Goal: Information Seeking & Learning: Learn about a topic

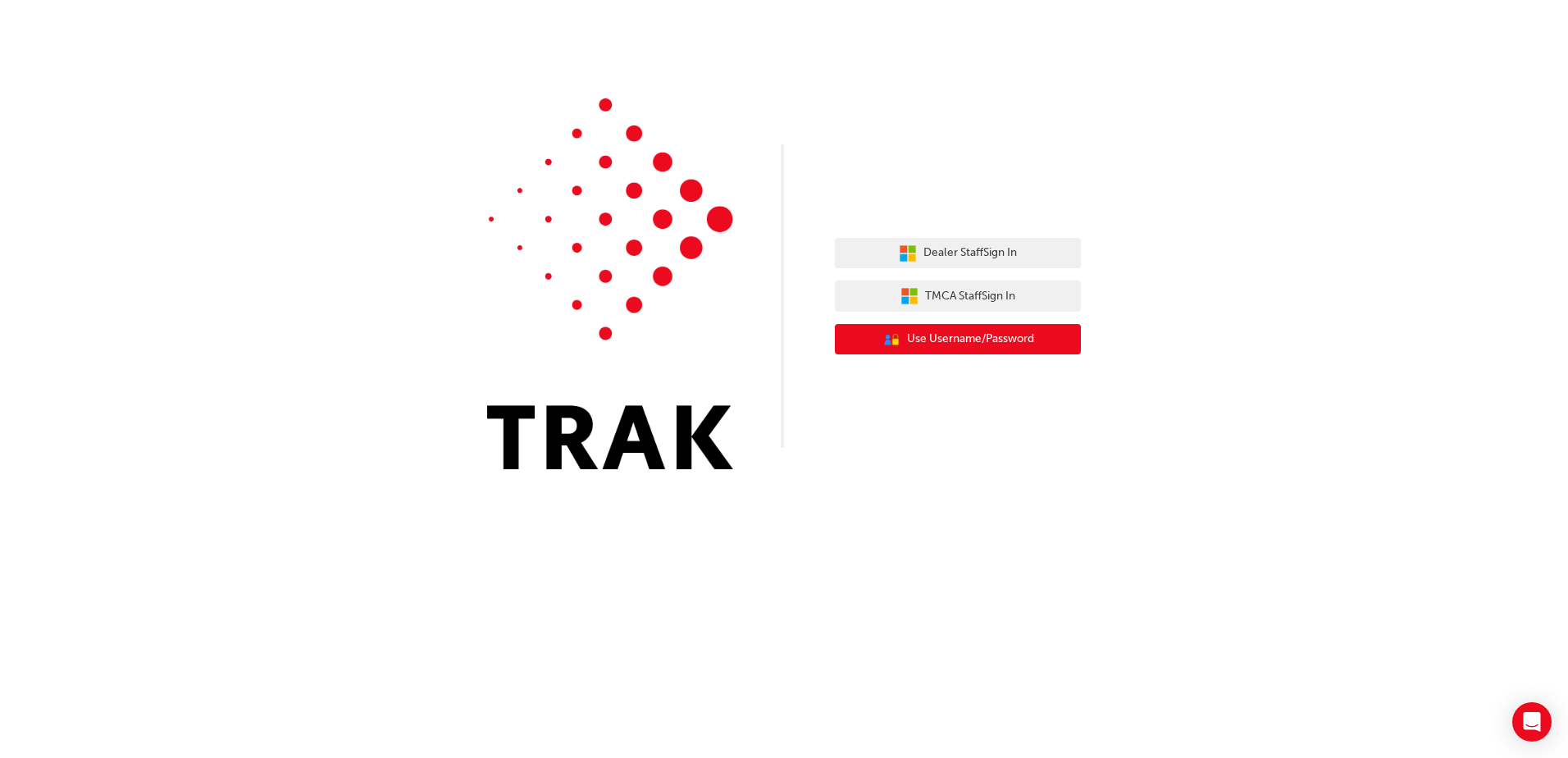
click at [969, 334] on span "Use Username/Password" at bounding box center [971, 339] width 127 height 19
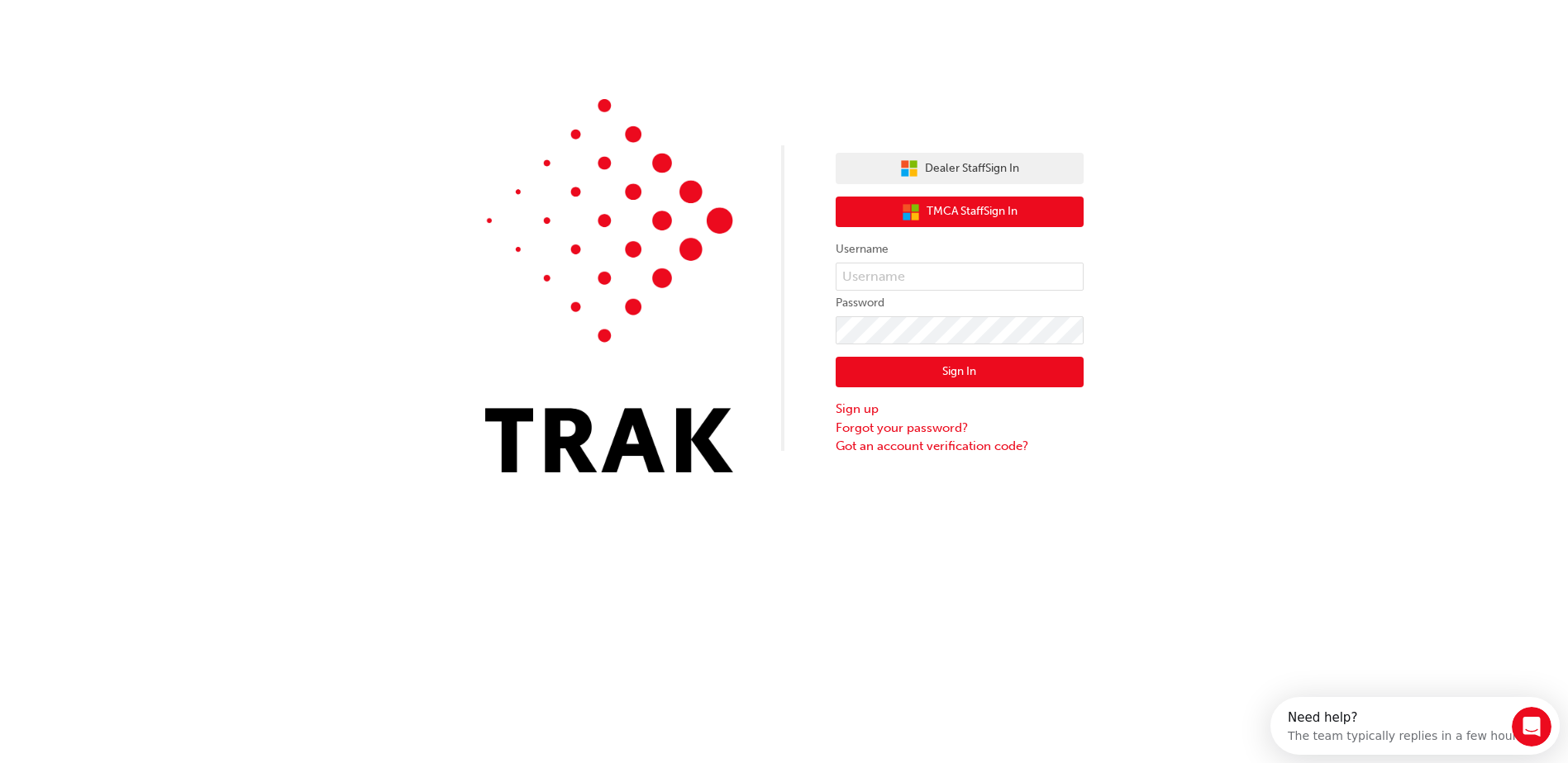
click at [978, 214] on span "TMCA Staff Sign In" at bounding box center [971, 212] width 91 height 19
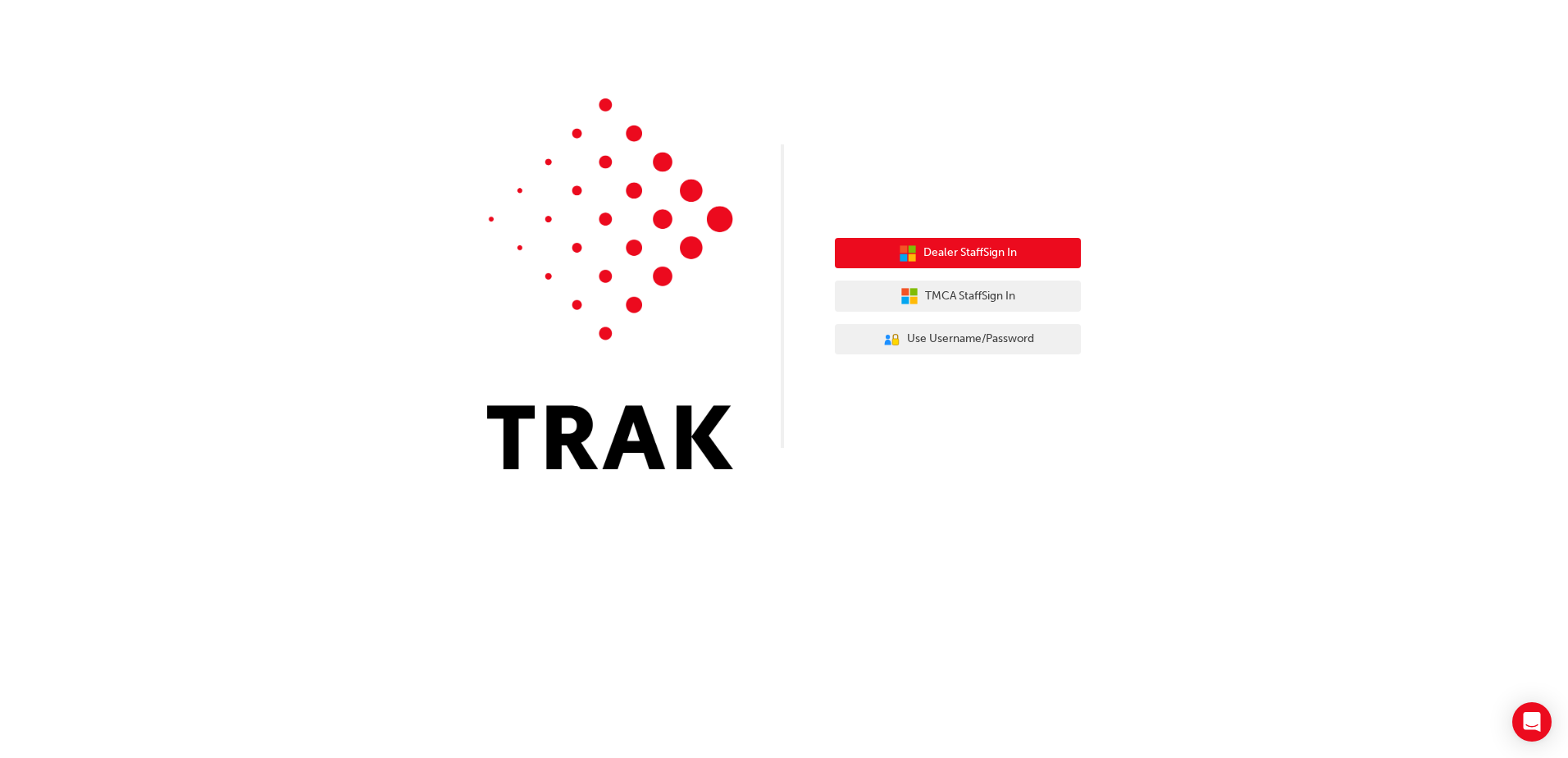
click at [939, 248] on span "Dealer Staff Sign In" at bounding box center [970, 253] width 93 height 19
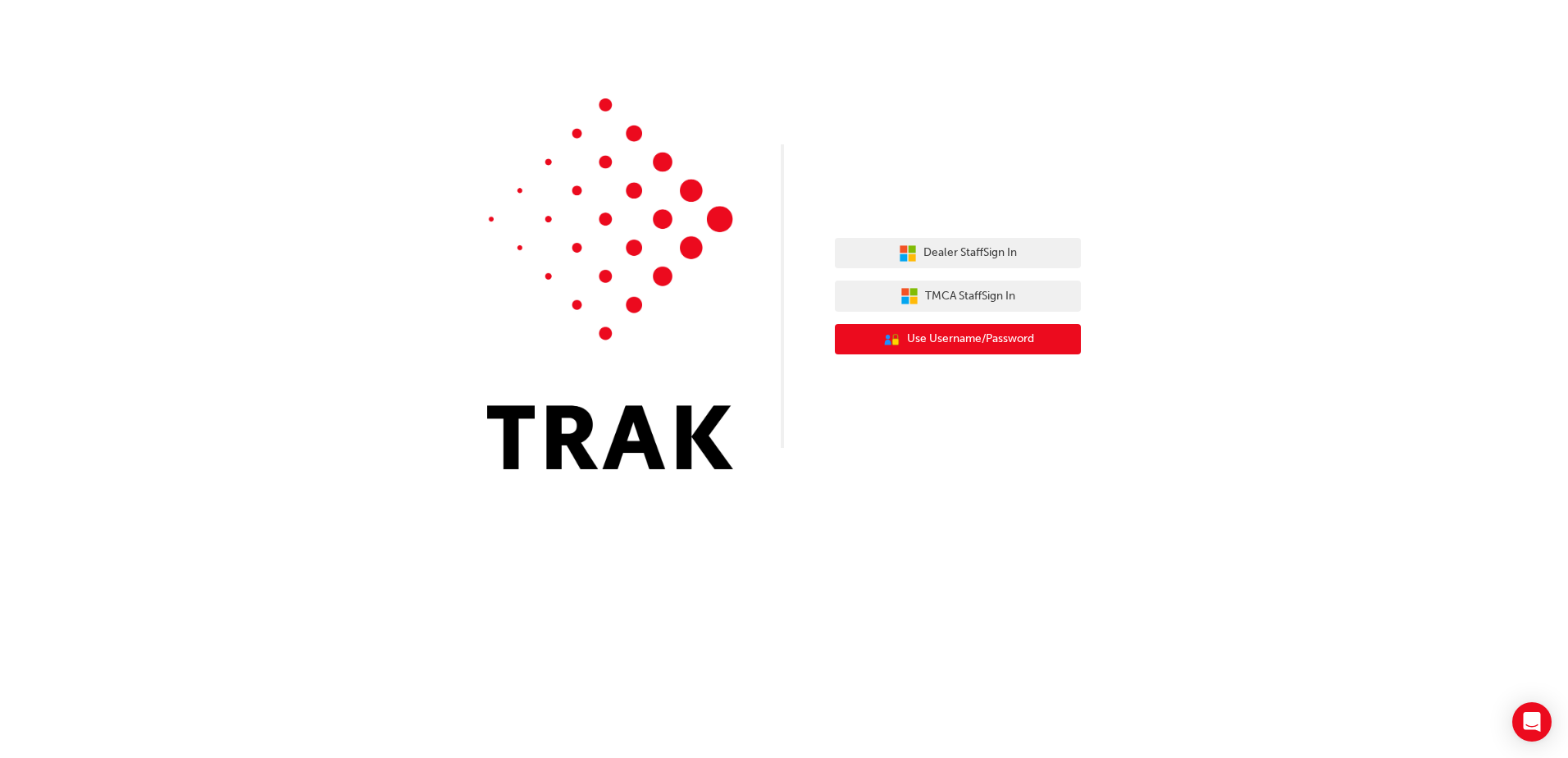
click at [984, 348] on span "Use Username/Password" at bounding box center [971, 339] width 127 height 19
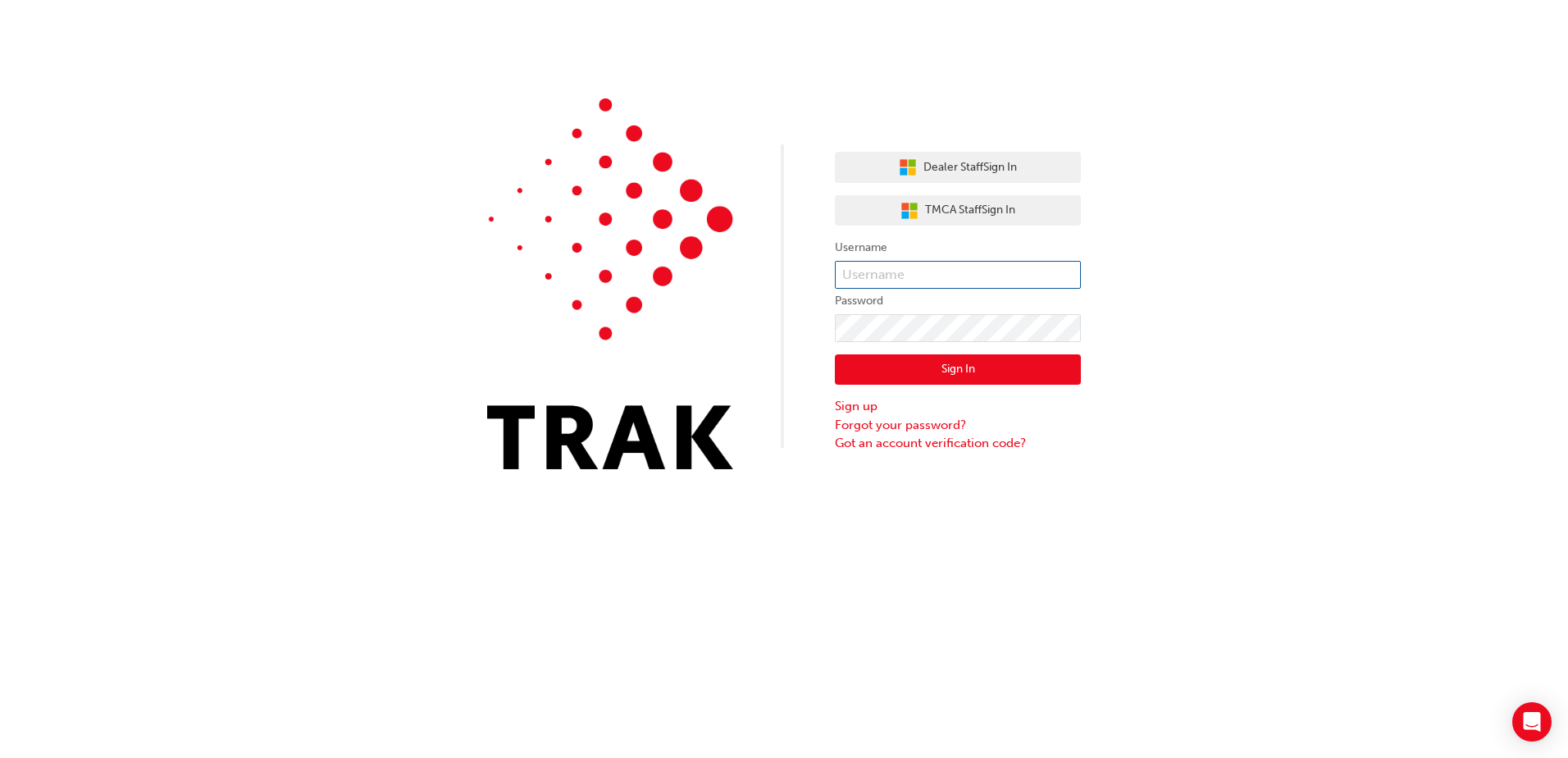
click at [917, 280] on input "text" at bounding box center [958, 274] width 246 height 28
type input "josh.short@blacktoyota.com.au"
click button "Sign In" at bounding box center [958, 370] width 246 height 31
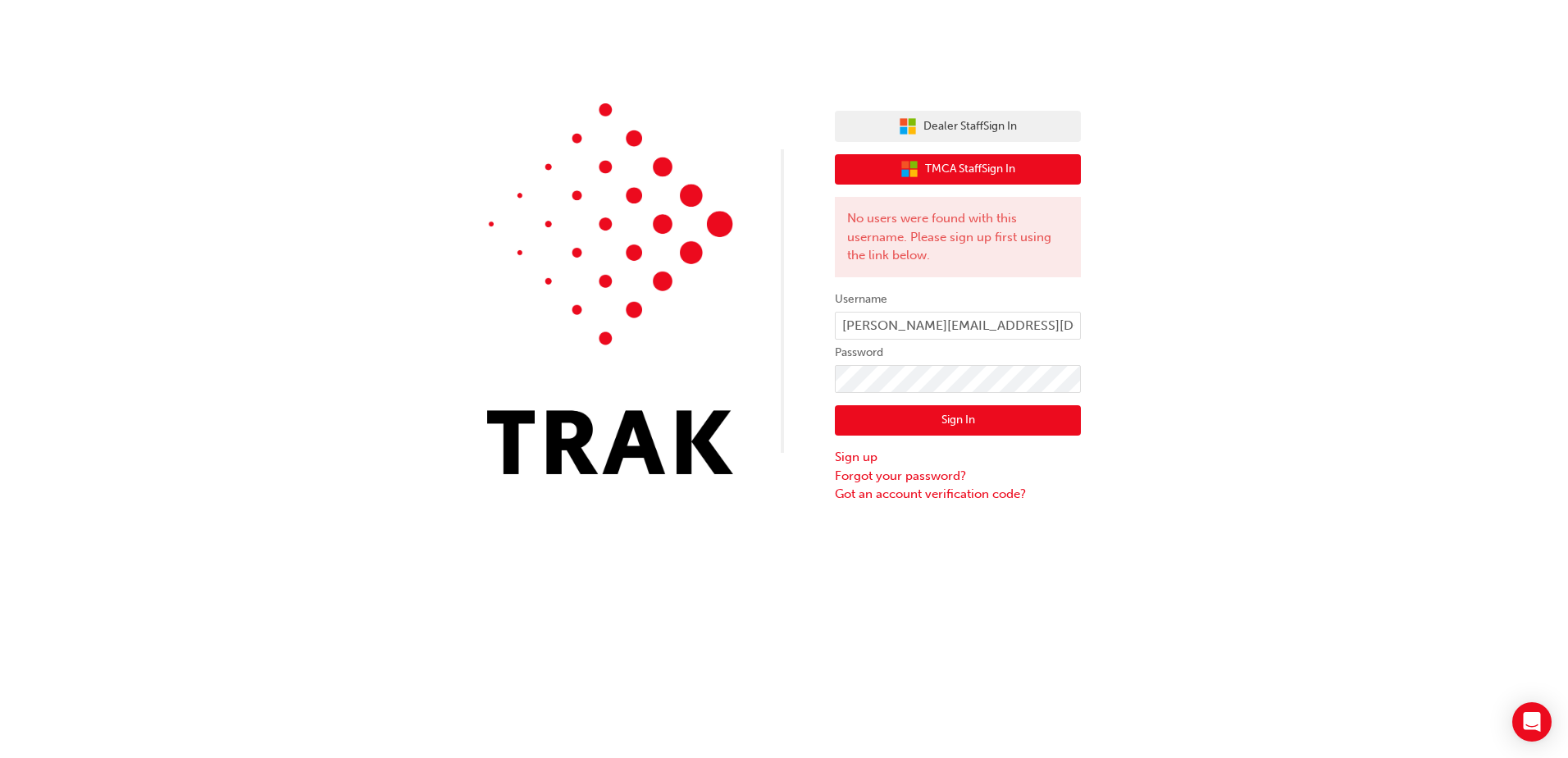
click at [979, 167] on span "TMCA Staff Sign In" at bounding box center [970, 169] width 90 height 19
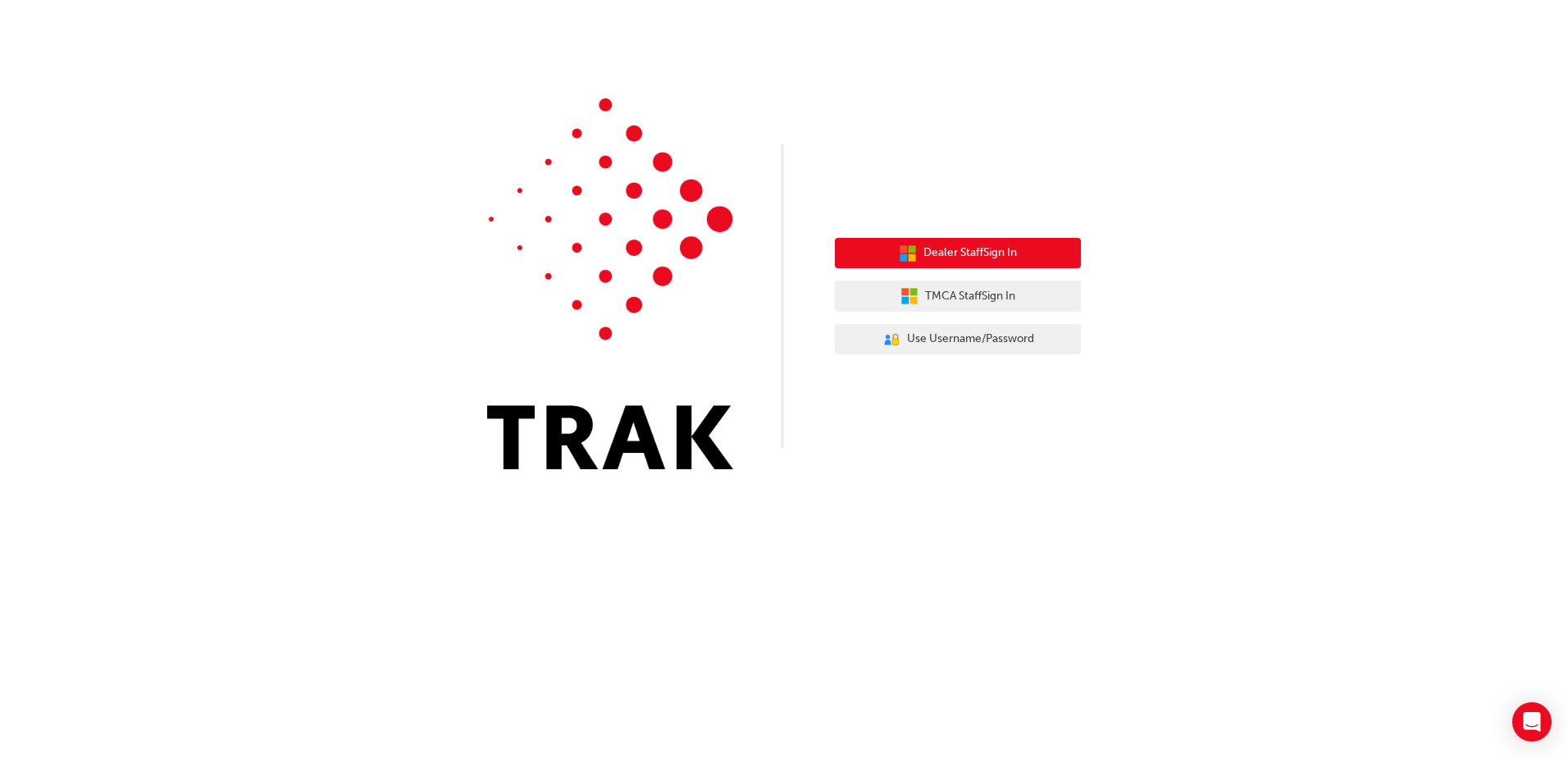
click at [939, 255] on span "Dealer Staff Sign In" at bounding box center [970, 253] width 93 height 19
click at [973, 253] on span "Dealer Staff Sign In" at bounding box center [970, 253] width 93 height 19
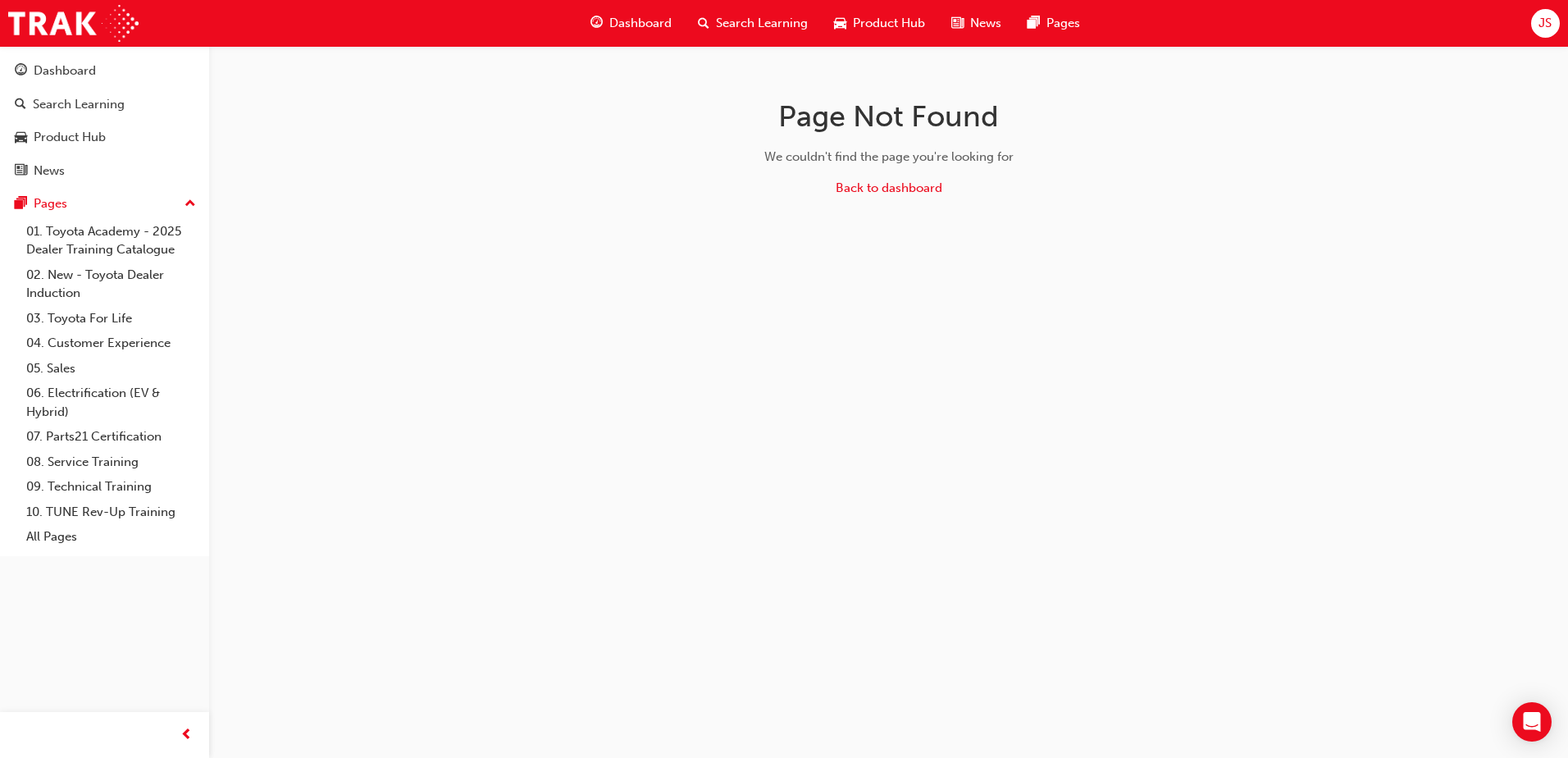
click at [742, 19] on span "Search Learning" at bounding box center [762, 23] width 92 height 19
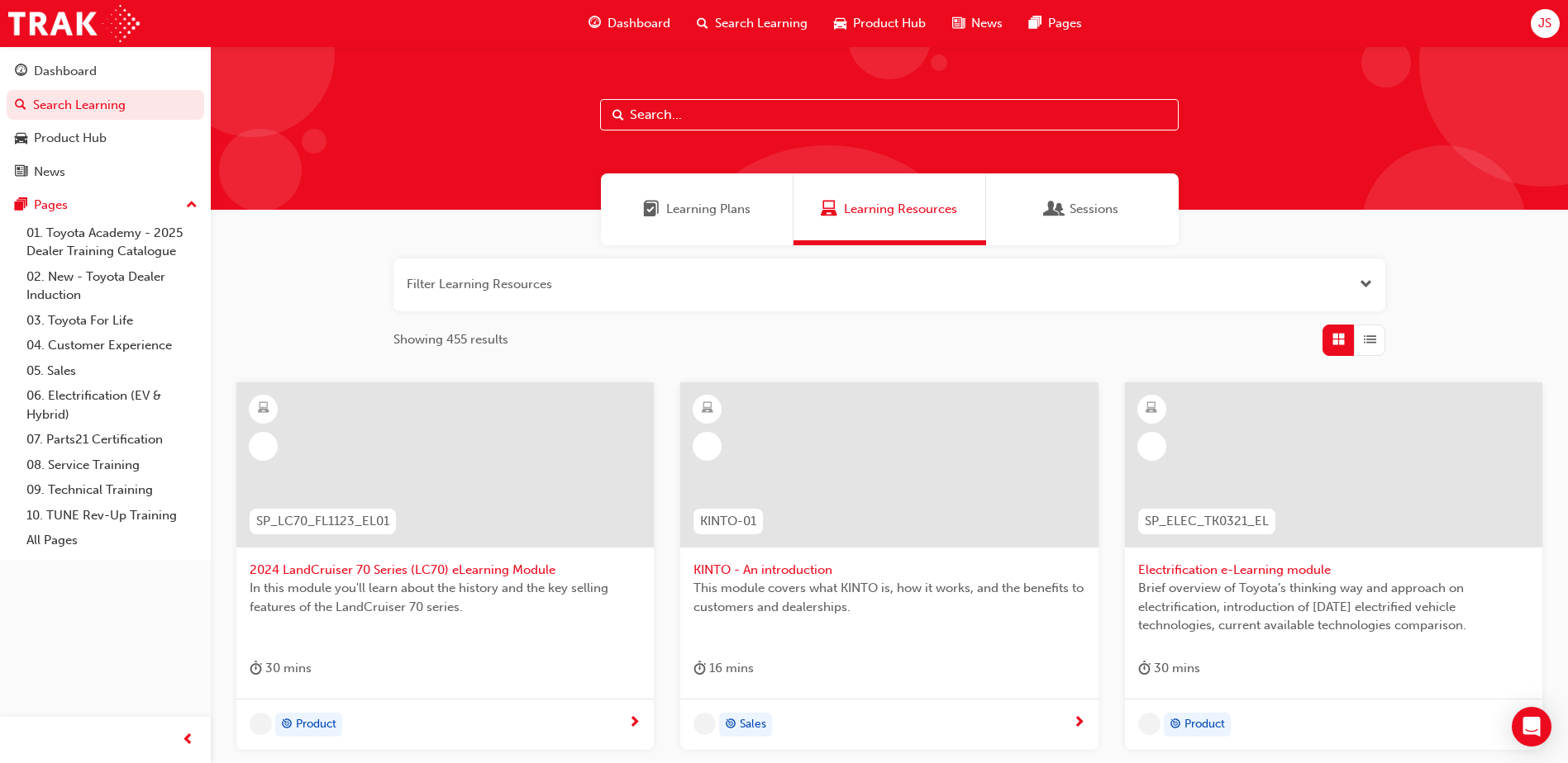
click at [704, 109] on input "text" at bounding box center [889, 115] width 579 height 32
click at [658, 118] on input "text" at bounding box center [889, 115] width 579 height 32
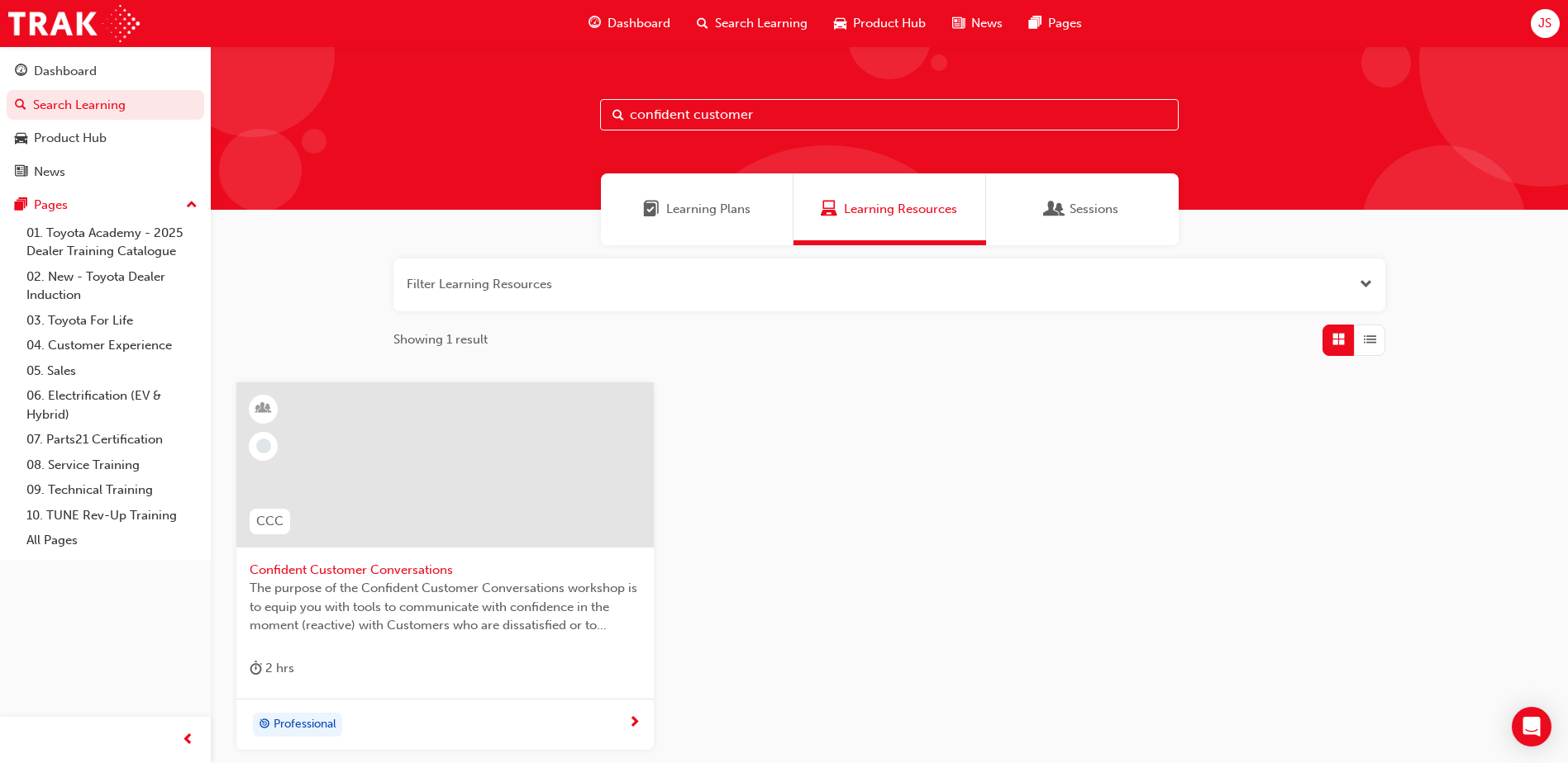
drag, startPoint x: 772, startPoint y: 125, endPoint x: 469, endPoint y: 124, distance: 303.0
click at [470, 124] on div "confident customer" at bounding box center [888, 127] width 1357 height 163
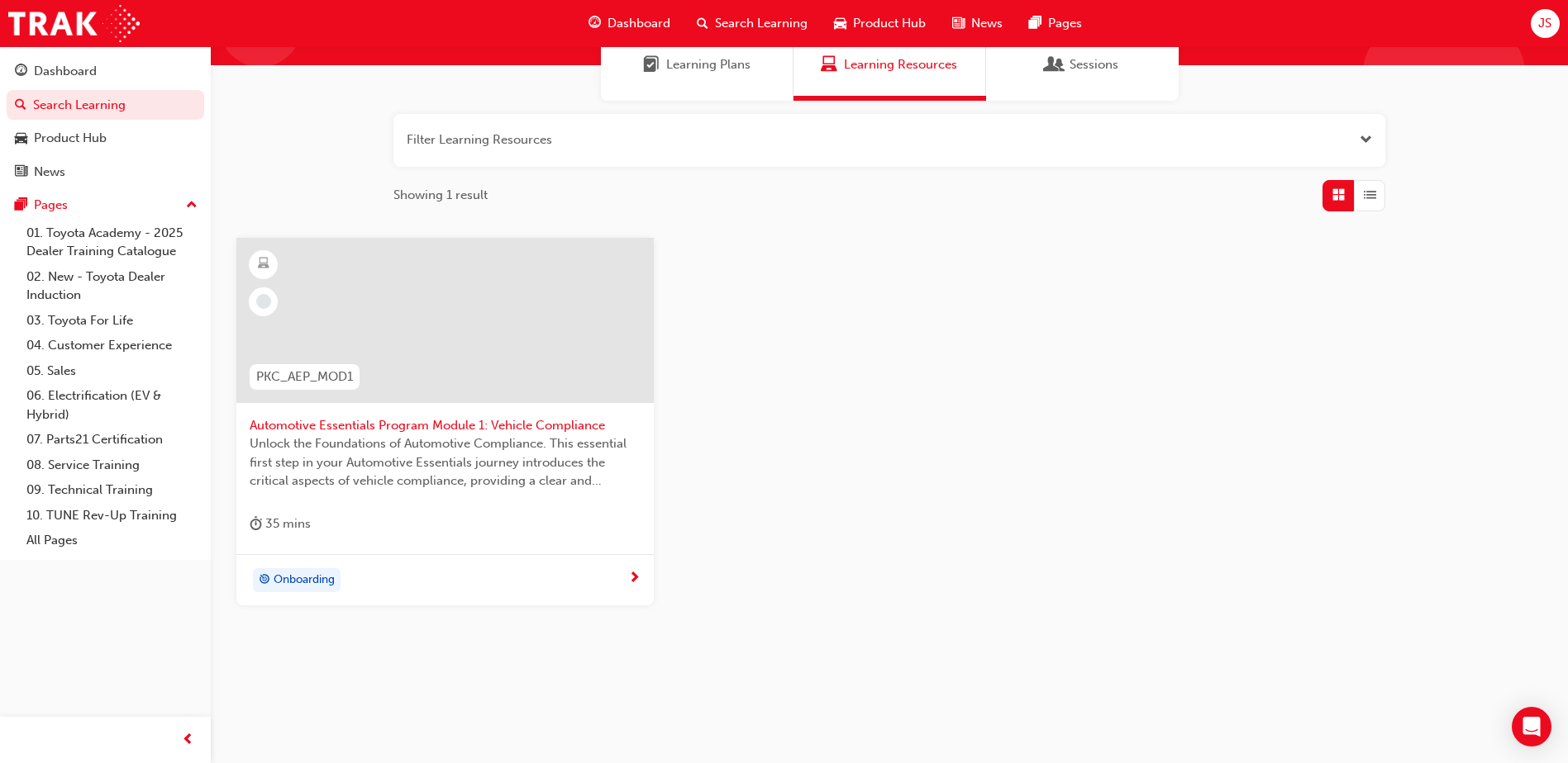
scroll to position [147, 0]
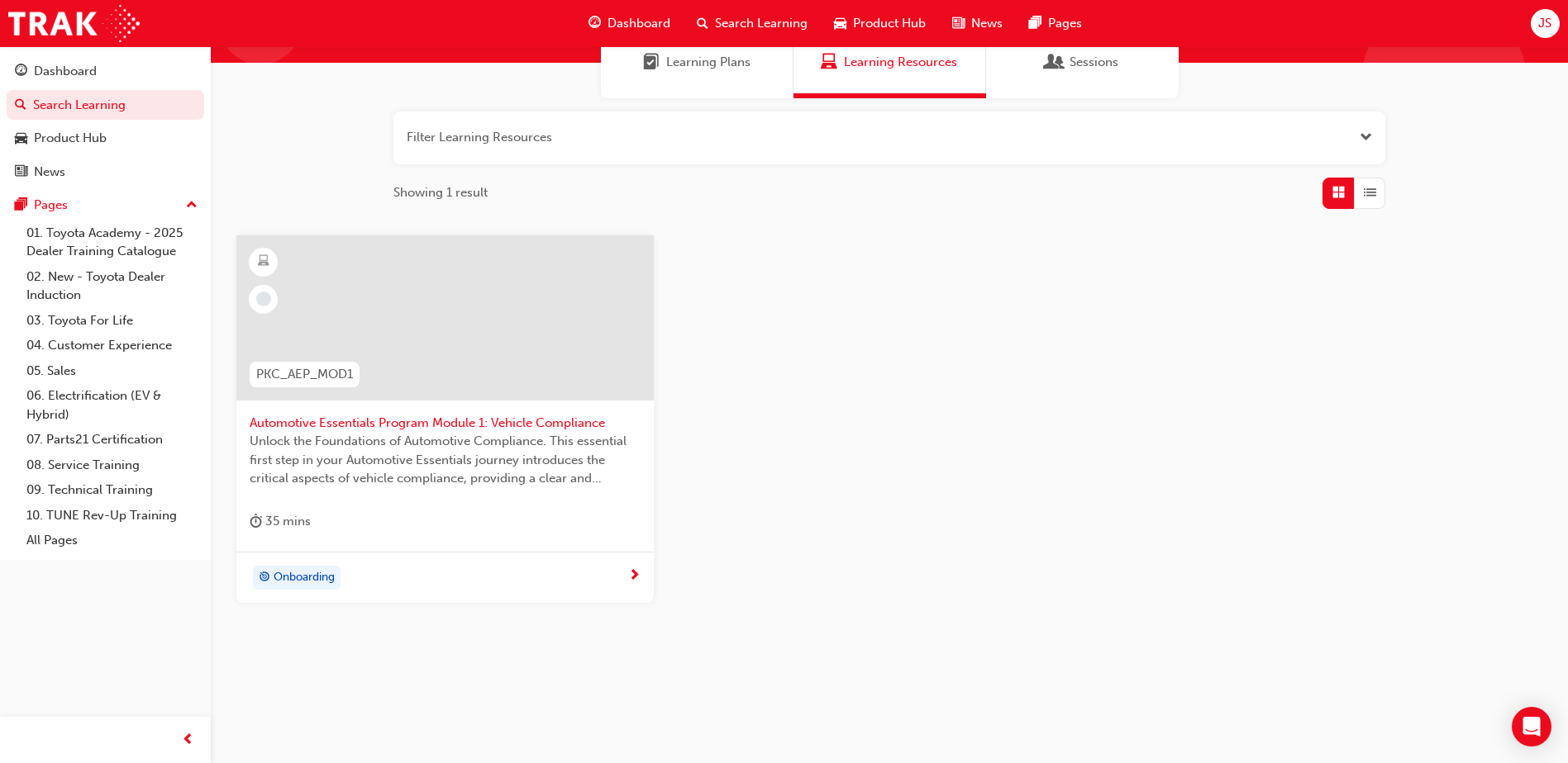
type input "vehicle compliance"
click at [367, 577] on div "Onboarding" at bounding box center [439, 577] width 378 height 25
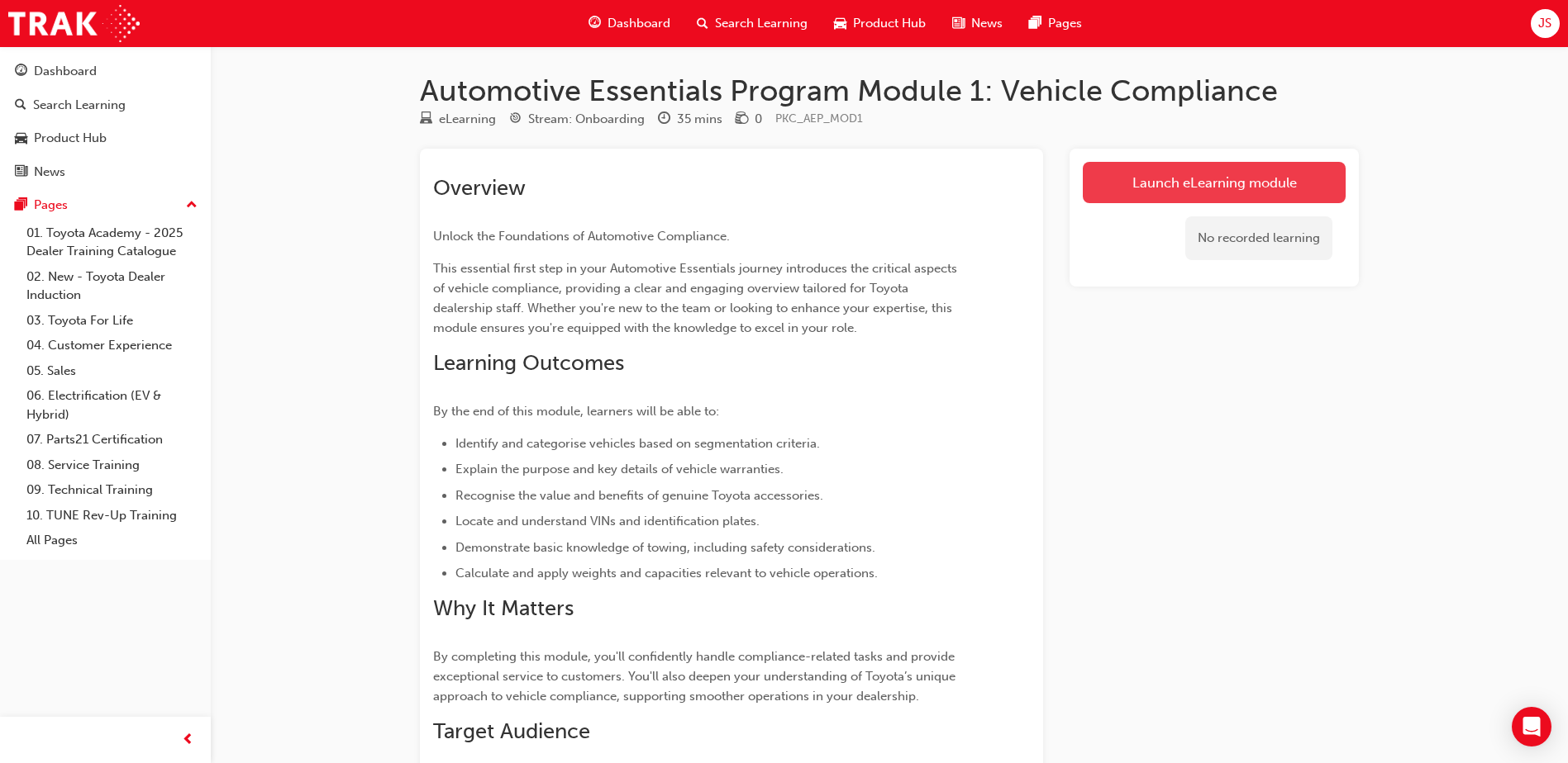
click at [1214, 185] on link "Launch eLearning module" at bounding box center [1214, 182] width 263 height 41
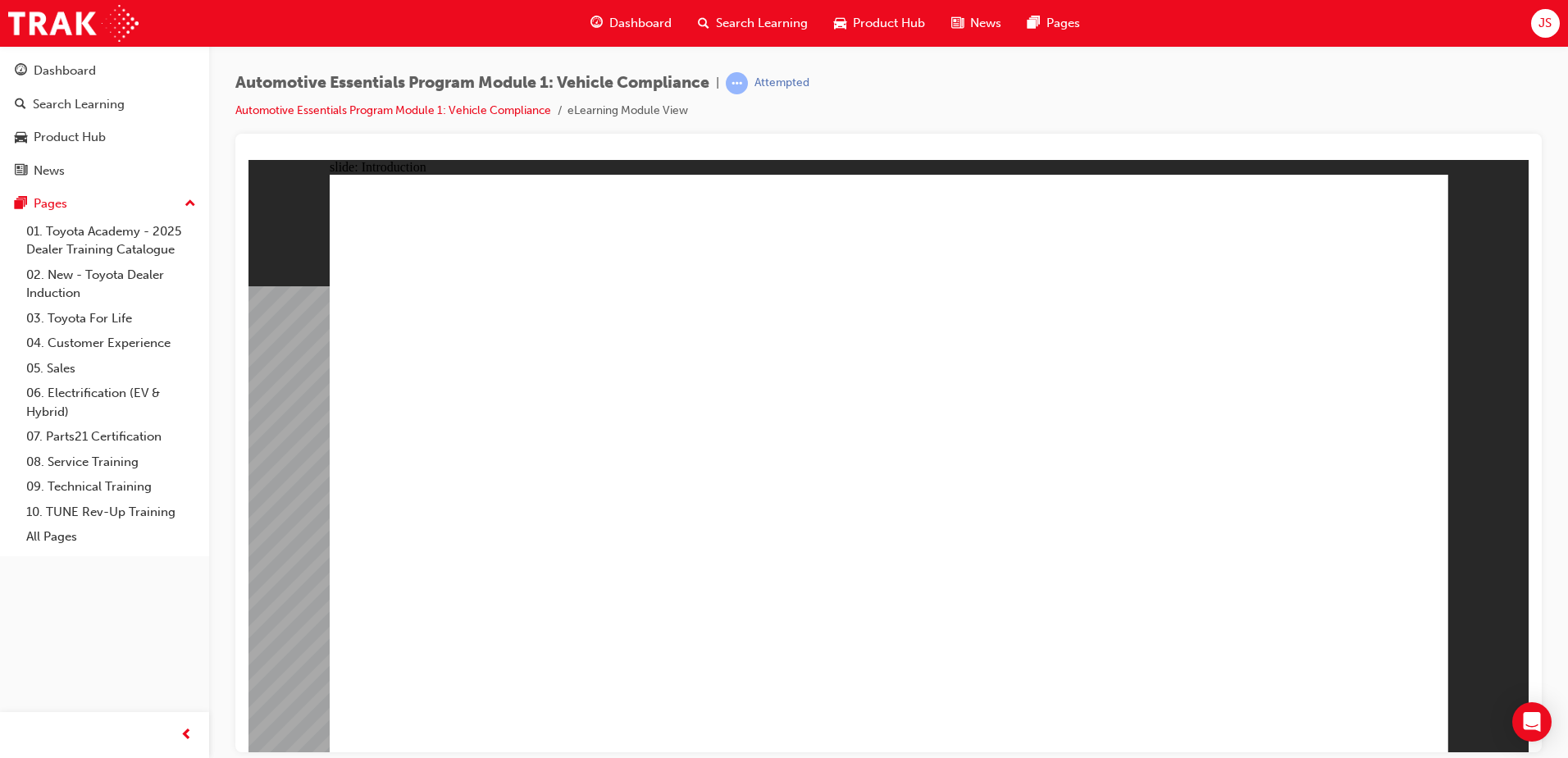
drag, startPoint x: 1033, startPoint y: 401, endPoint x: 1243, endPoint y: 441, distance: 213.8
drag, startPoint x: 1095, startPoint y: 575, endPoint x: 1117, endPoint y: 568, distance: 23.1
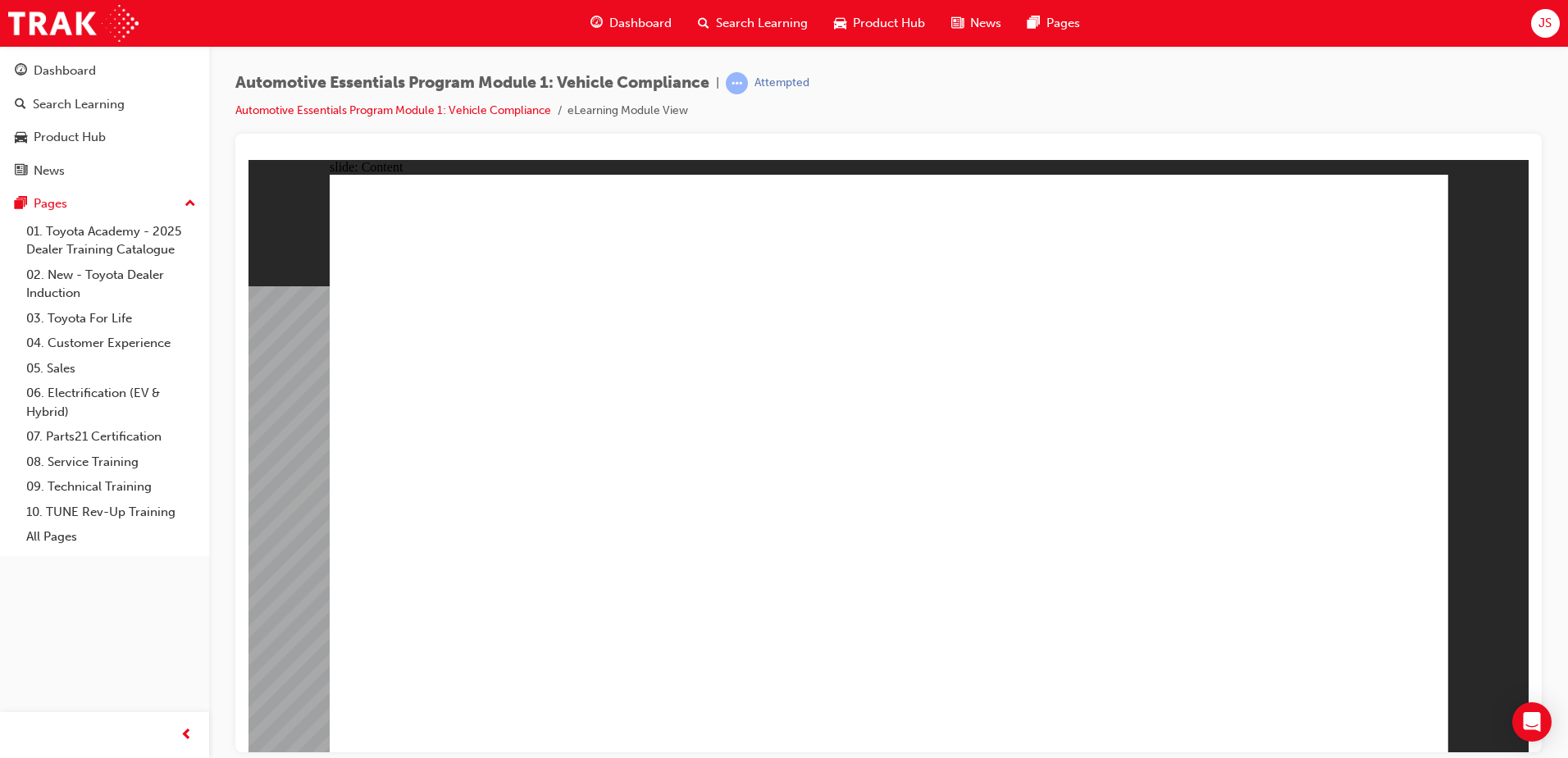
drag, startPoint x: 742, startPoint y: 430, endPoint x: 729, endPoint y: 416, distance: 19.1
drag, startPoint x: 784, startPoint y: 543, endPoint x: 742, endPoint y: 565, distance: 47.4
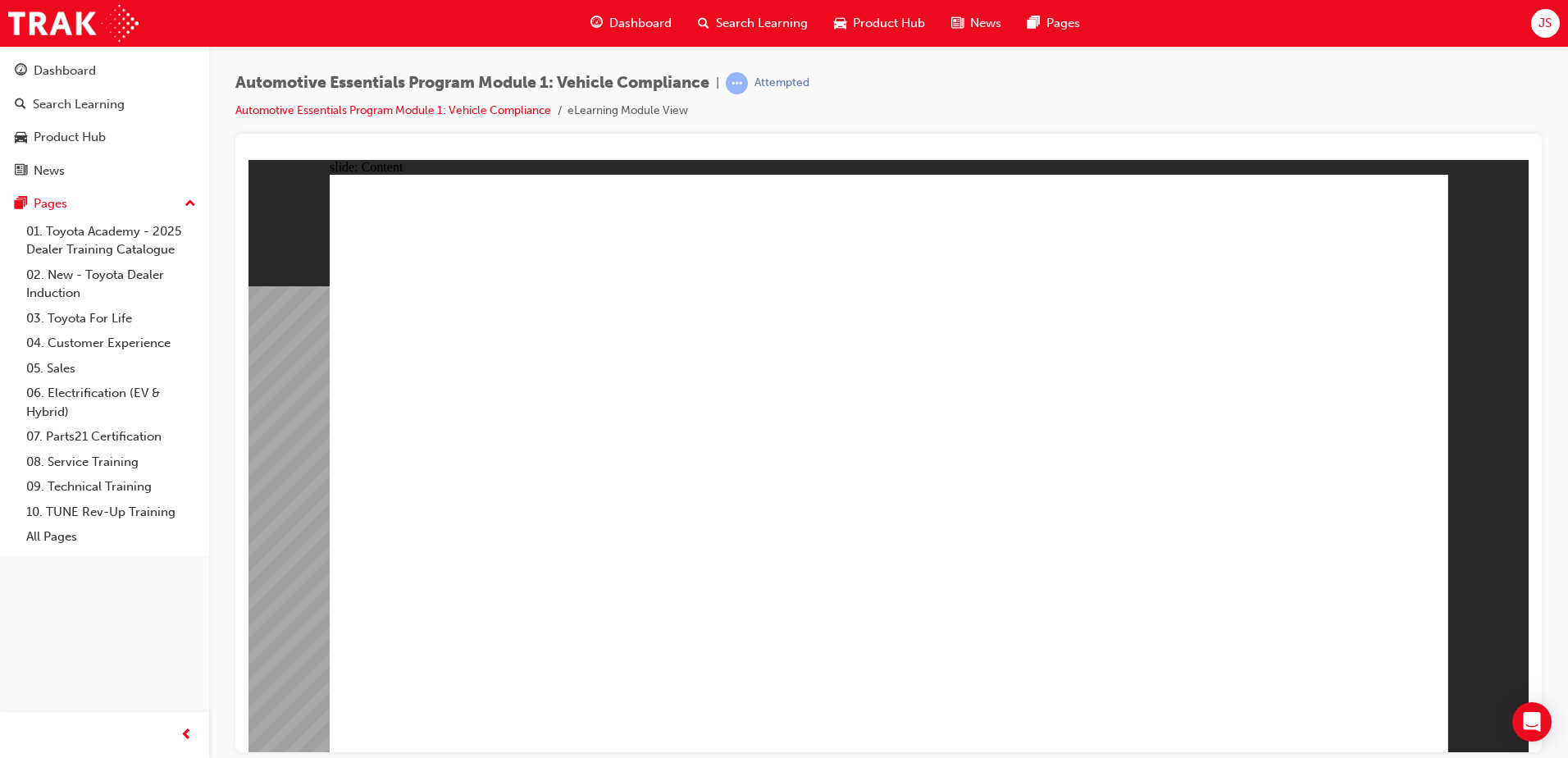
drag, startPoint x: 1125, startPoint y: 393, endPoint x: 1153, endPoint y: 371, distance: 35.6
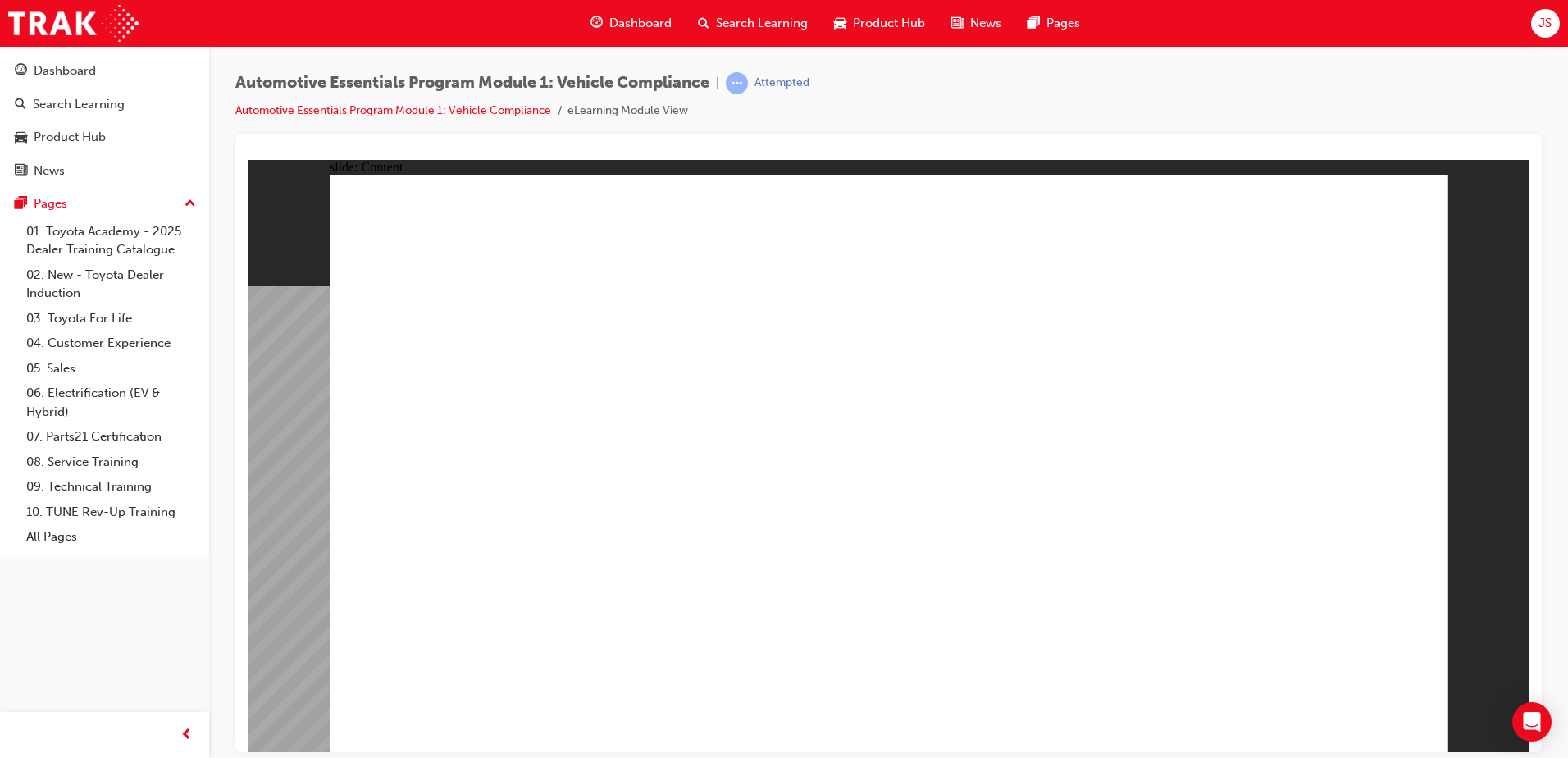
drag, startPoint x: 1179, startPoint y: 326, endPoint x: 1160, endPoint y: 346, distance: 27.6
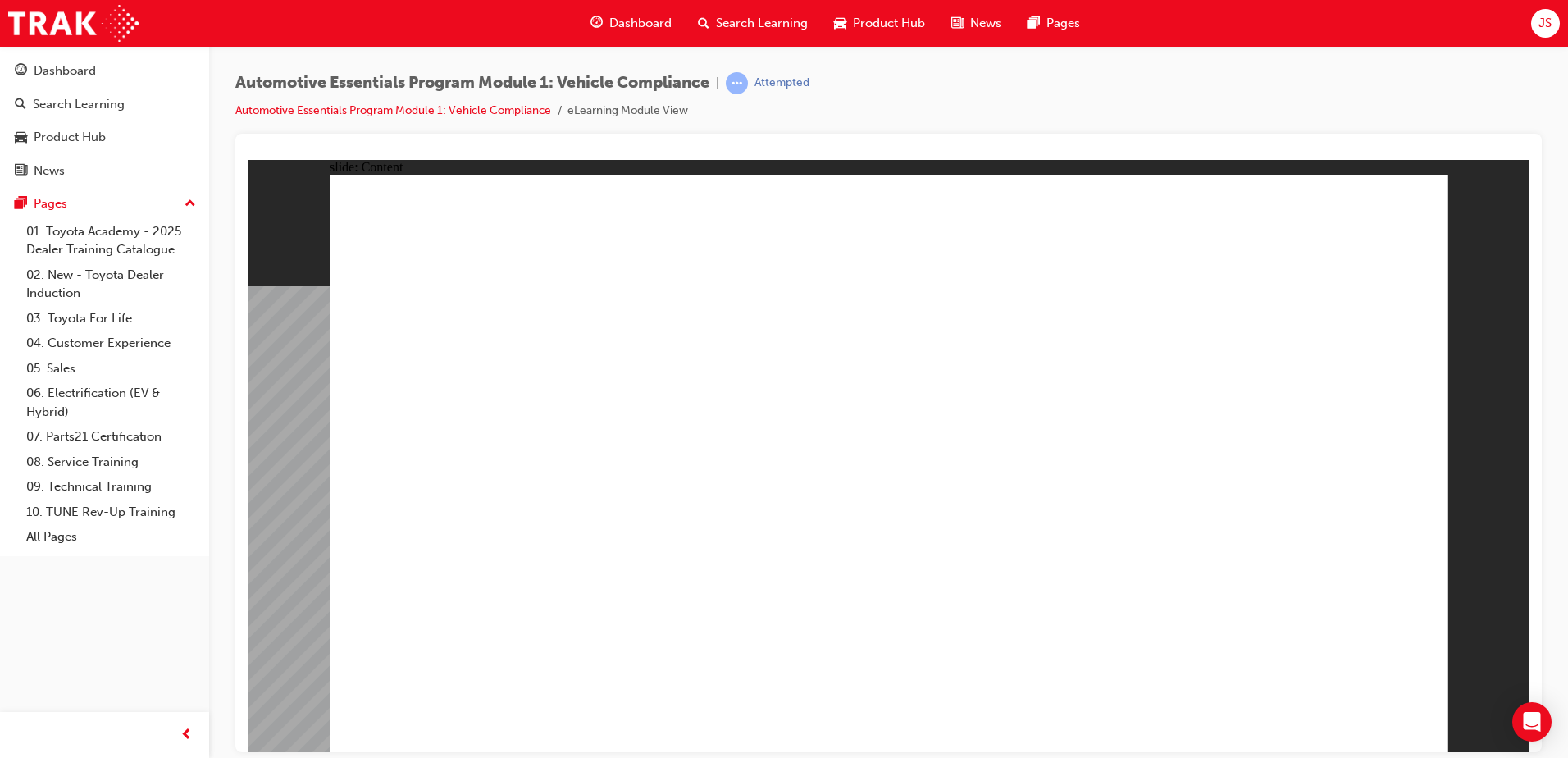
drag, startPoint x: 634, startPoint y: 531, endPoint x: 638, endPoint y: 538, distance: 8.1
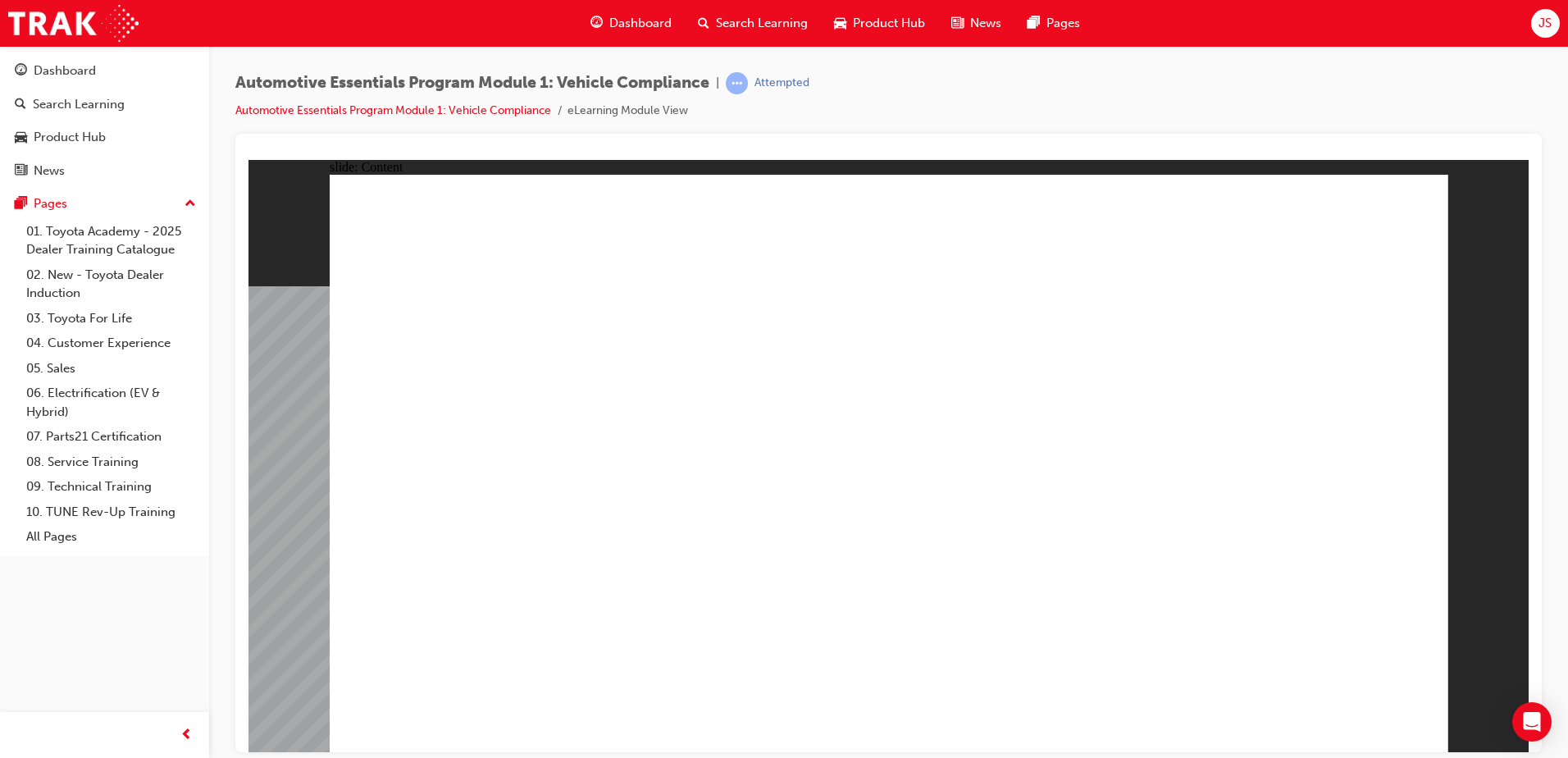
radio input "true"
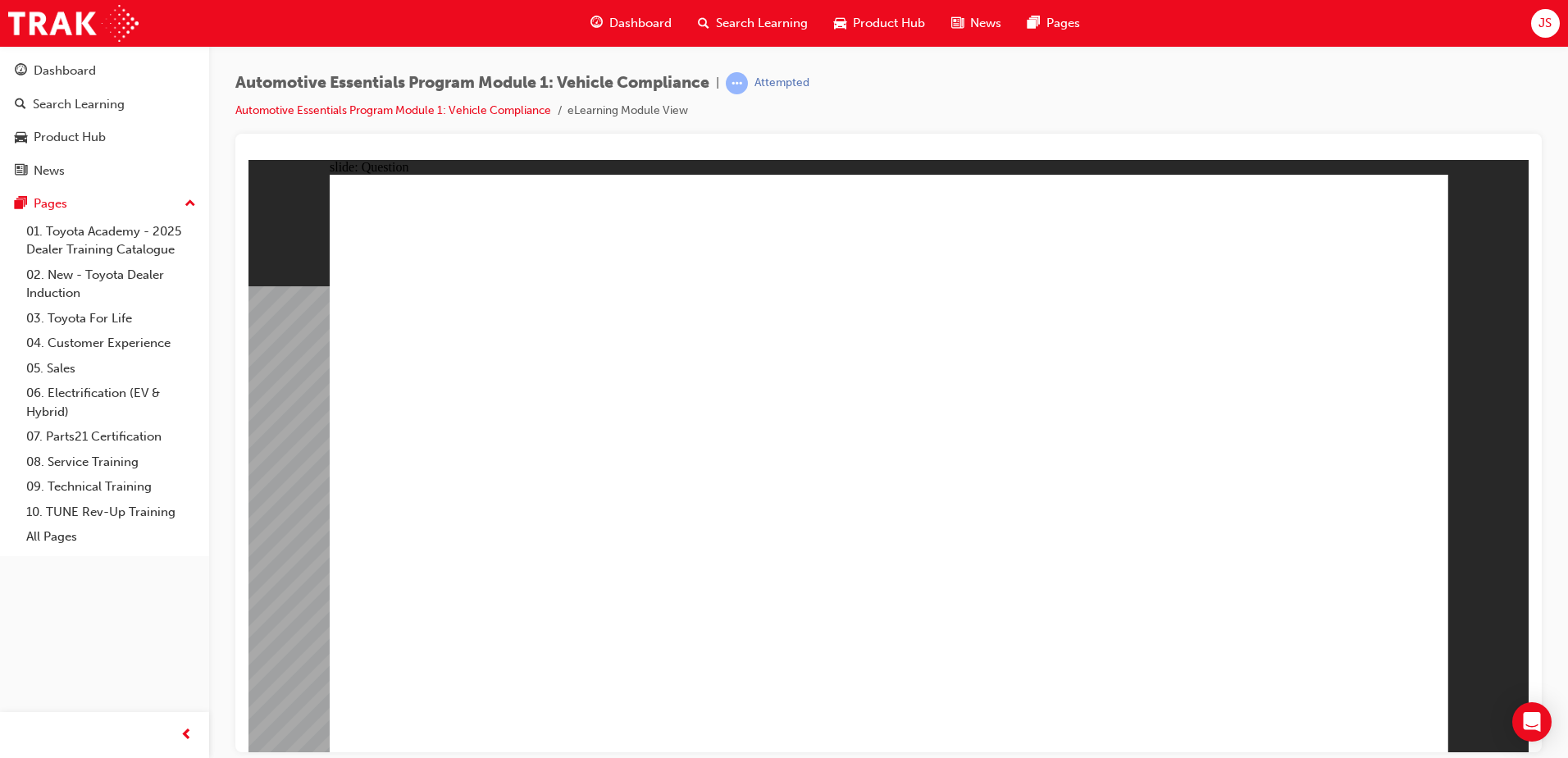
radio input "true"
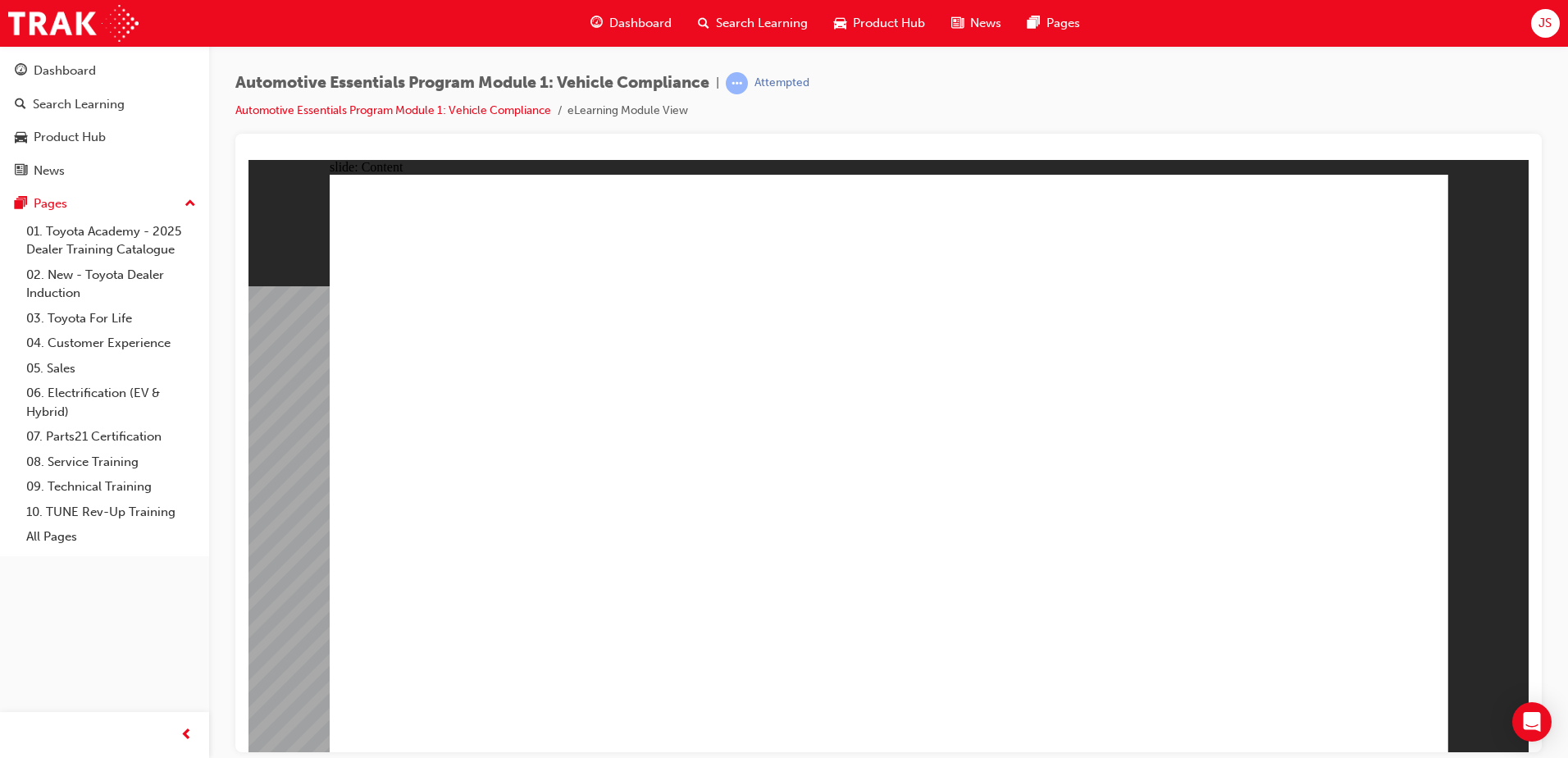
drag, startPoint x: 849, startPoint y: 484, endPoint x: 879, endPoint y: 497, distance: 32.7
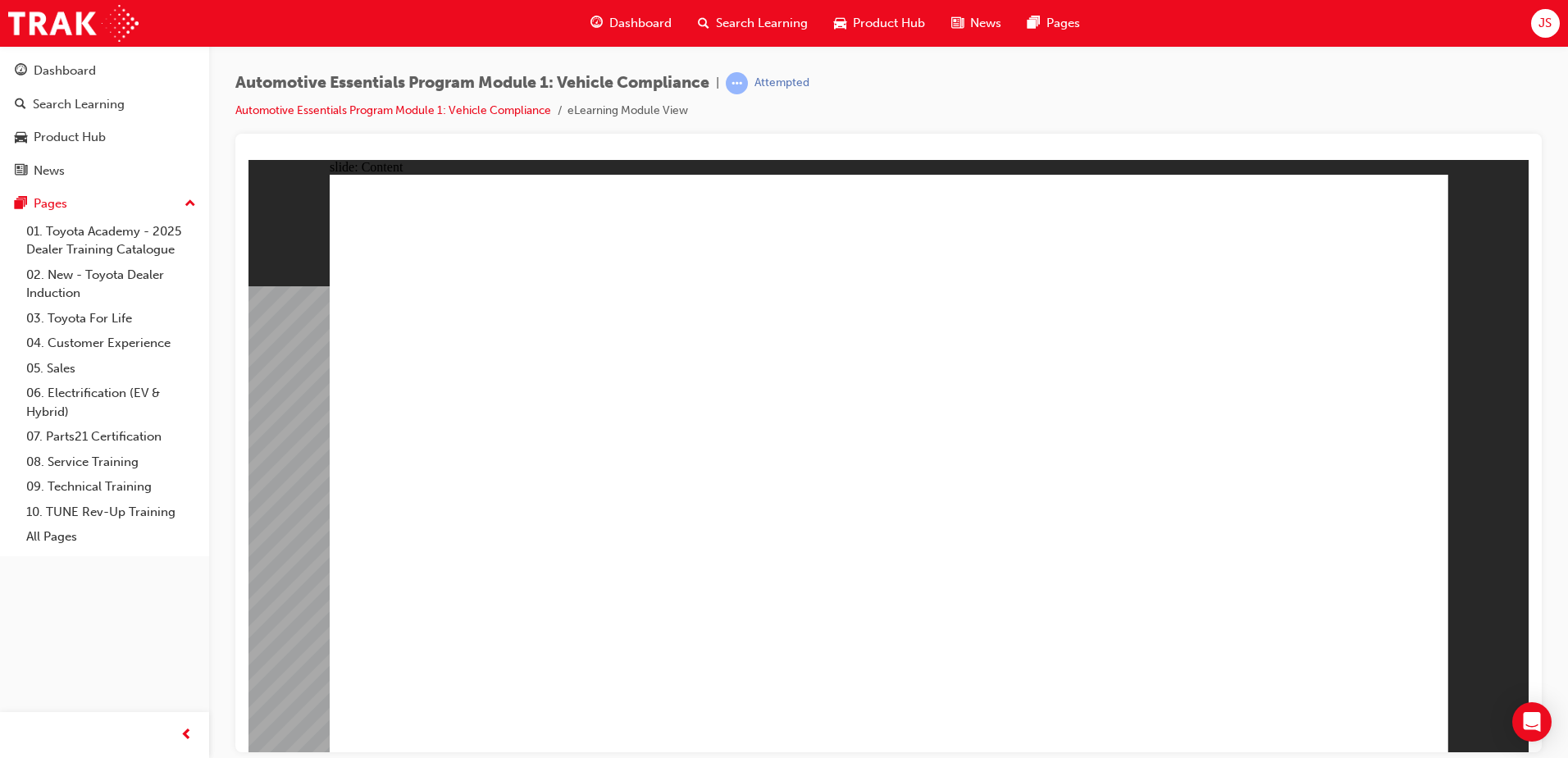
drag, startPoint x: 1225, startPoint y: 467, endPoint x: 1231, endPoint y: 454, distance: 14.3
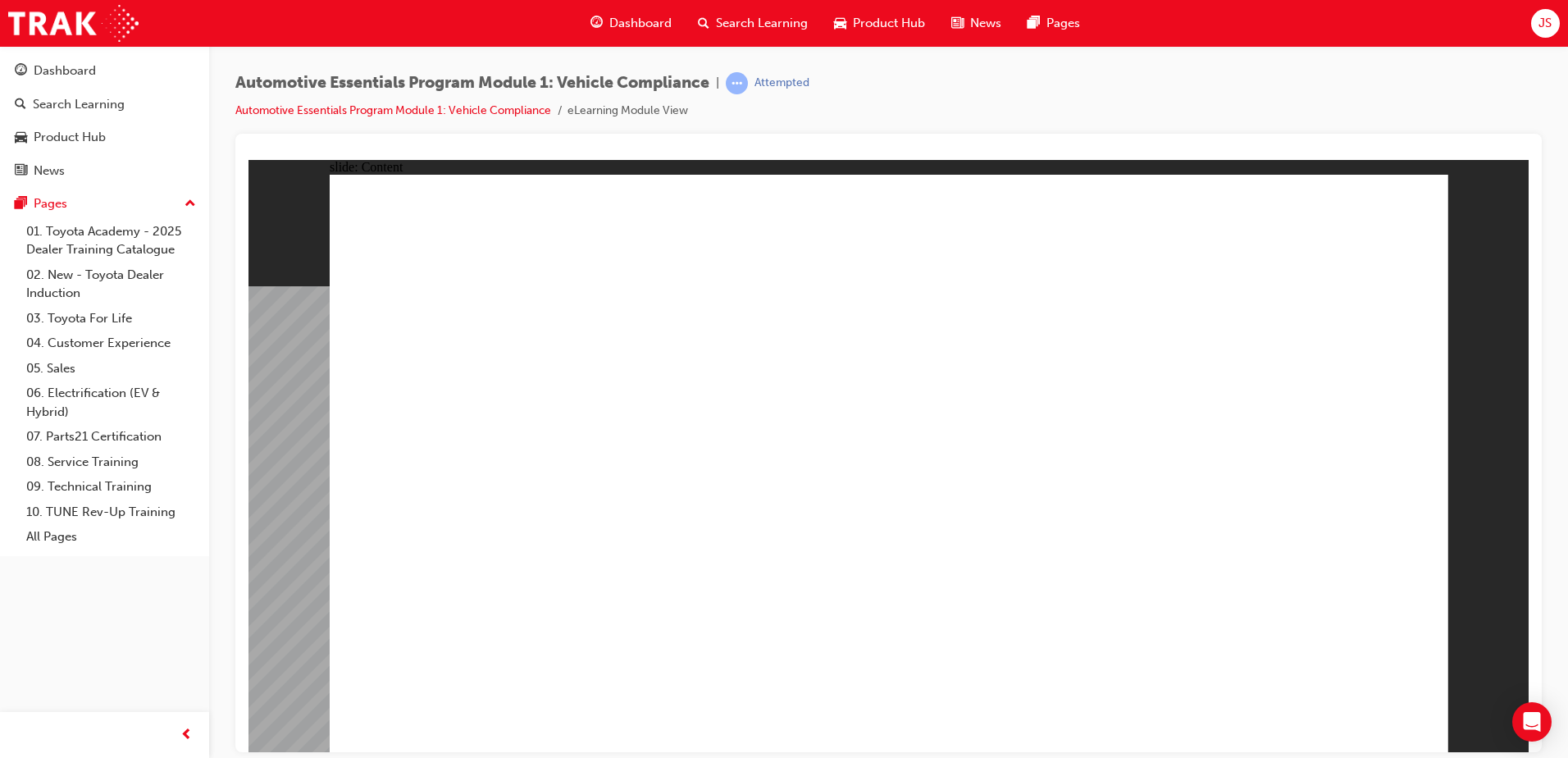
drag, startPoint x: 1392, startPoint y: 202, endPoint x: 1383, endPoint y: 210, distance: 12.0
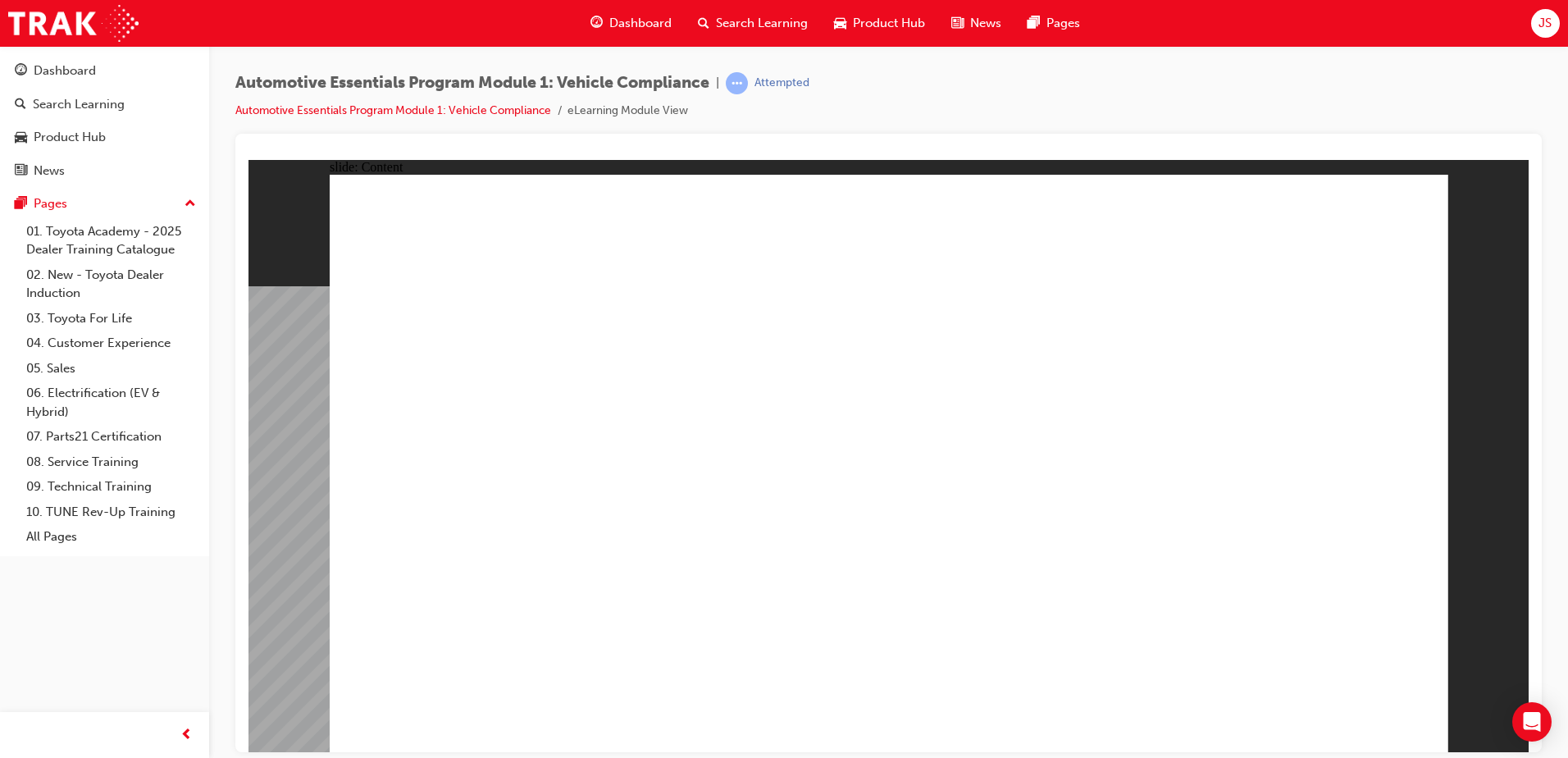
drag, startPoint x: 1002, startPoint y: 499, endPoint x: 1077, endPoint y: 514, distance: 76.5
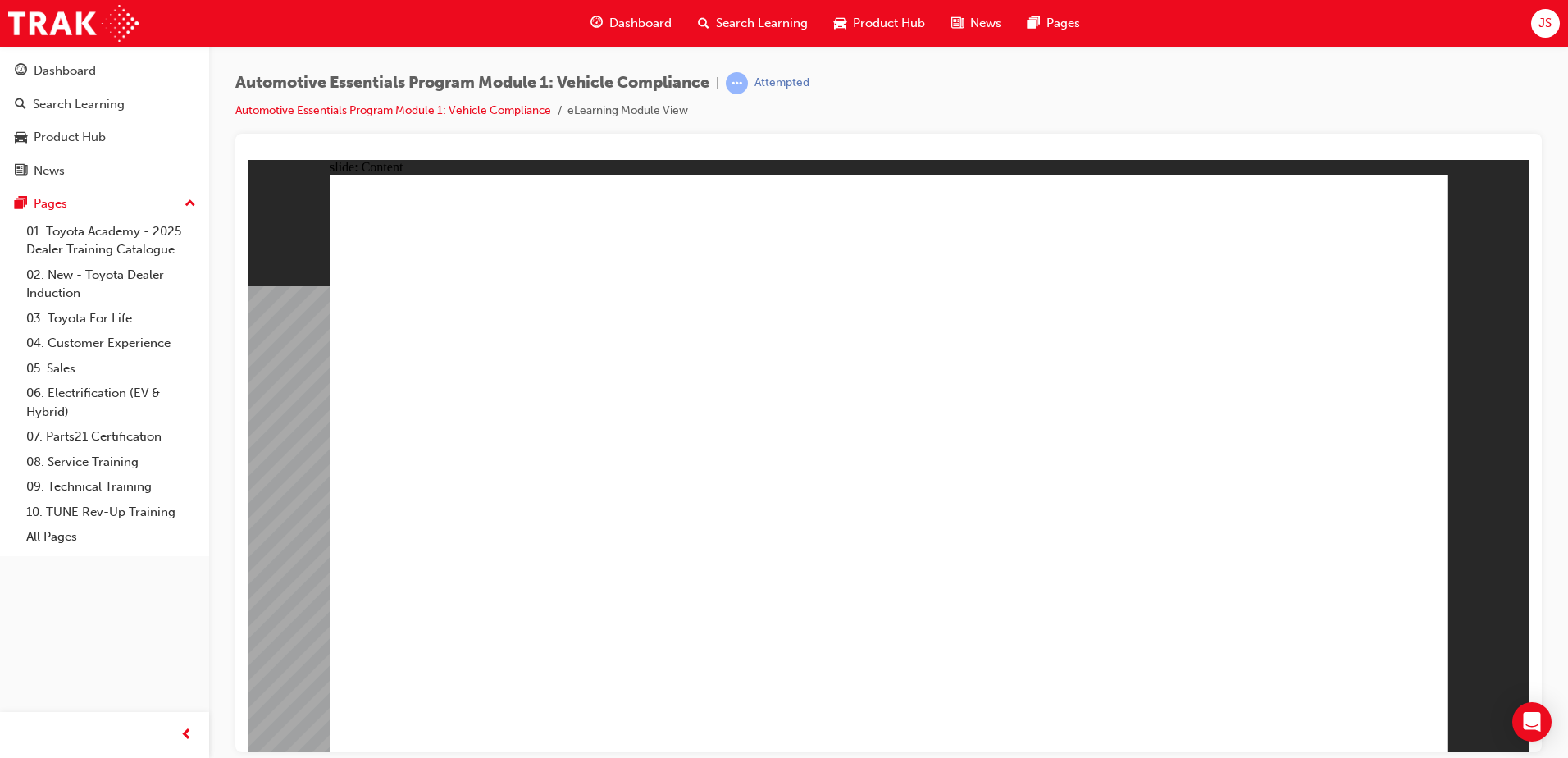
drag, startPoint x: 1121, startPoint y: 533, endPoint x: 1131, endPoint y: 491, distance: 43.2
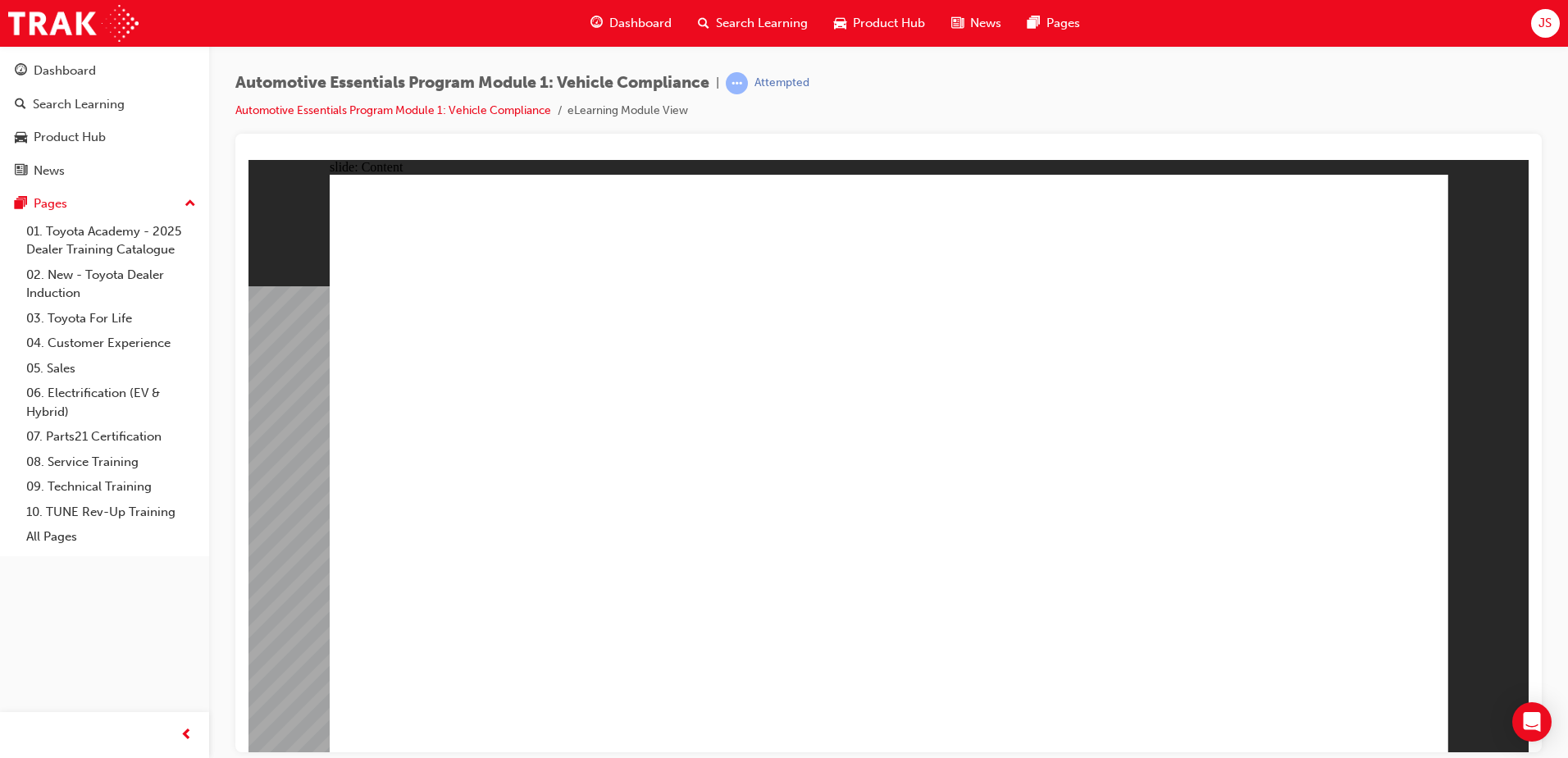
drag, startPoint x: 640, startPoint y: 385, endPoint x: 635, endPoint y: 407, distance: 22.6
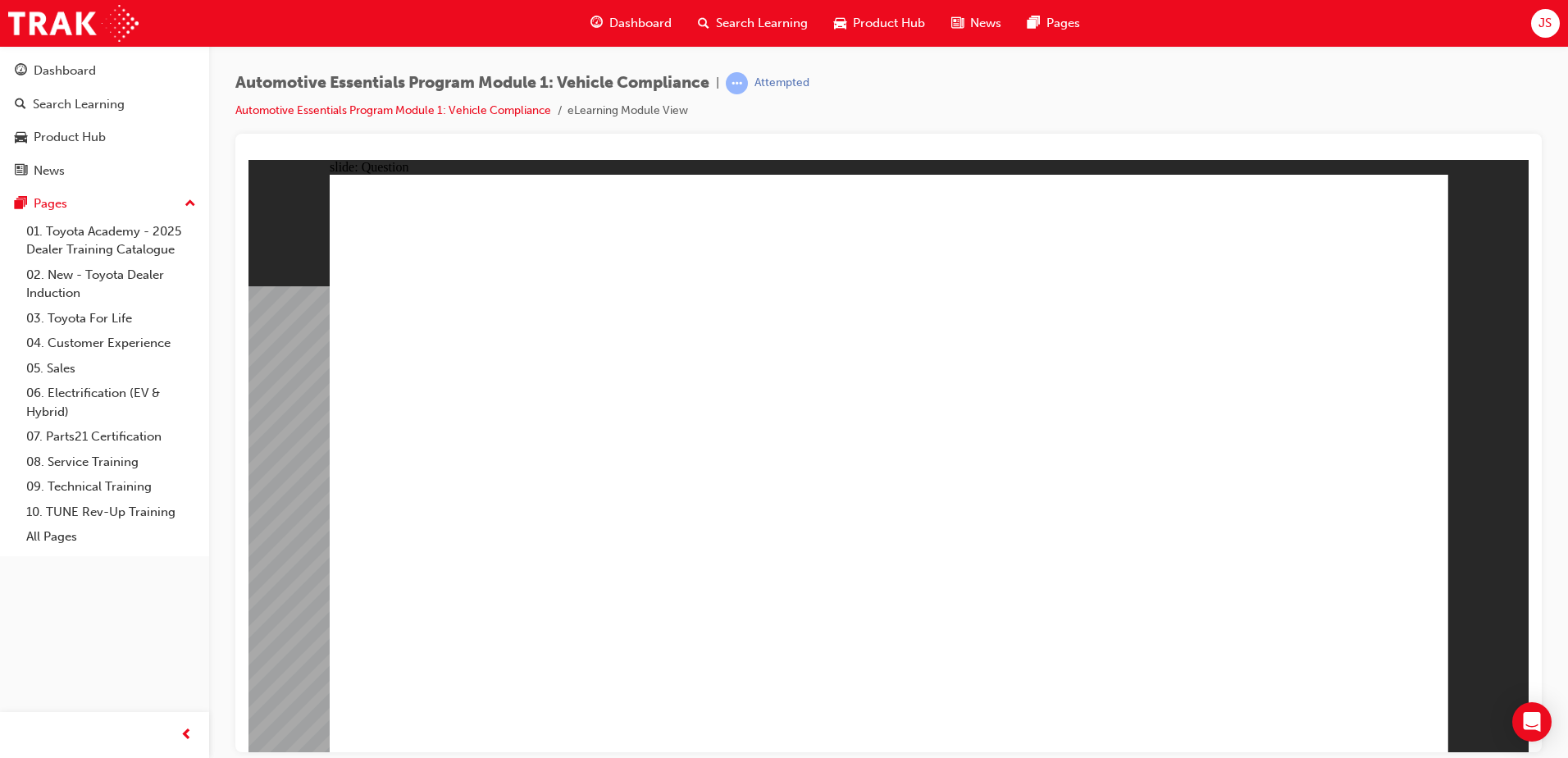
radio input "true"
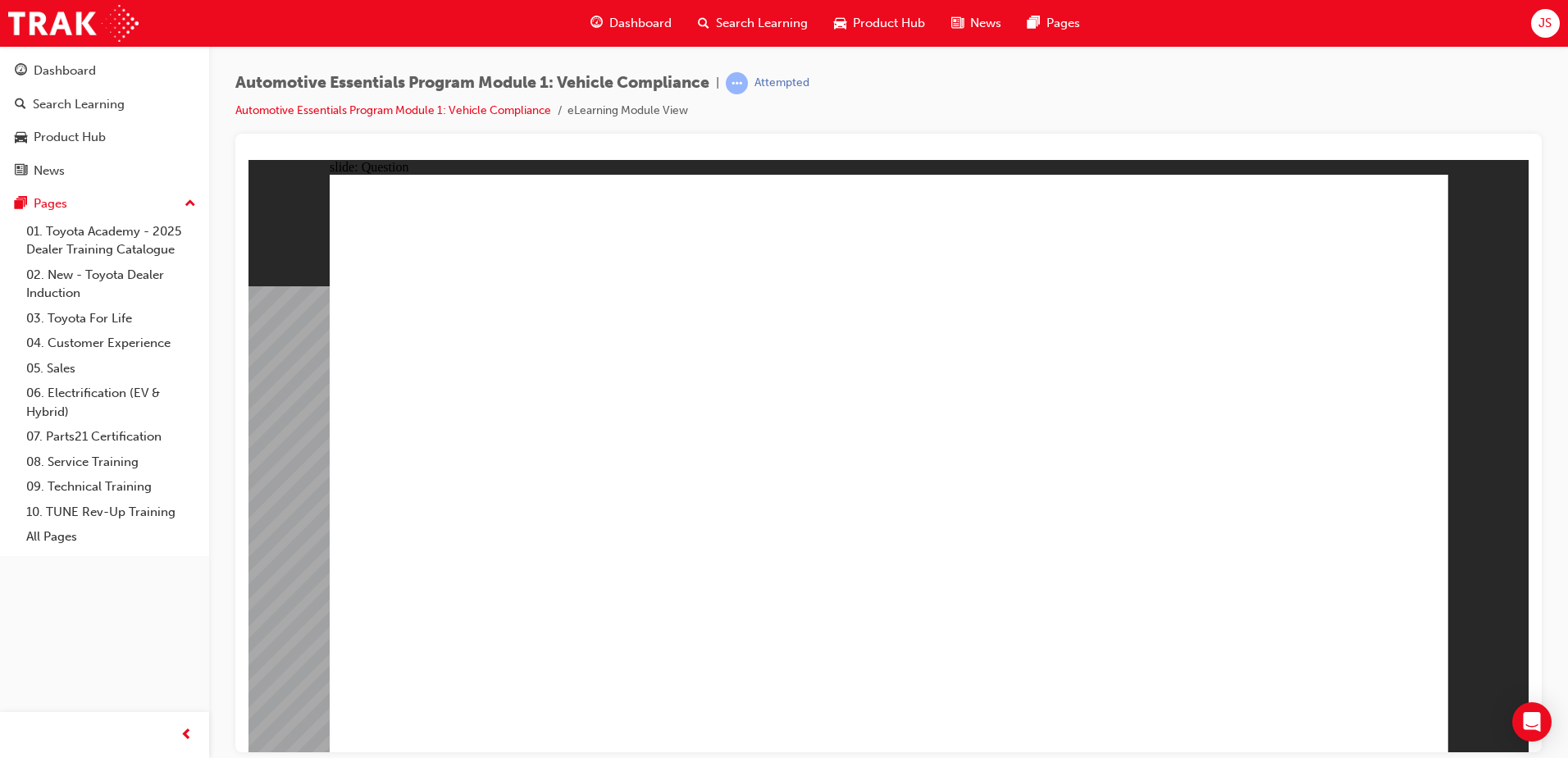
radio input "true"
drag, startPoint x: 947, startPoint y: 568, endPoint x: 905, endPoint y: 568, distance: 42.0
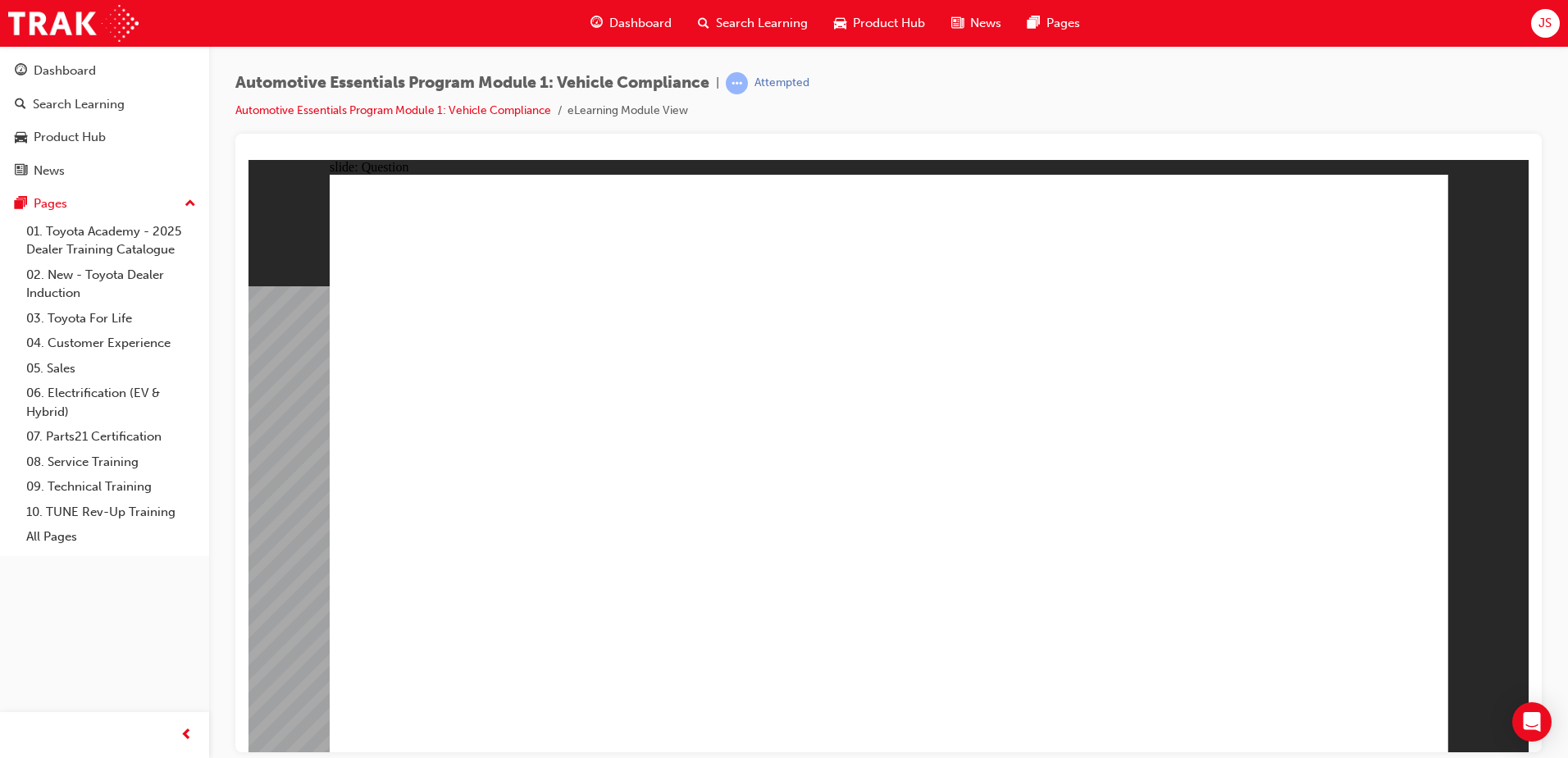
radio input "true"
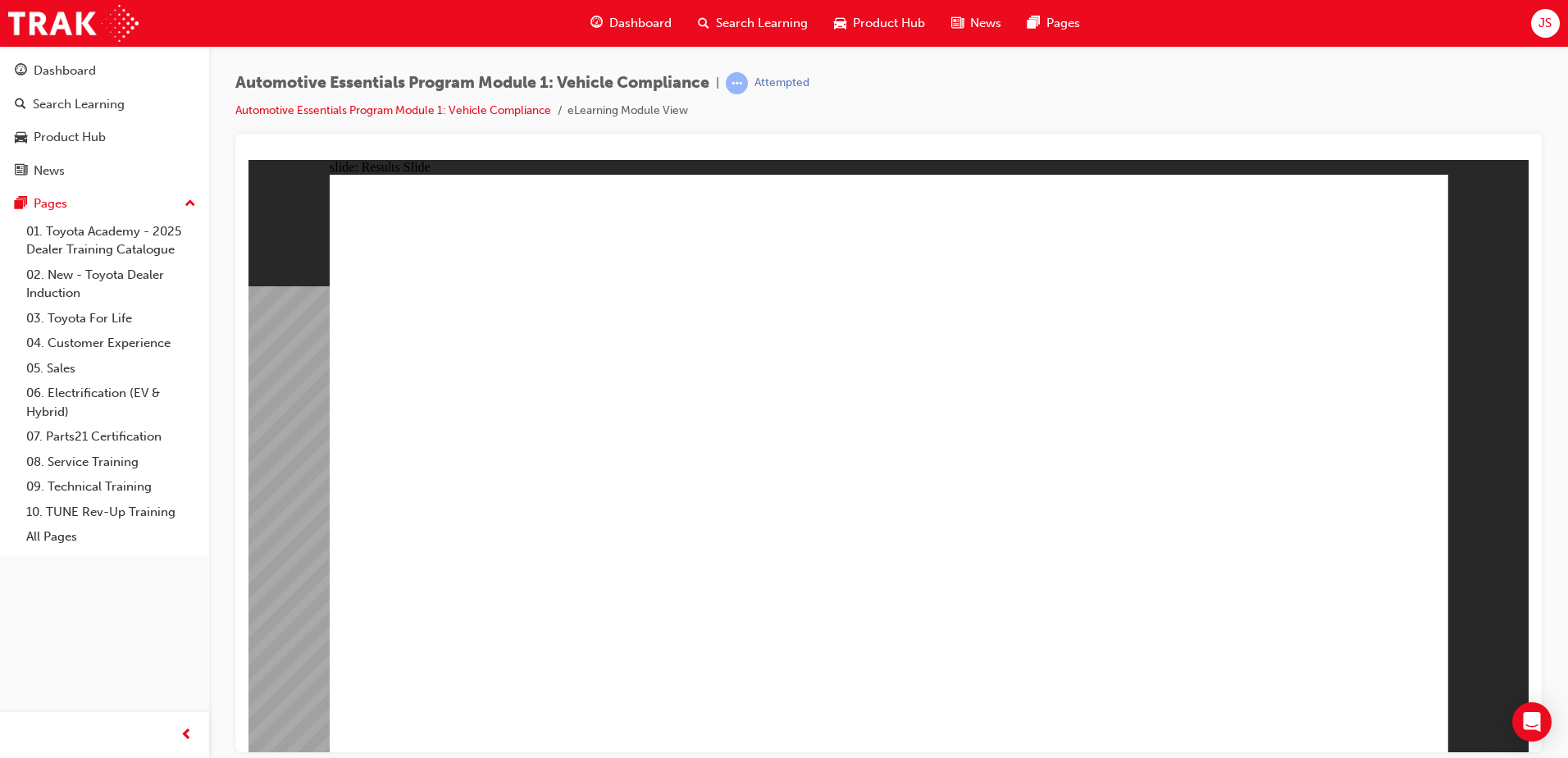
drag, startPoint x: 605, startPoint y: 524, endPoint x: 614, endPoint y: 519, distance: 10.3
click at [500, 105] on link "Automotive Essentials Program Module 1: Vehicle Compliance" at bounding box center [393, 110] width 316 height 14
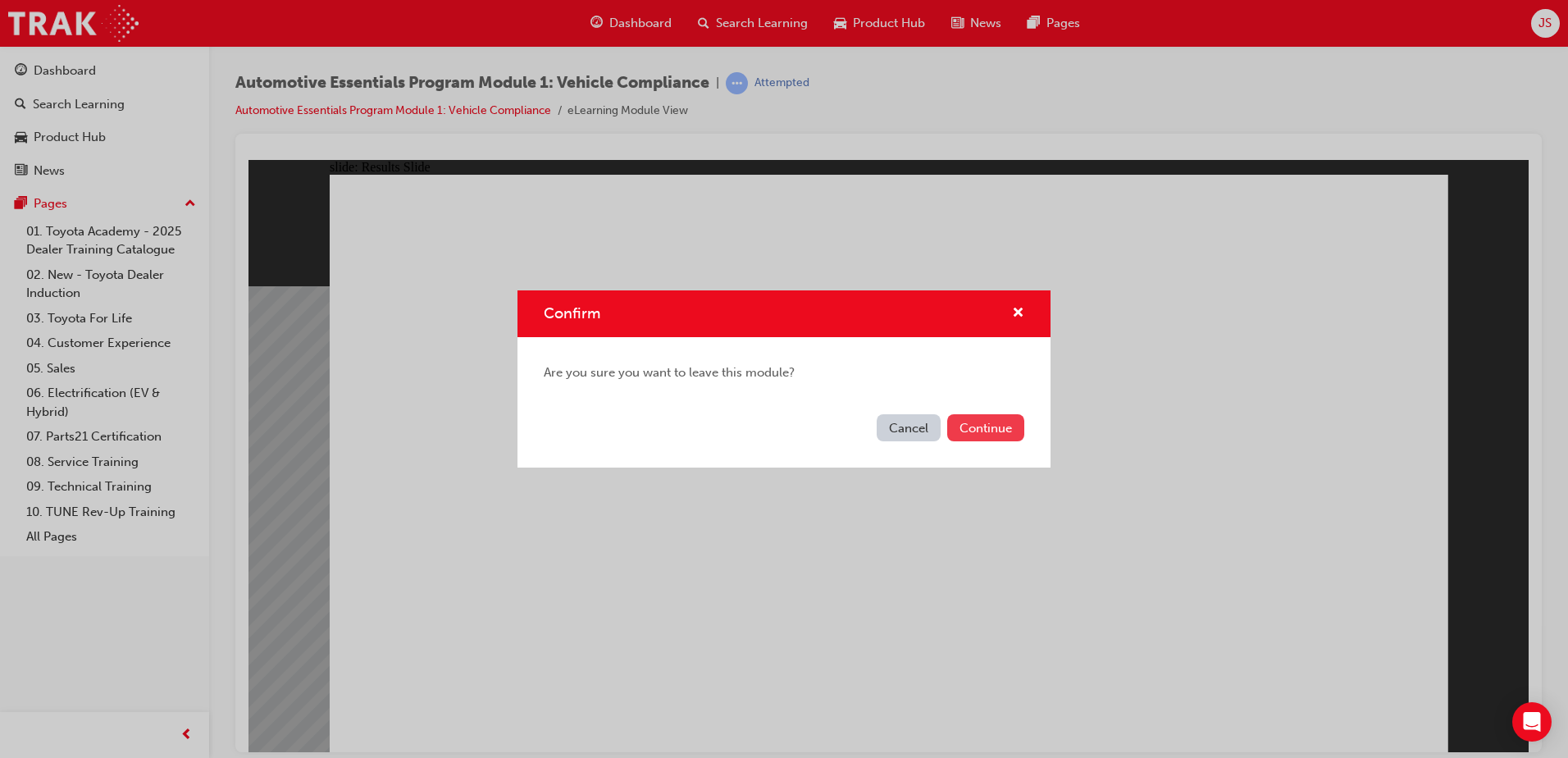
click at [973, 425] on button "Continue" at bounding box center [985, 428] width 77 height 27
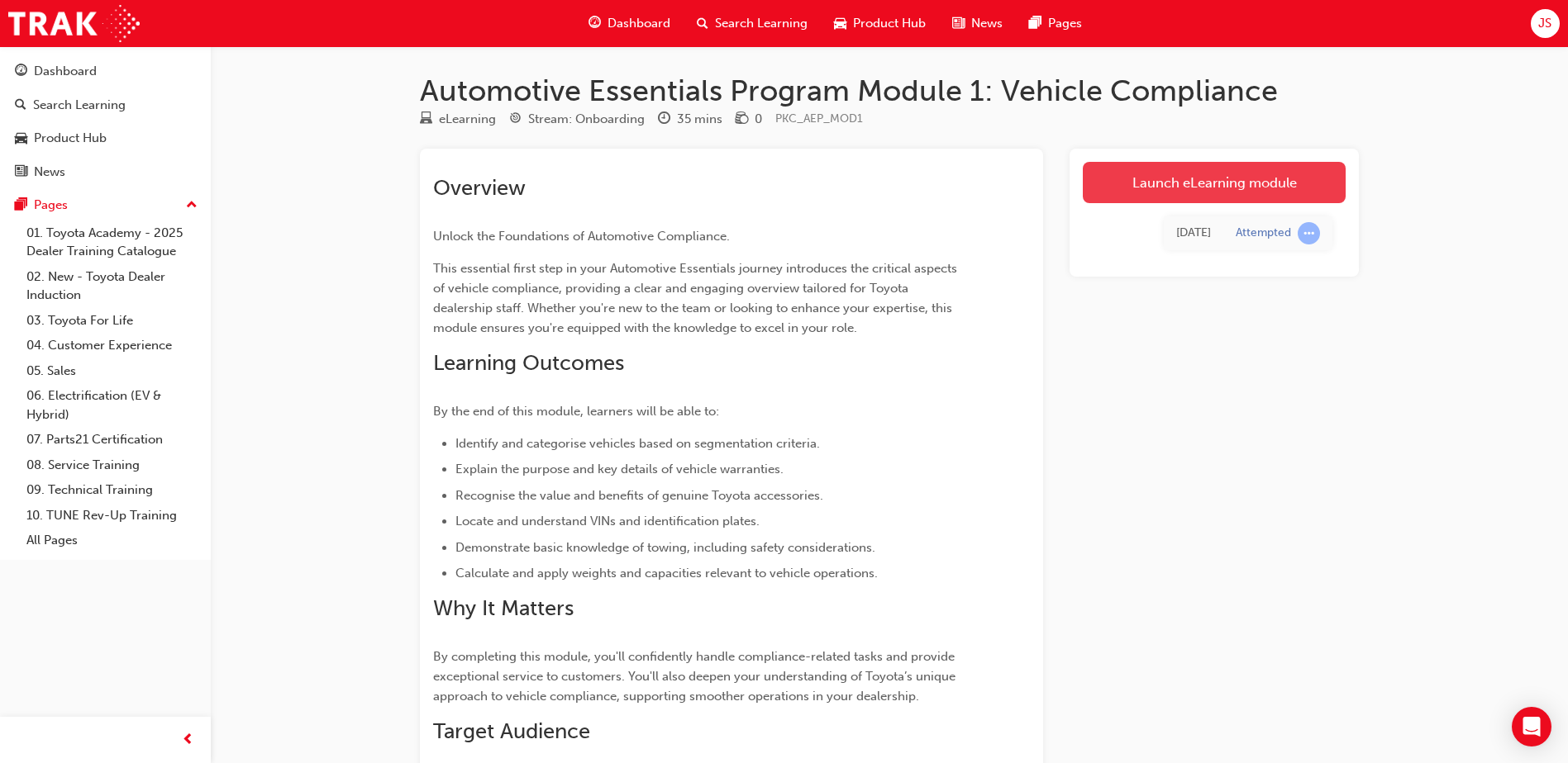
click at [1190, 179] on link "Launch eLearning module" at bounding box center [1214, 182] width 263 height 41
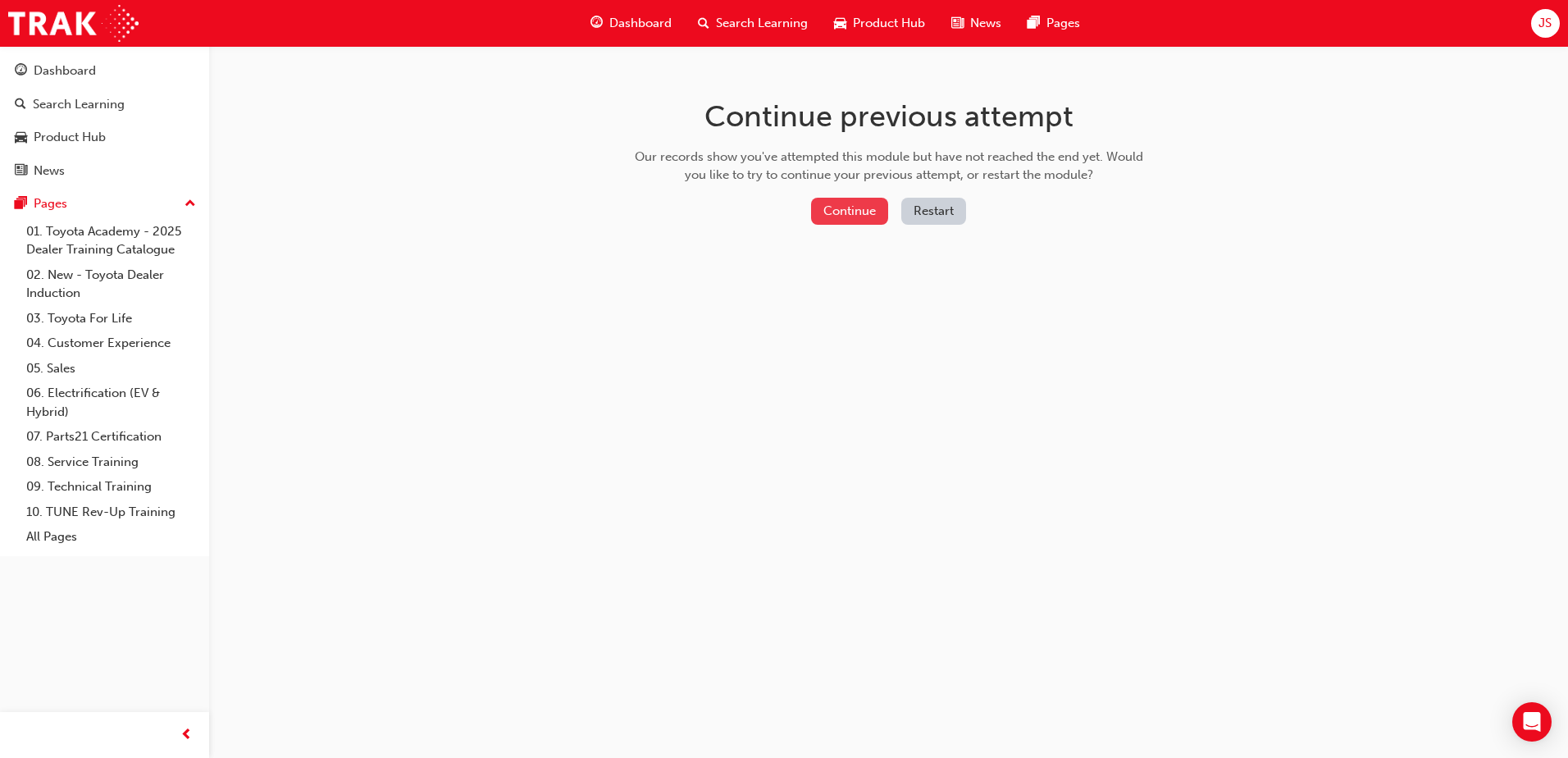
click at [844, 214] on button "Continue" at bounding box center [849, 212] width 77 height 27
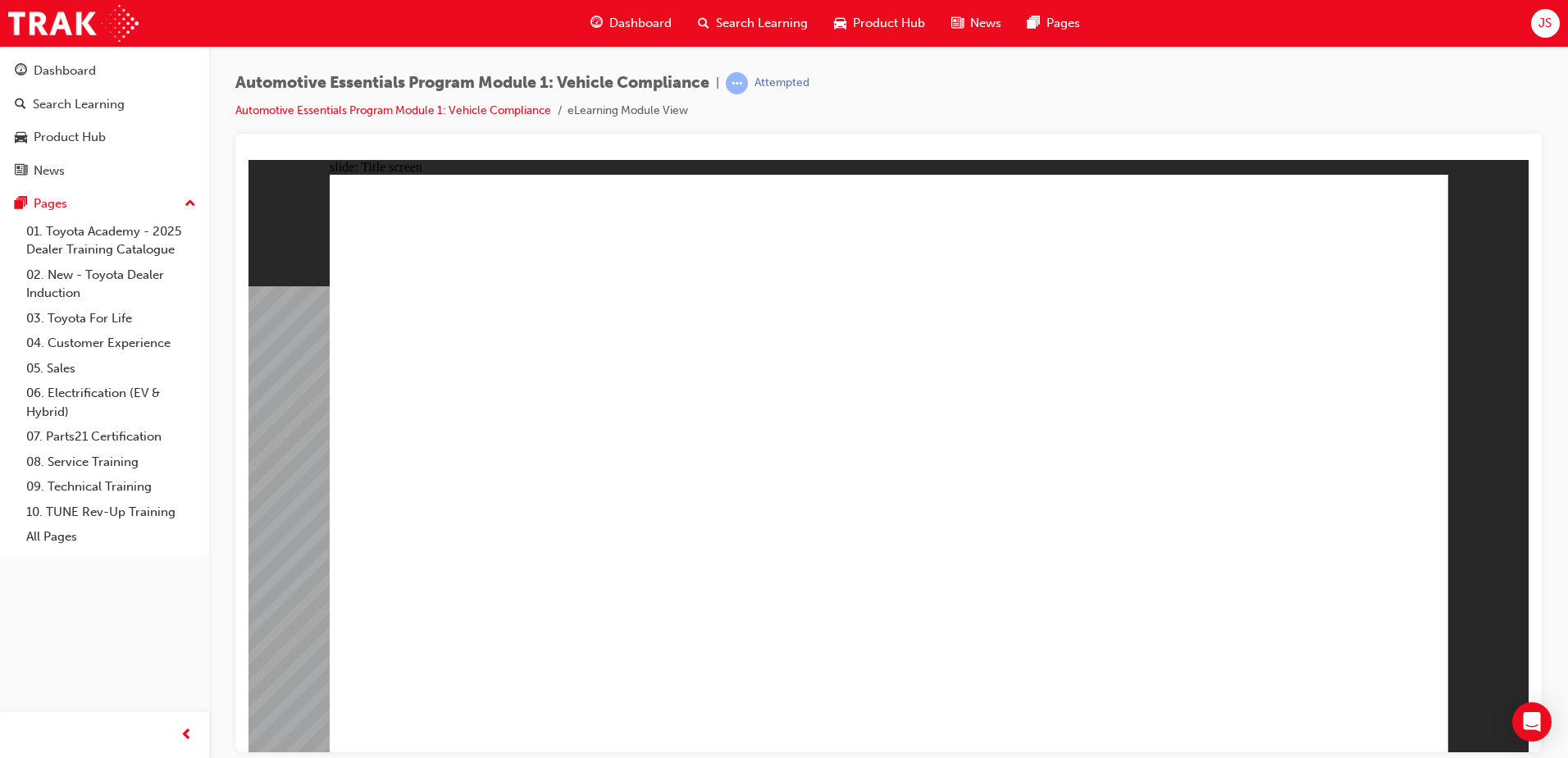
drag, startPoint x: 1101, startPoint y: 585, endPoint x: 1090, endPoint y: 585, distance: 11.0
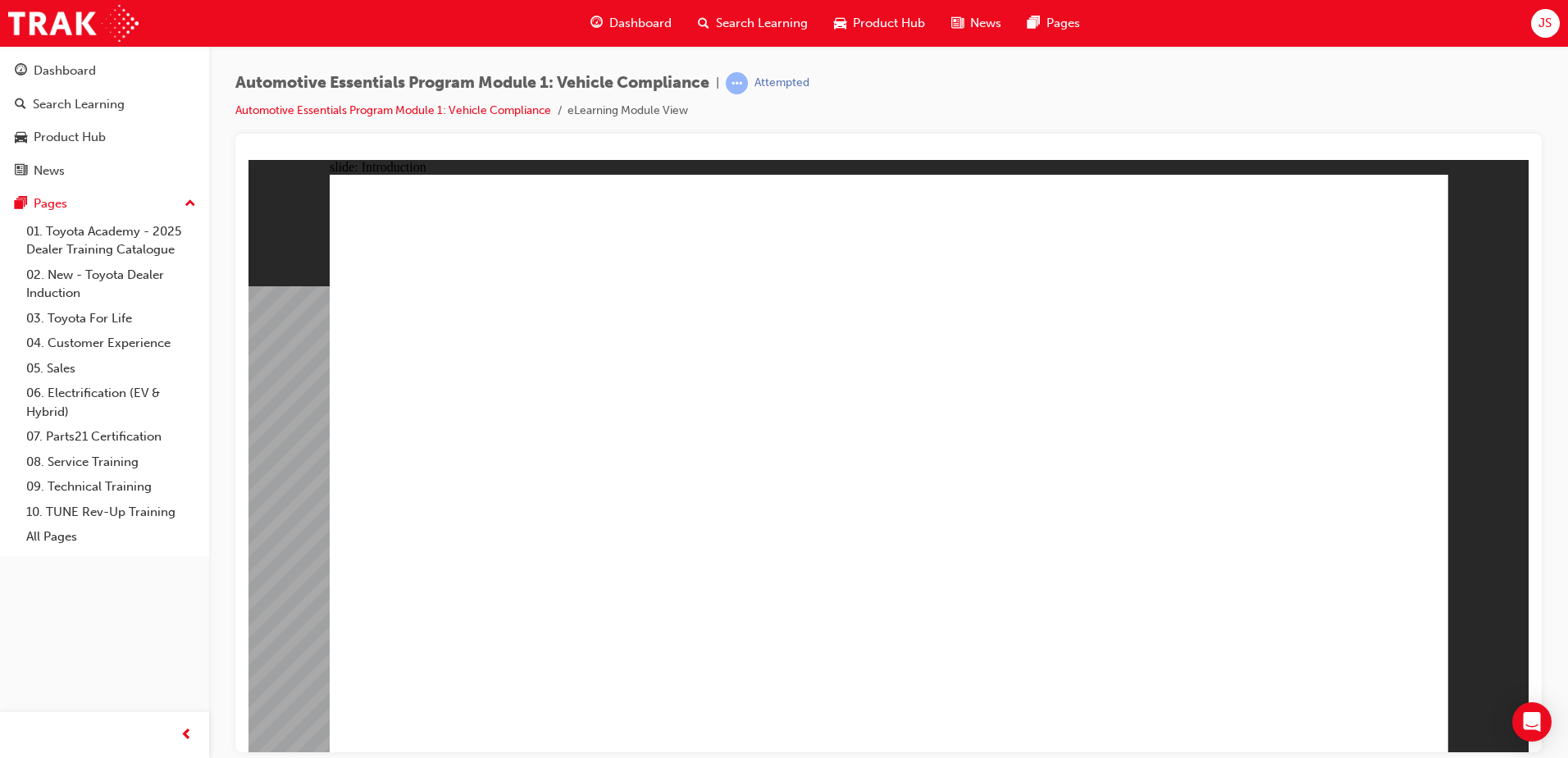
drag, startPoint x: 1015, startPoint y: 597, endPoint x: 1006, endPoint y: 585, distance: 15.0
drag, startPoint x: 996, startPoint y: 584, endPoint x: 936, endPoint y: 569, distance: 61.8
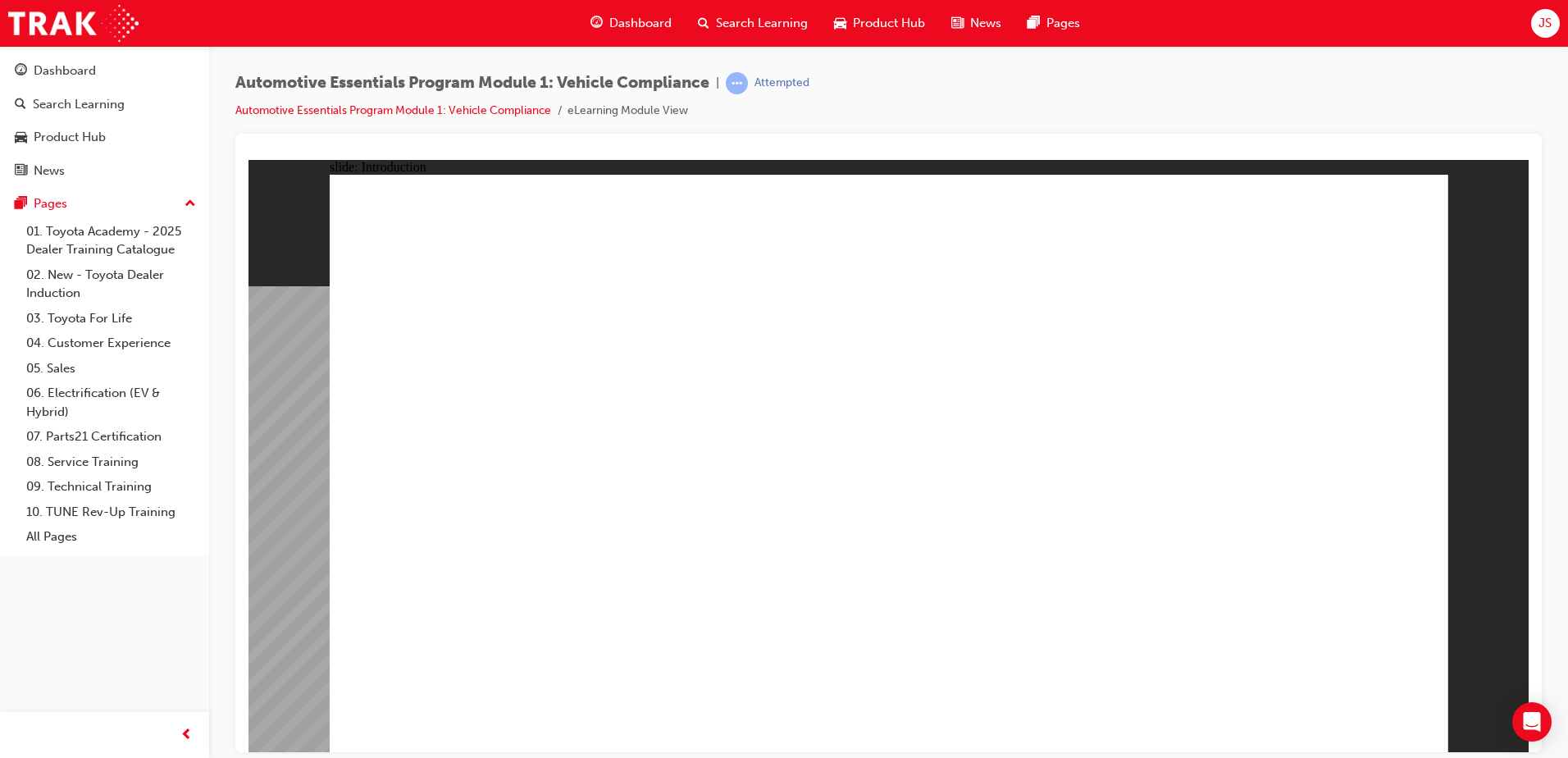
drag, startPoint x: 1223, startPoint y: 479, endPoint x: 1216, endPoint y: 487, distance: 10.6
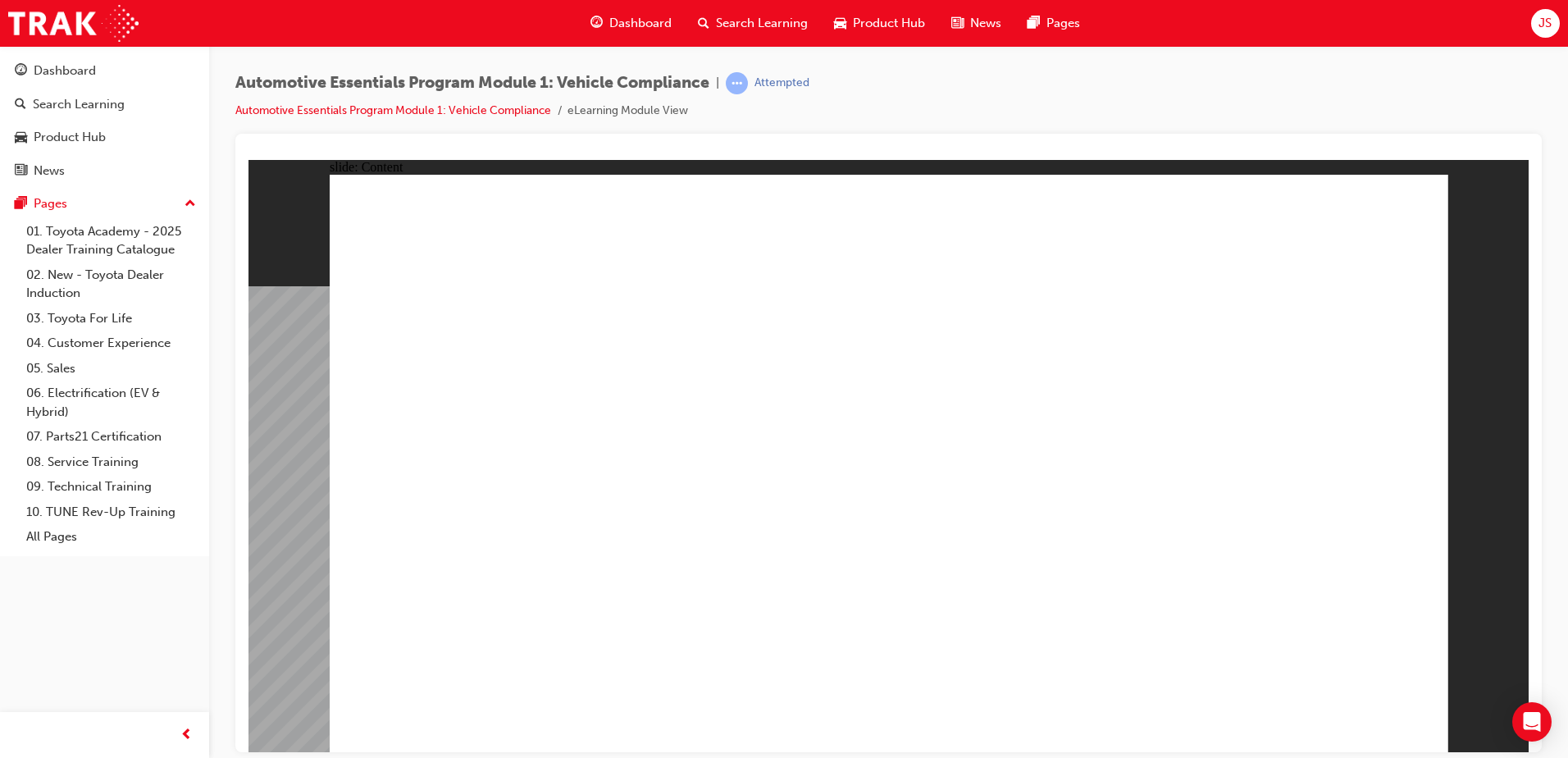
drag, startPoint x: 1025, startPoint y: 516, endPoint x: 967, endPoint y: 481, distance: 67.7
drag, startPoint x: 967, startPoint y: 481, endPoint x: 958, endPoint y: 472, distance: 12.7
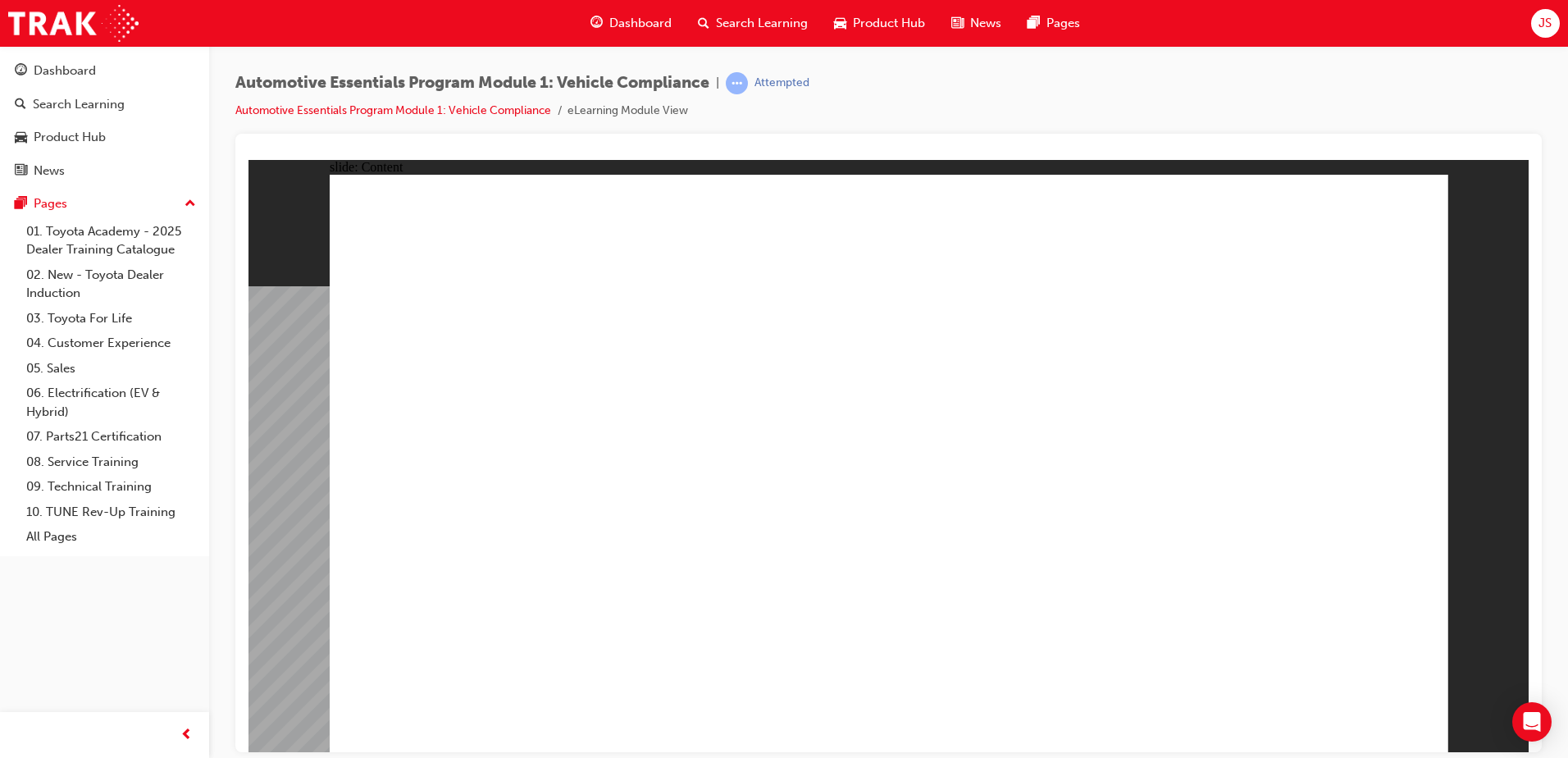
drag, startPoint x: 958, startPoint y: 472, endPoint x: 939, endPoint y: 455, distance: 25.5
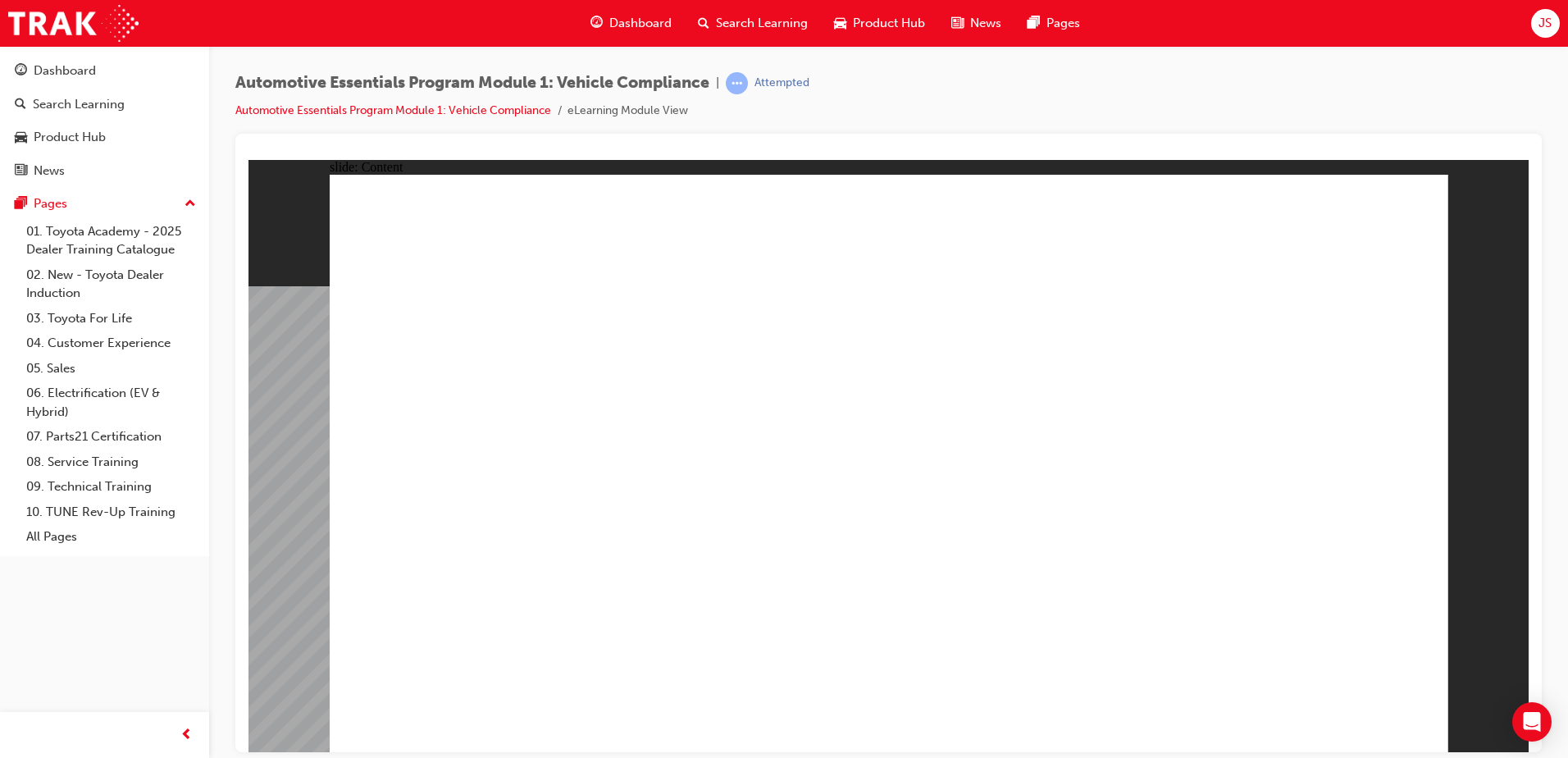
drag, startPoint x: 863, startPoint y: 516, endPoint x: 877, endPoint y: 504, distance: 18.4
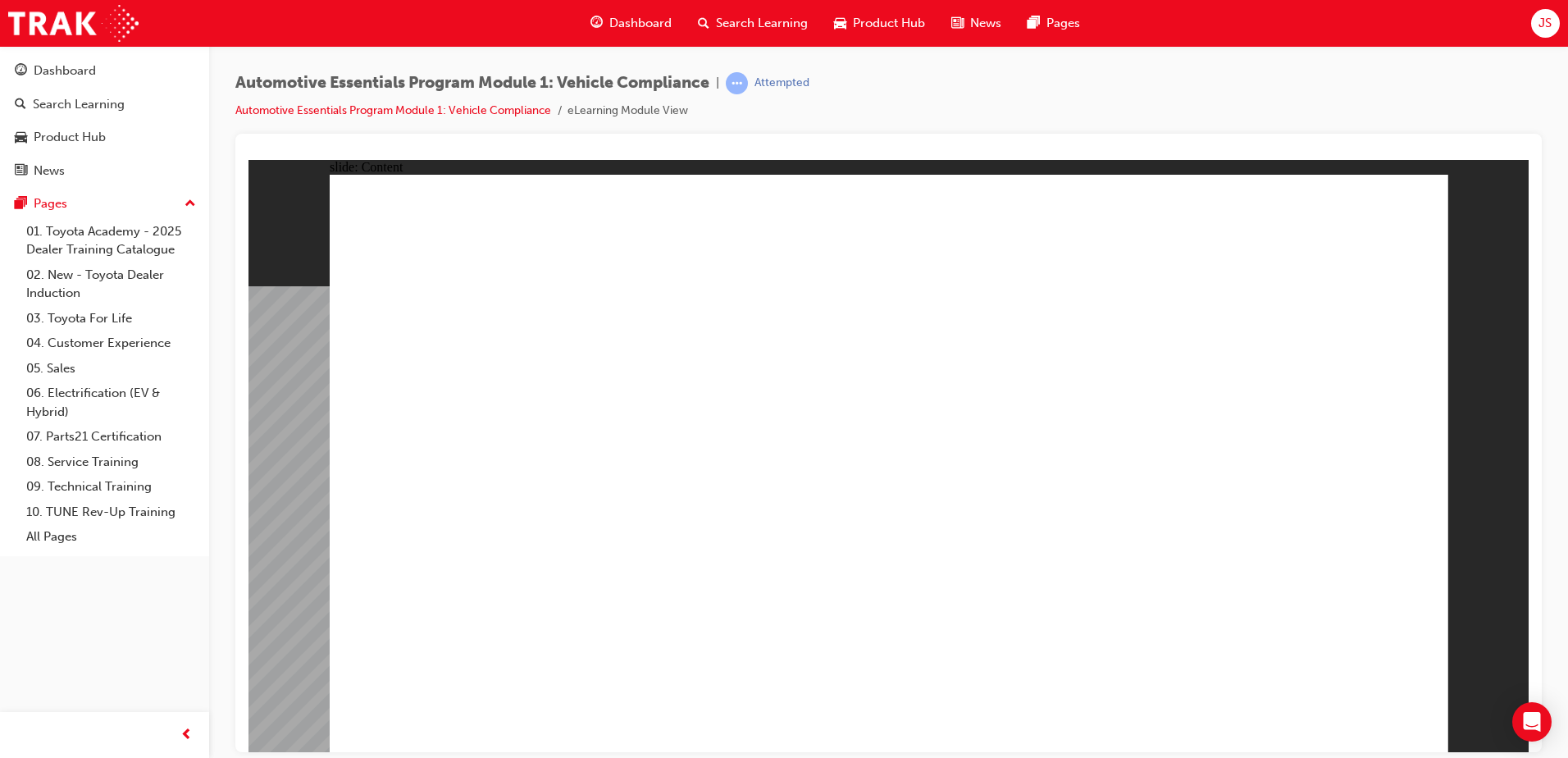
drag, startPoint x: 916, startPoint y: 514, endPoint x: 923, endPoint y: 502, distance: 13.9
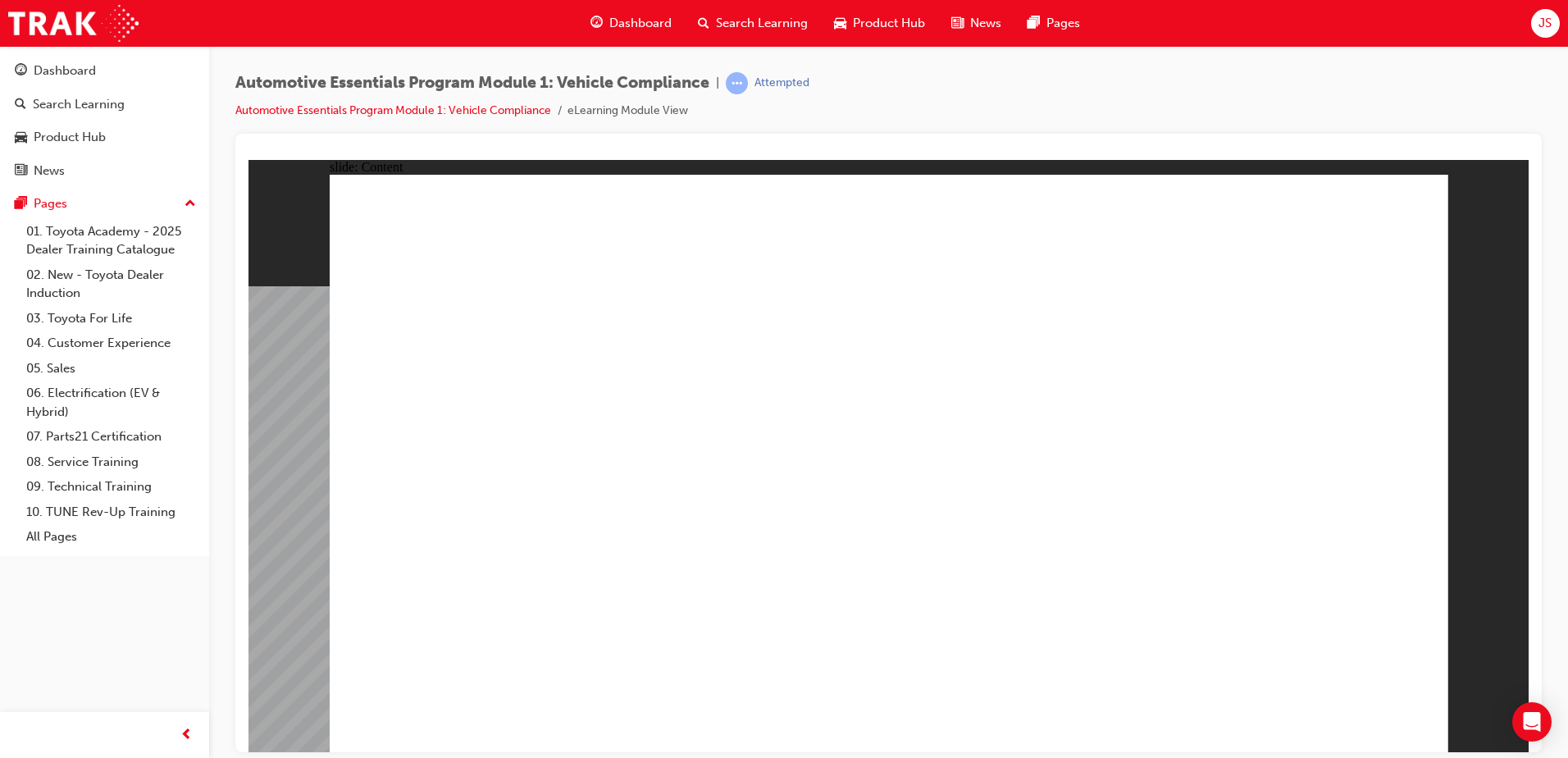
drag, startPoint x: 950, startPoint y: 481, endPoint x: 1011, endPoint y: 477, distance: 61.1
drag, startPoint x: 1020, startPoint y: 481, endPoint x: 1137, endPoint y: 493, distance: 117.6
drag, startPoint x: 1137, startPoint y: 493, endPoint x: 1144, endPoint y: 506, distance: 14.8
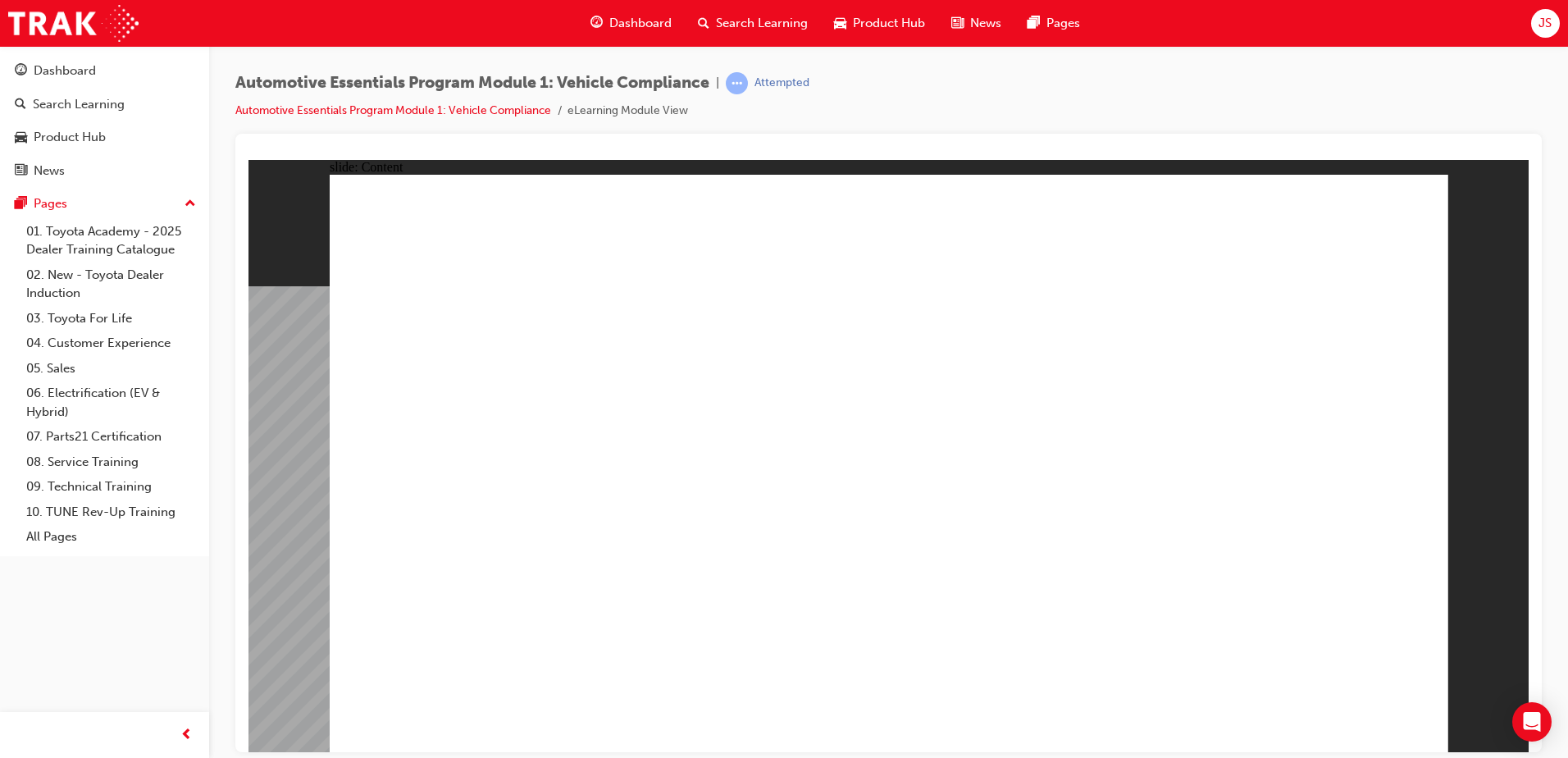
drag, startPoint x: 1144, startPoint y: 506, endPoint x: 1062, endPoint y: 515, distance: 82.5
drag, startPoint x: 914, startPoint y: 519, endPoint x: 895, endPoint y: 523, distance: 19.4
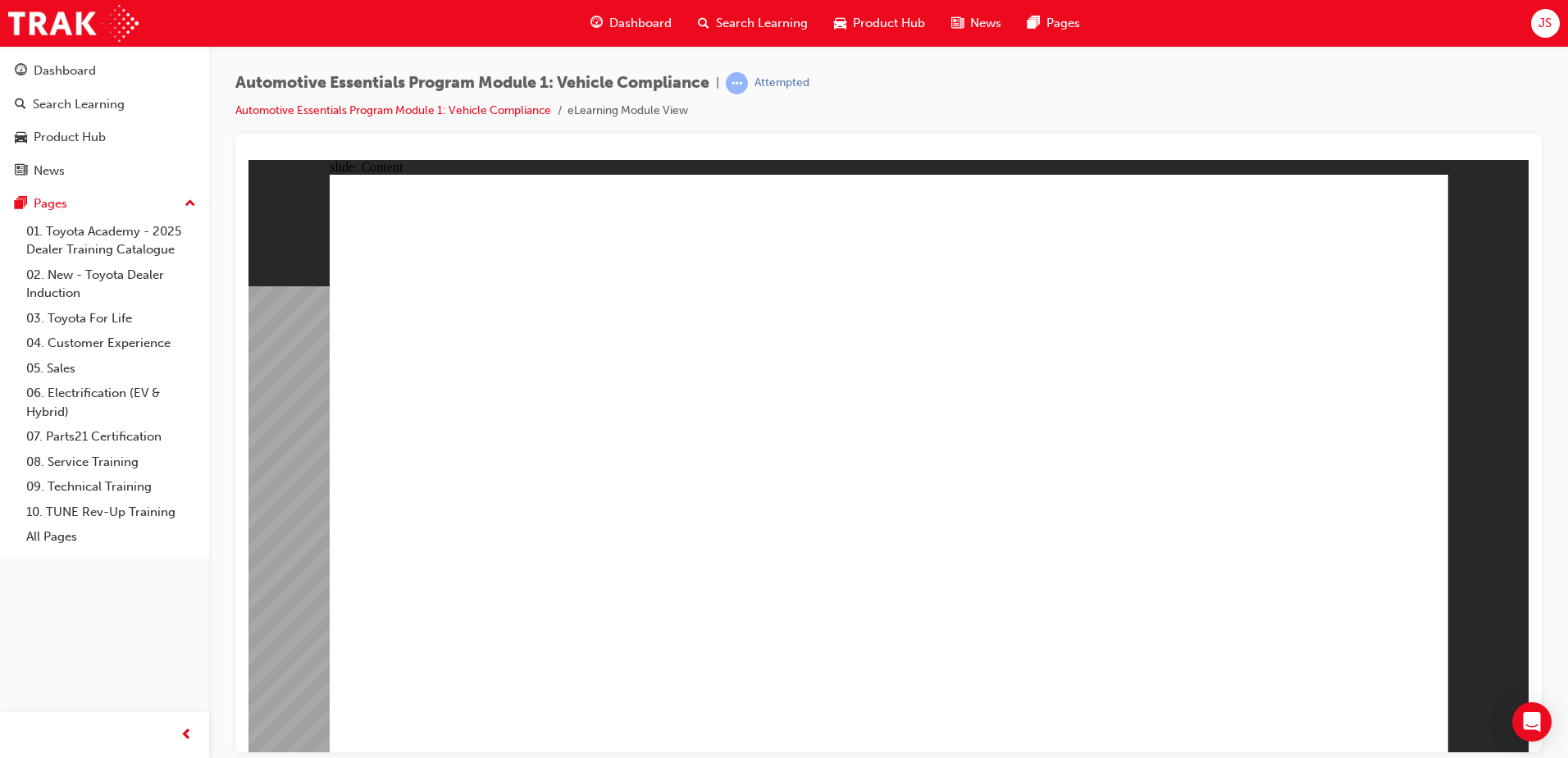
drag, startPoint x: 813, startPoint y: 528, endPoint x: 580, endPoint y: 529, distance: 233.0
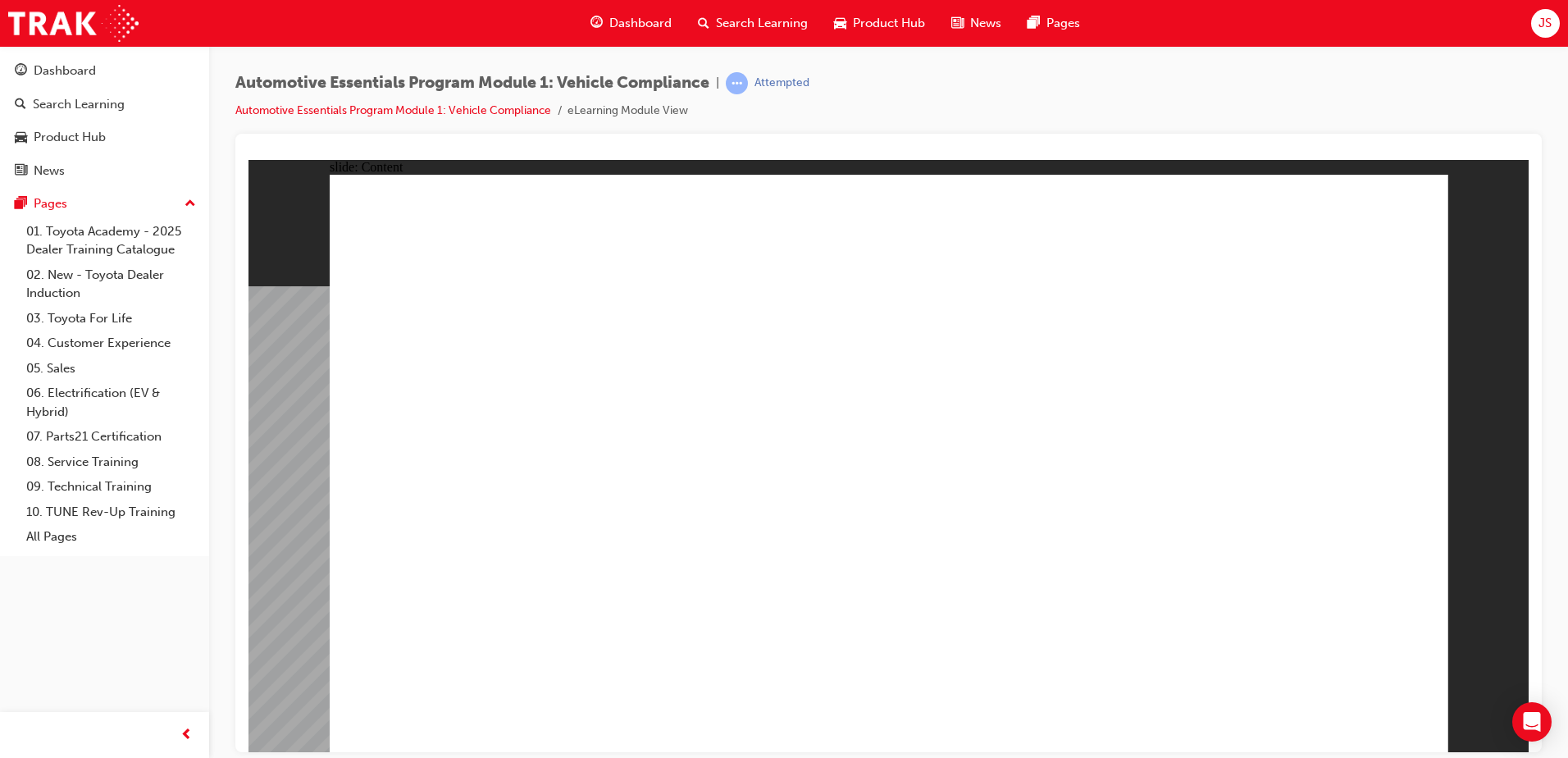
drag, startPoint x: 583, startPoint y: 515, endPoint x: 606, endPoint y: 518, distance: 23.2
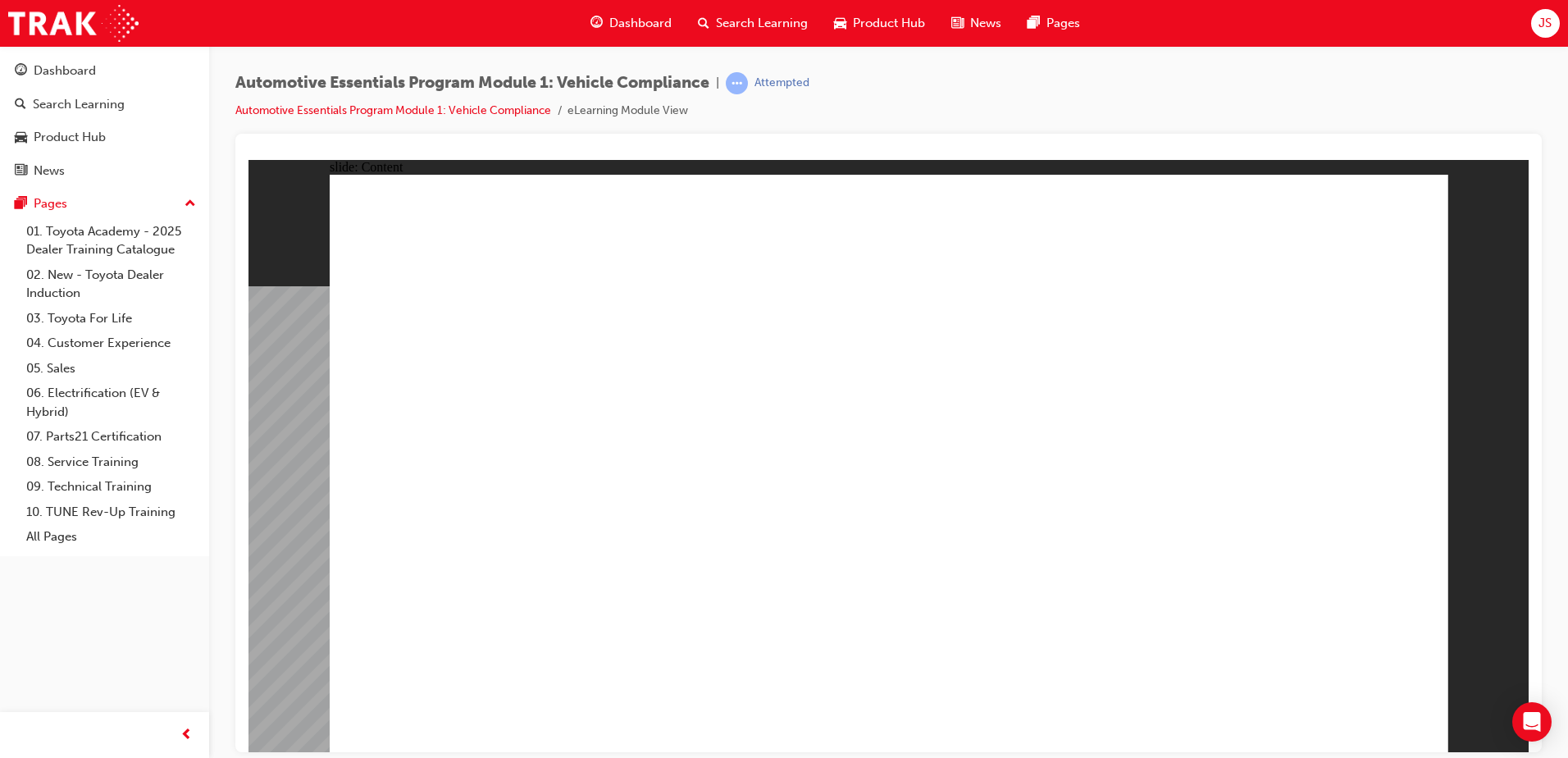
drag, startPoint x: 1232, startPoint y: 382, endPoint x: 1173, endPoint y: 386, distance: 59.1
drag, startPoint x: 905, startPoint y: 348, endPoint x: 771, endPoint y: 340, distance: 134.2
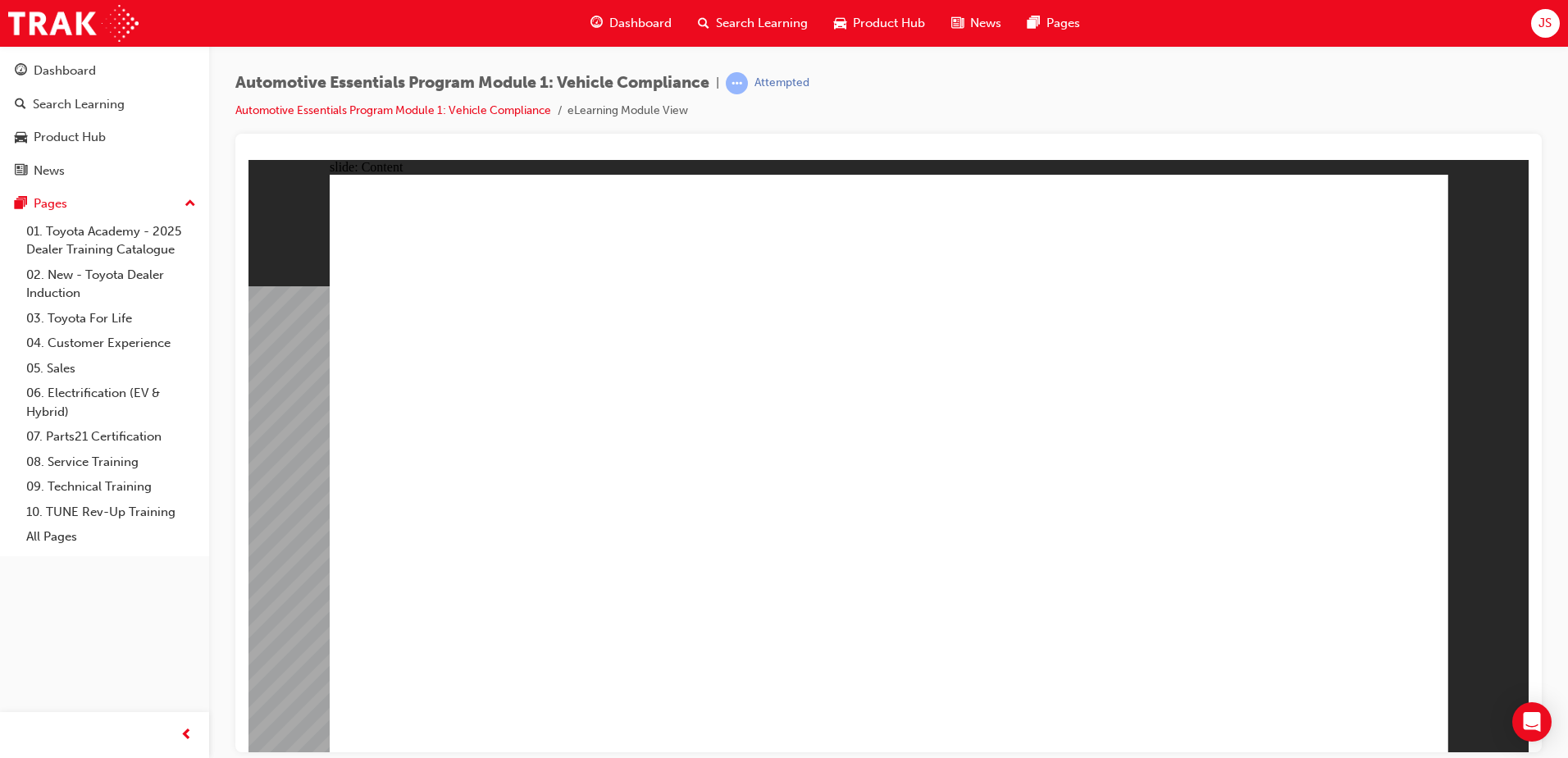
drag, startPoint x: 771, startPoint y: 340, endPoint x: 732, endPoint y: 325, distance: 41.8
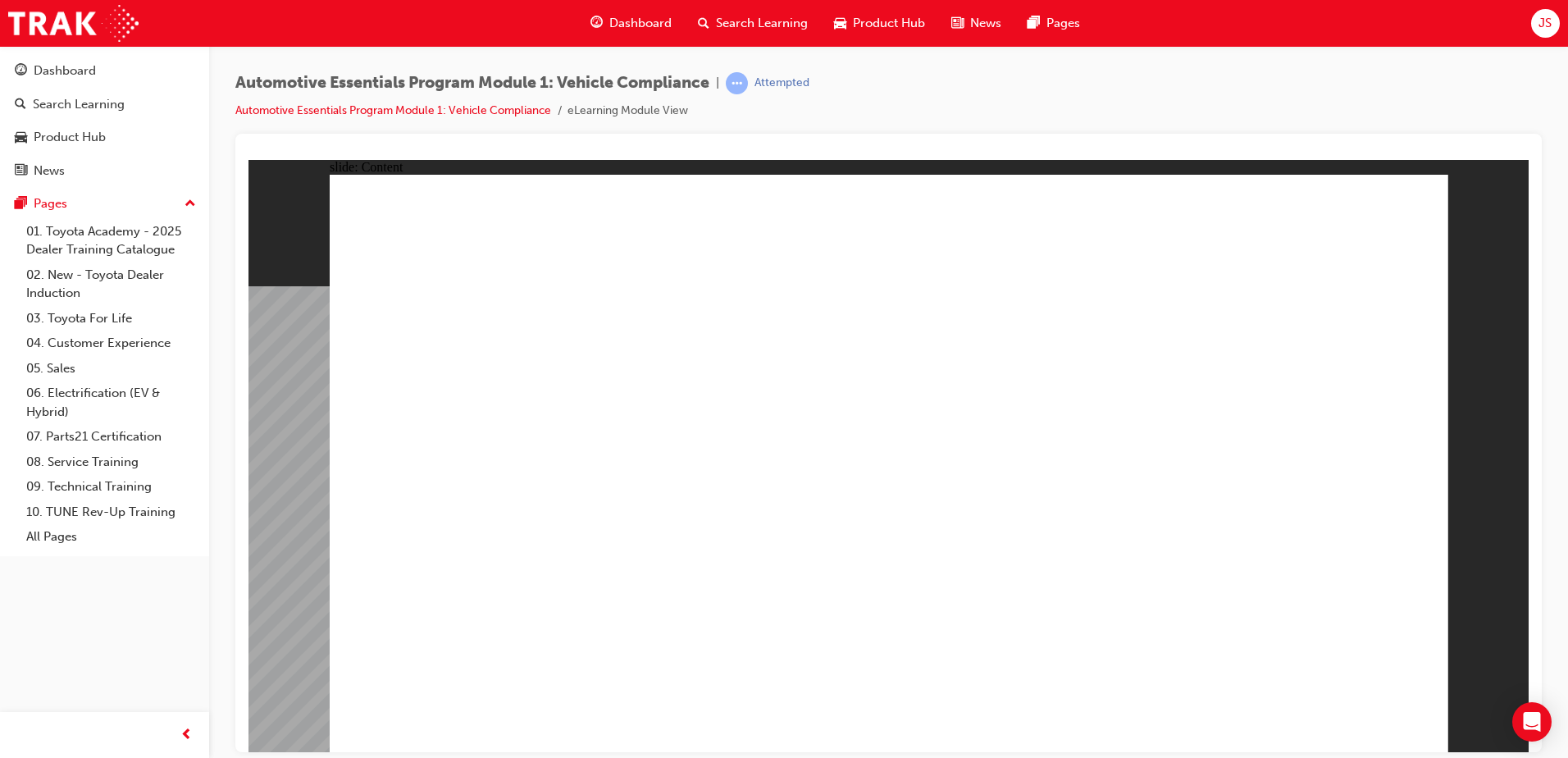
drag, startPoint x: 680, startPoint y: 470, endPoint x: 824, endPoint y: 298, distance: 224.3
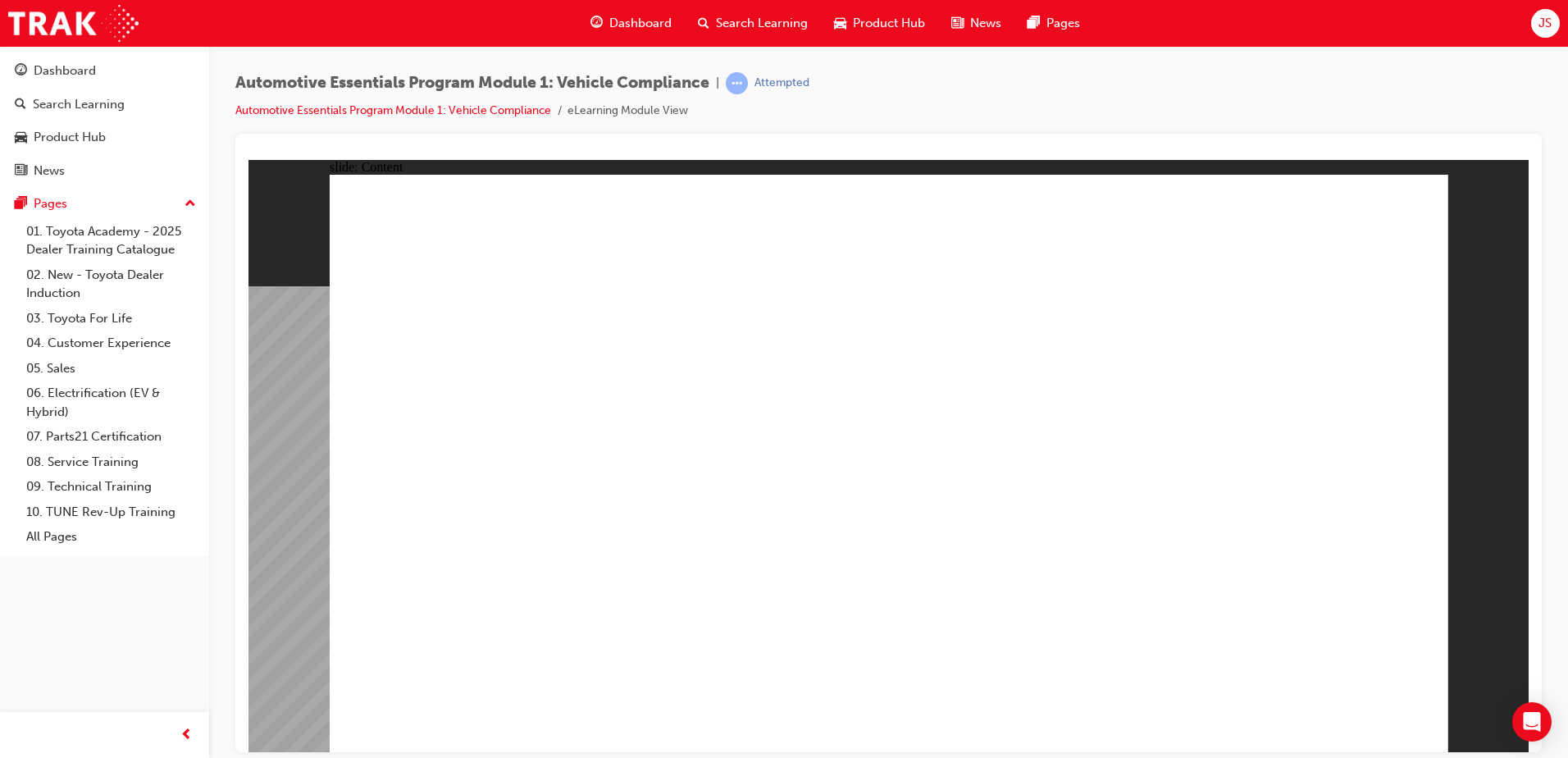
radio input "true"
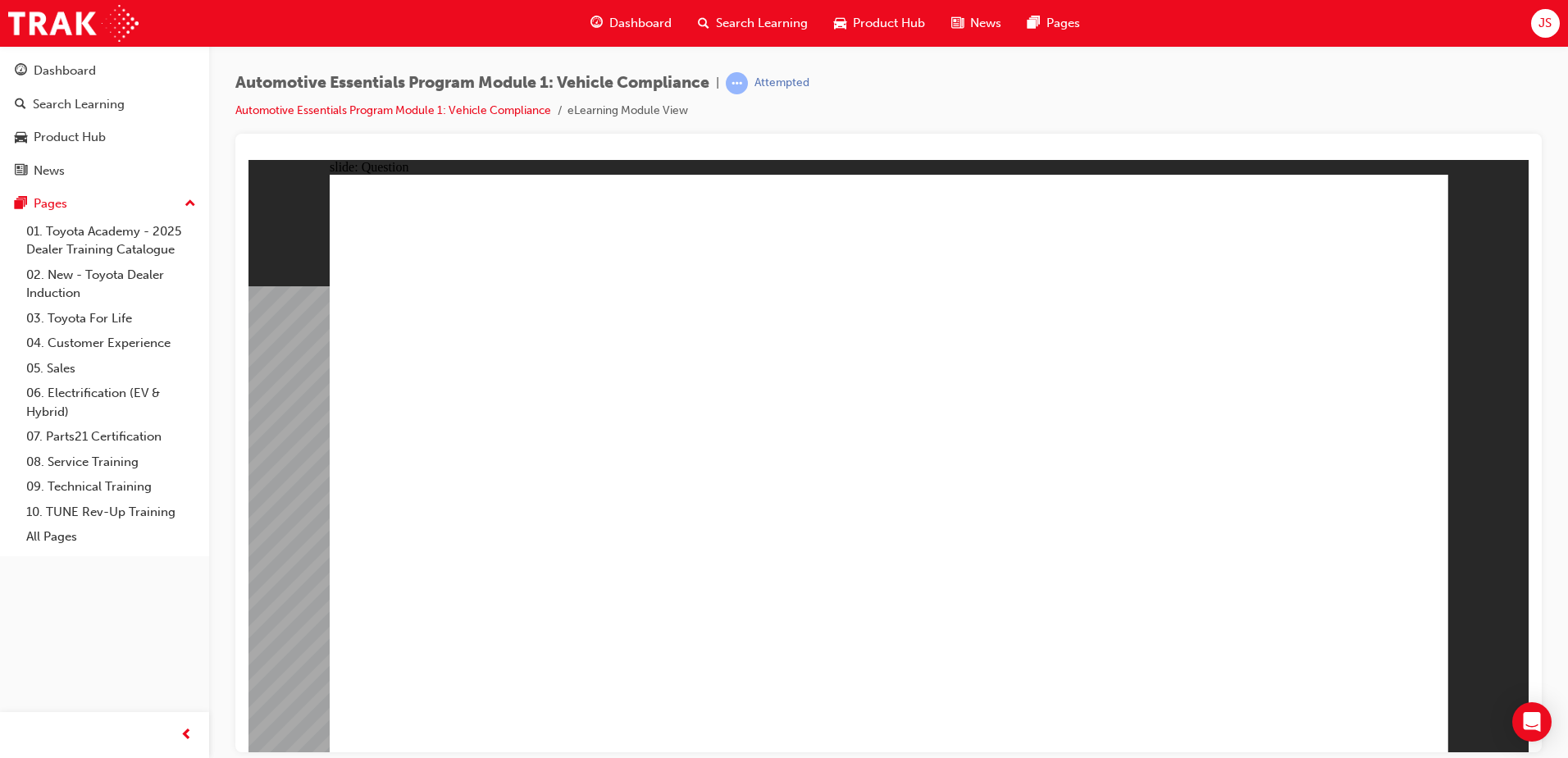
radio input "true"
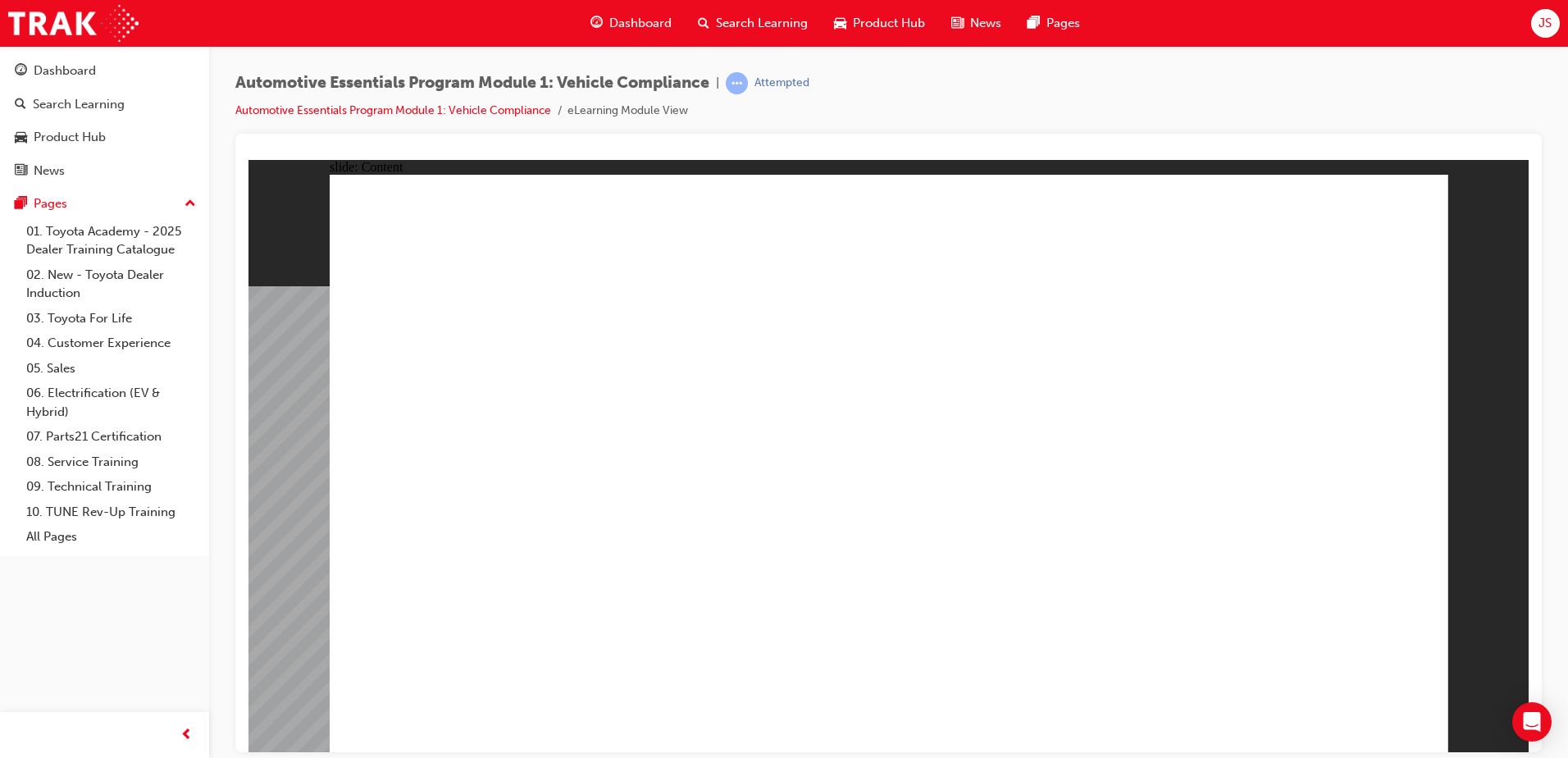
drag, startPoint x: 579, startPoint y: 356, endPoint x: 607, endPoint y: 436, distance: 84.8
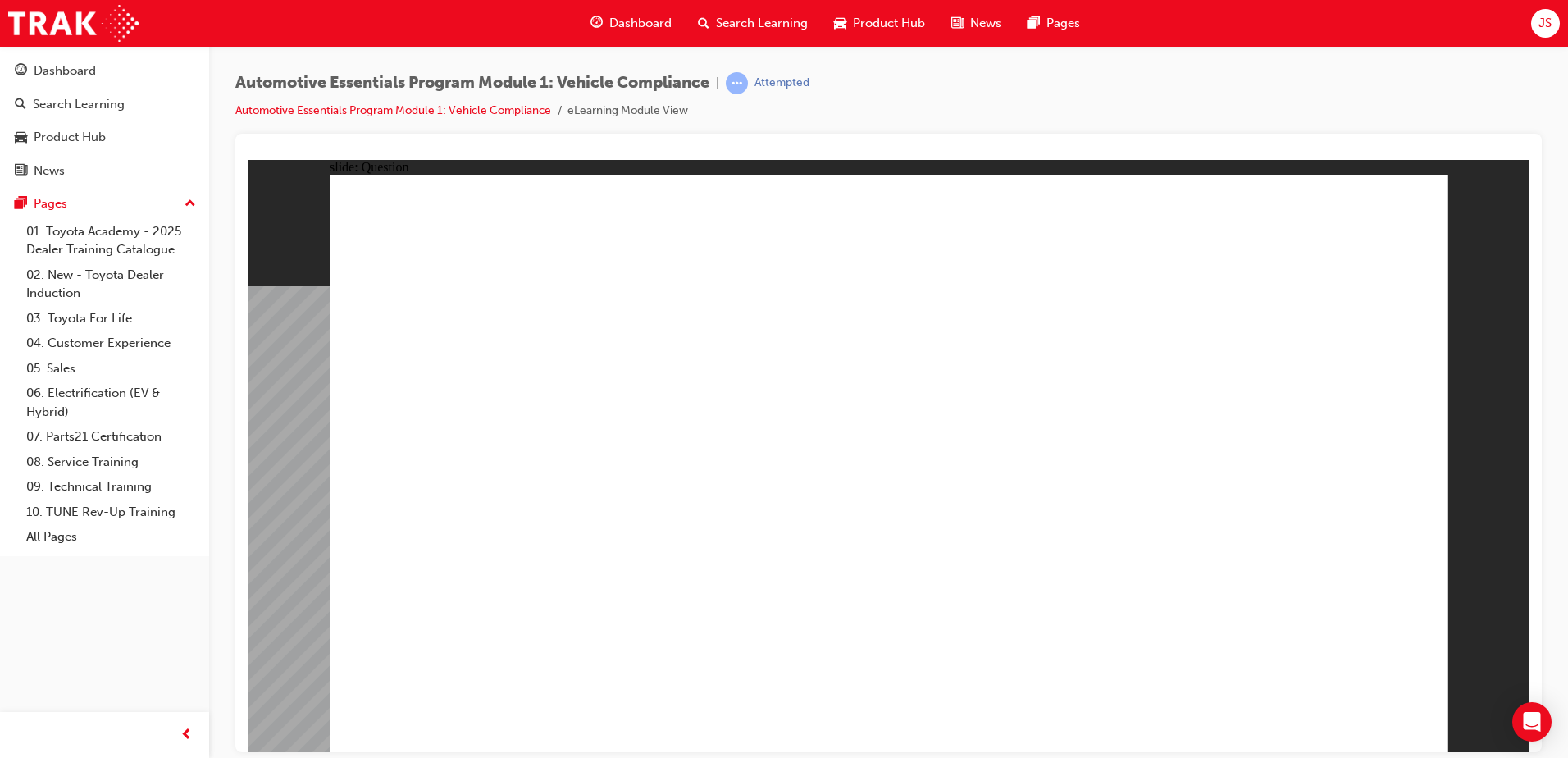
radio input "true"
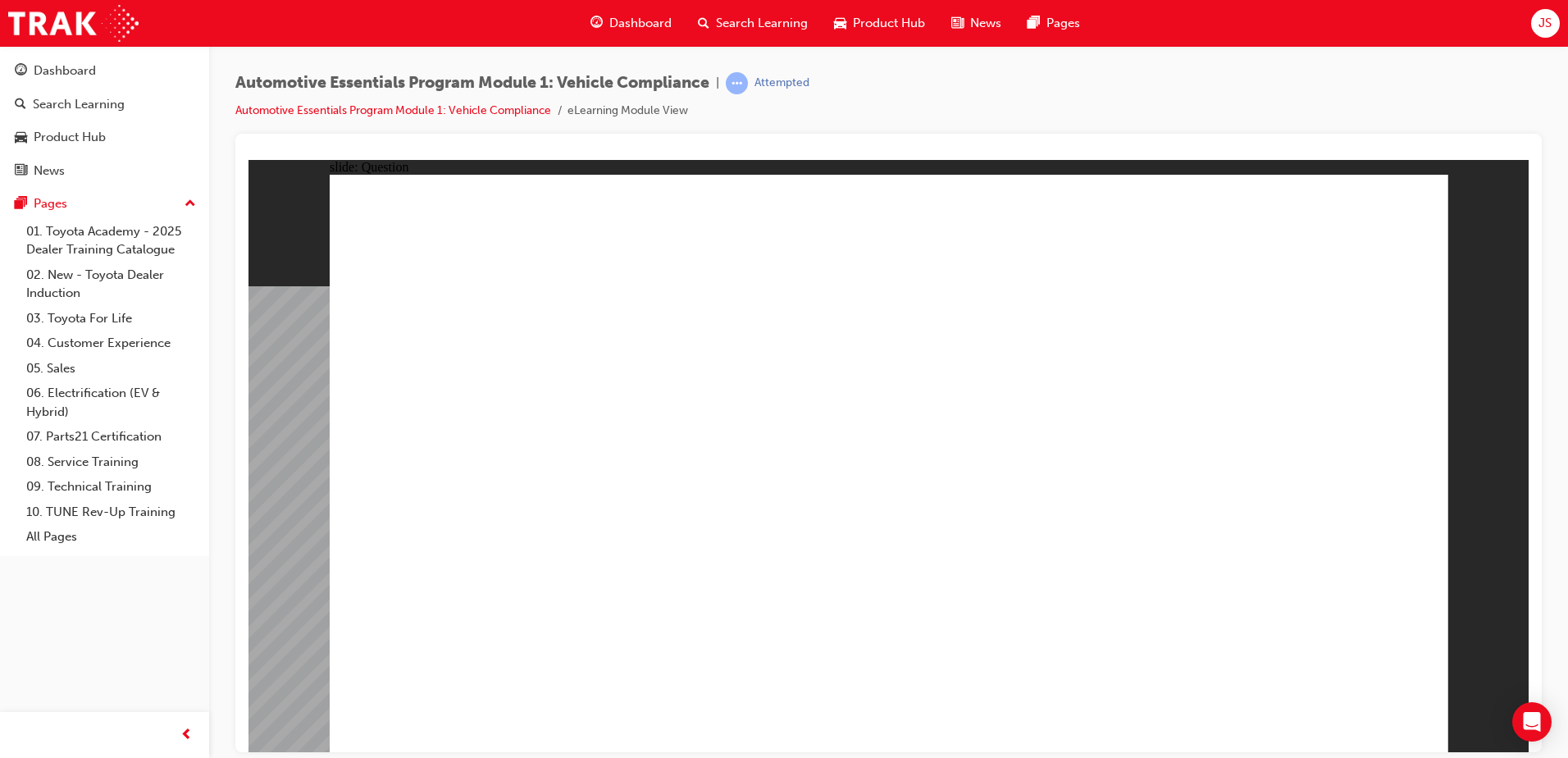
radio input "true"
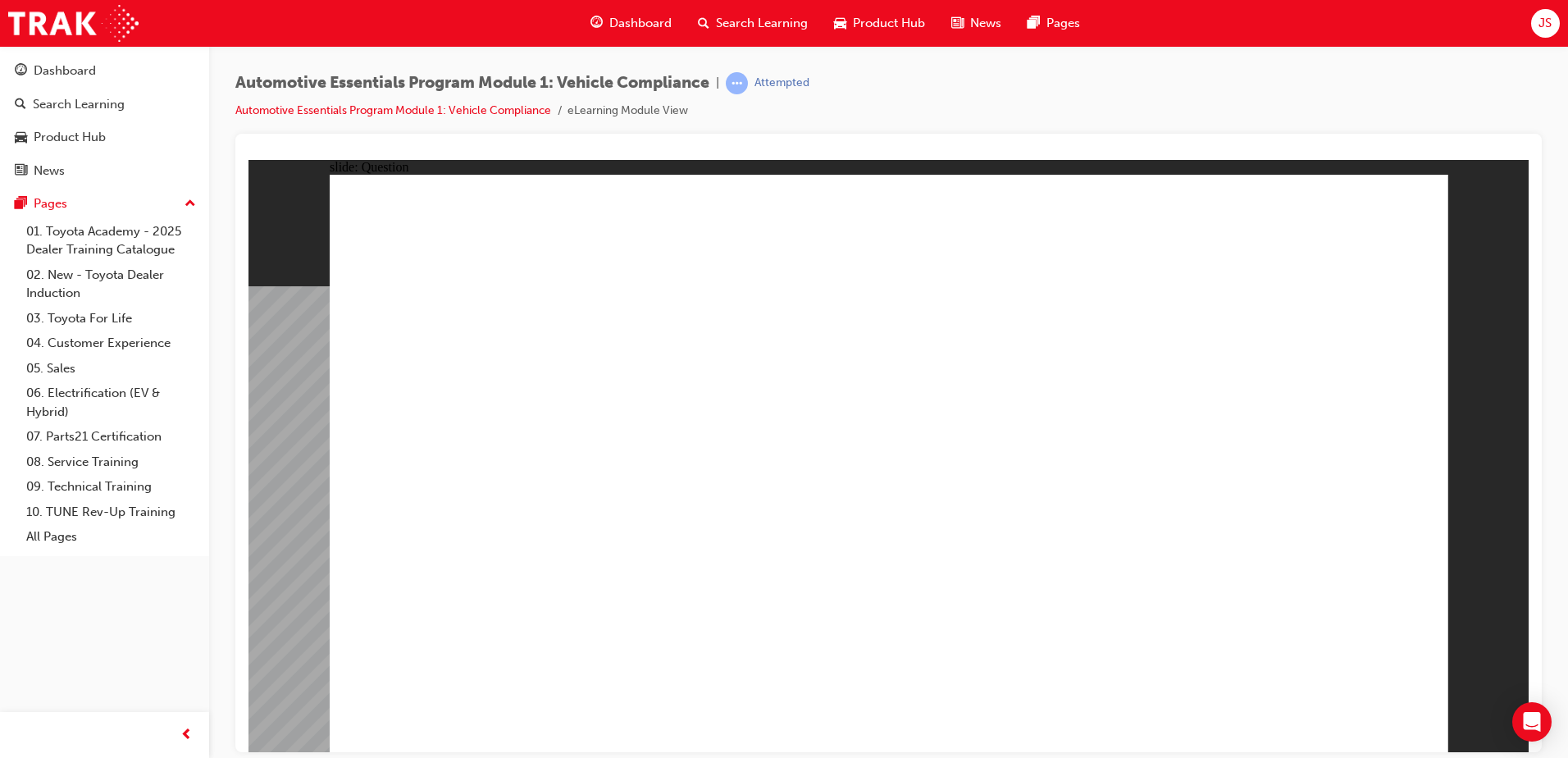
radio input "true"
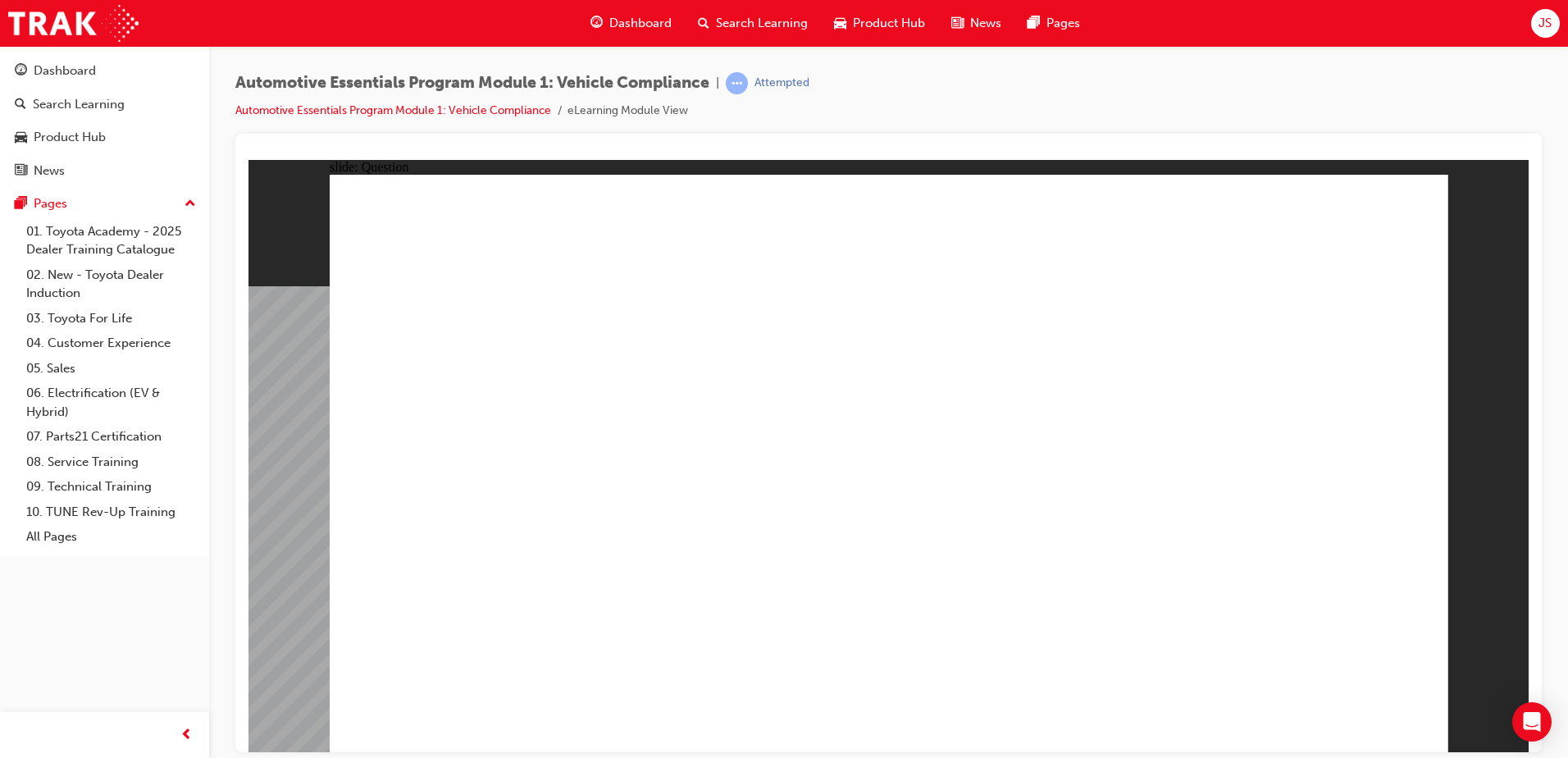
radio input "true"
drag, startPoint x: 1199, startPoint y: 554, endPoint x: 1209, endPoint y: 555, distance: 10.0
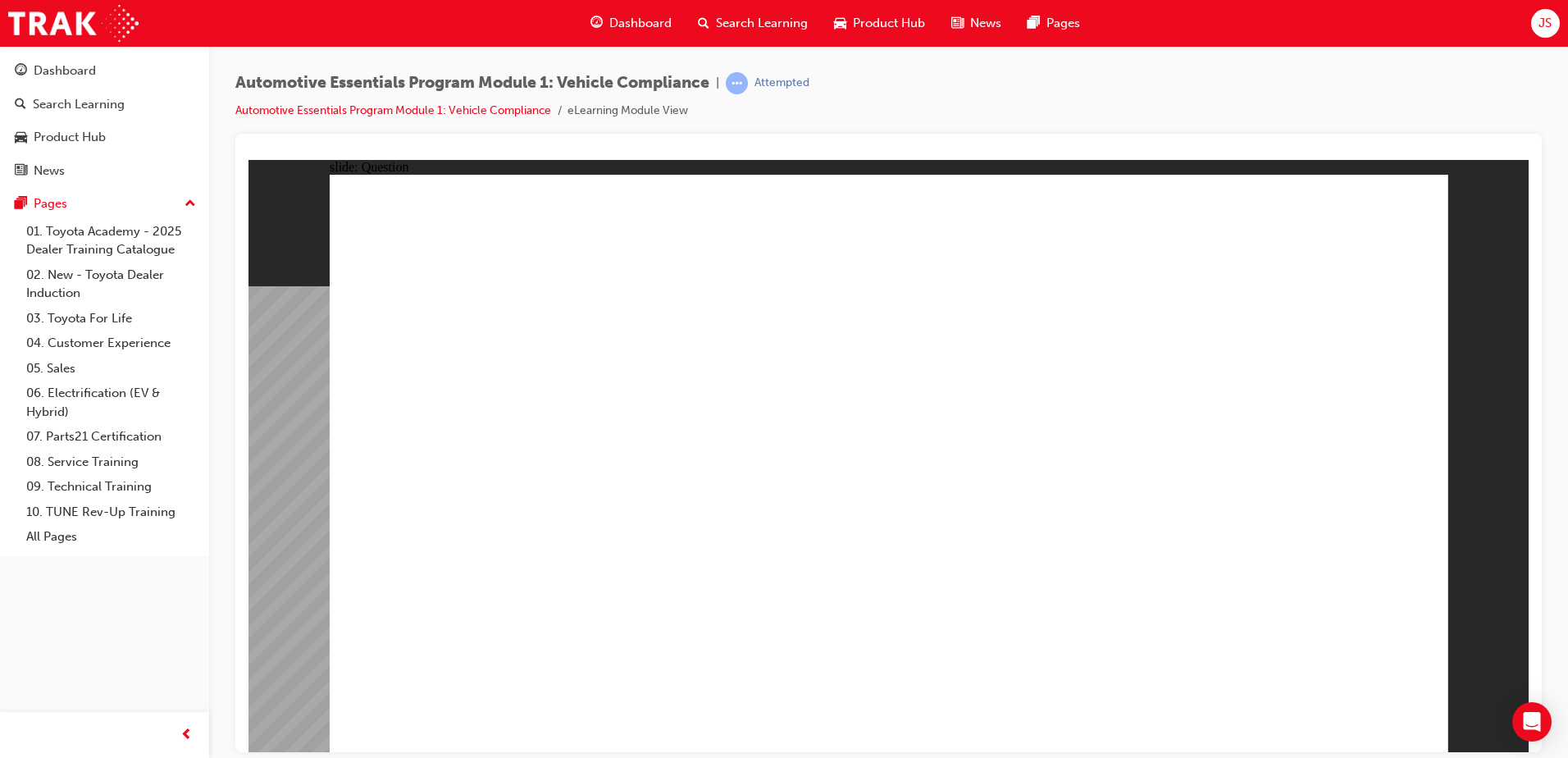
radio input "true"
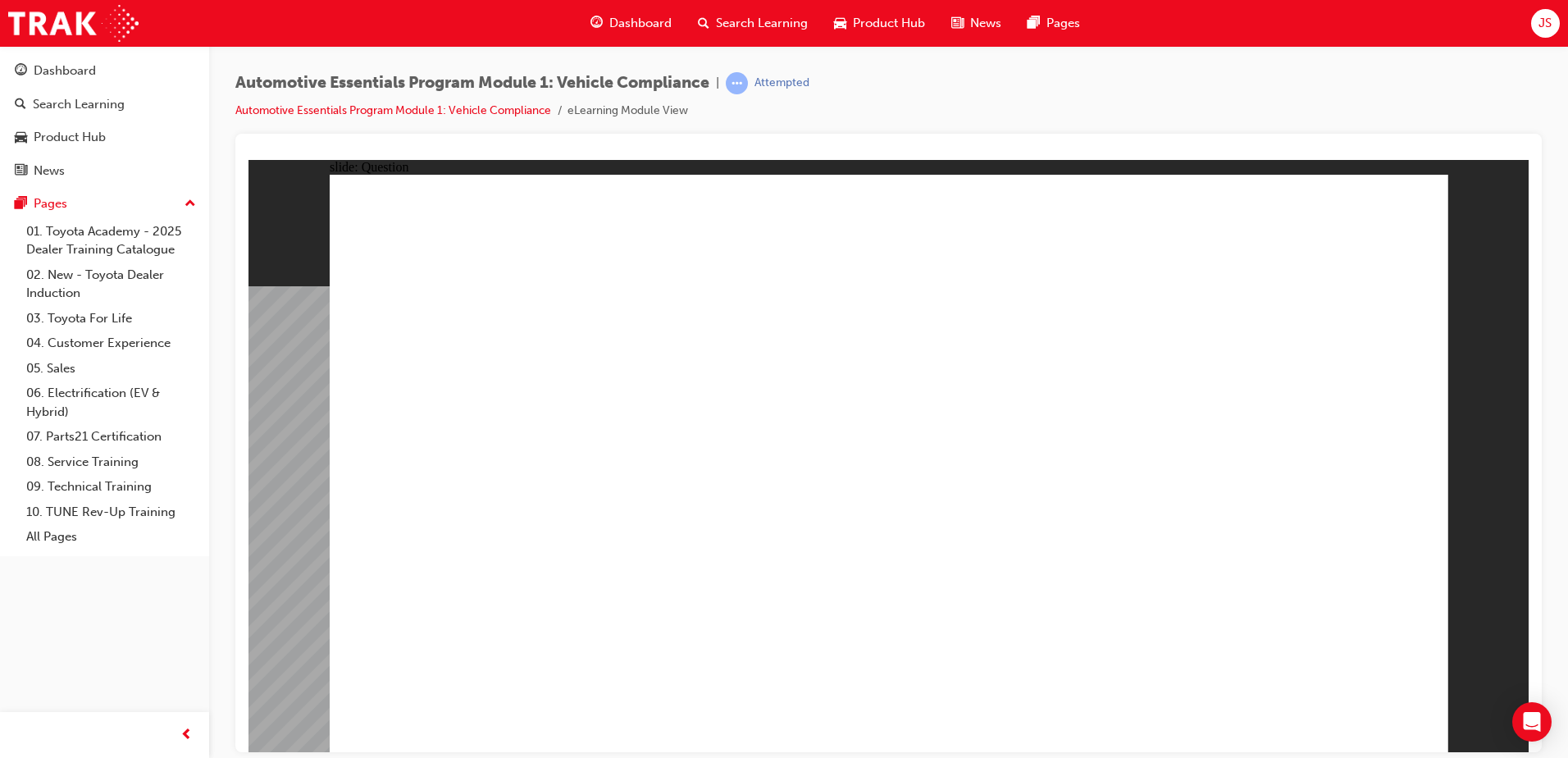
drag, startPoint x: 1397, startPoint y: 206, endPoint x: 1401, endPoint y: 223, distance: 17.5
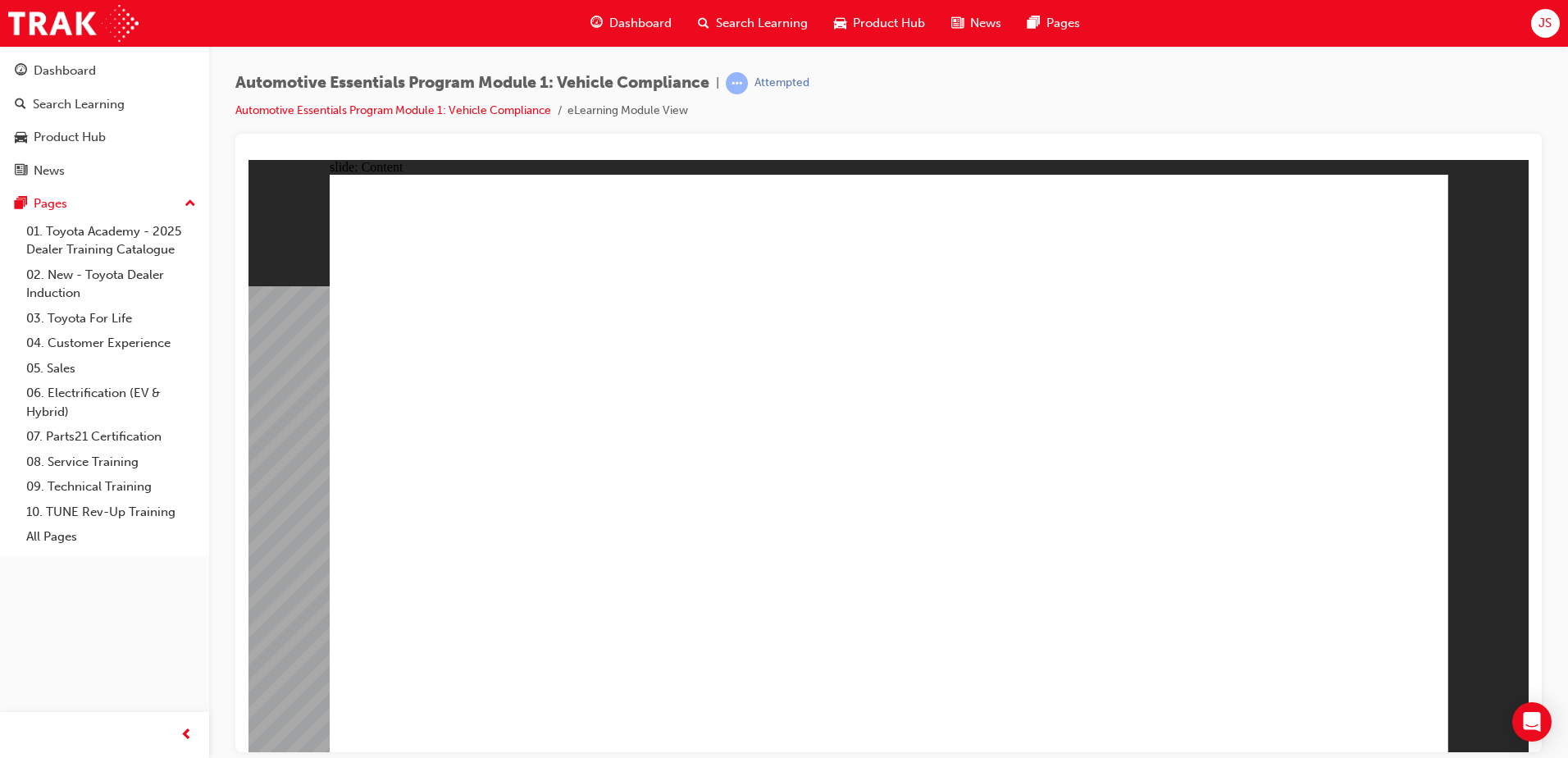
drag, startPoint x: 832, startPoint y: 510, endPoint x: 892, endPoint y: 510, distance: 60.0
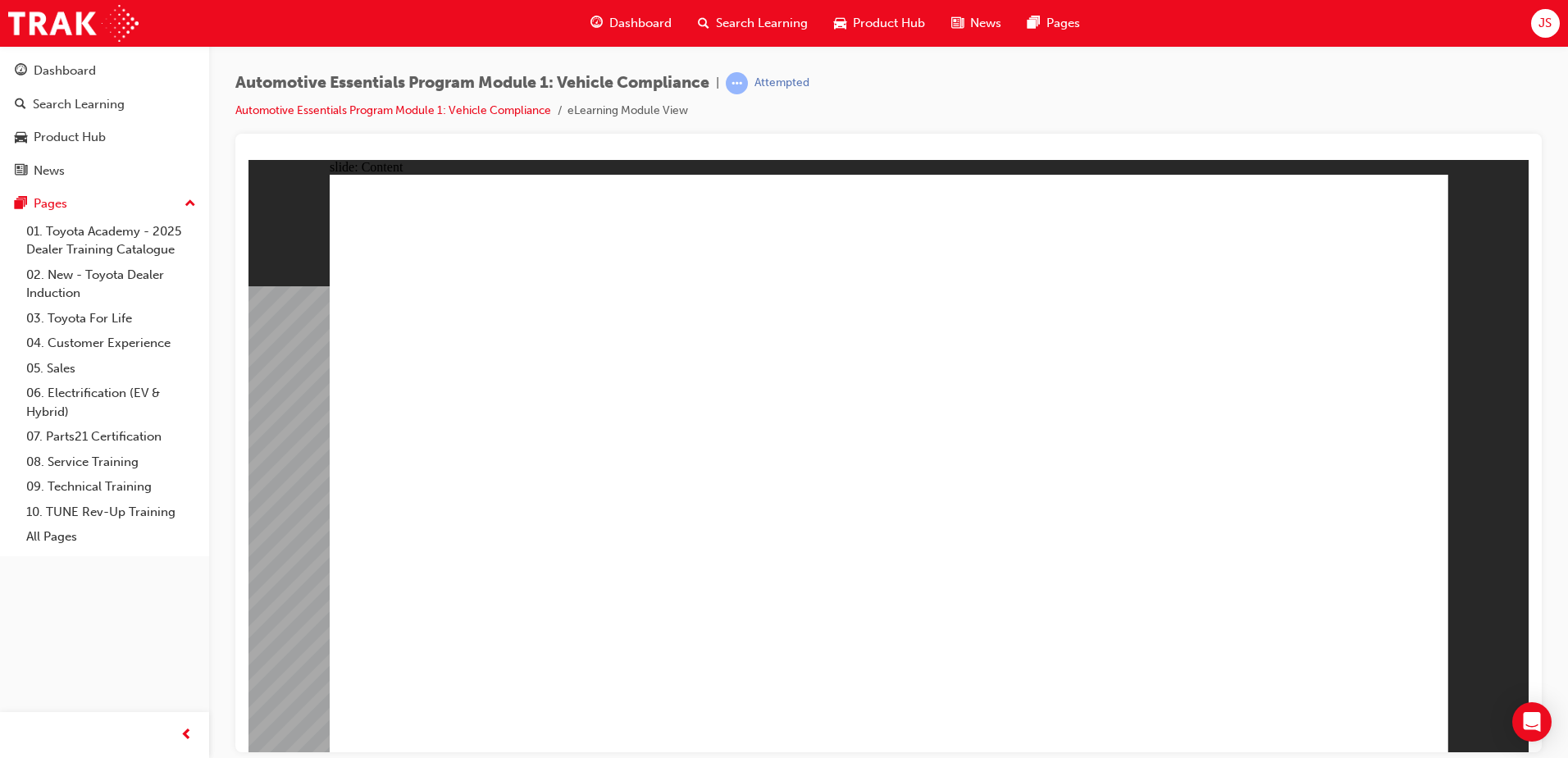
drag, startPoint x: 1391, startPoint y: 228, endPoint x: 1214, endPoint y: 268, distance: 181.5
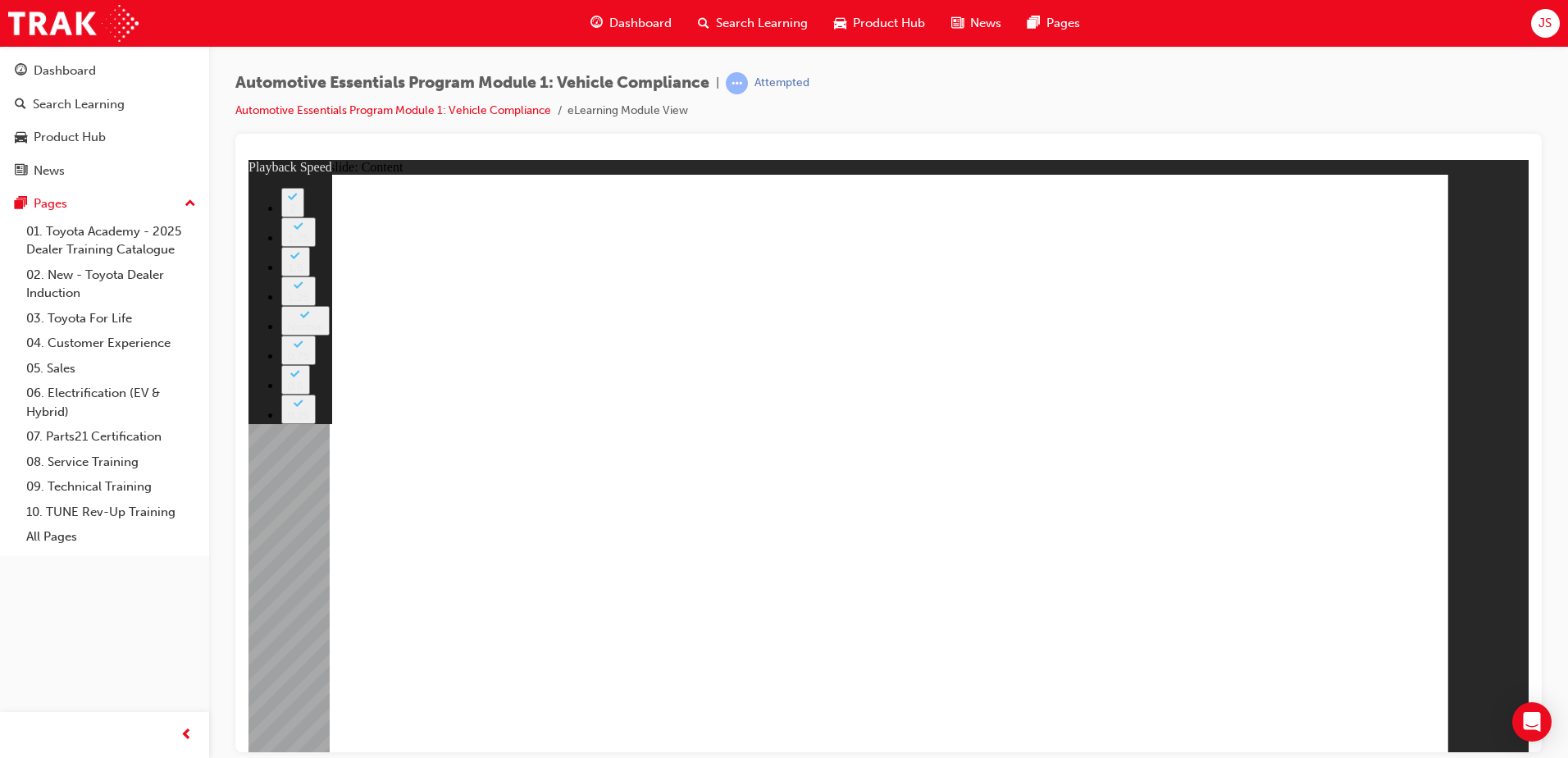
drag, startPoint x: 736, startPoint y: 620, endPoint x: 717, endPoint y: 592, distance: 33.8
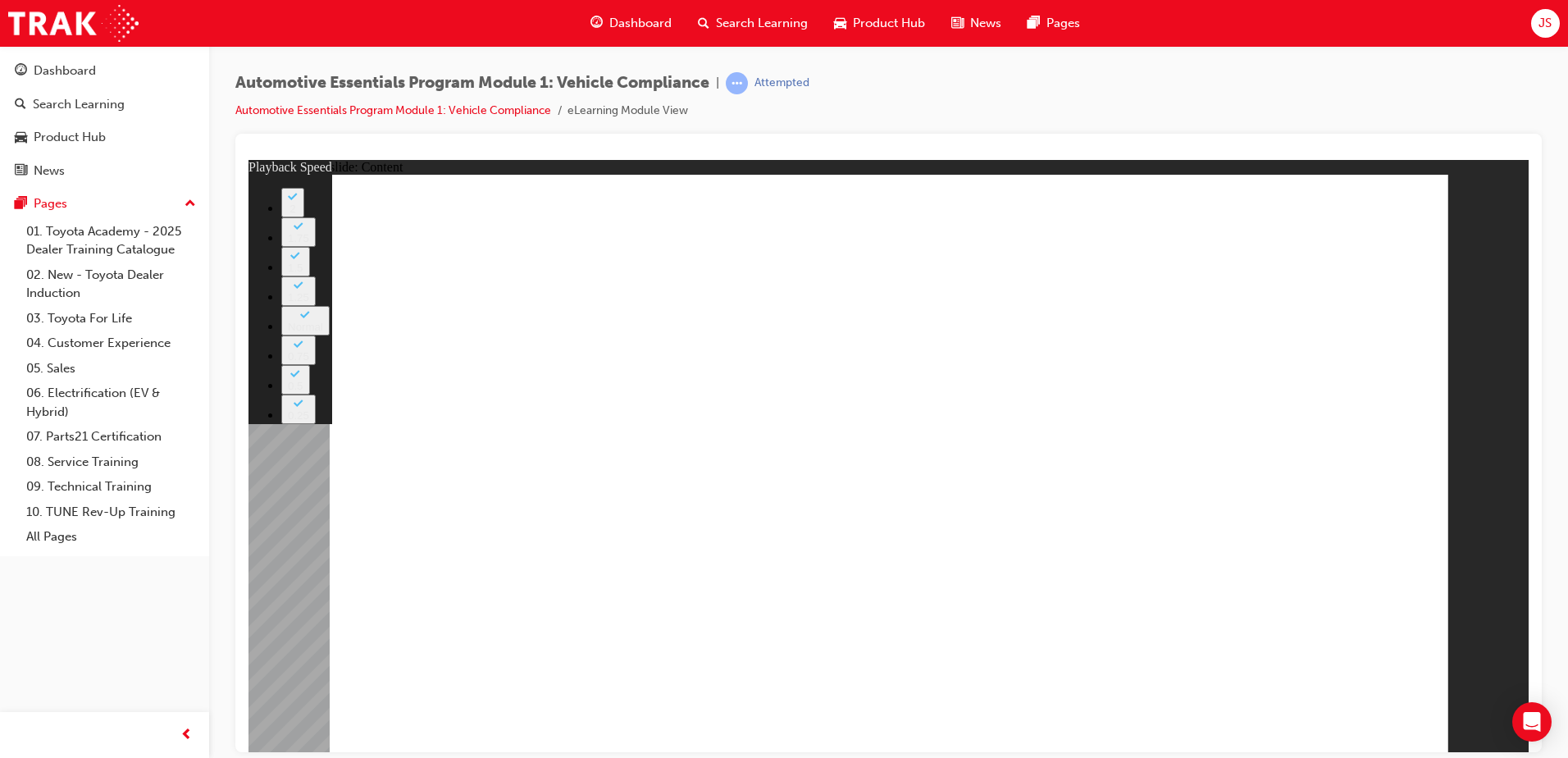
type input "41"
type input "8"
type input "41"
type input "8"
type input "41"
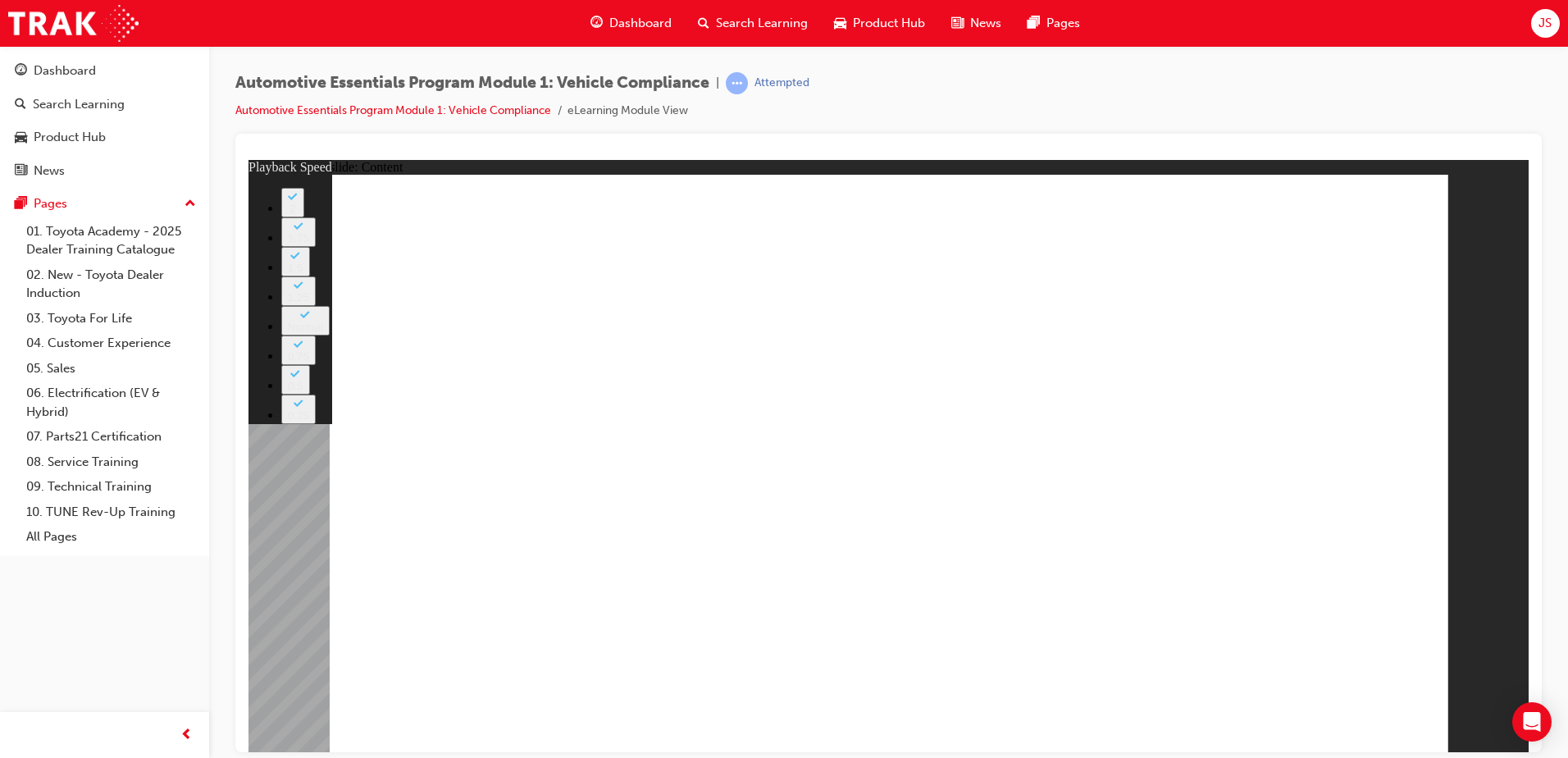
type input "9"
type input "41"
type input "9"
type input "41"
type input "10"
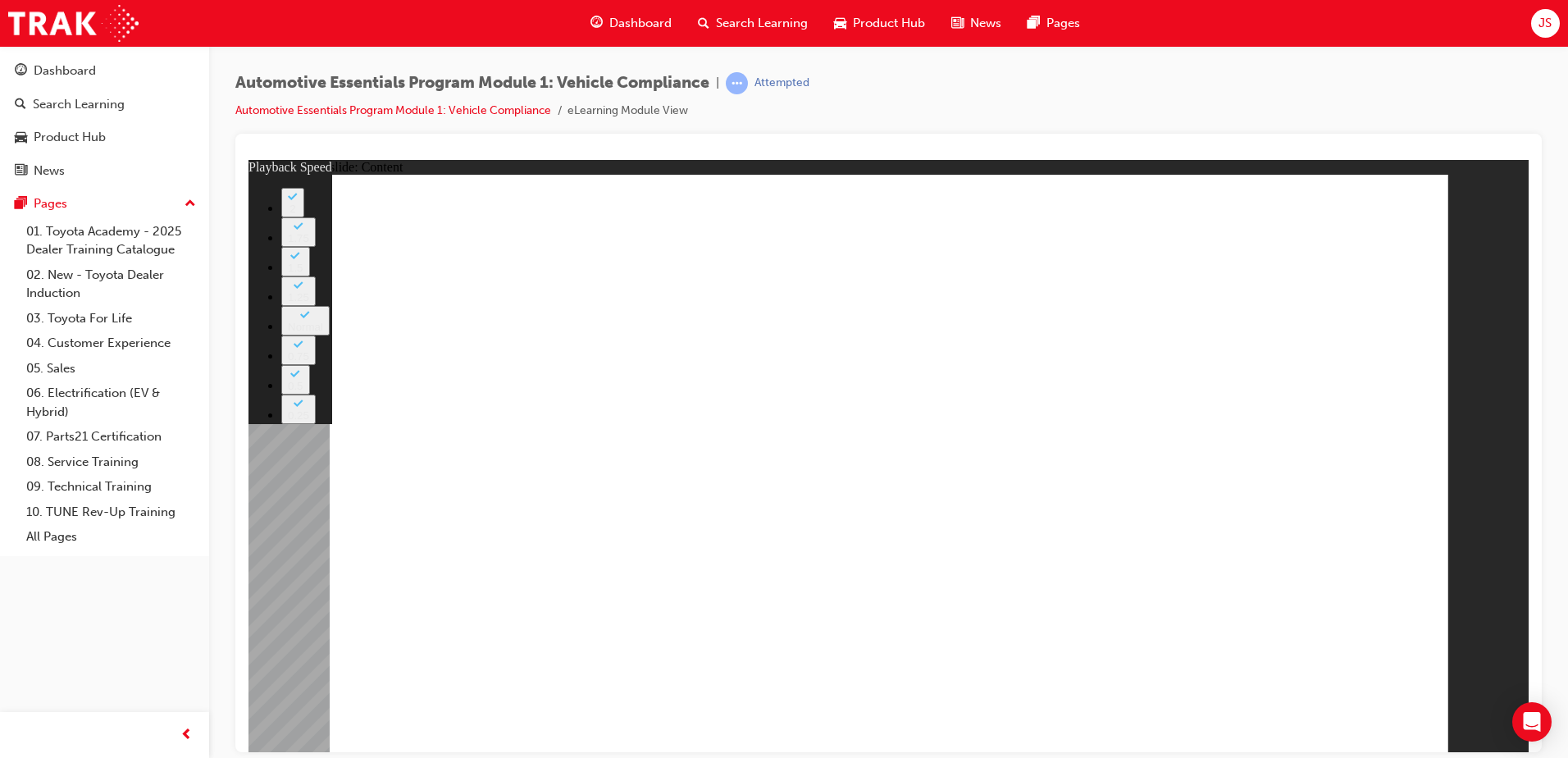
drag, startPoint x: 1260, startPoint y: 506, endPoint x: 1272, endPoint y: 472, distance: 36.1
type input "43"
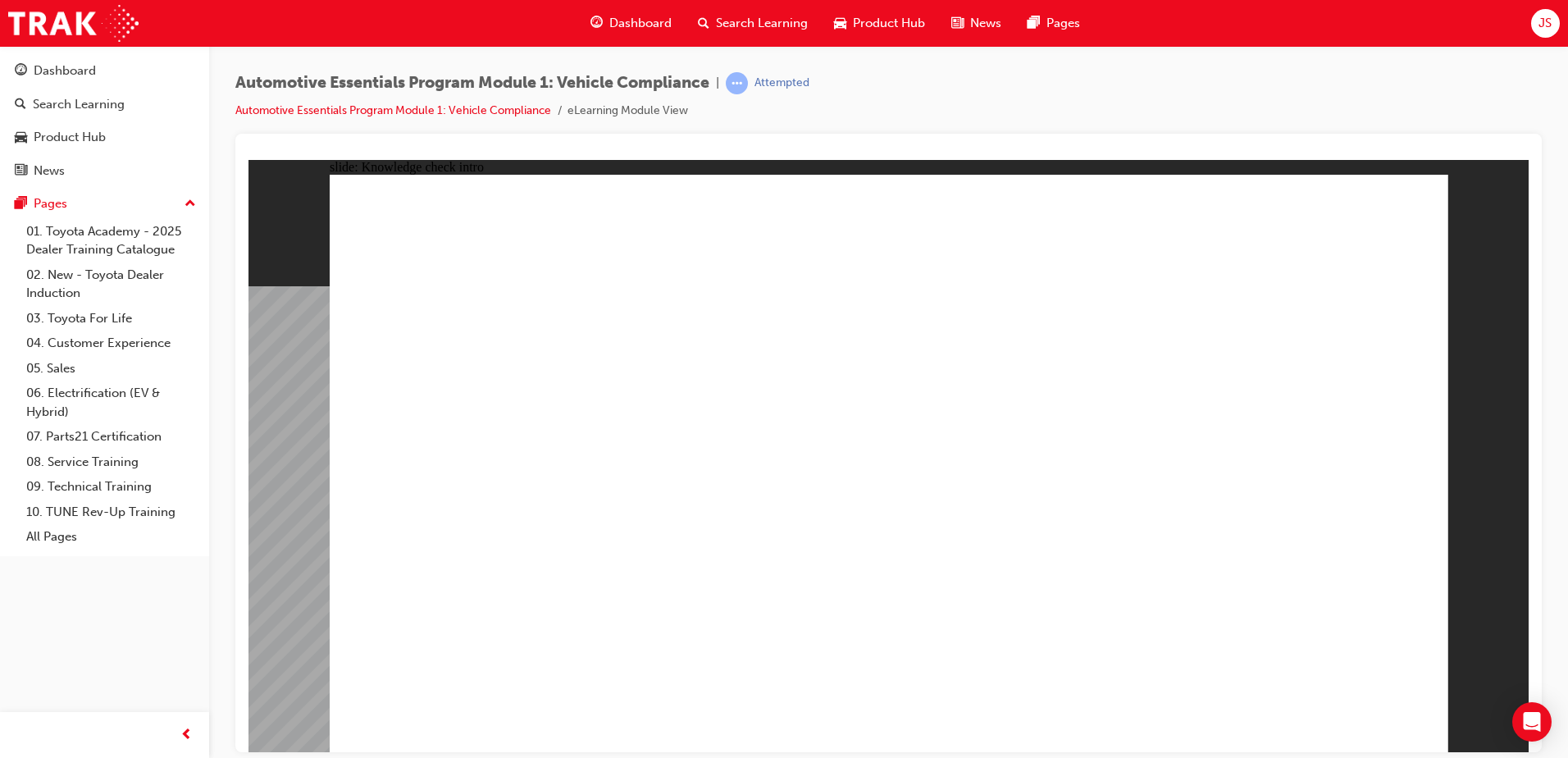
radio input "true"
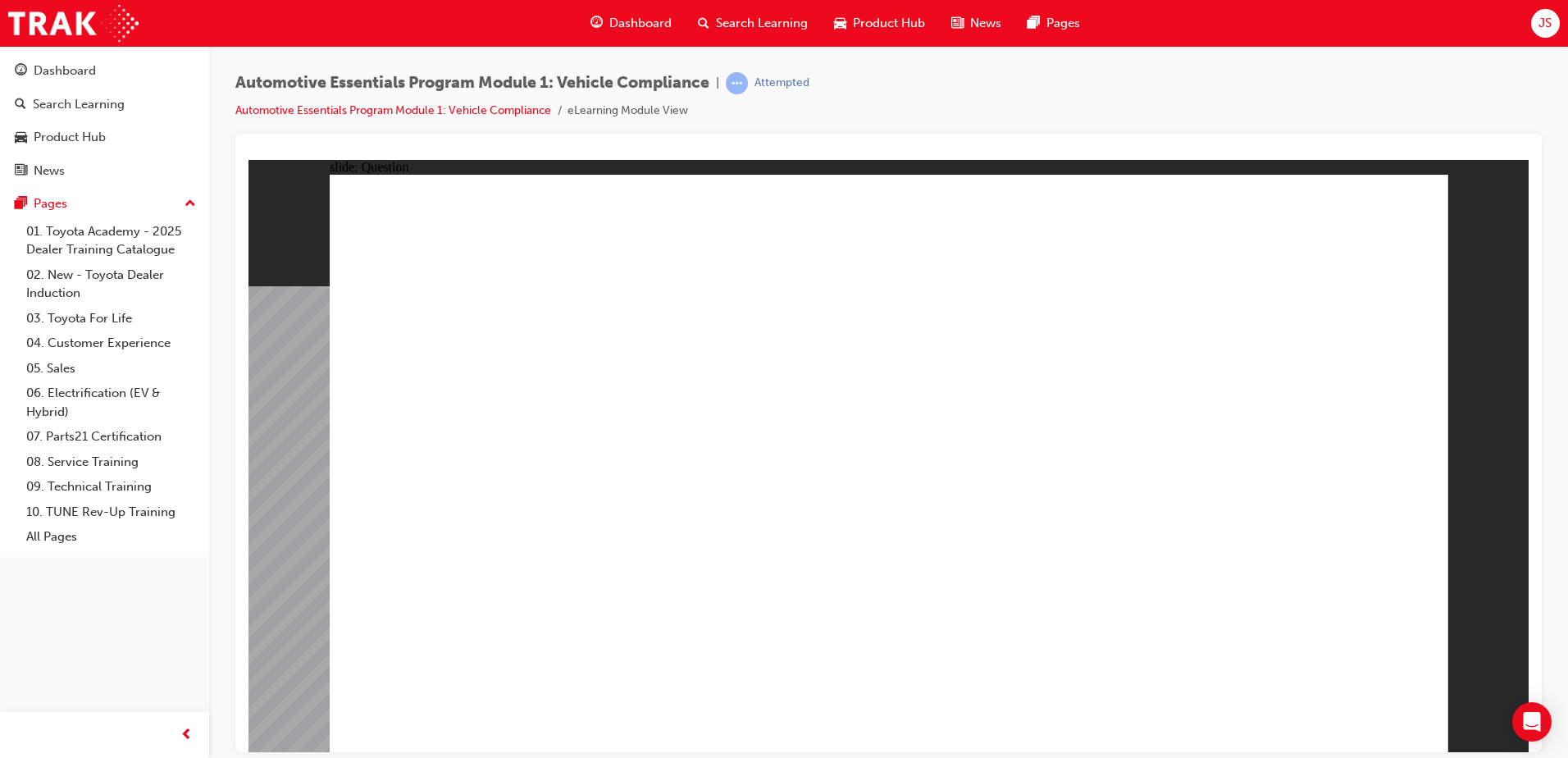
radio input "true"
drag, startPoint x: 1150, startPoint y: 395, endPoint x: 1320, endPoint y: 572, distance: 245.4
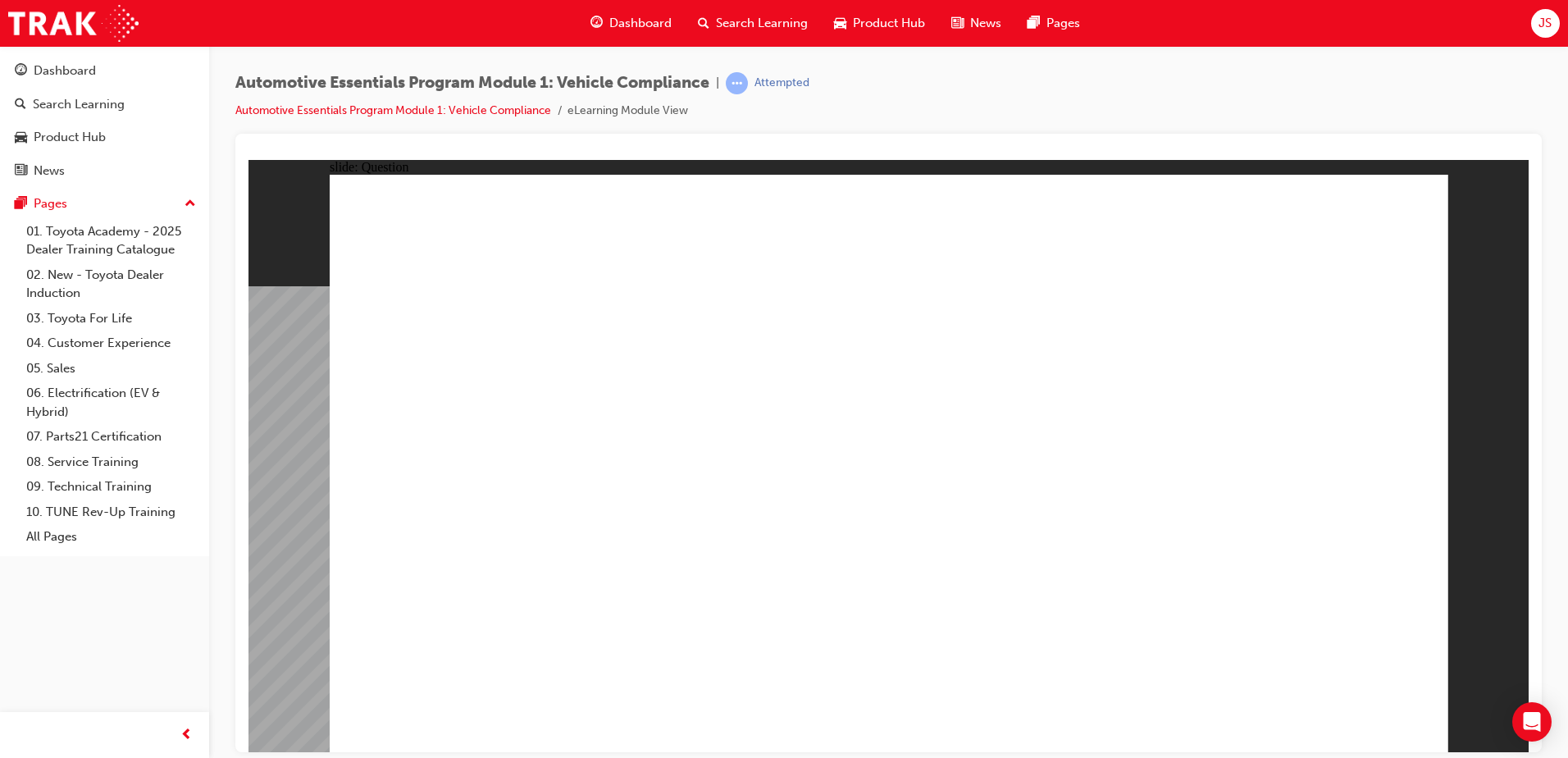
radio input "true"
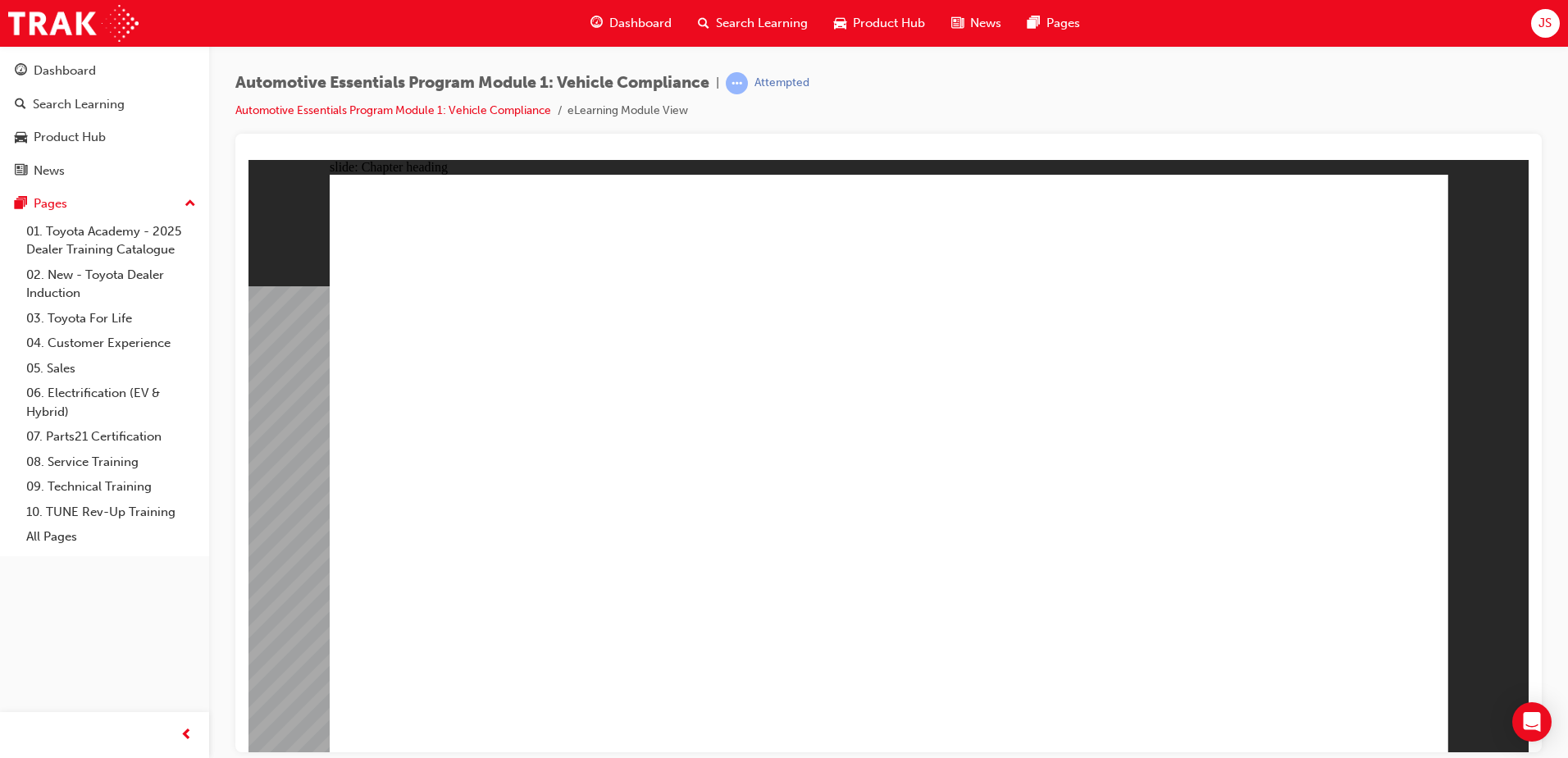
drag, startPoint x: 581, startPoint y: 564, endPoint x: 591, endPoint y: 562, distance: 10.2
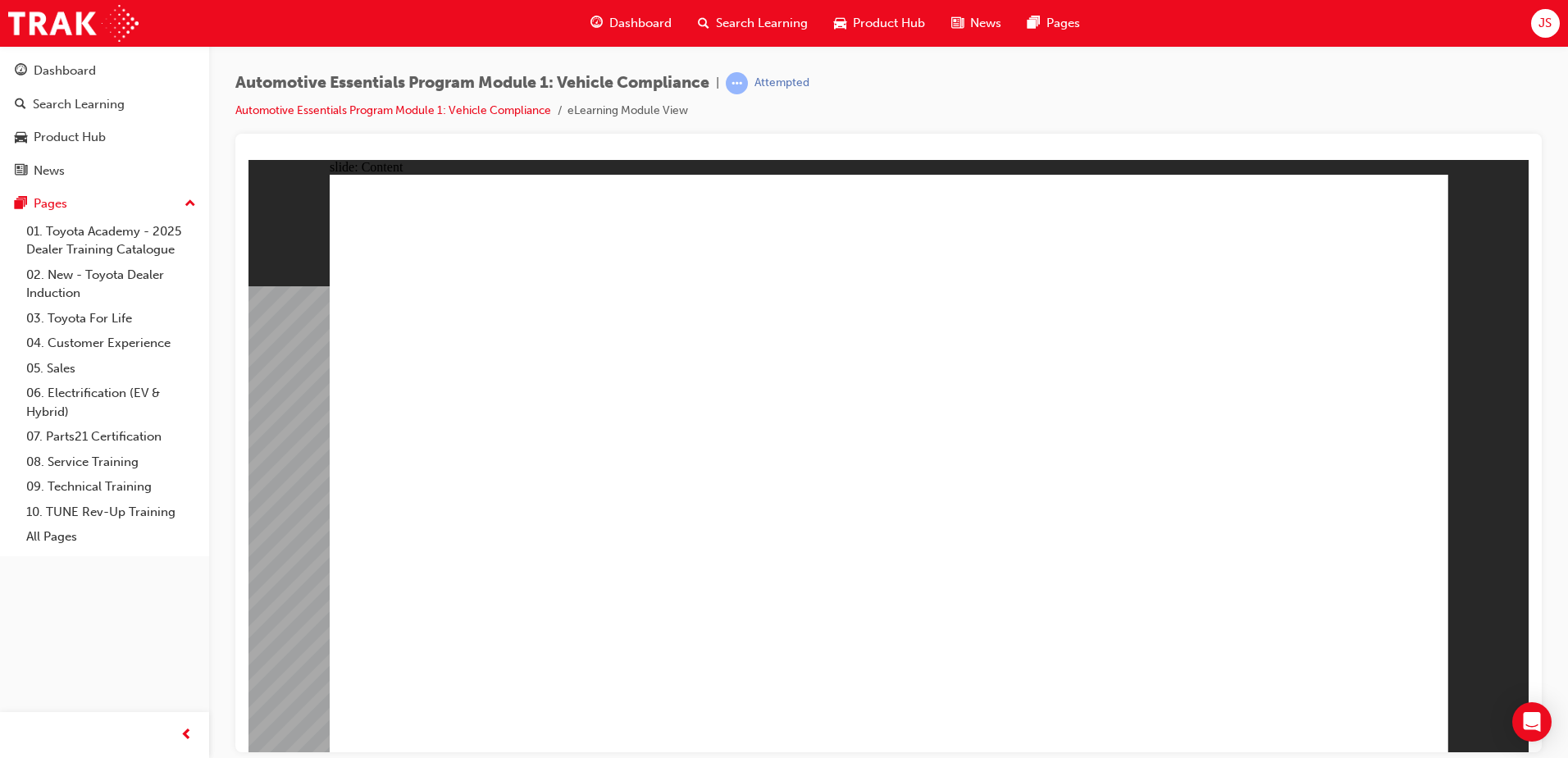
drag, startPoint x: 1402, startPoint y: 206, endPoint x: 1382, endPoint y: 220, distance: 24.4
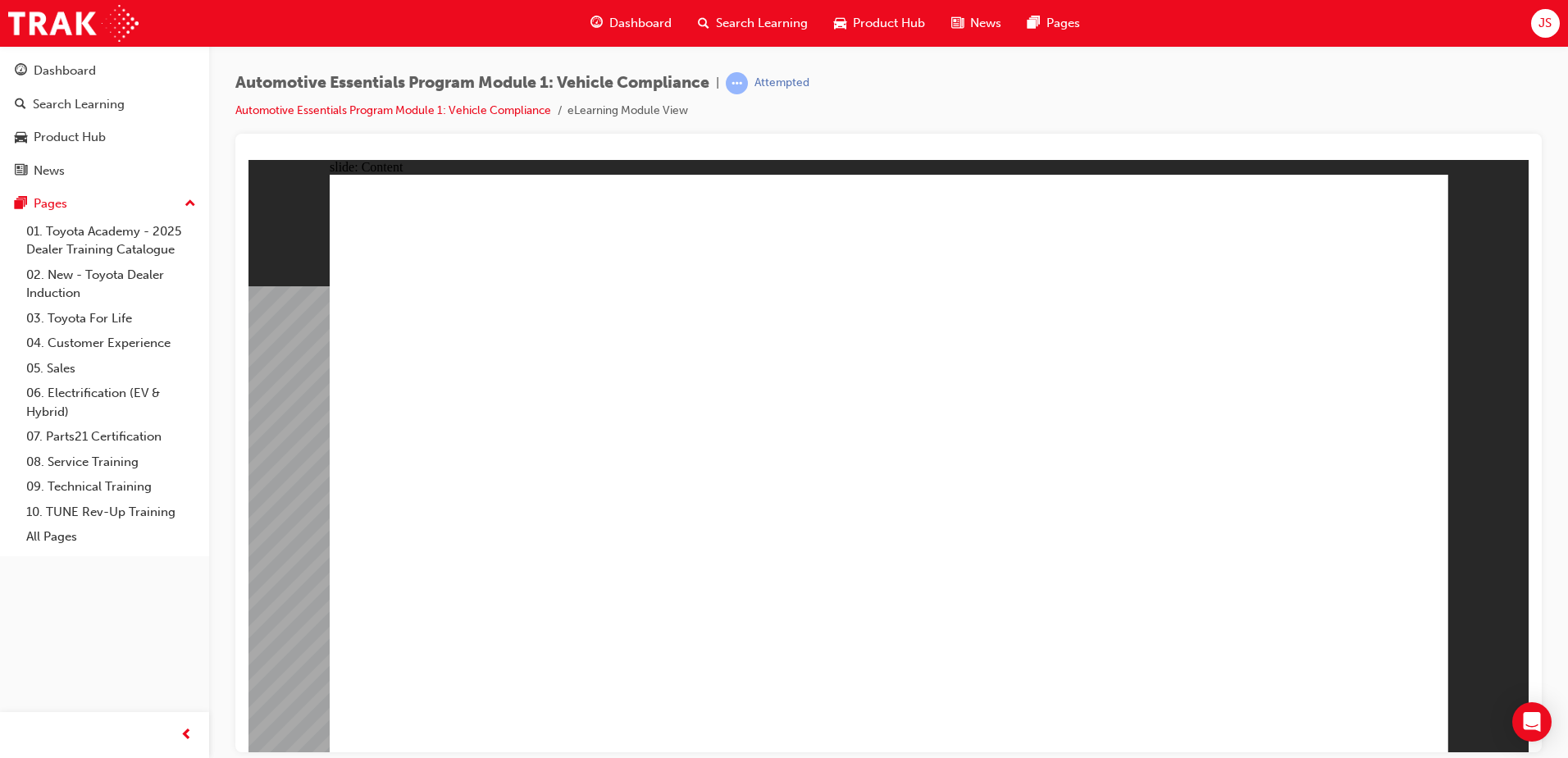
drag, startPoint x: 904, startPoint y: 626, endPoint x: 758, endPoint y: 457, distance: 223.3
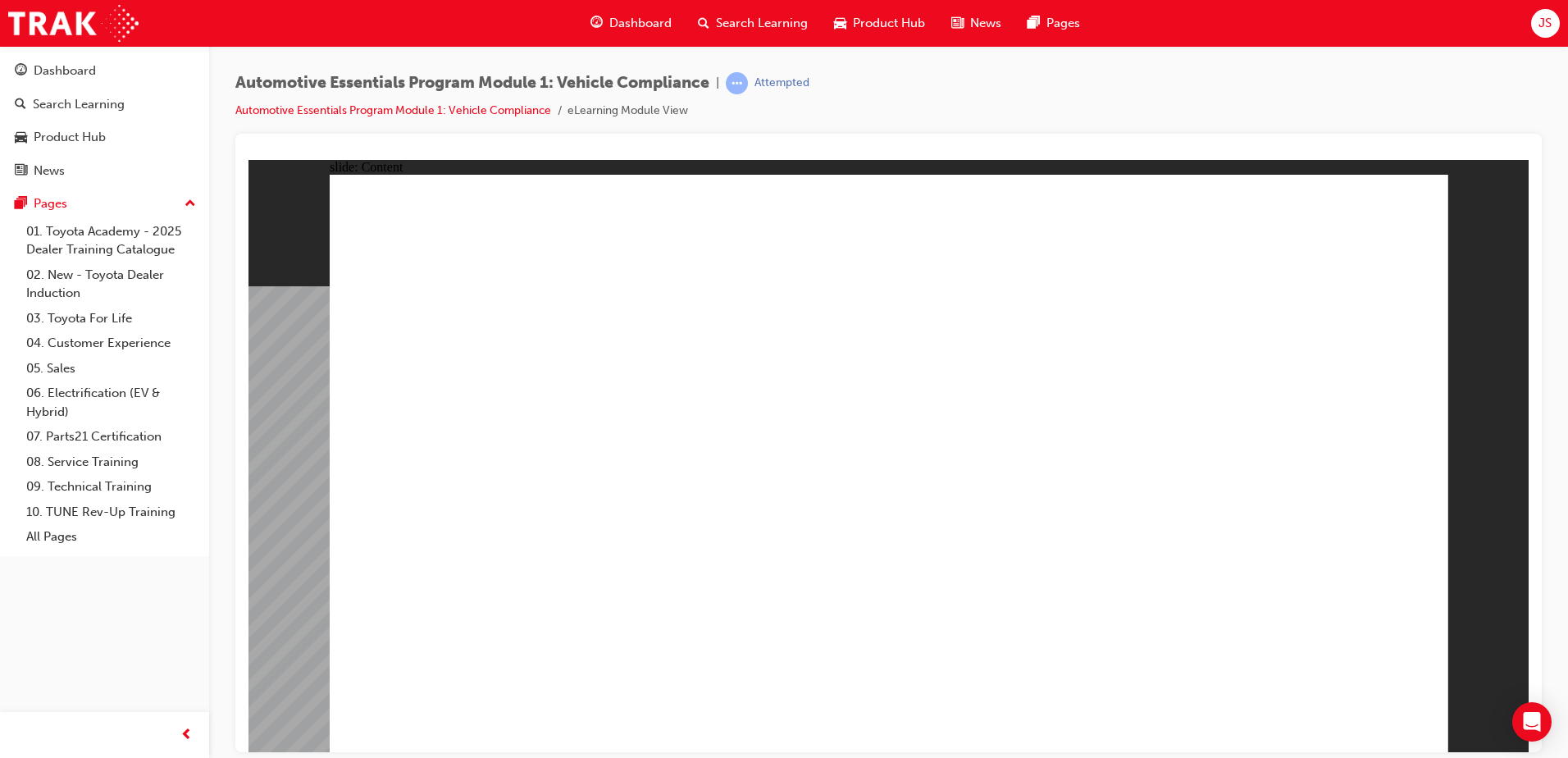
drag, startPoint x: 1153, startPoint y: 350, endPoint x: 1164, endPoint y: 377, distance: 29.2
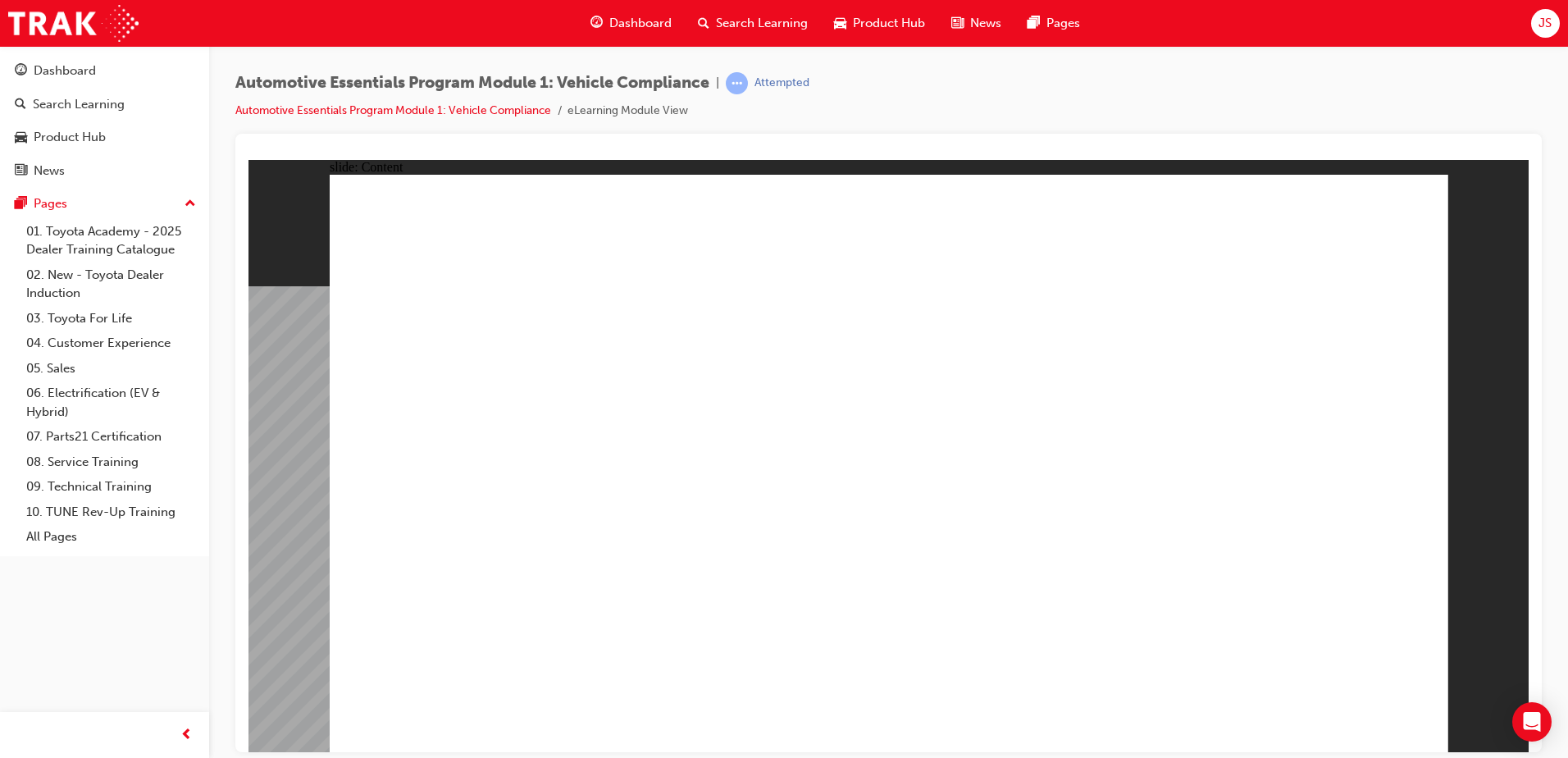
drag, startPoint x: 1401, startPoint y: 421, endPoint x: 1400, endPoint y: 439, distance: 18.0
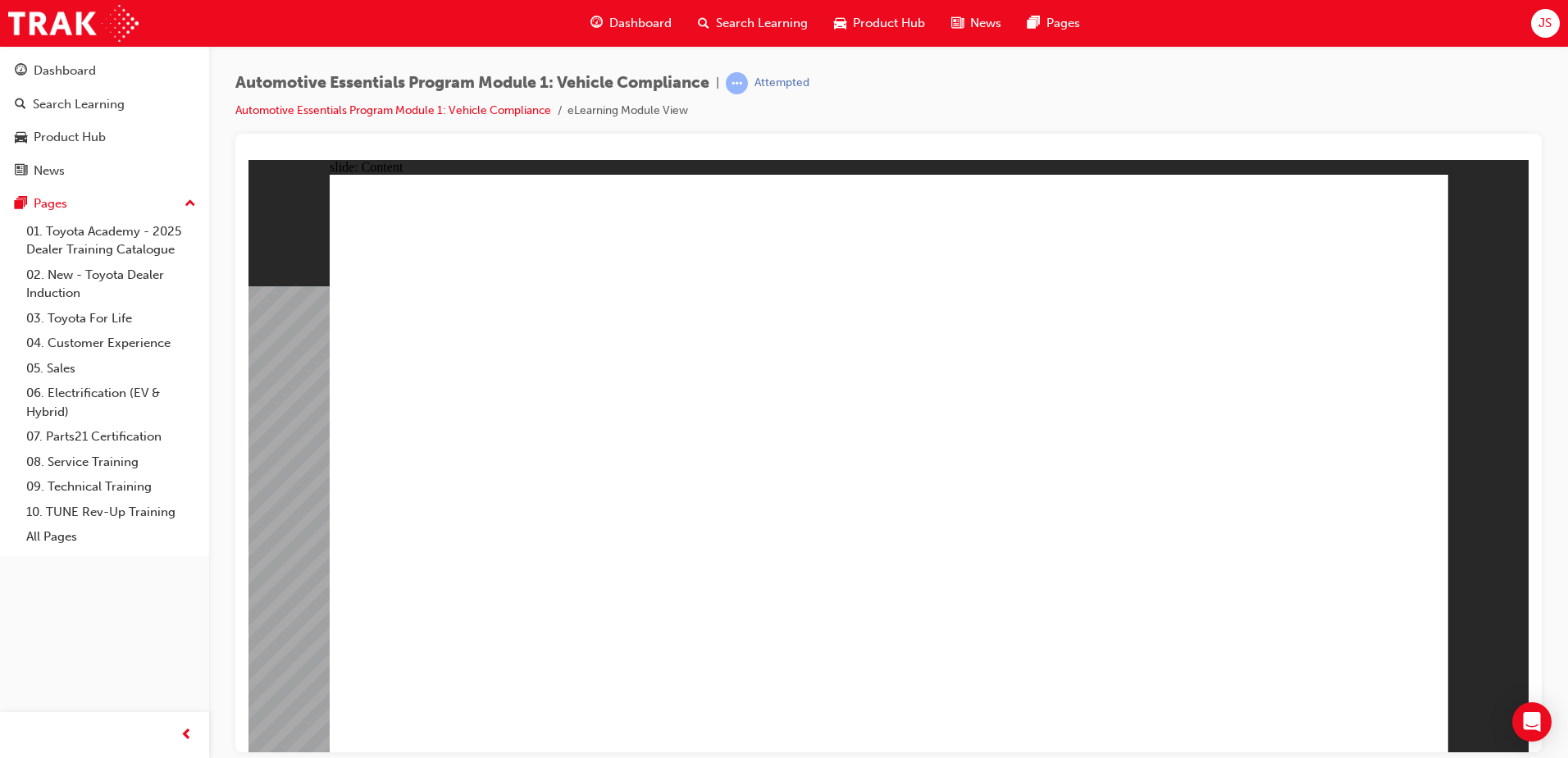
drag, startPoint x: 1454, startPoint y: 654, endPoint x: 1419, endPoint y: 636, distance: 39.4
click at [1452, 653] on div "slide: Content Rectangle 1 close_white.png Rectangle 1 Group 1 Did You Know? Th…" at bounding box center [888, 455] width 1280 height 592
drag, startPoint x: 1419, startPoint y: 203, endPoint x: 1422, endPoint y: 345, distance: 142.0
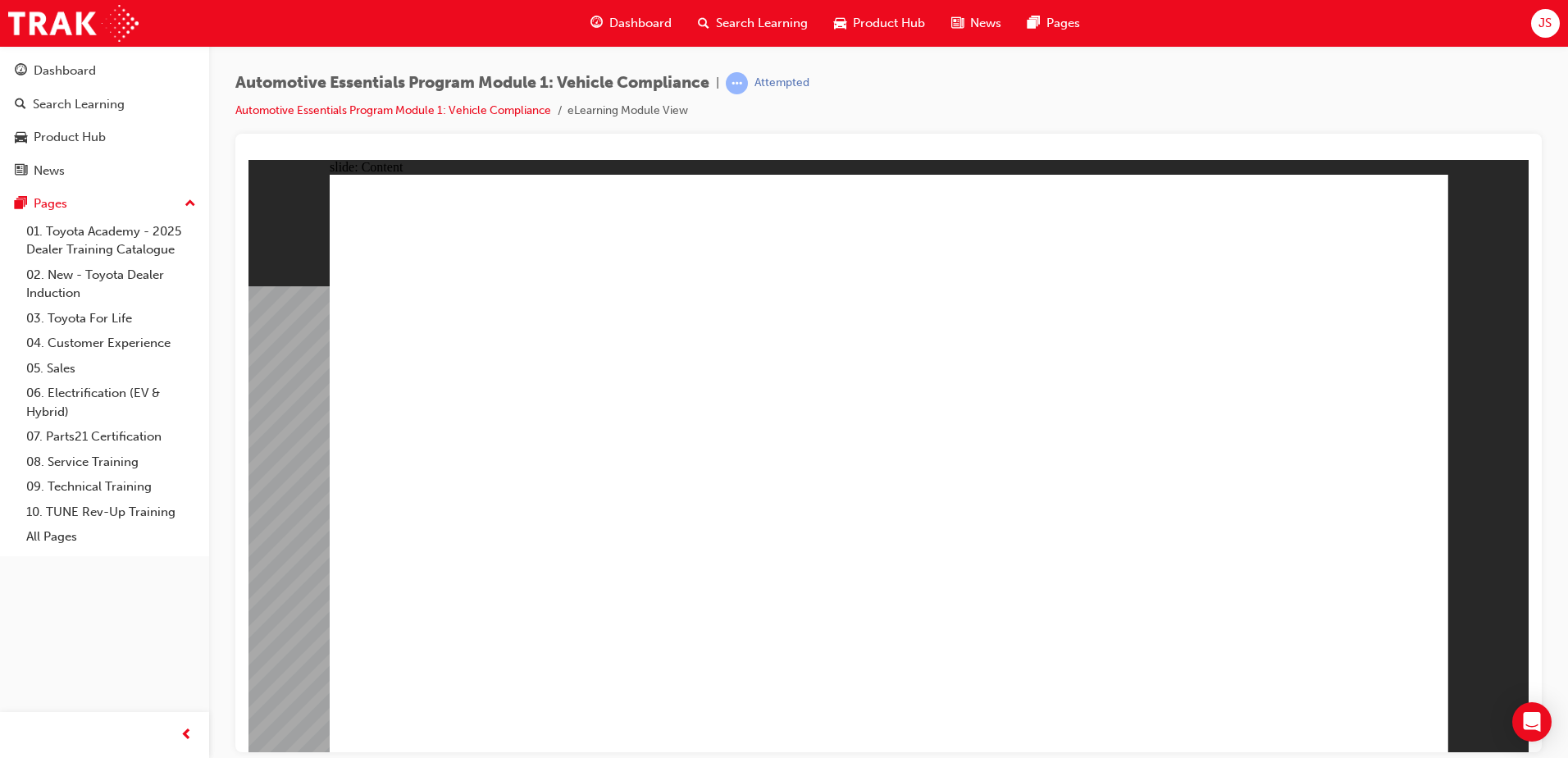
drag, startPoint x: 1135, startPoint y: 549, endPoint x: 1121, endPoint y: 526, distance: 26.9
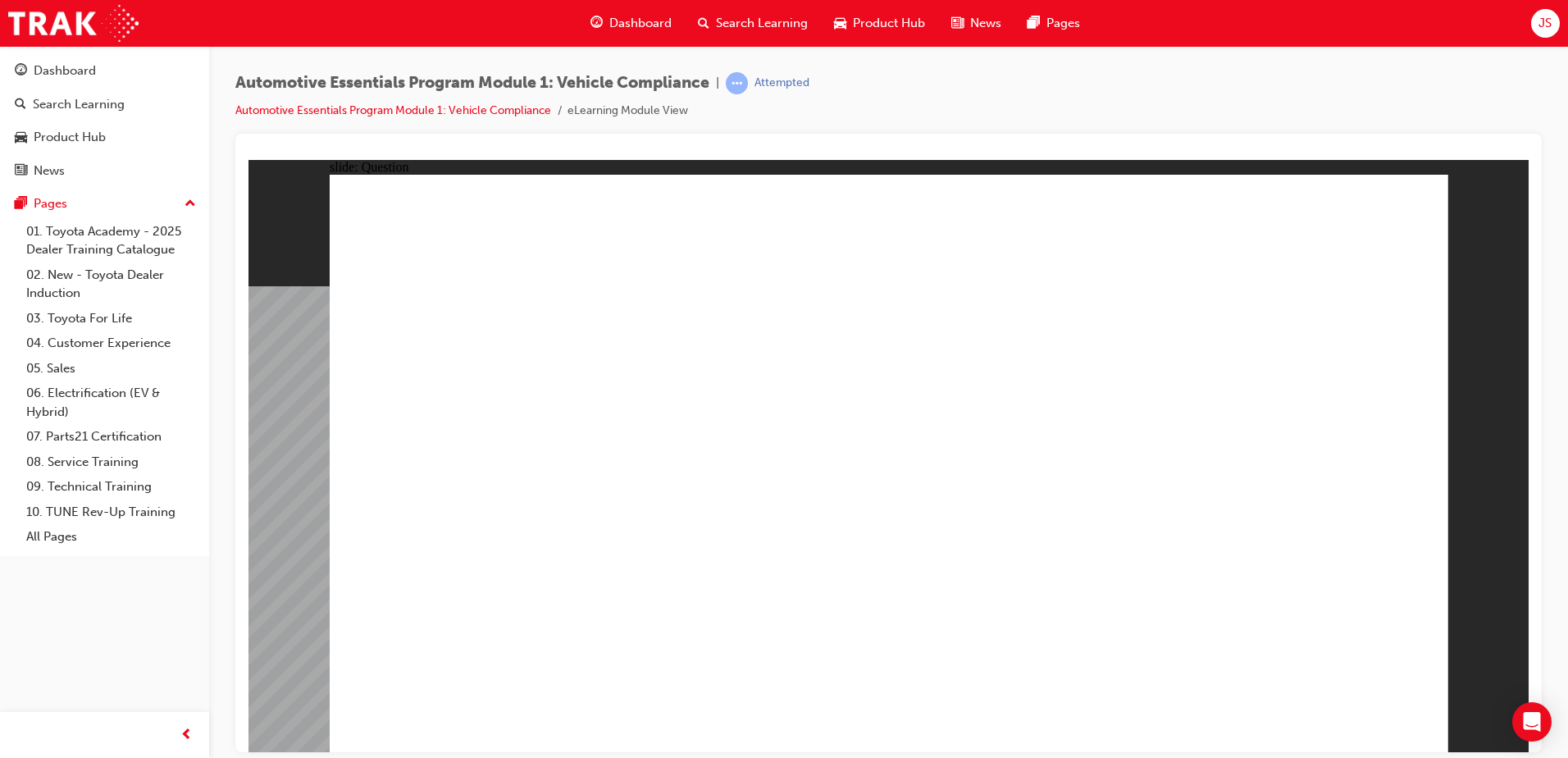
radio input "true"
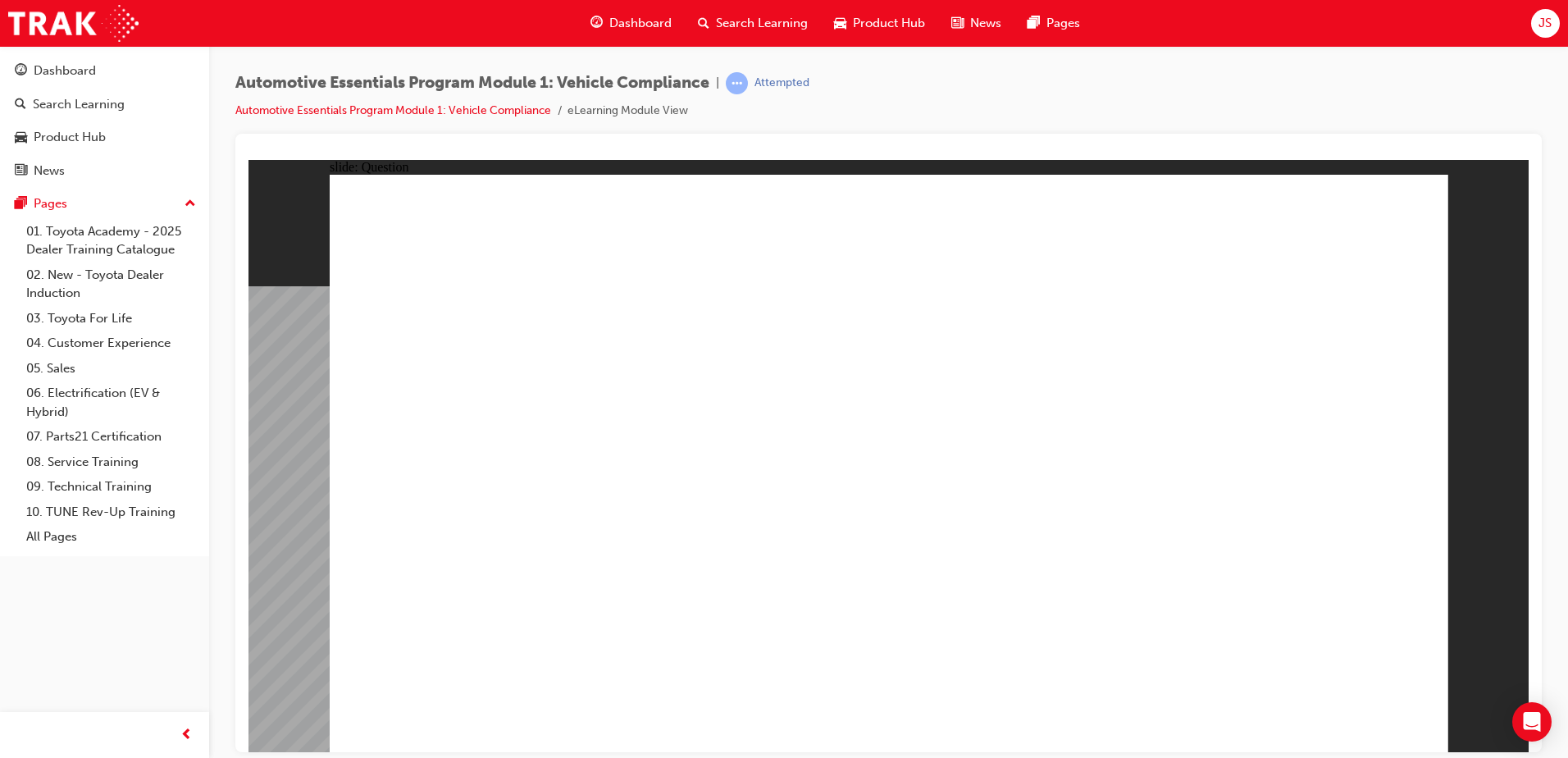
radio input "true"
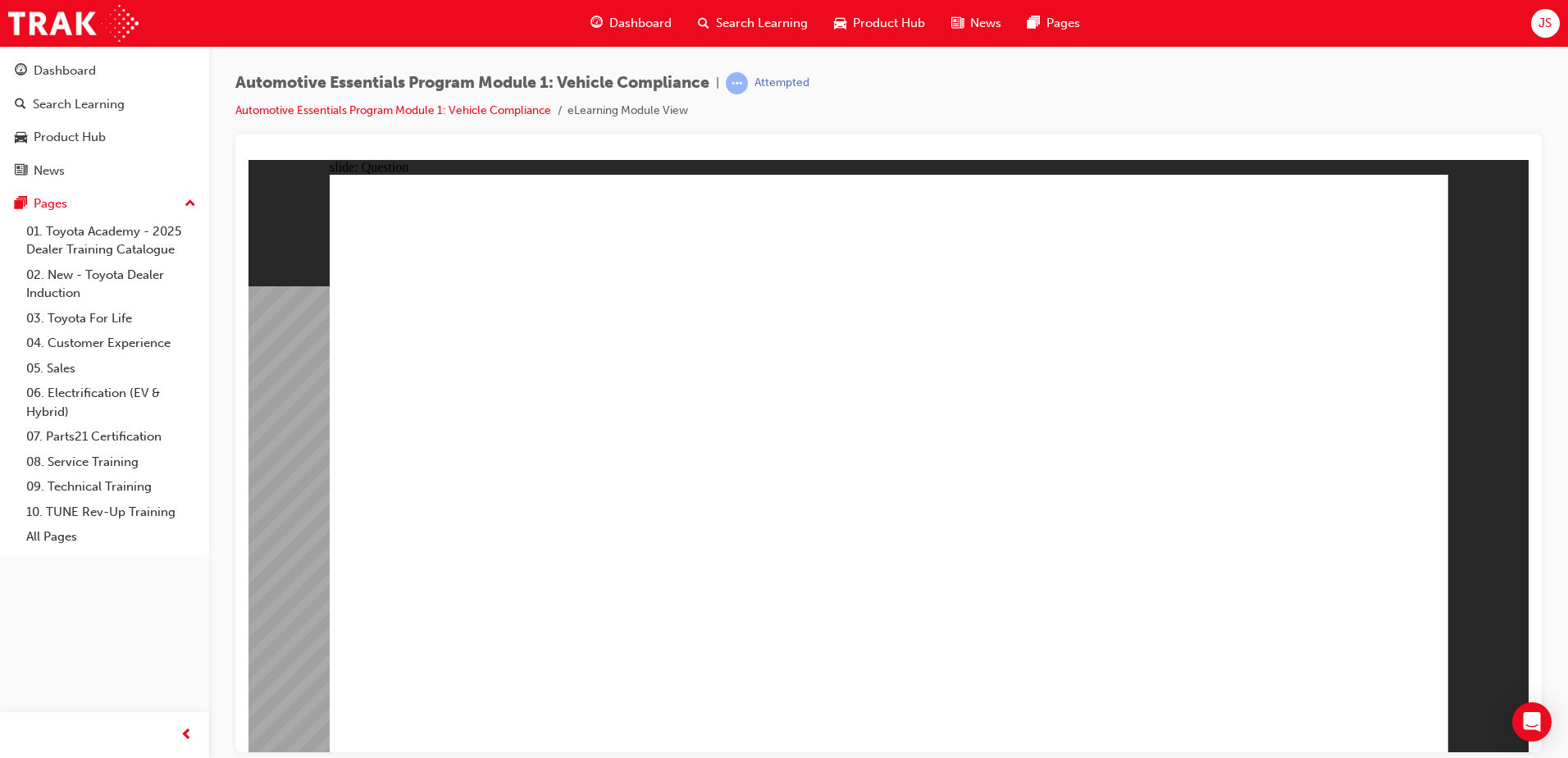
radio input "true"
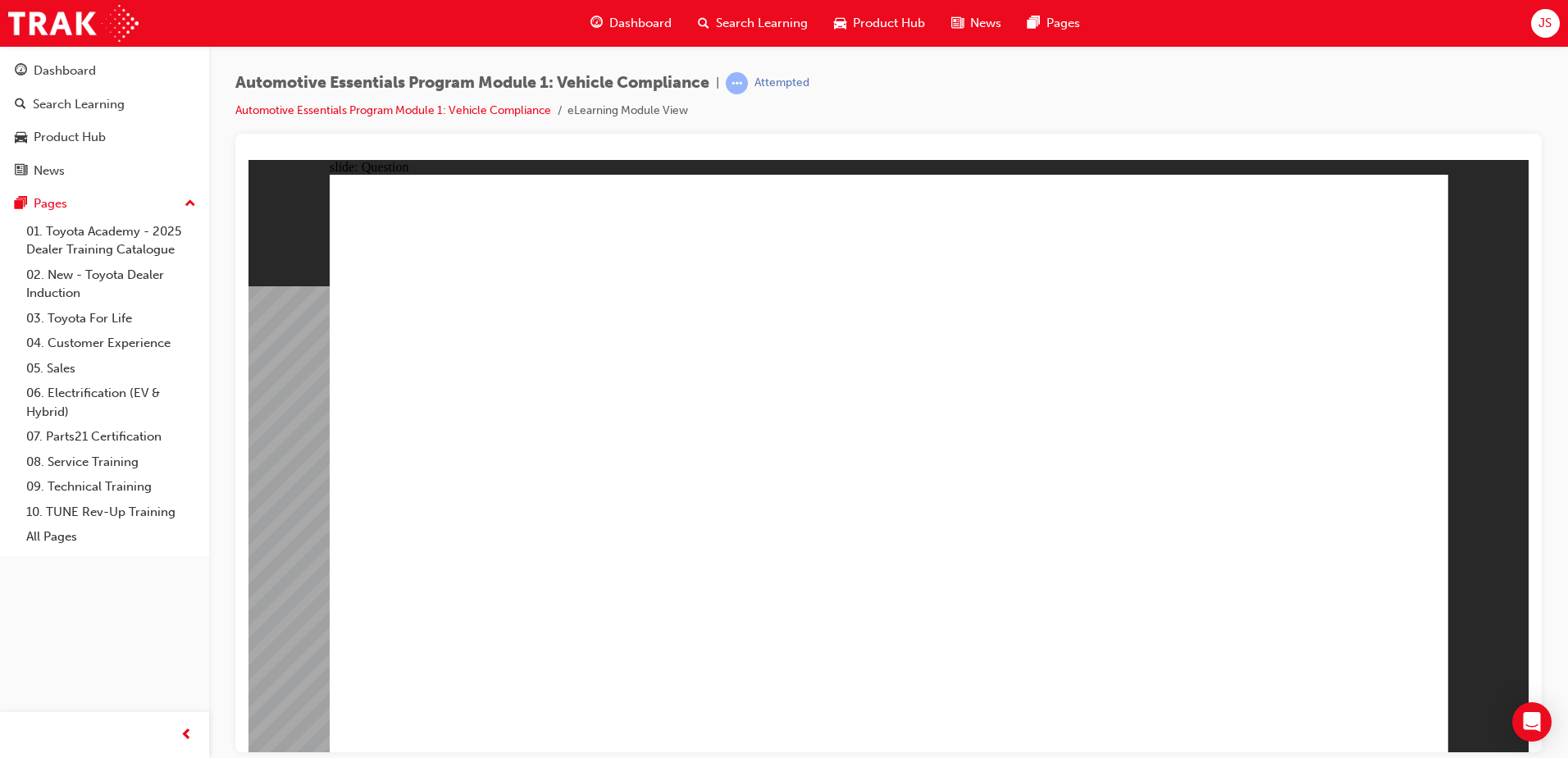
radio input "true"
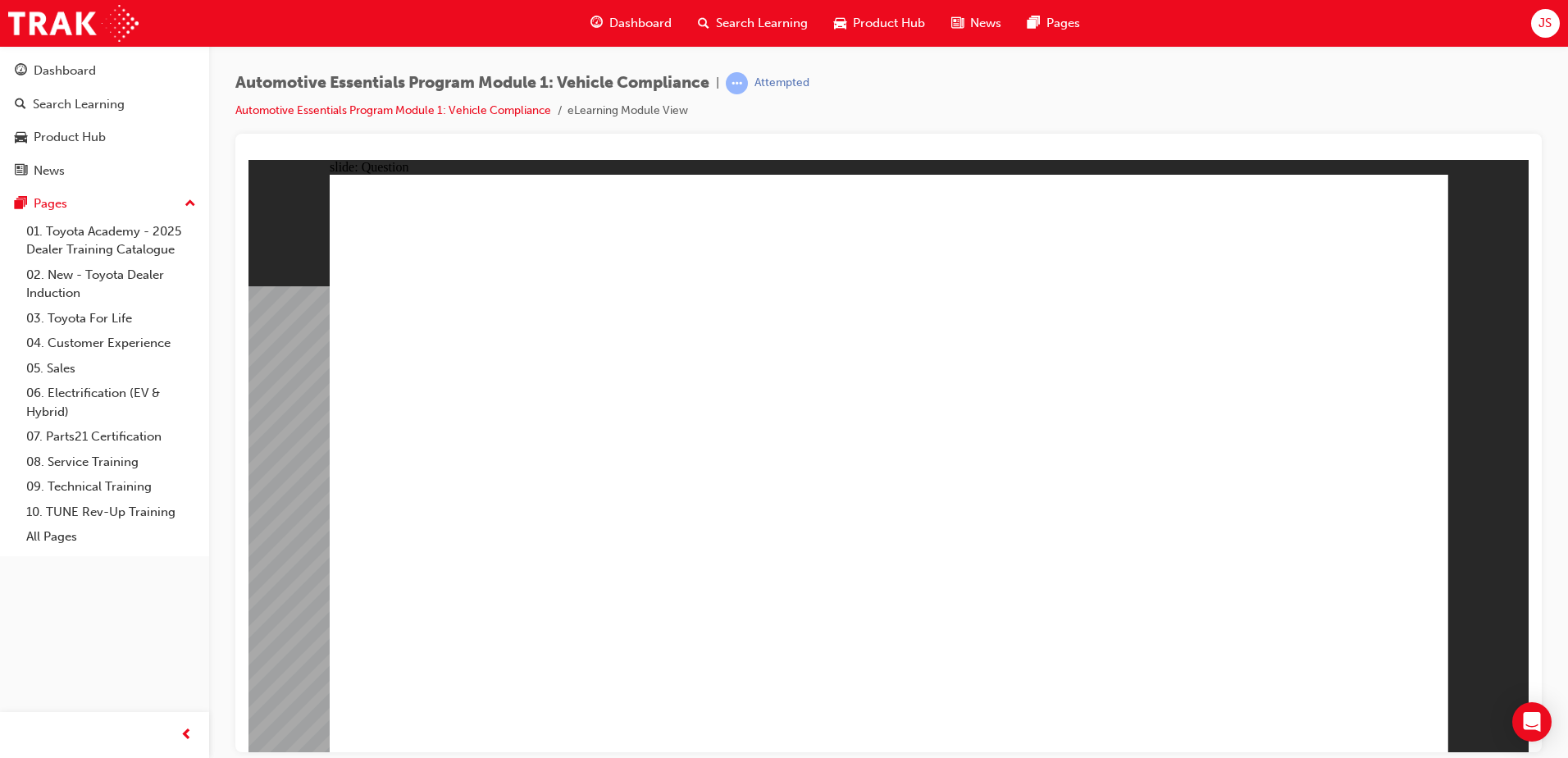
radio input "true"
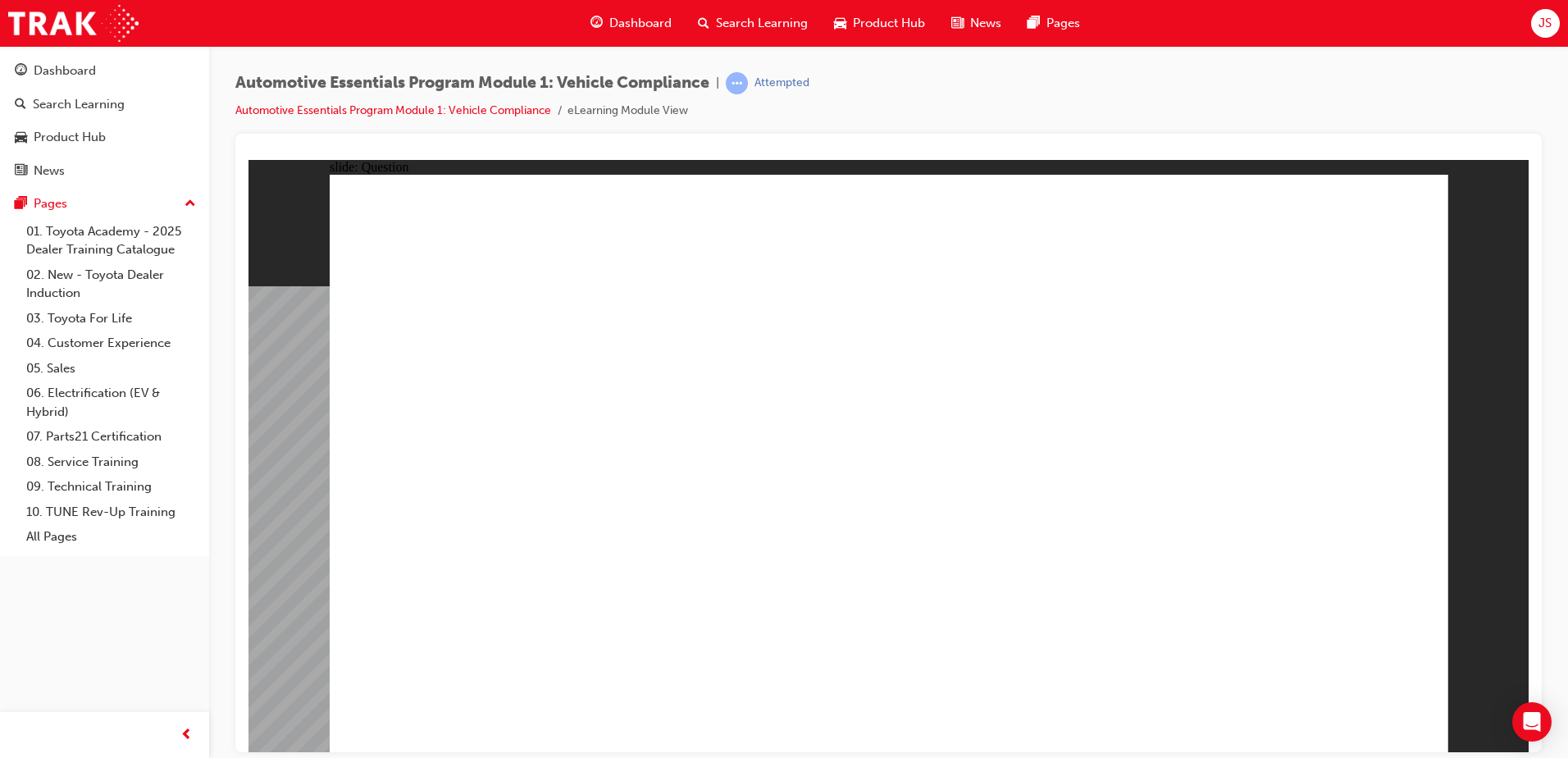
radio input "true"
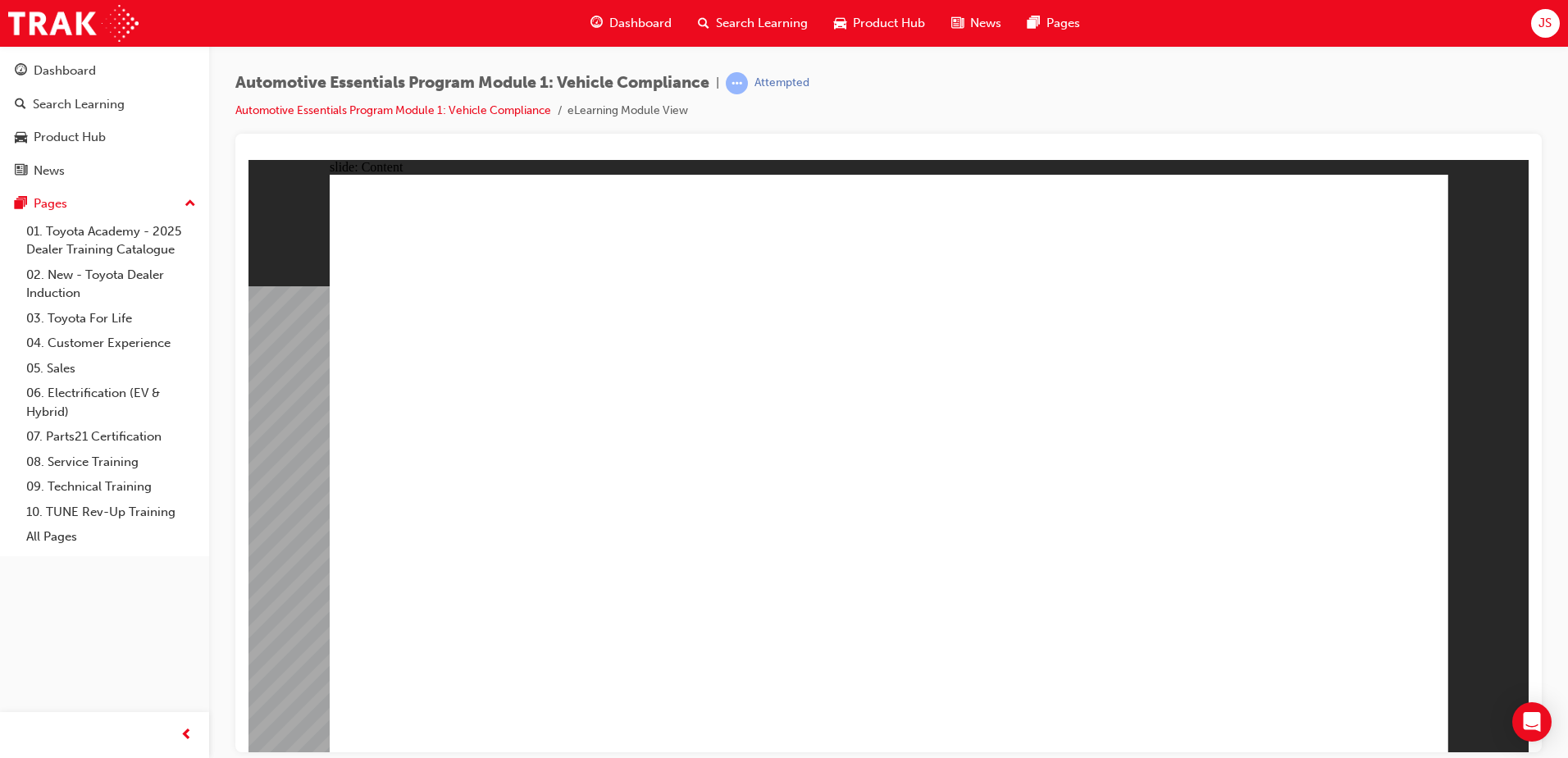
drag, startPoint x: 1407, startPoint y: 217, endPoint x: 1422, endPoint y: 229, distance: 19.2
drag, startPoint x: 913, startPoint y: 352, endPoint x: 905, endPoint y: 338, distance: 16.1
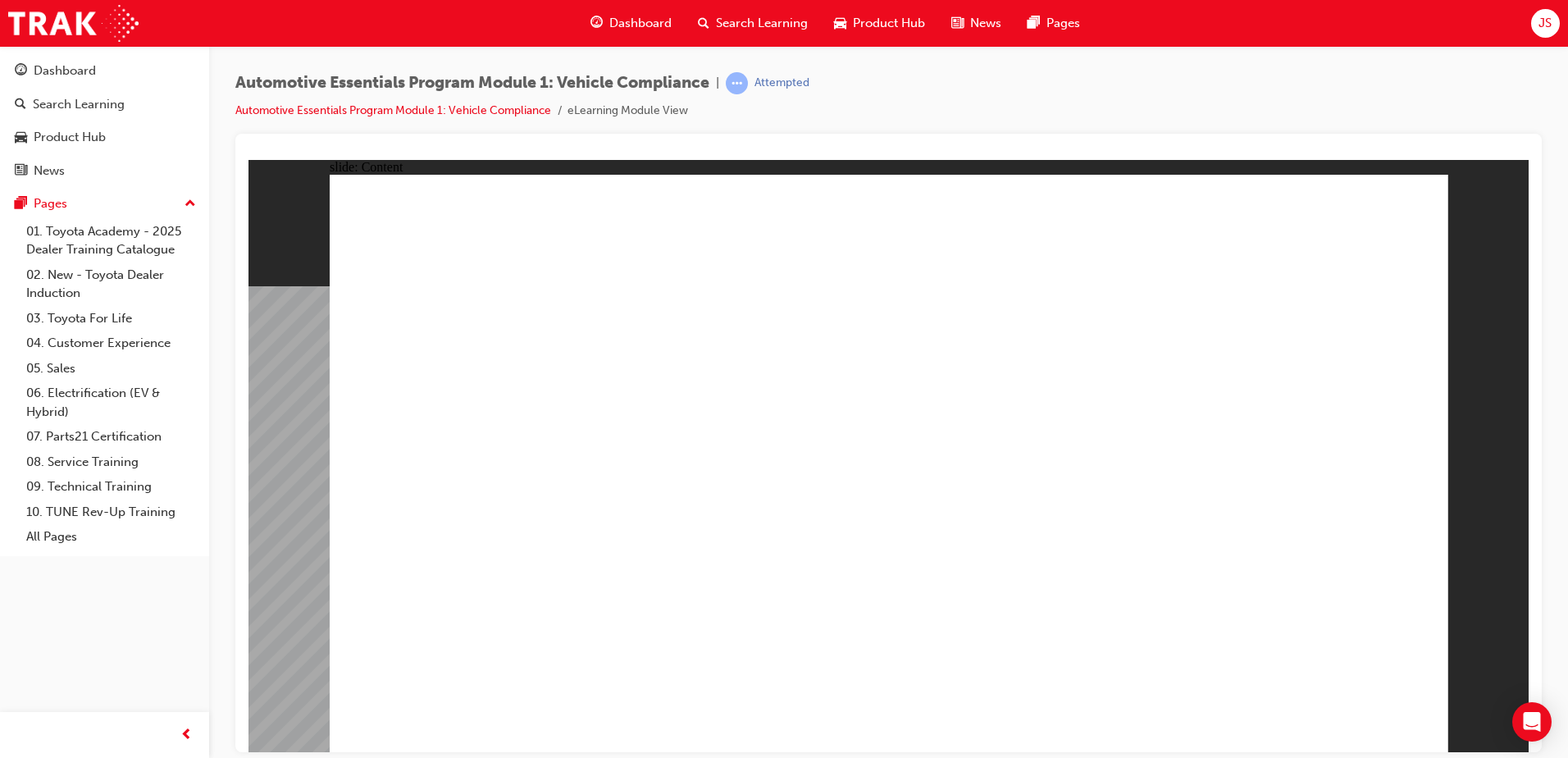
drag, startPoint x: 483, startPoint y: 463, endPoint x: 496, endPoint y: 467, distance: 13.6
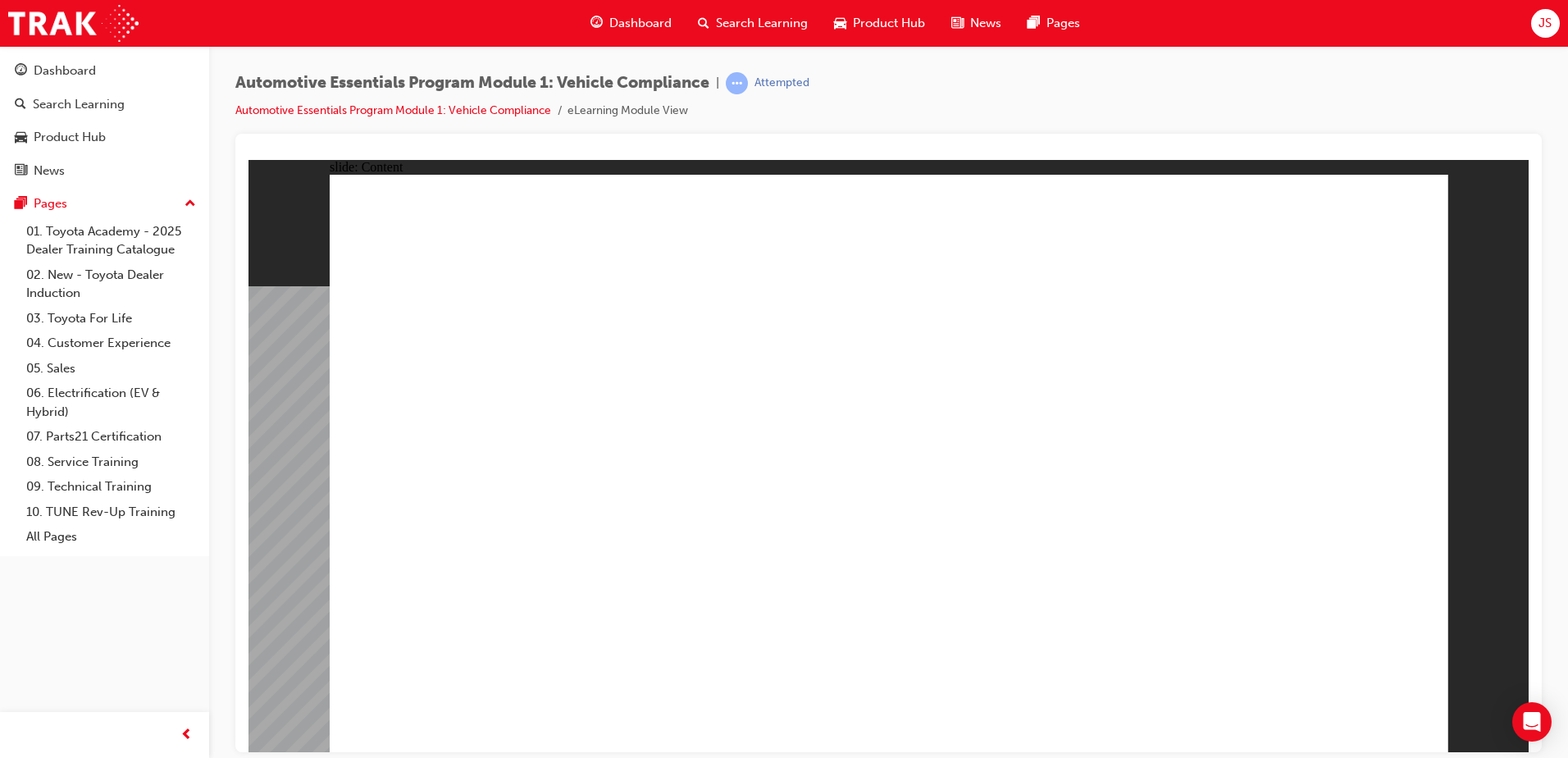
drag, startPoint x: 859, startPoint y: 594, endPoint x: 838, endPoint y: 578, distance: 26.4
drag, startPoint x: 471, startPoint y: 269, endPoint x: 644, endPoint y: 201, distance: 185.9
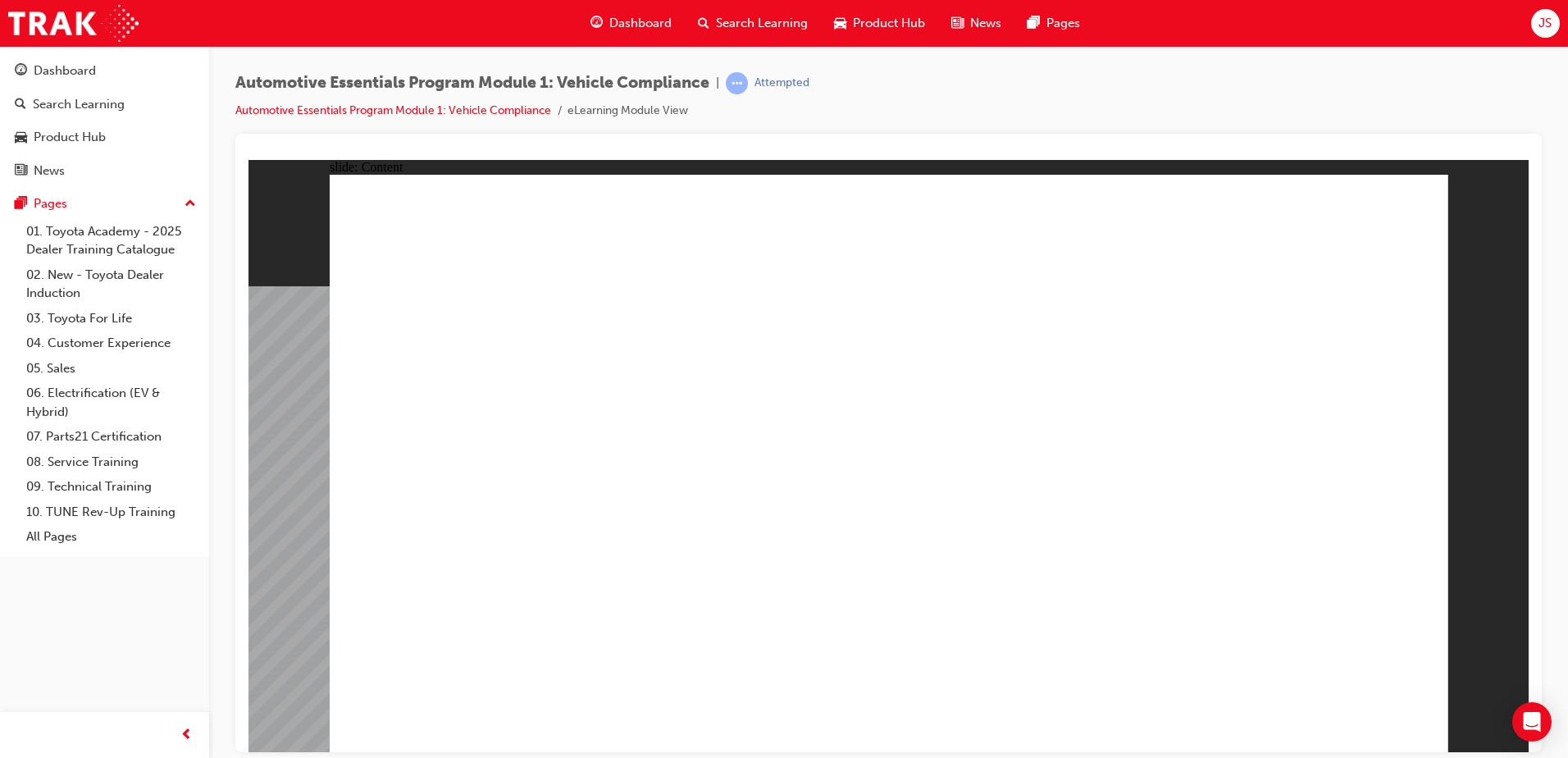
drag, startPoint x: 663, startPoint y: 212, endPoint x: 822, endPoint y: 218, distance: 159.1
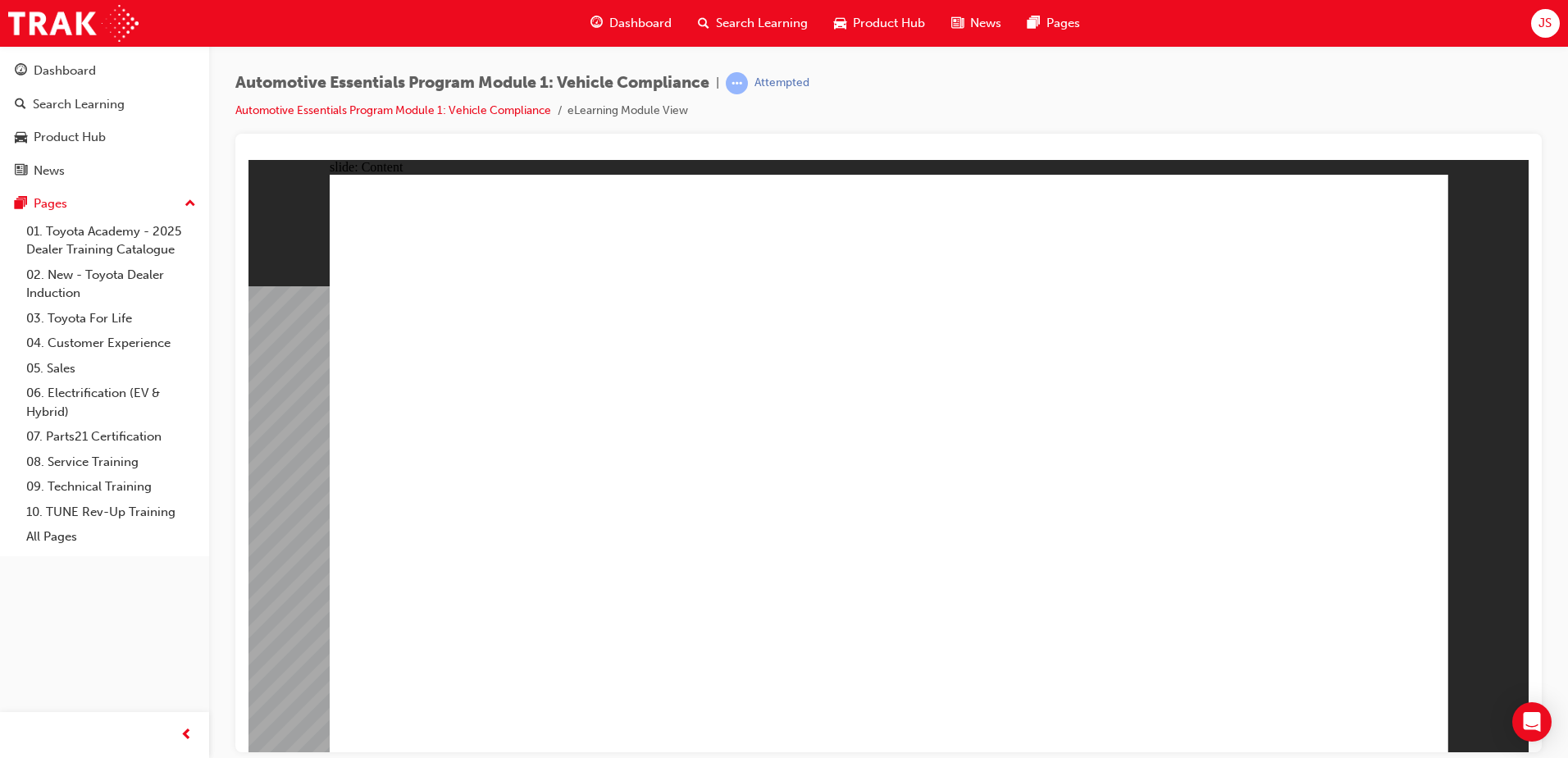
drag, startPoint x: 842, startPoint y: 593, endPoint x: 910, endPoint y: 607, distance: 69.4
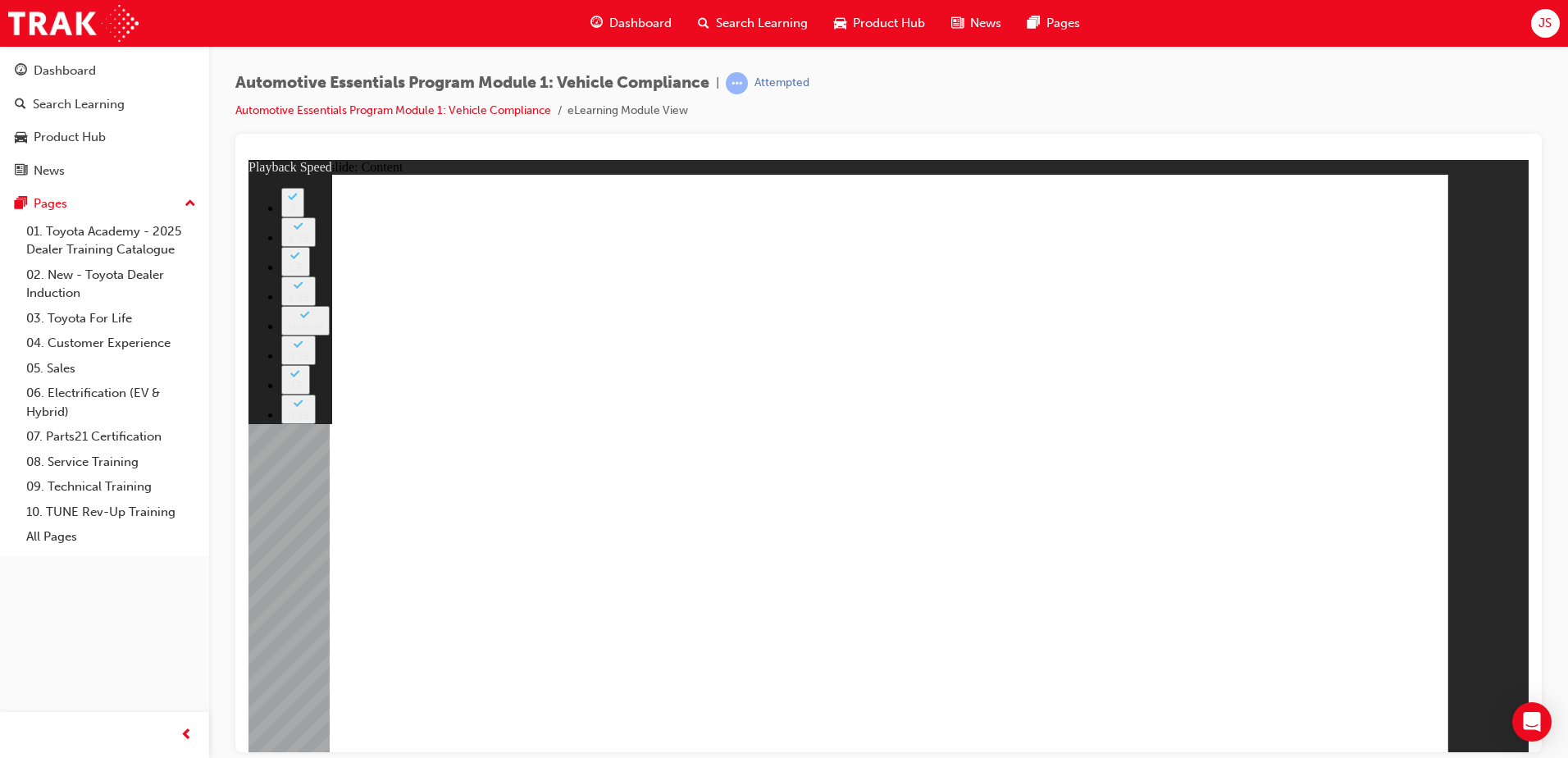
type input "35"
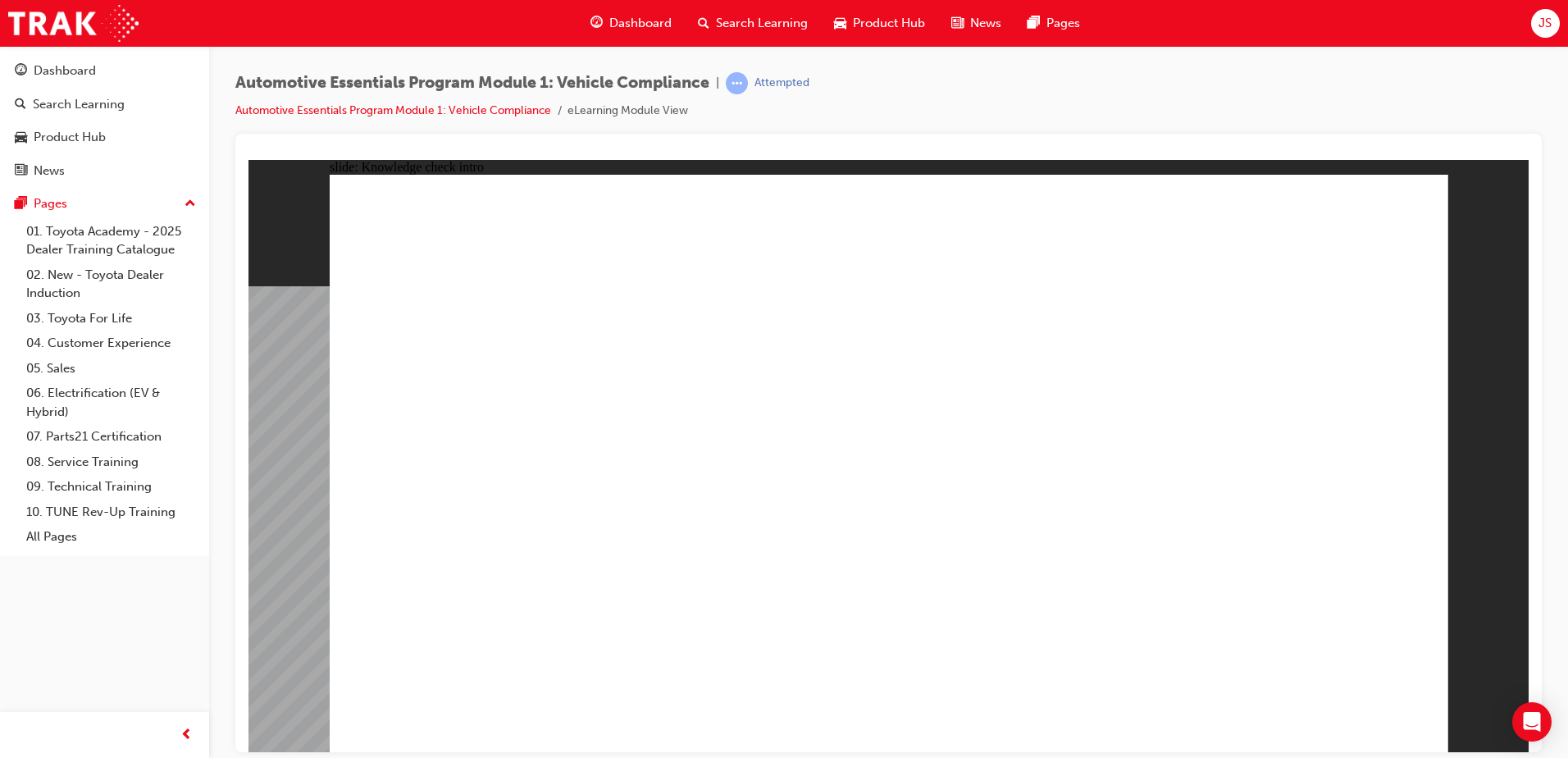
radio input "true"
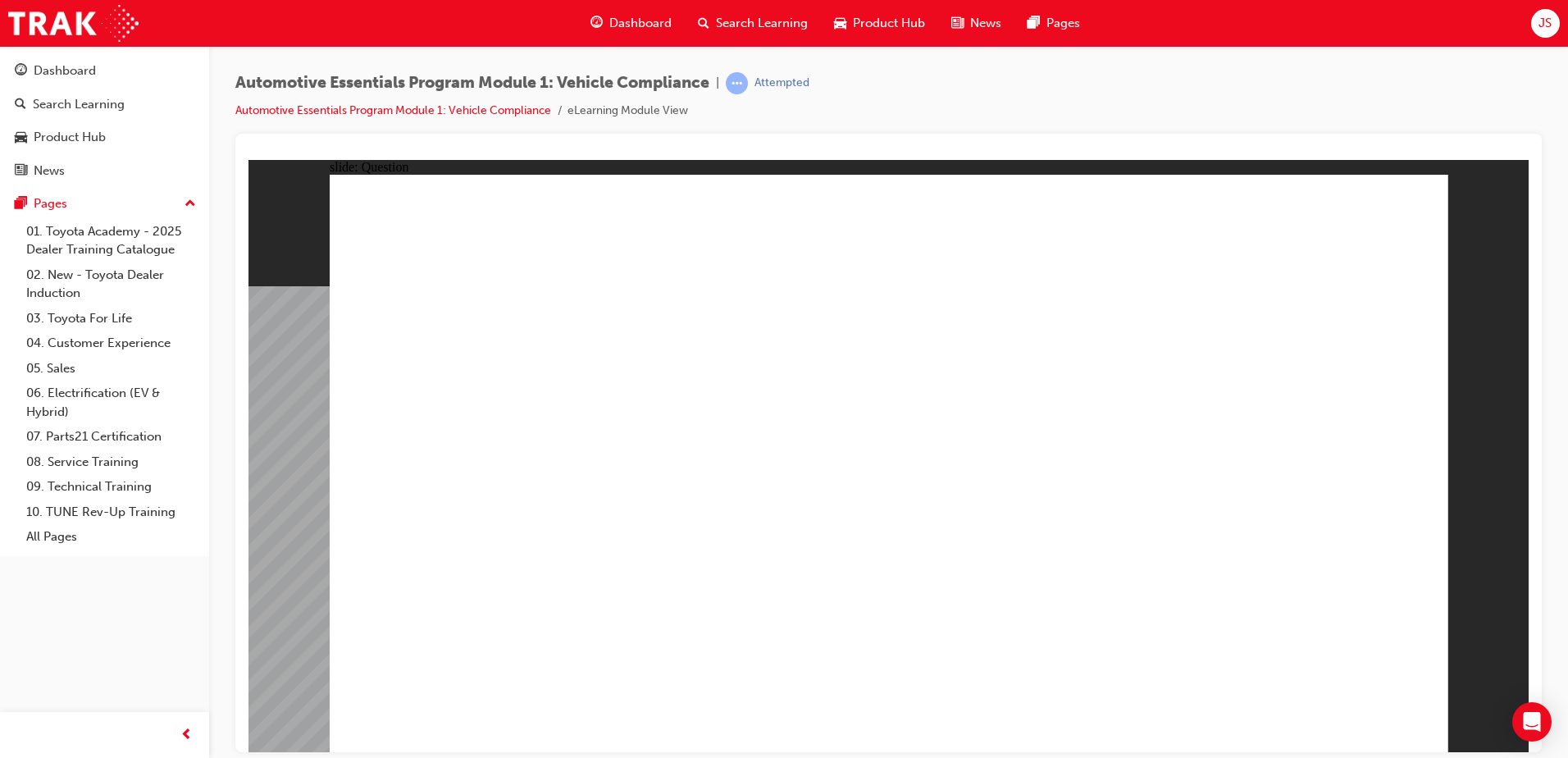
drag, startPoint x: 1109, startPoint y: 386, endPoint x: 1202, endPoint y: 461, distance: 119.5
radio input "true"
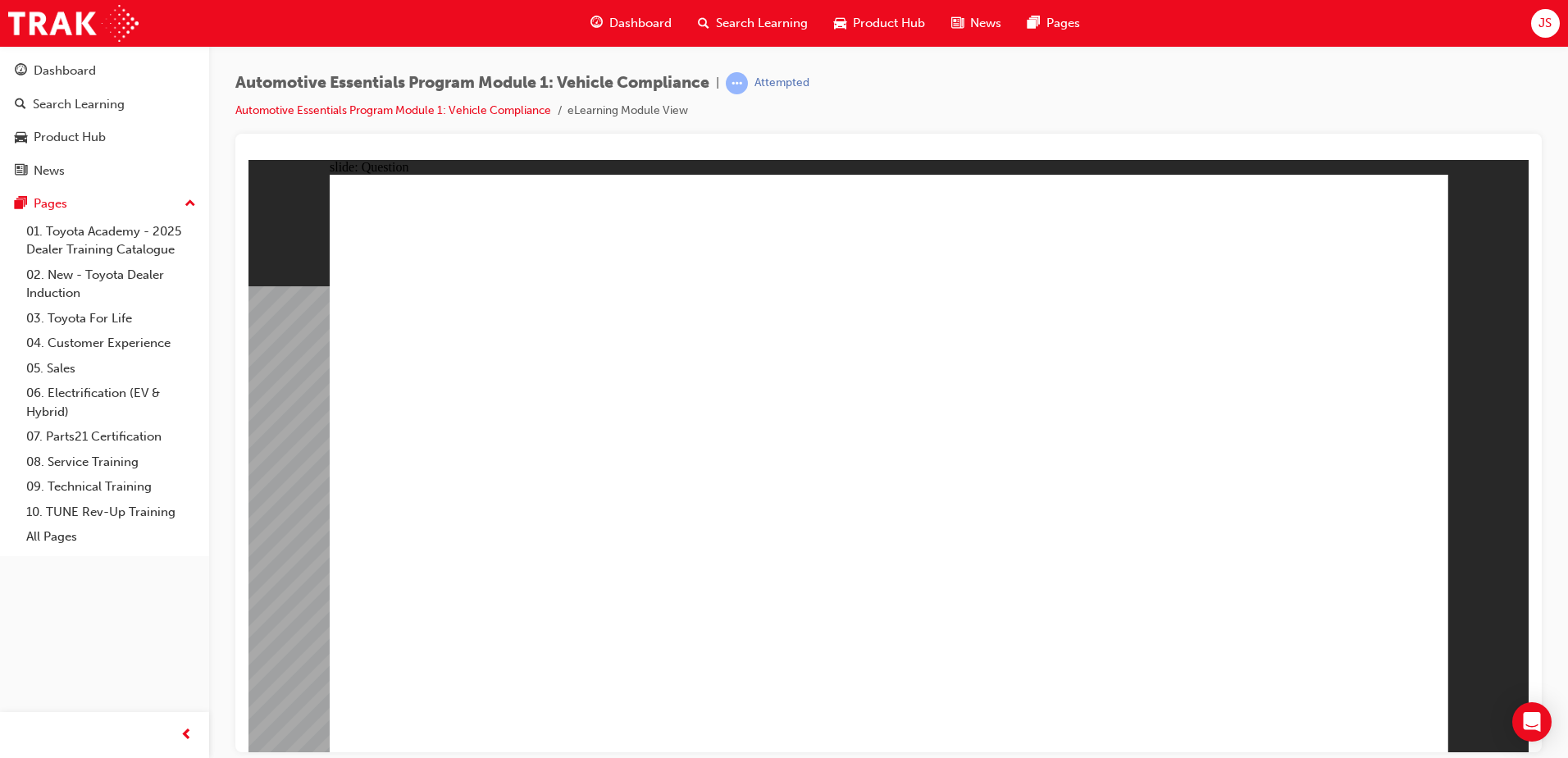
radio input "true"
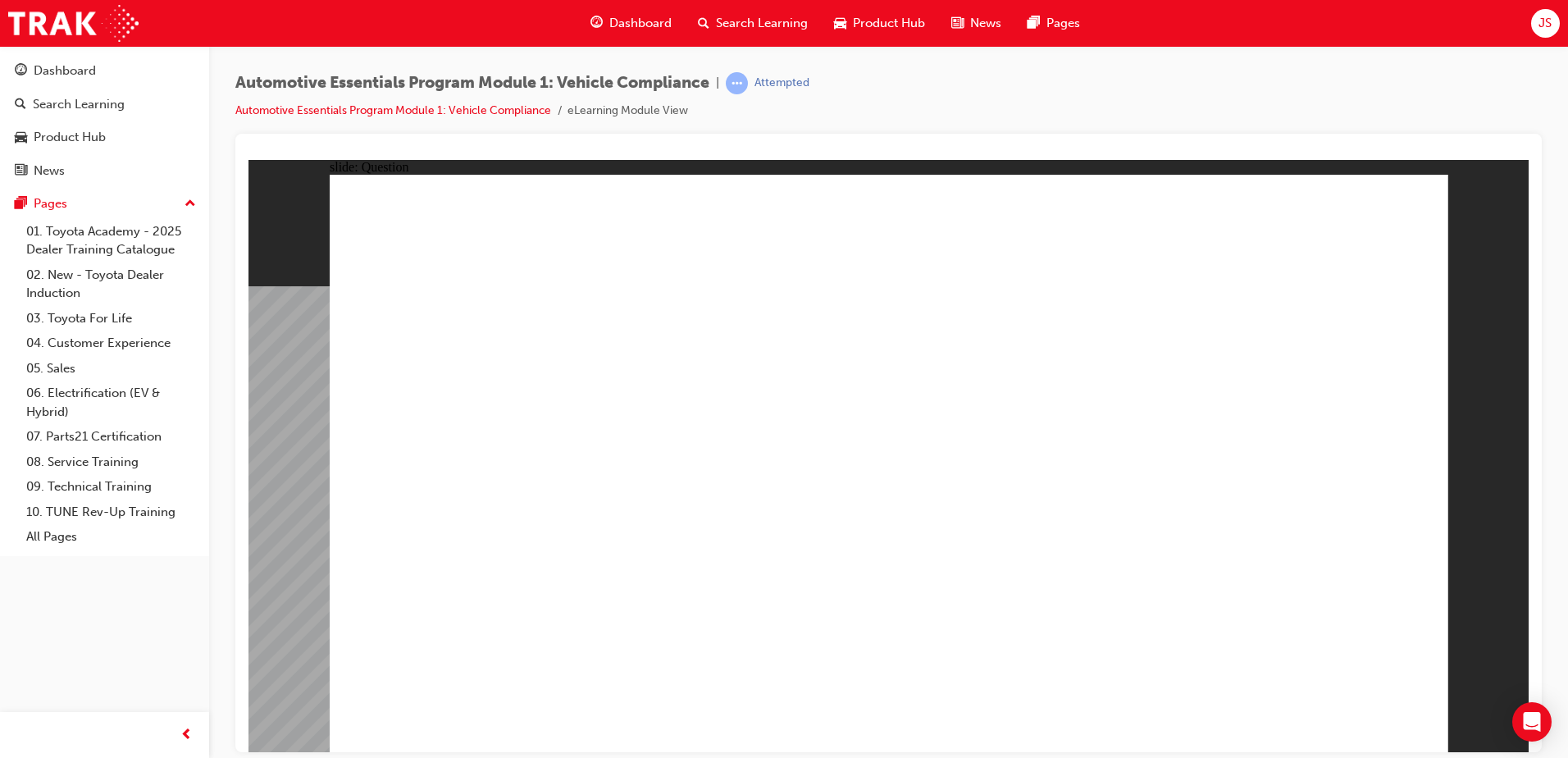
radio input "true"
drag, startPoint x: 867, startPoint y: 568, endPoint x: 882, endPoint y: 567, distance: 15.0
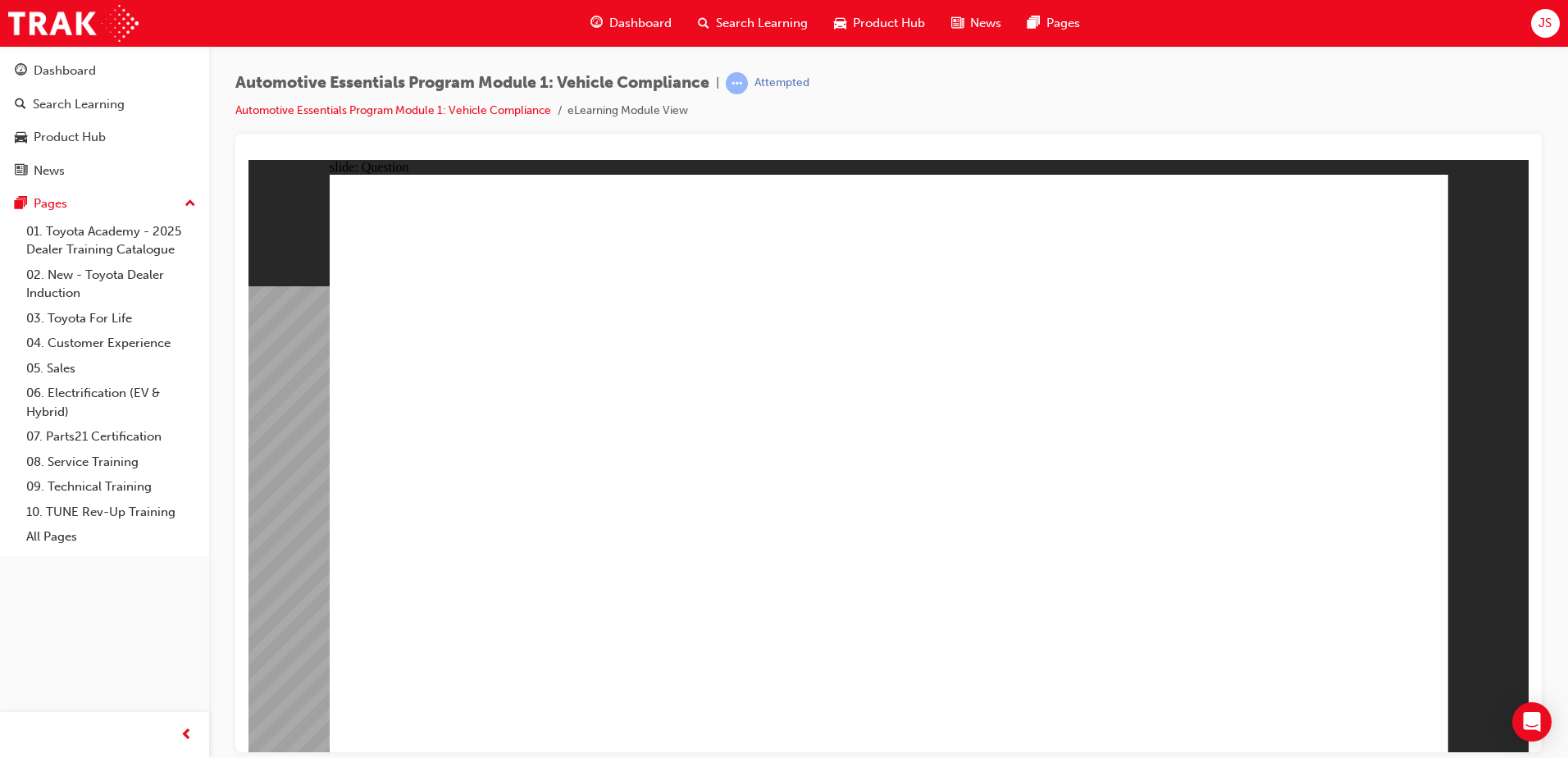
radio input "true"
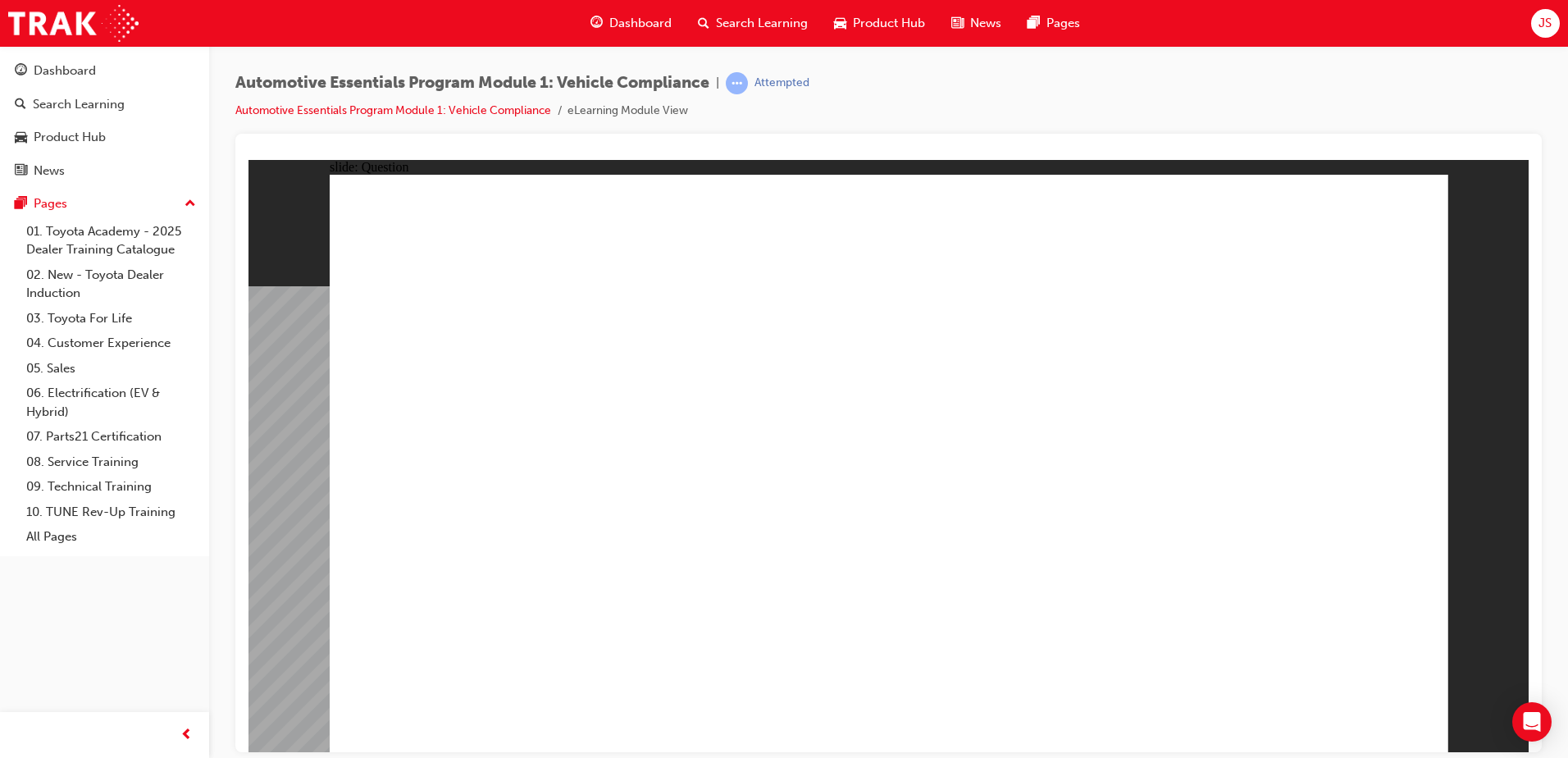
radio input "true"
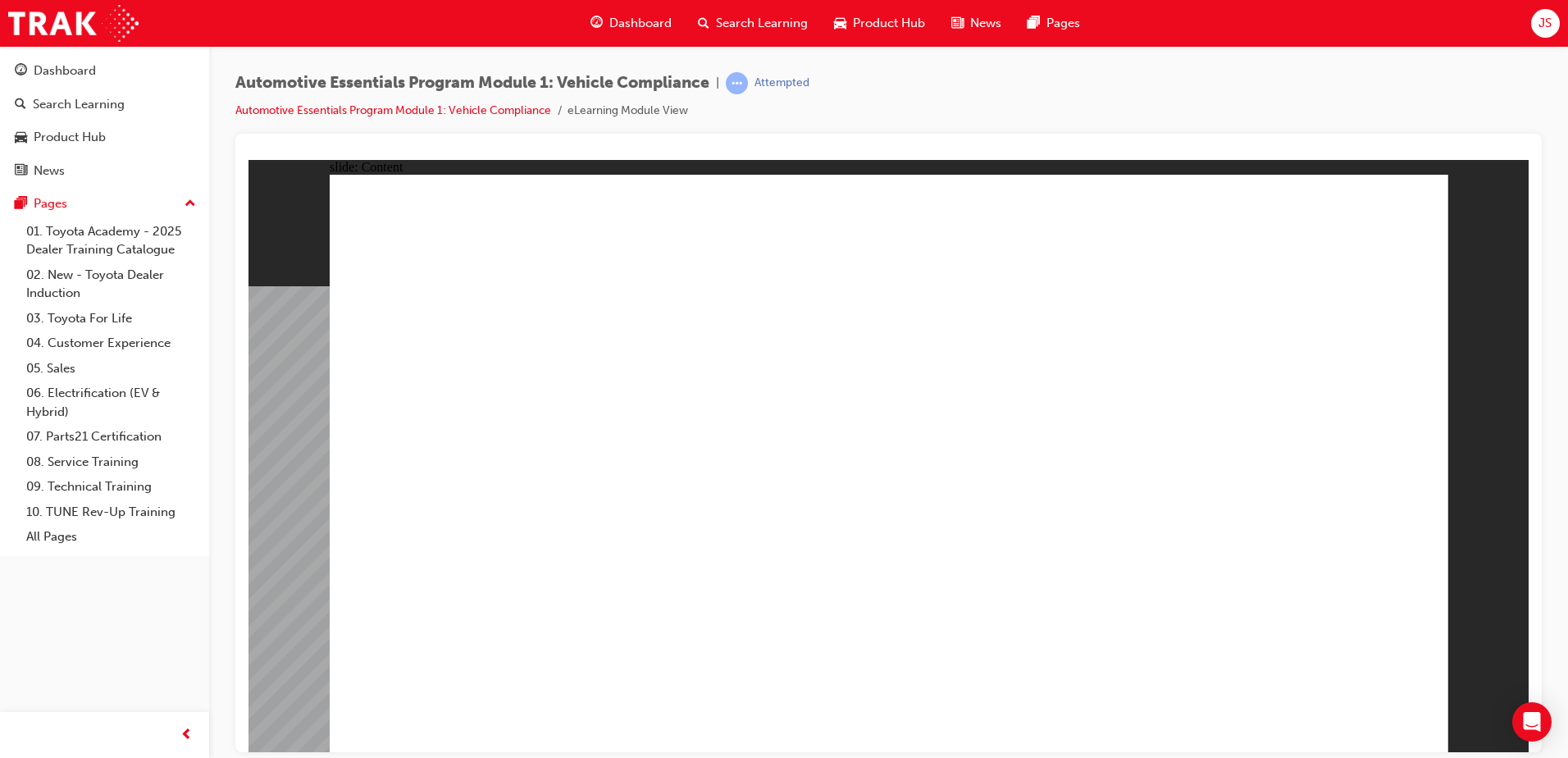
drag, startPoint x: 1012, startPoint y: 581, endPoint x: 1005, endPoint y: 590, distance: 11.4
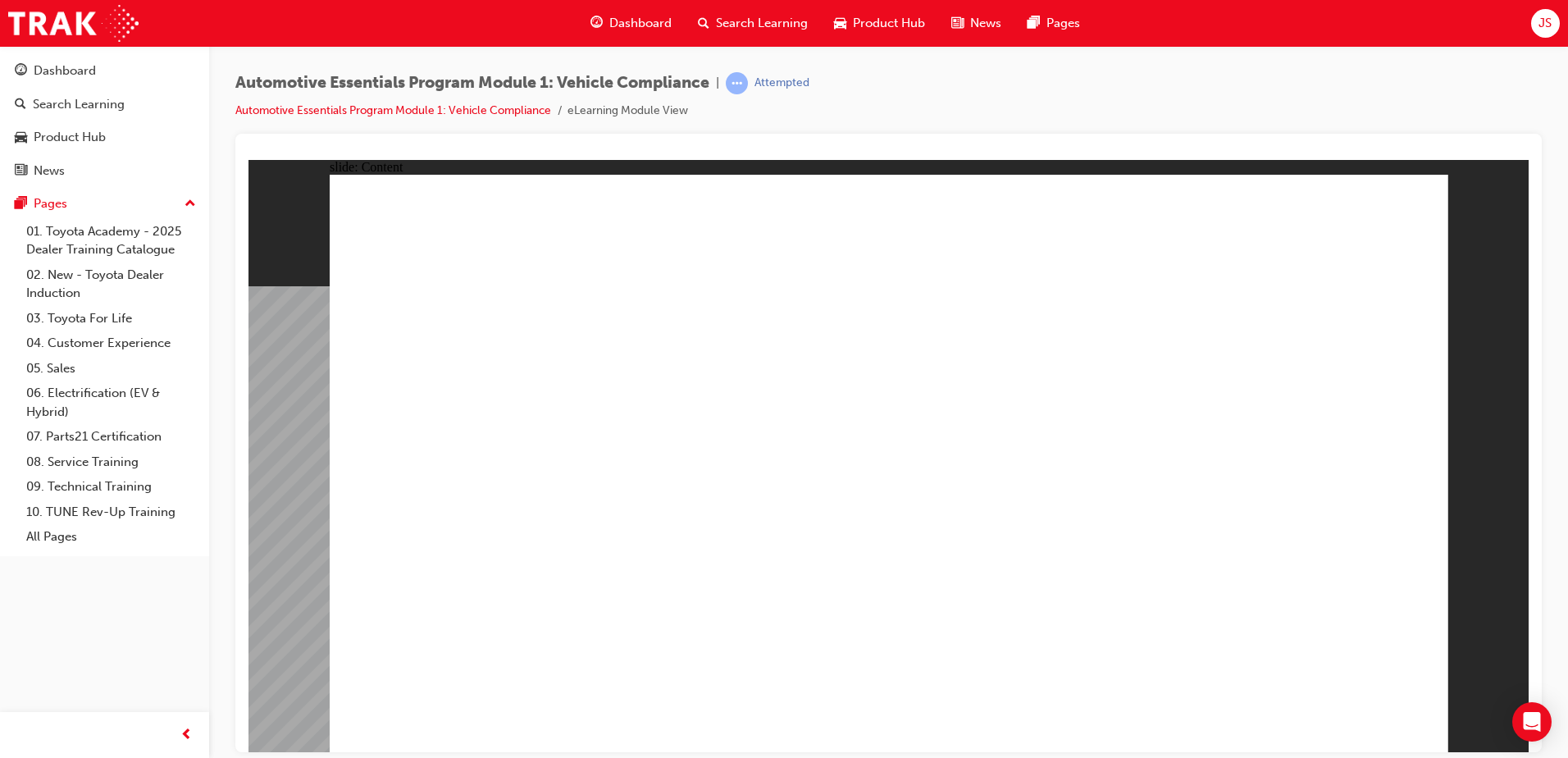
drag, startPoint x: 1058, startPoint y: 559, endPoint x: 1034, endPoint y: 552, distance: 25.0
drag, startPoint x: 667, startPoint y: 391, endPoint x: 793, endPoint y: 382, distance: 126.3
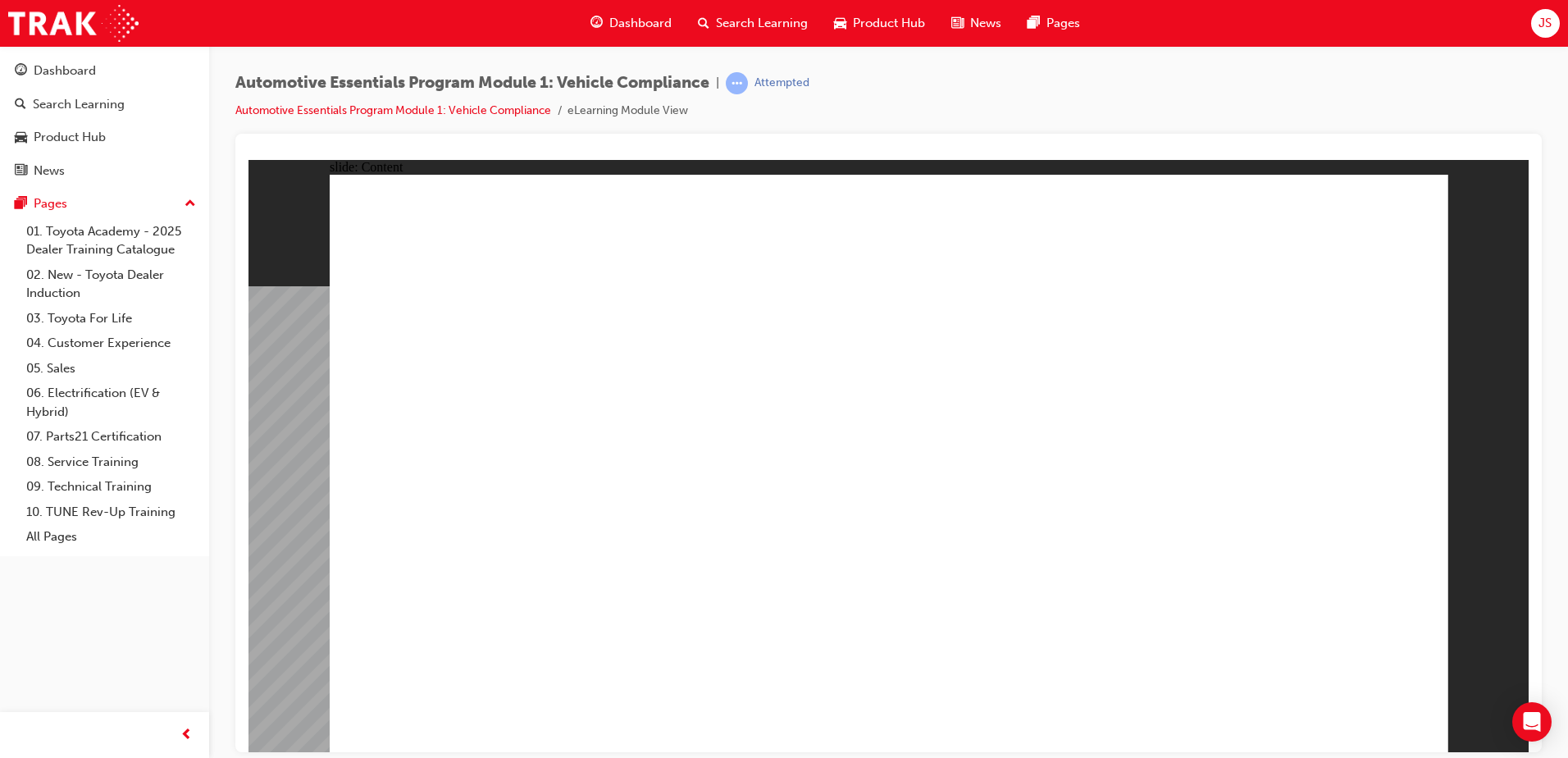
drag, startPoint x: 636, startPoint y: 354, endPoint x: 629, endPoint y: 340, distance: 15.7
drag, startPoint x: 704, startPoint y: 376, endPoint x: 863, endPoint y: 442, distance: 172.2
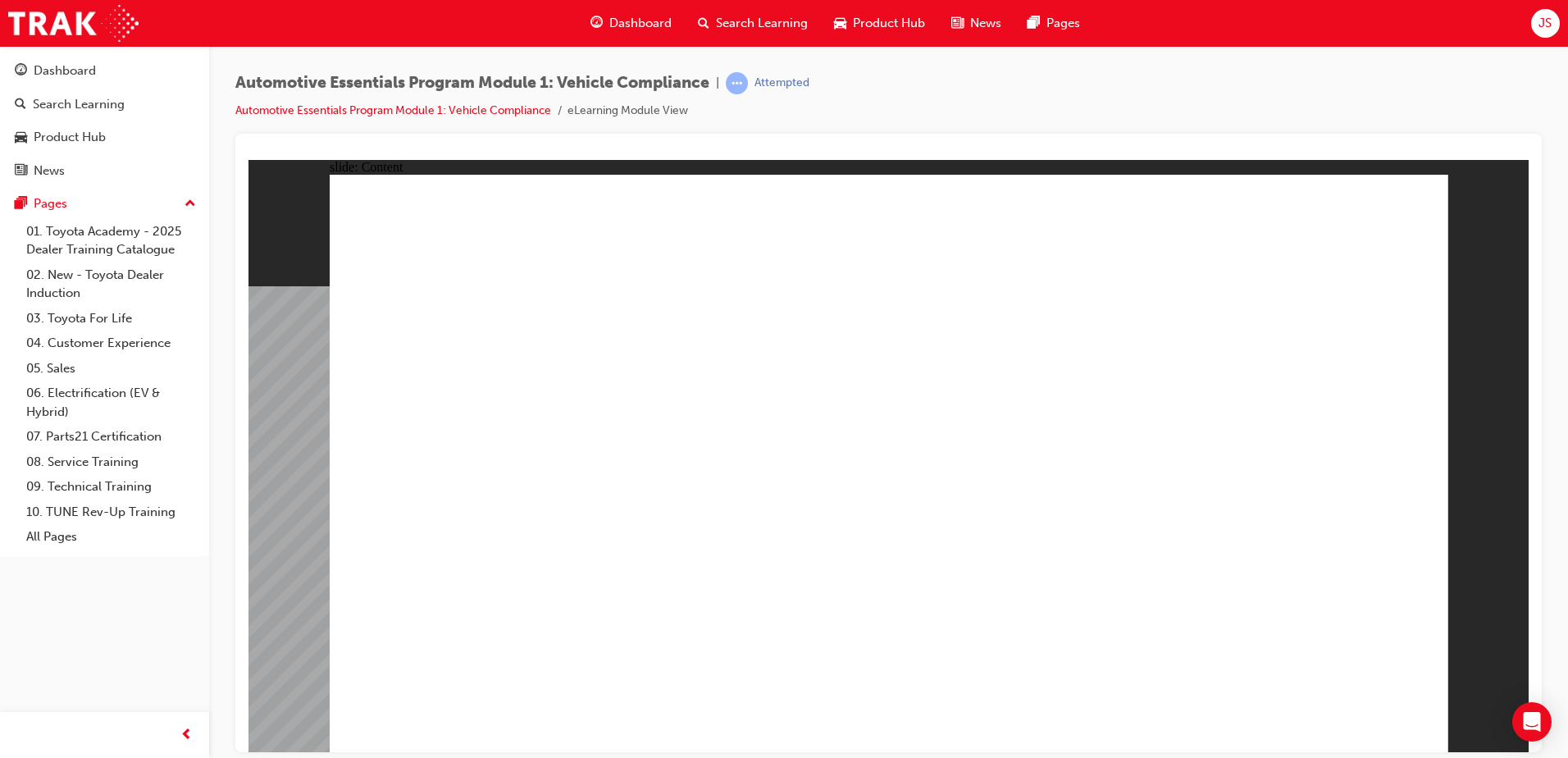
drag, startPoint x: 1219, startPoint y: 440, endPoint x: 1272, endPoint y: 444, distance: 53.2
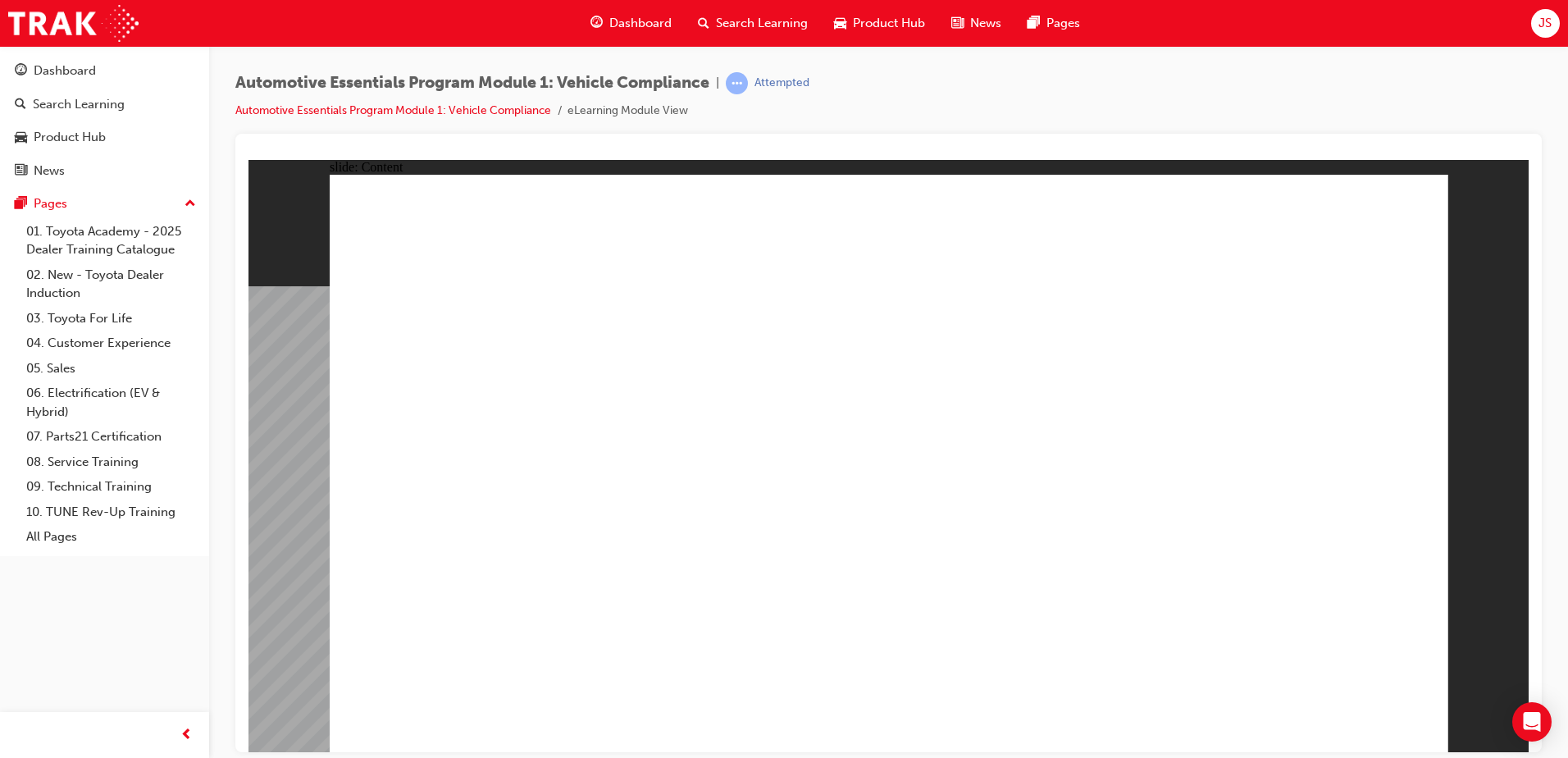
drag, startPoint x: 1007, startPoint y: 563, endPoint x: 996, endPoint y: 586, distance: 25.5
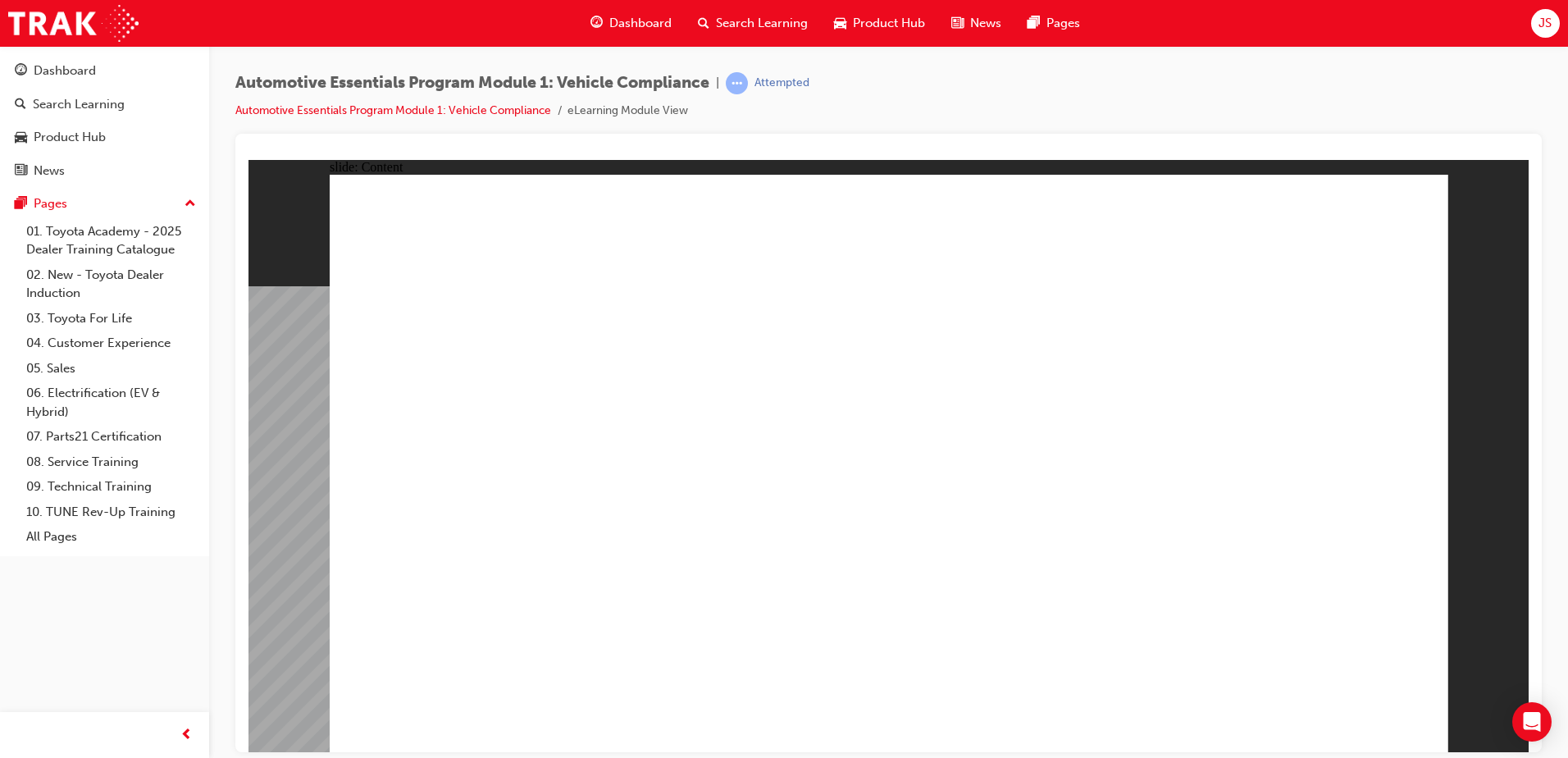
drag, startPoint x: 1402, startPoint y: 216, endPoint x: 1292, endPoint y: 310, distance: 144.7
drag, startPoint x: 1118, startPoint y: 568, endPoint x: 1140, endPoint y: 562, distance: 22.8
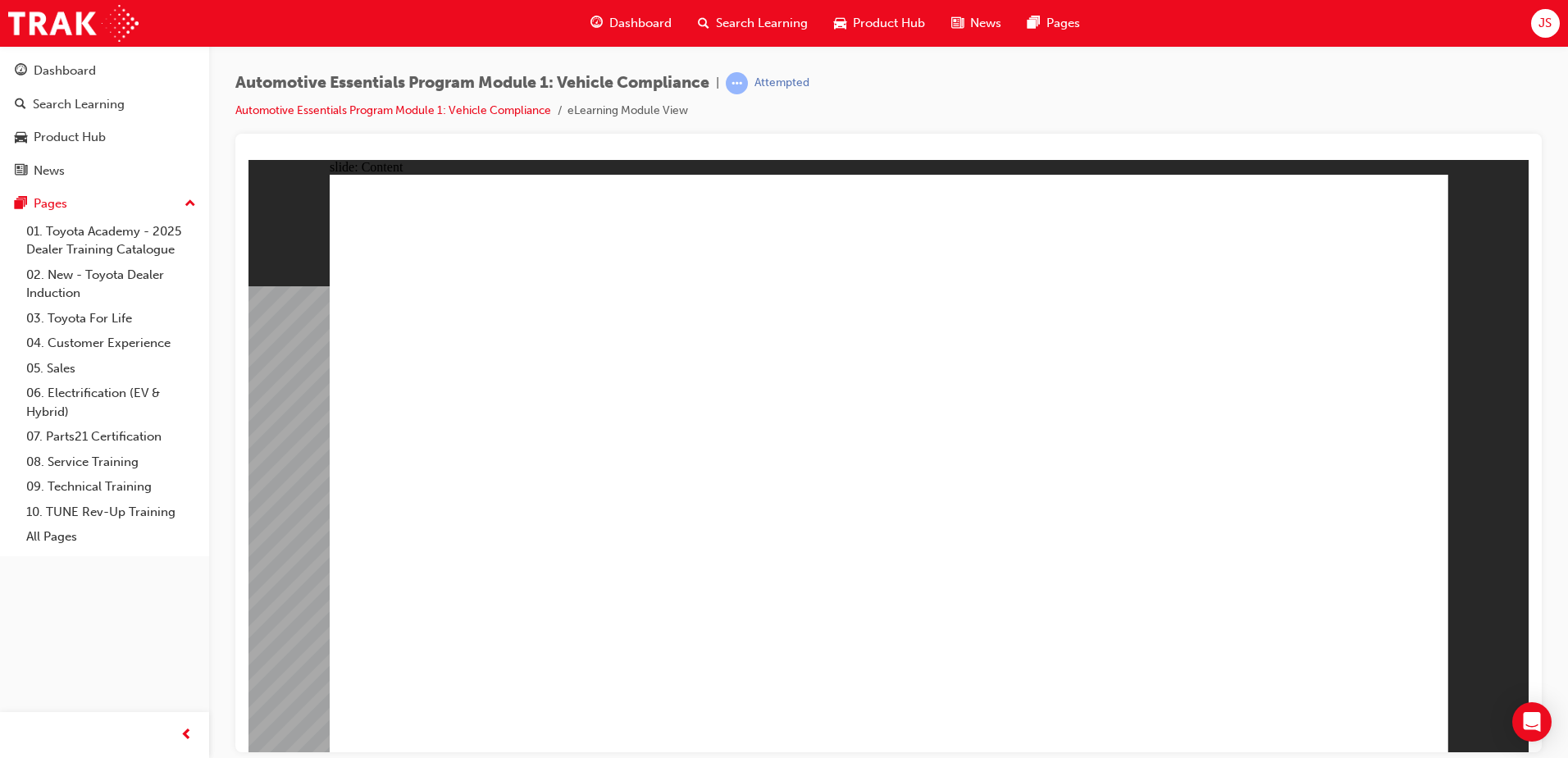
drag, startPoint x: 1400, startPoint y: 212, endPoint x: 1117, endPoint y: 334, distance: 308.2
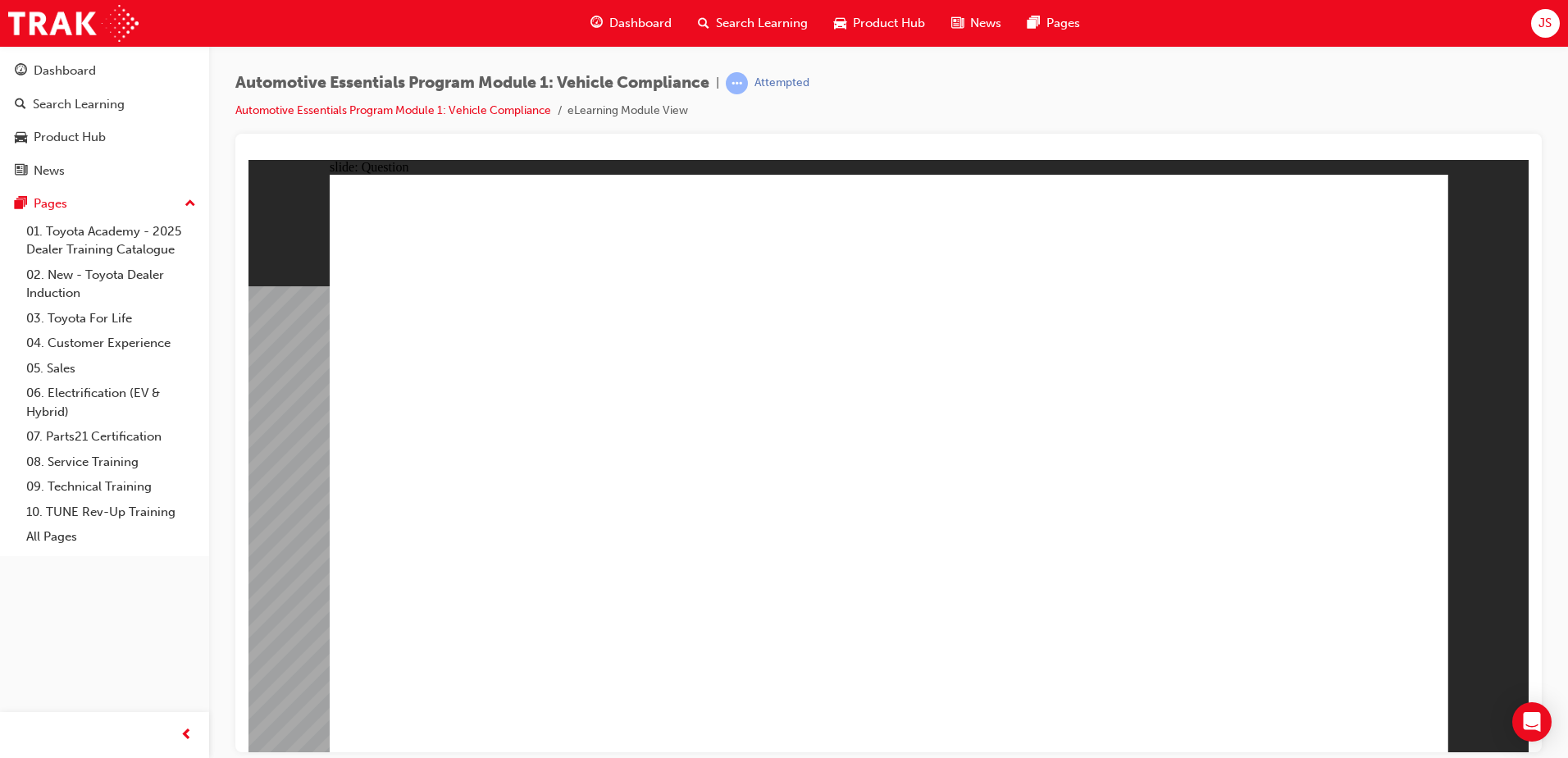
radio input "true"
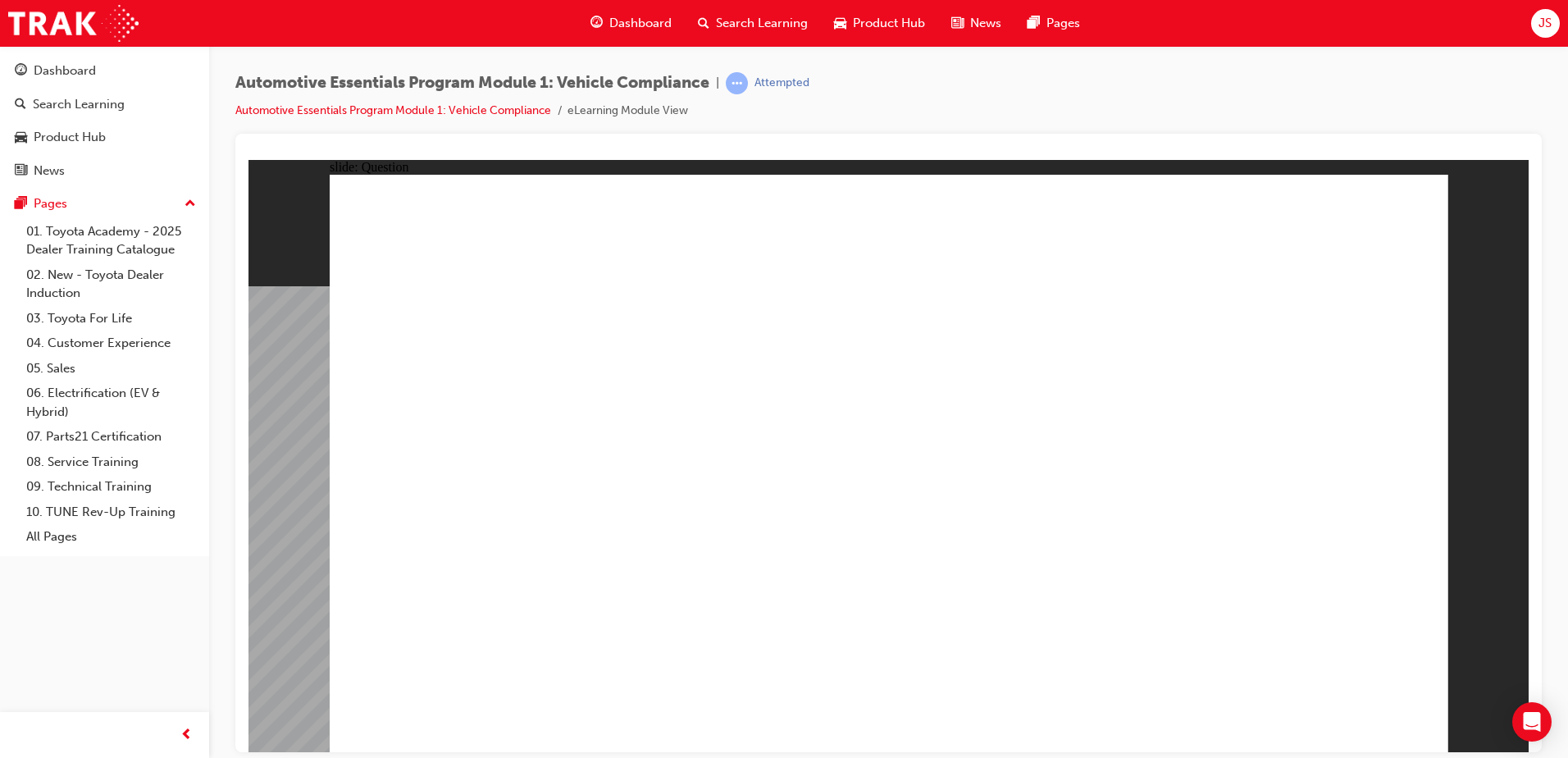
radio input "true"
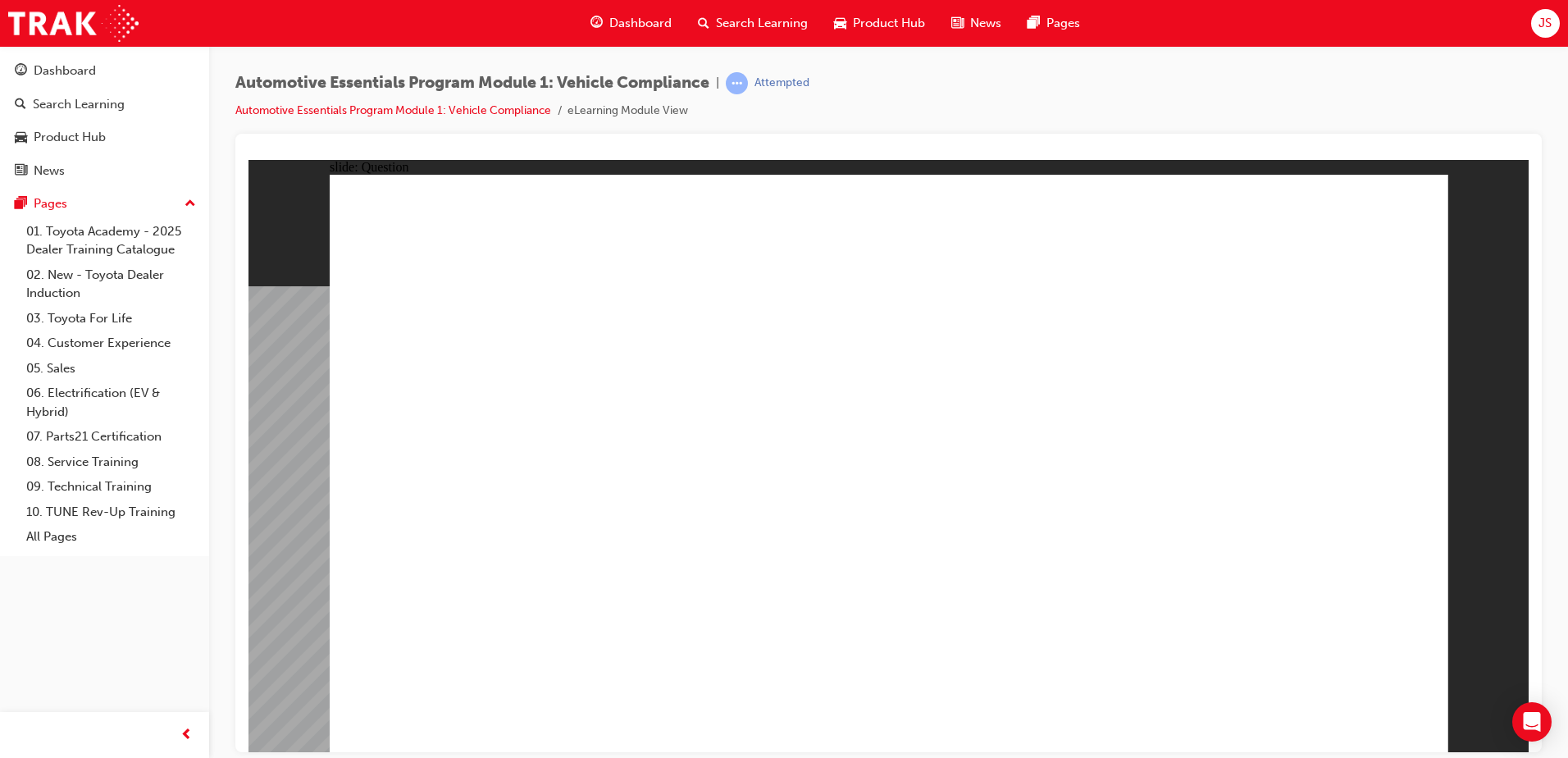
radio input "true"
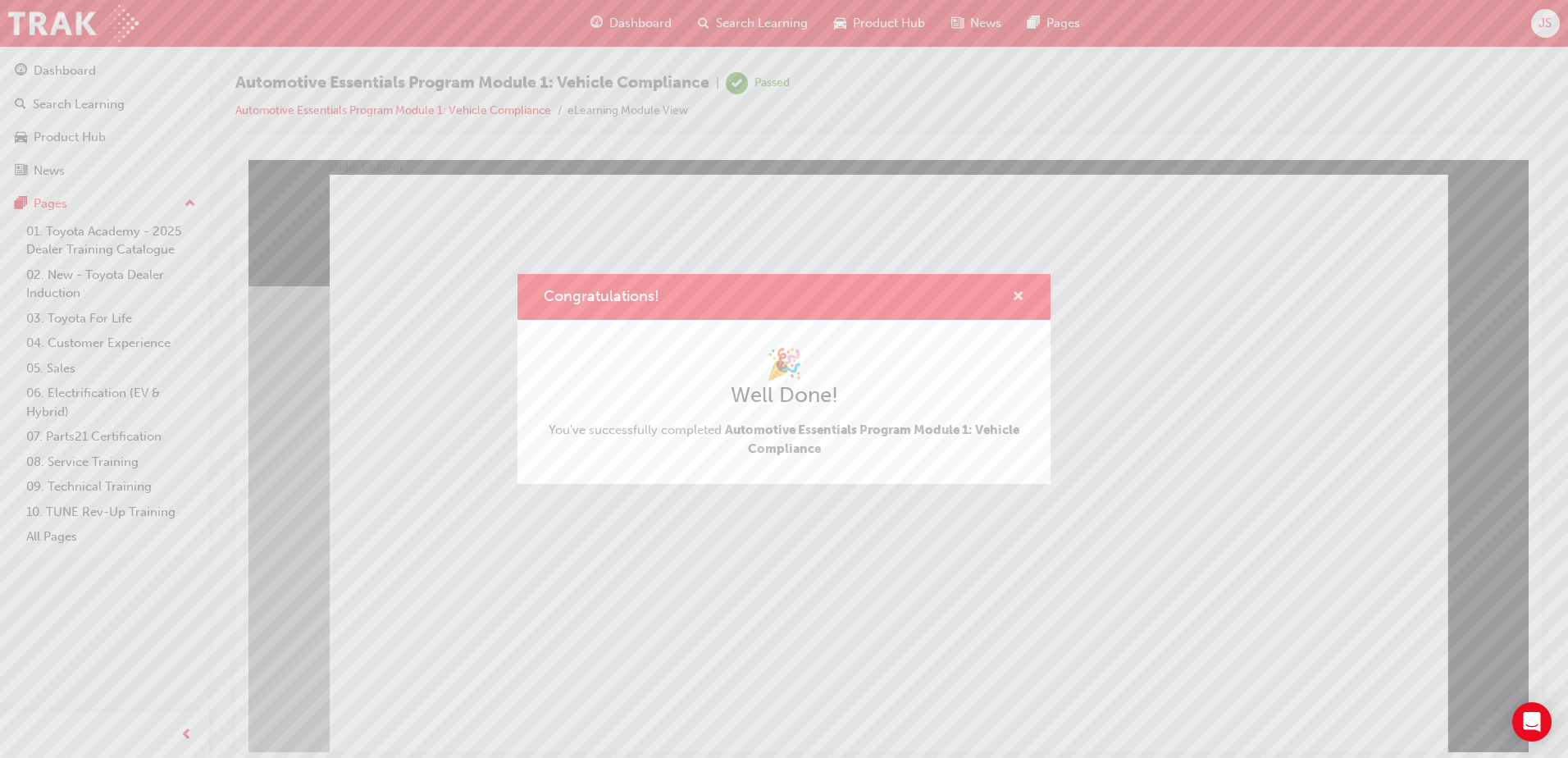
click at [1021, 296] on span "cross-icon" at bounding box center [1018, 297] width 12 height 14
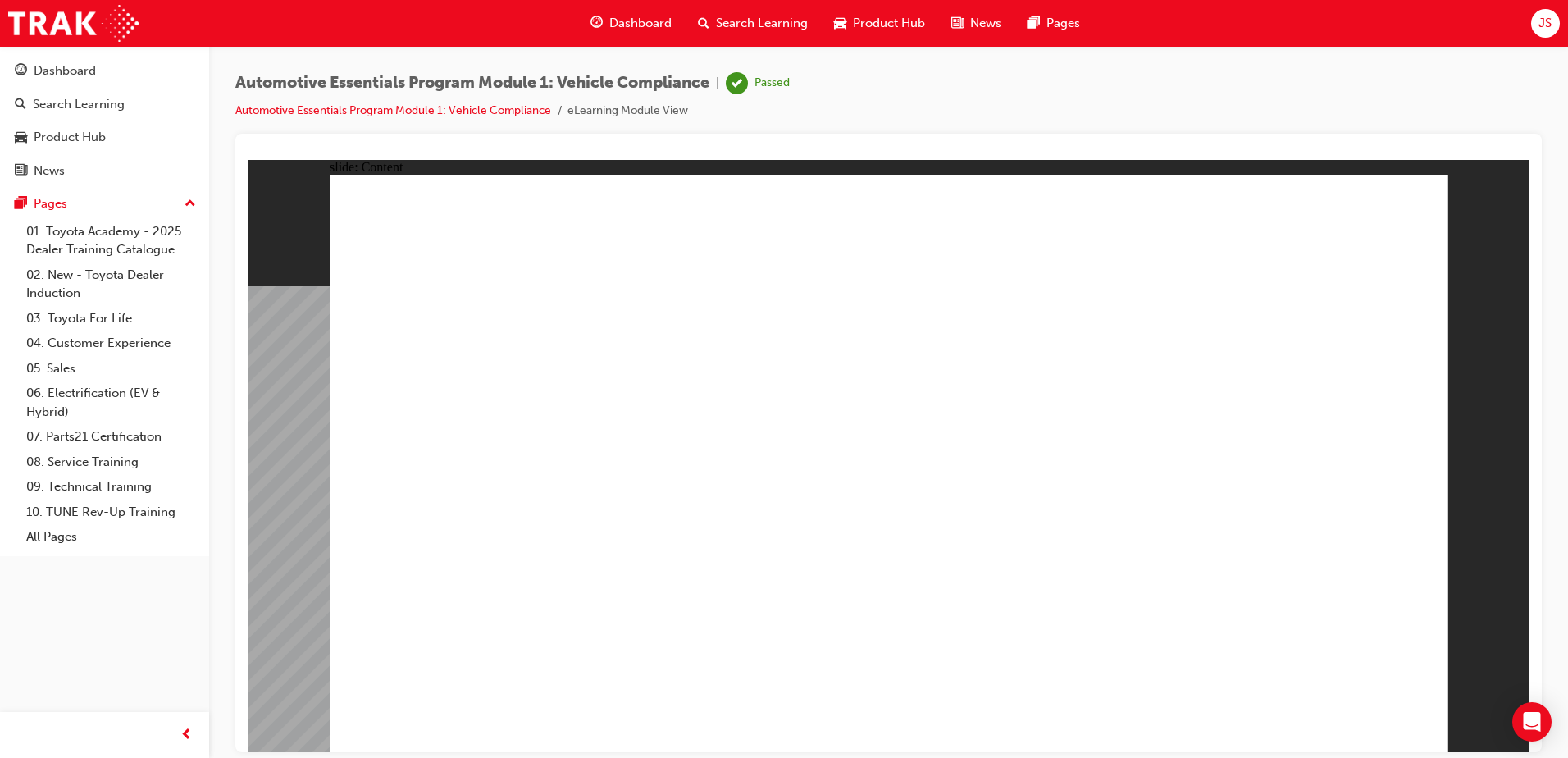
click at [753, 29] on span "Search Learning" at bounding box center [762, 23] width 92 height 19
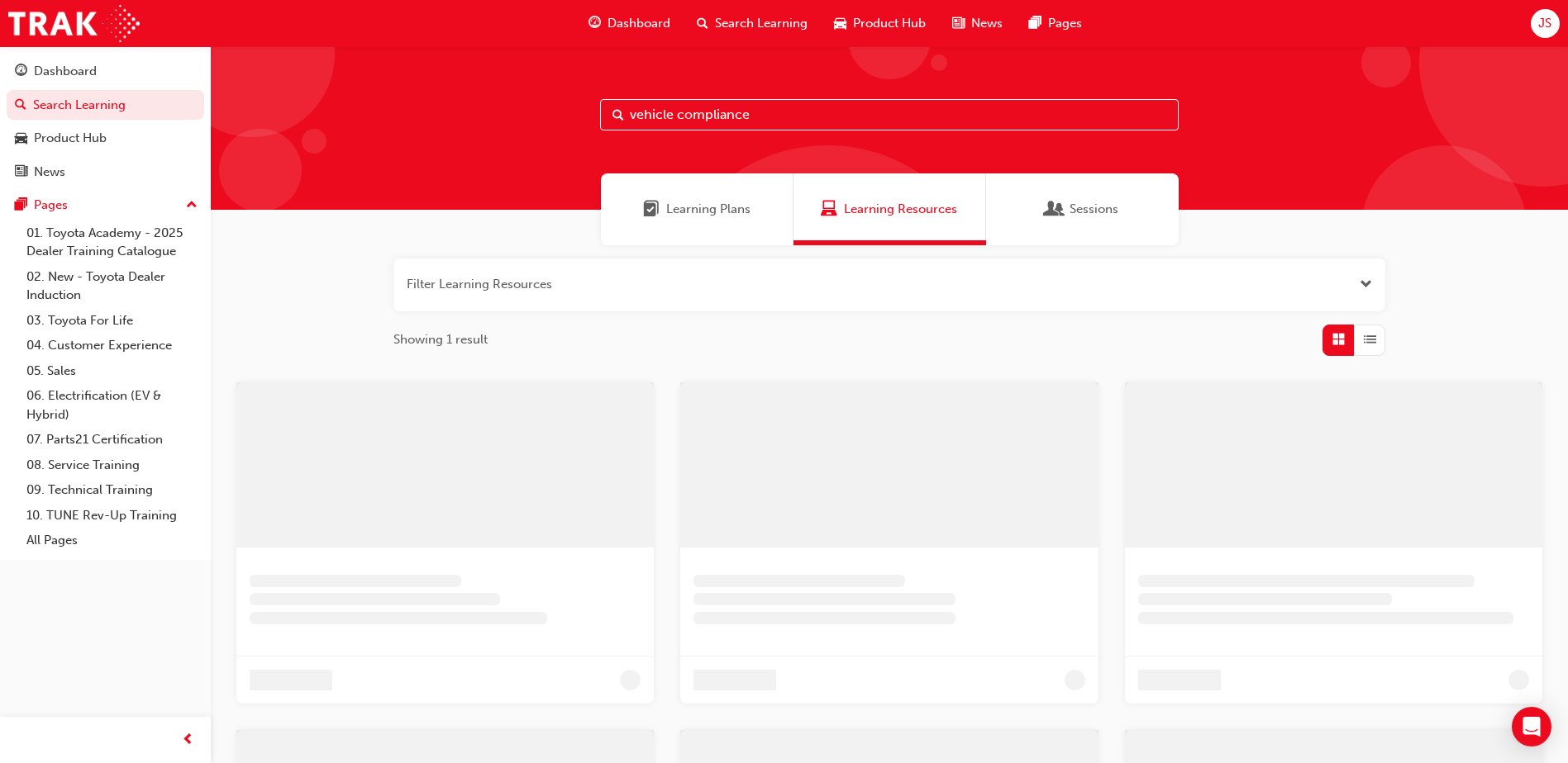
click at [691, 123] on input "vehicle compliance" at bounding box center [889, 115] width 579 height 32
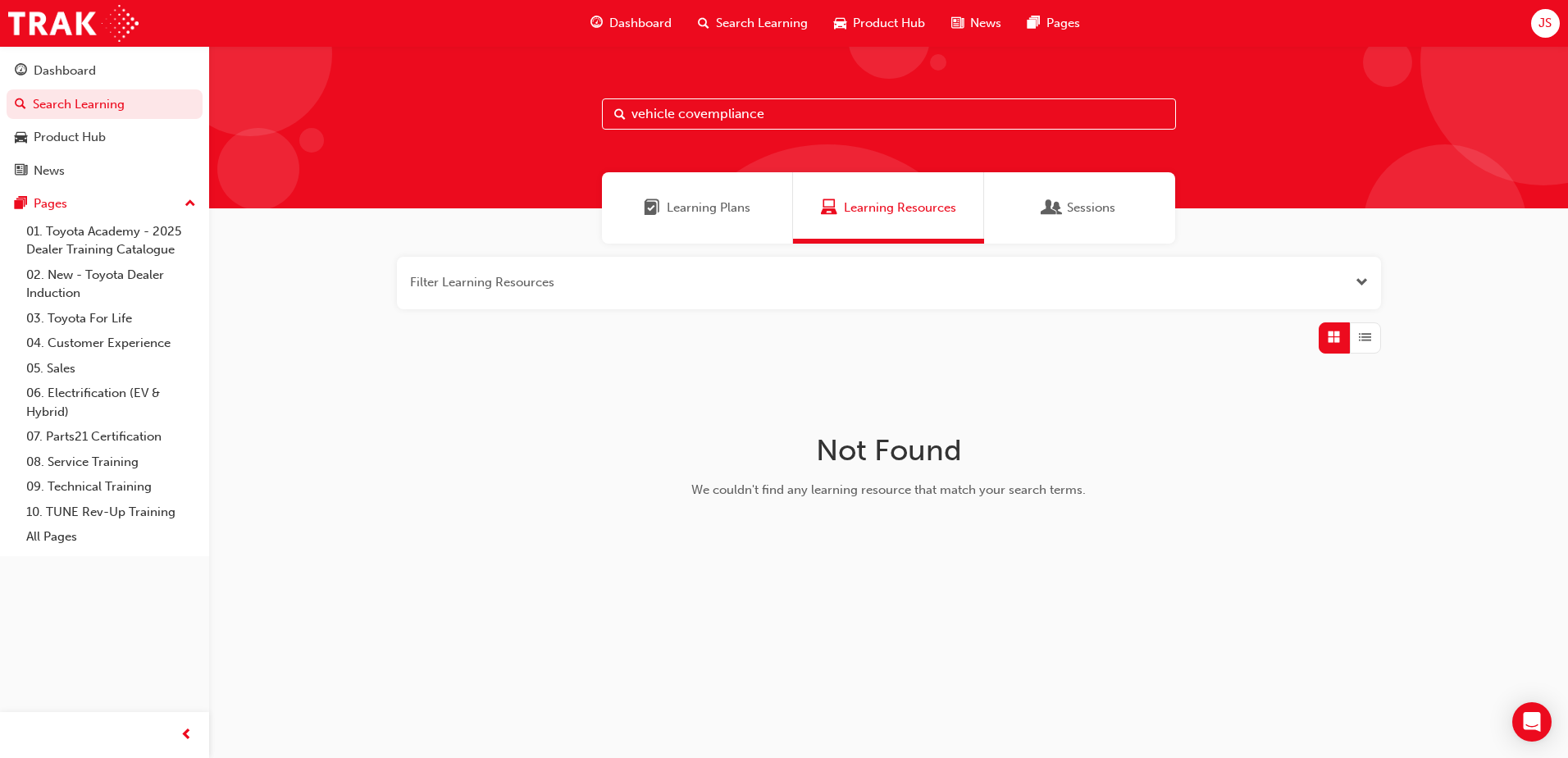
drag, startPoint x: 800, startPoint y: 114, endPoint x: 678, endPoint y: 114, distance: 122.0
click at [678, 114] on input "vehicle covempliance" at bounding box center [889, 114] width 574 height 31
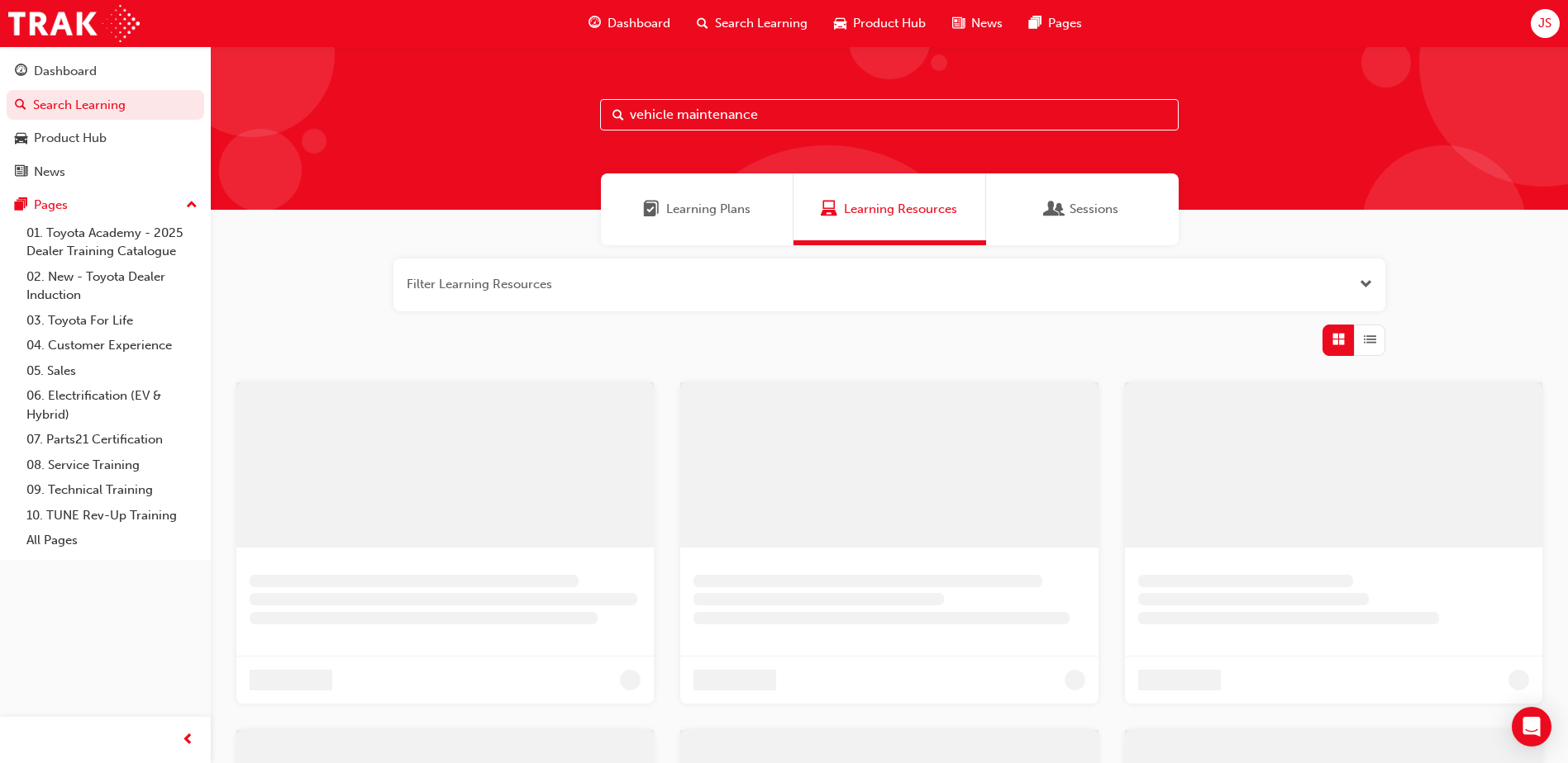
type input "vehicle maintenance"
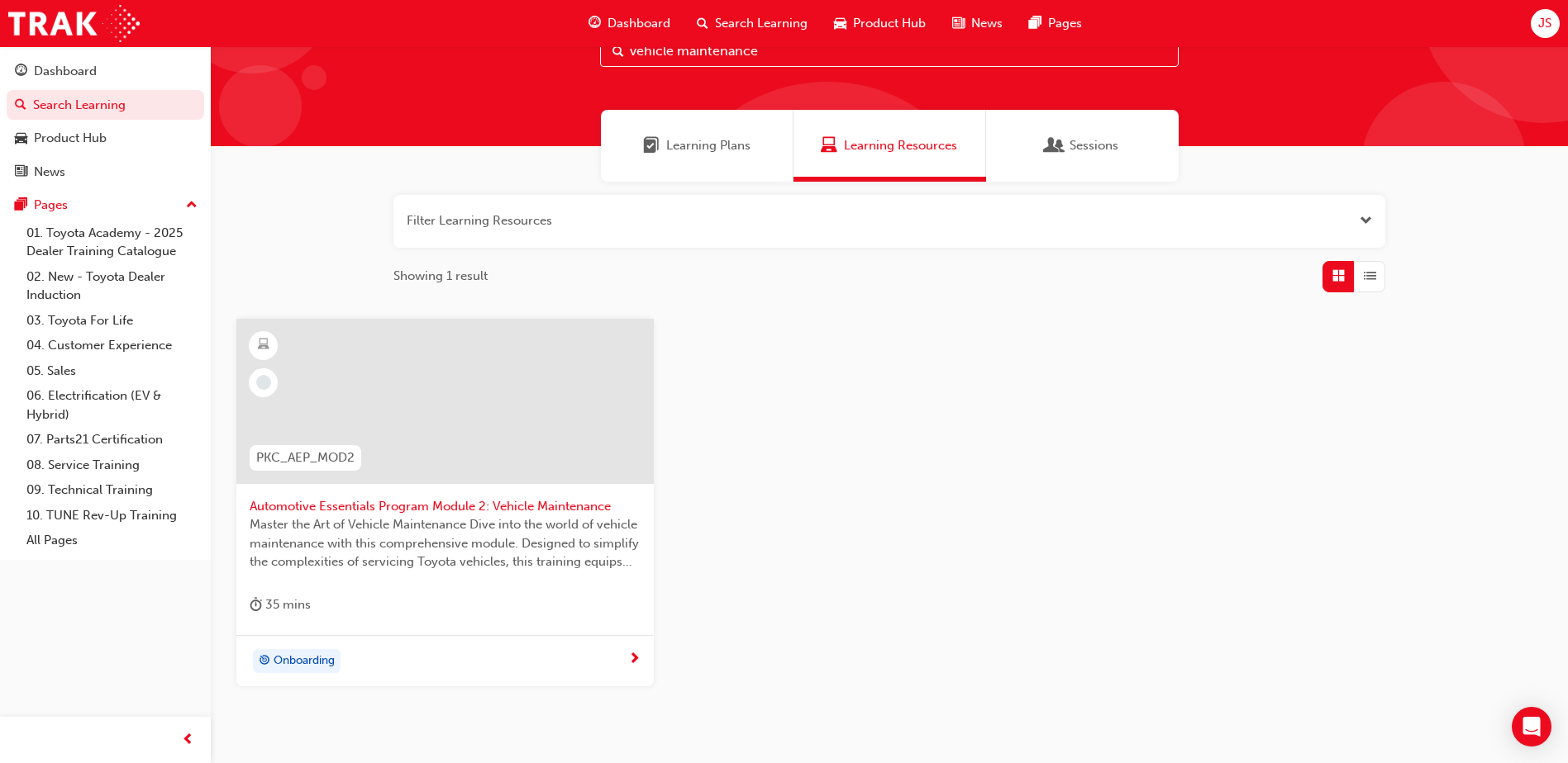
scroll to position [147, 0]
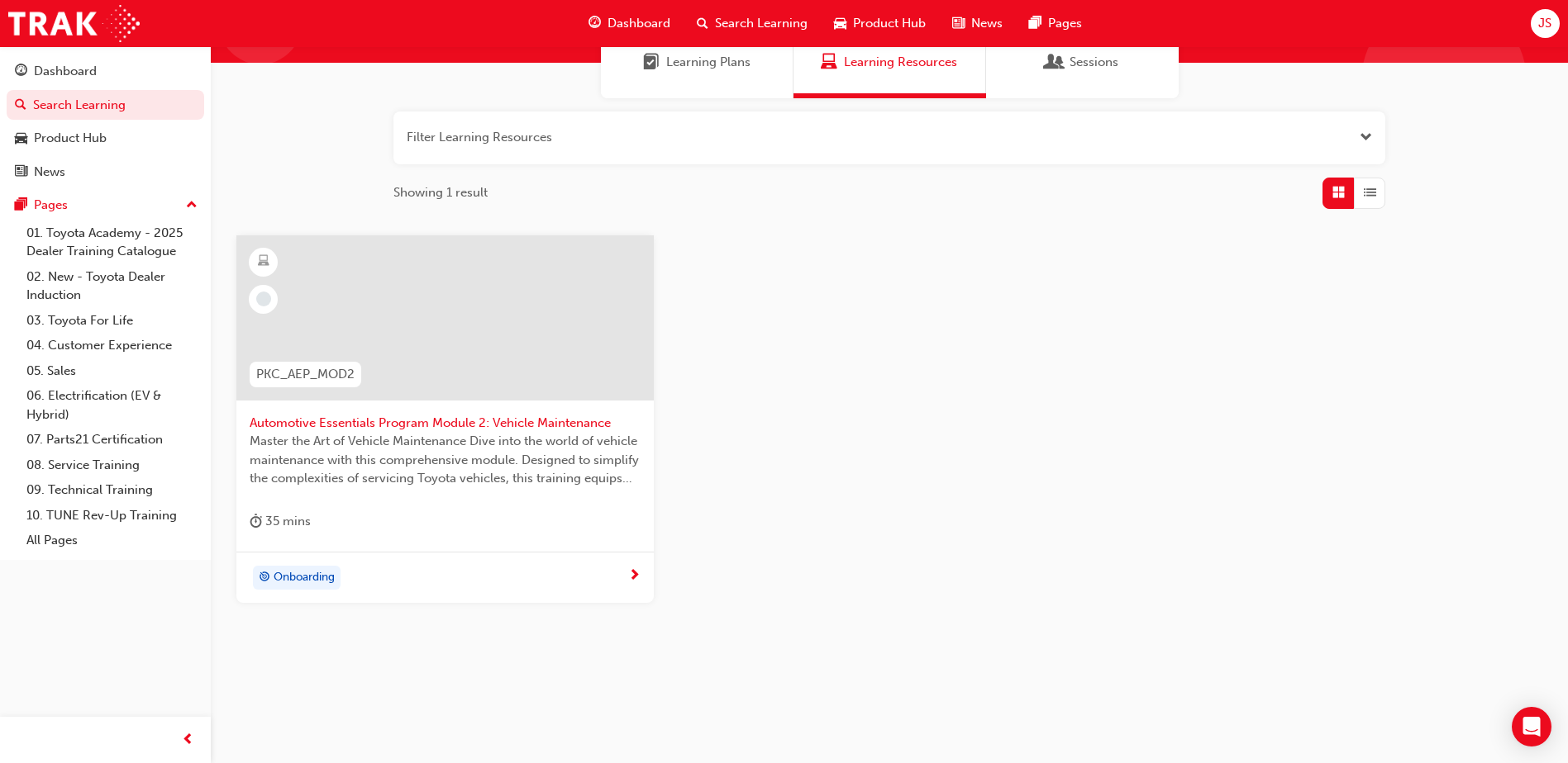
click at [632, 572] on span "next-icon" at bounding box center [634, 576] width 12 height 15
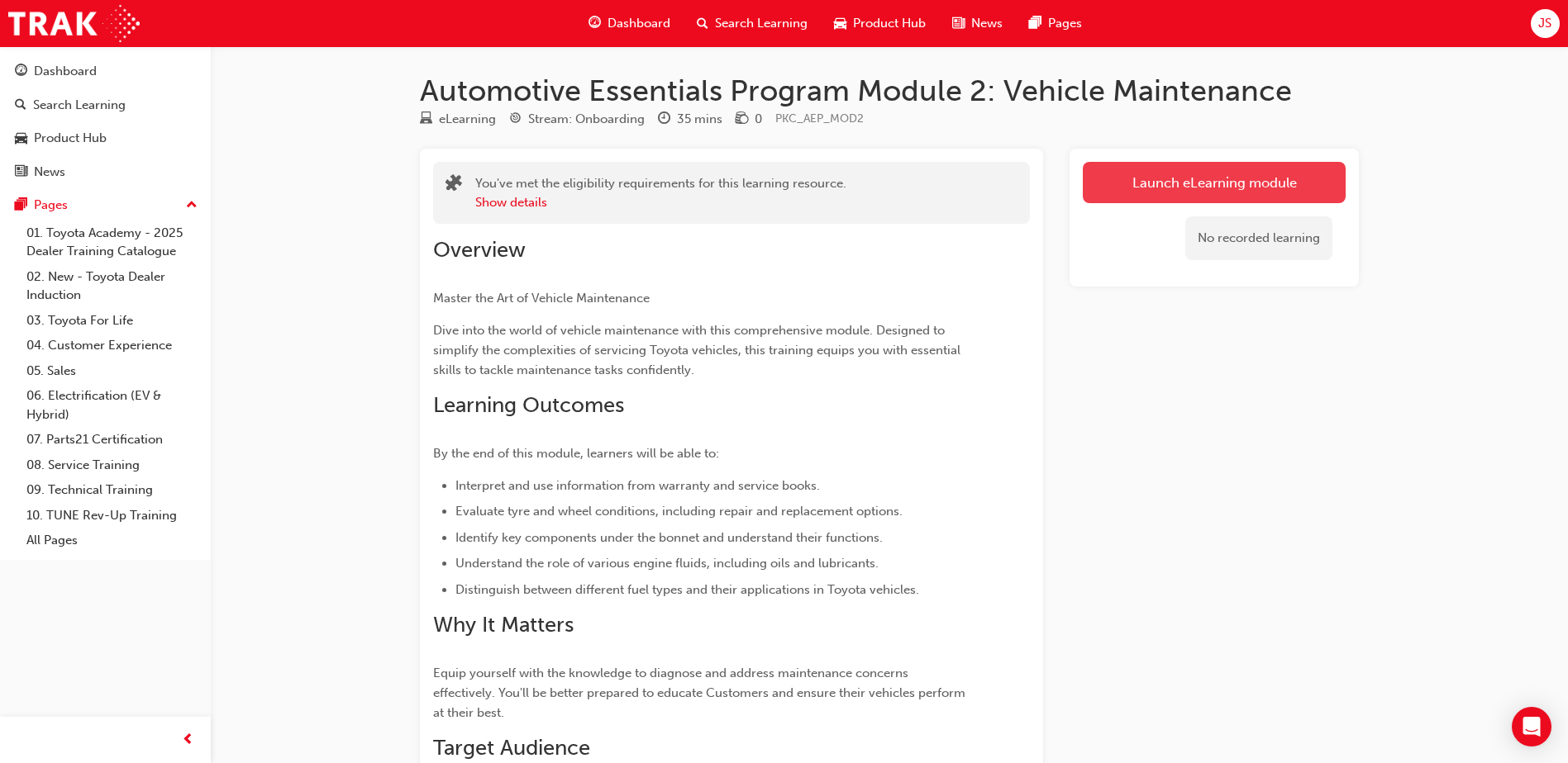
click at [1273, 174] on link "Launch eLearning module" at bounding box center [1214, 182] width 263 height 41
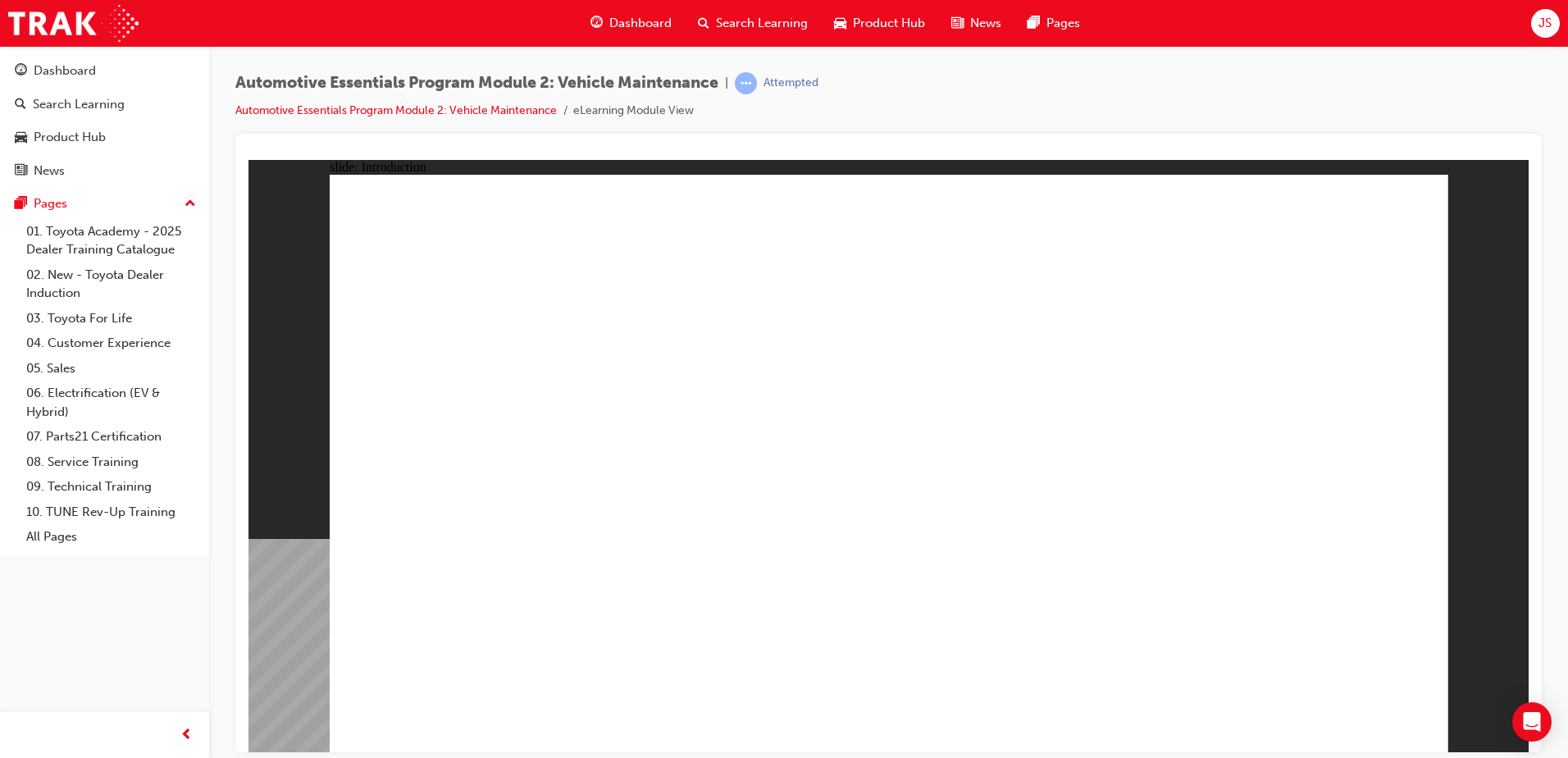
drag, startPoint x: 1399, startPoint y: 209, endPoint x: 1434, endPoint y: 218, distance: 36.1
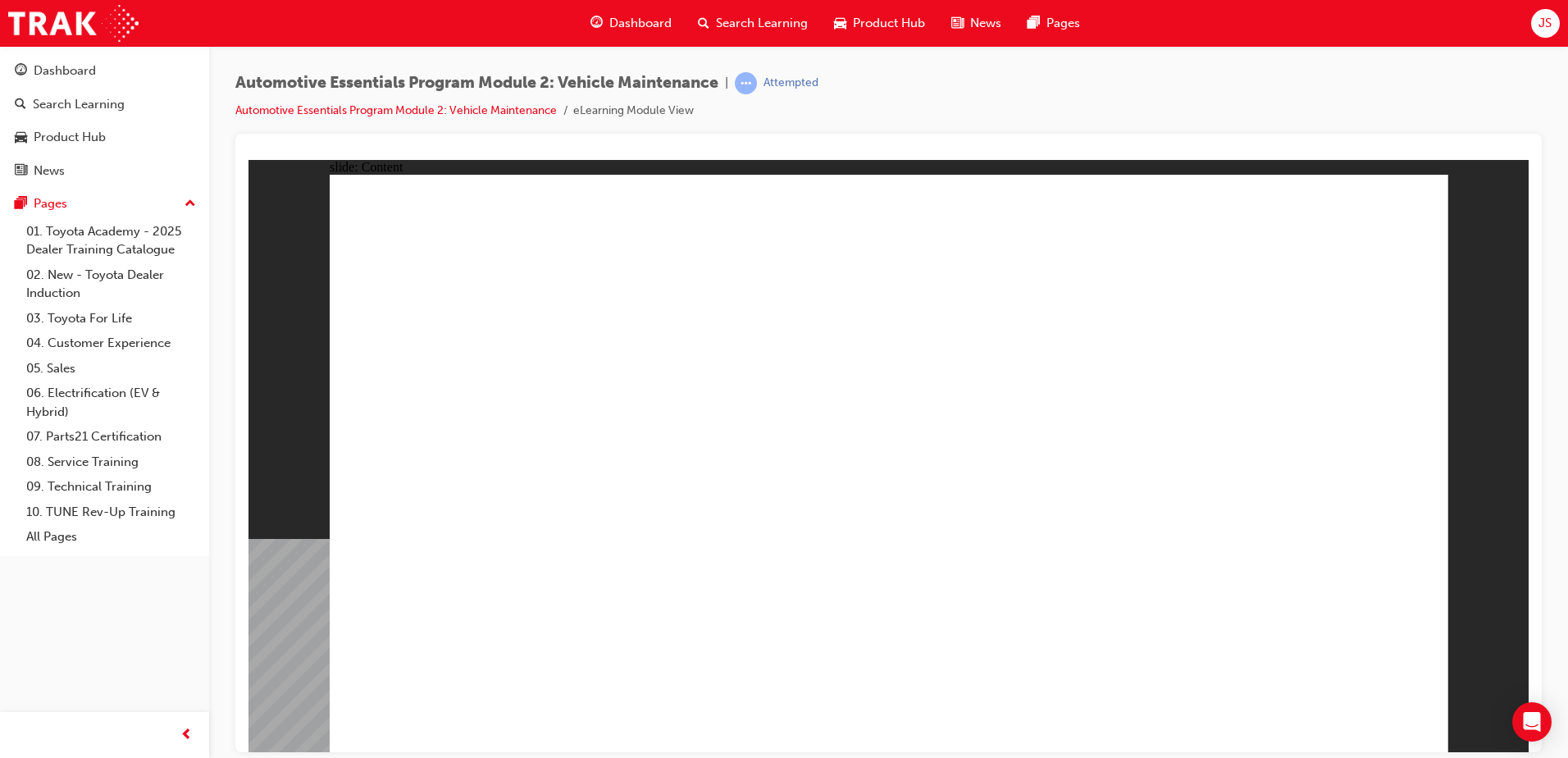
drag, startPoint x: 1400, startPoint y: 212, endPoint x: 1375, endPoint y: 206, distance: 25.7
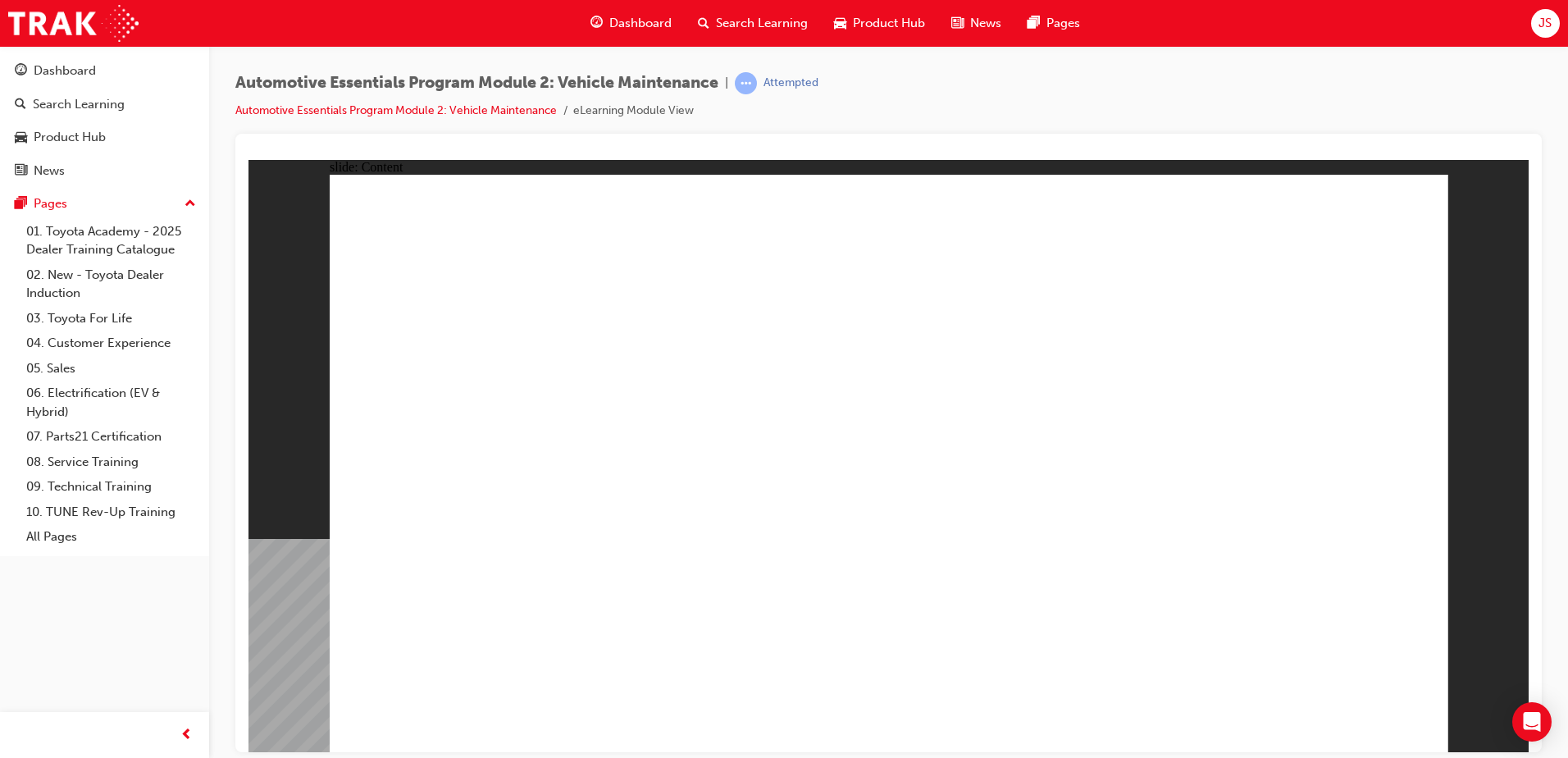
drag, startPoint x: 1392, startPoint y: 214, endPoint x: 1358, endPoint y: 206, distance: 34.9
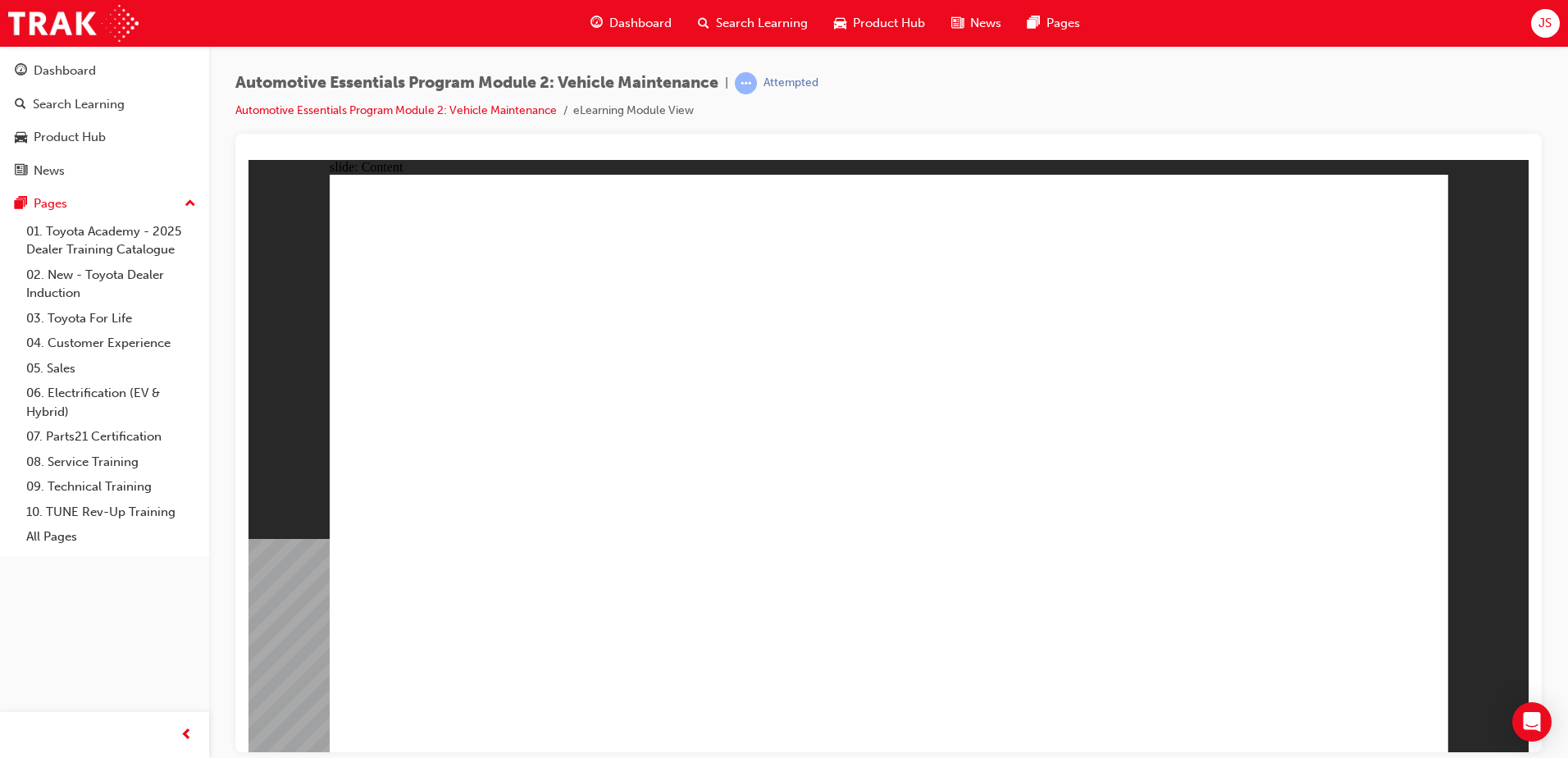
drag, startPoint x: 1406, startPoint y: 217, endPoint x: 1396, endPoint y: 204, distance: 16.4
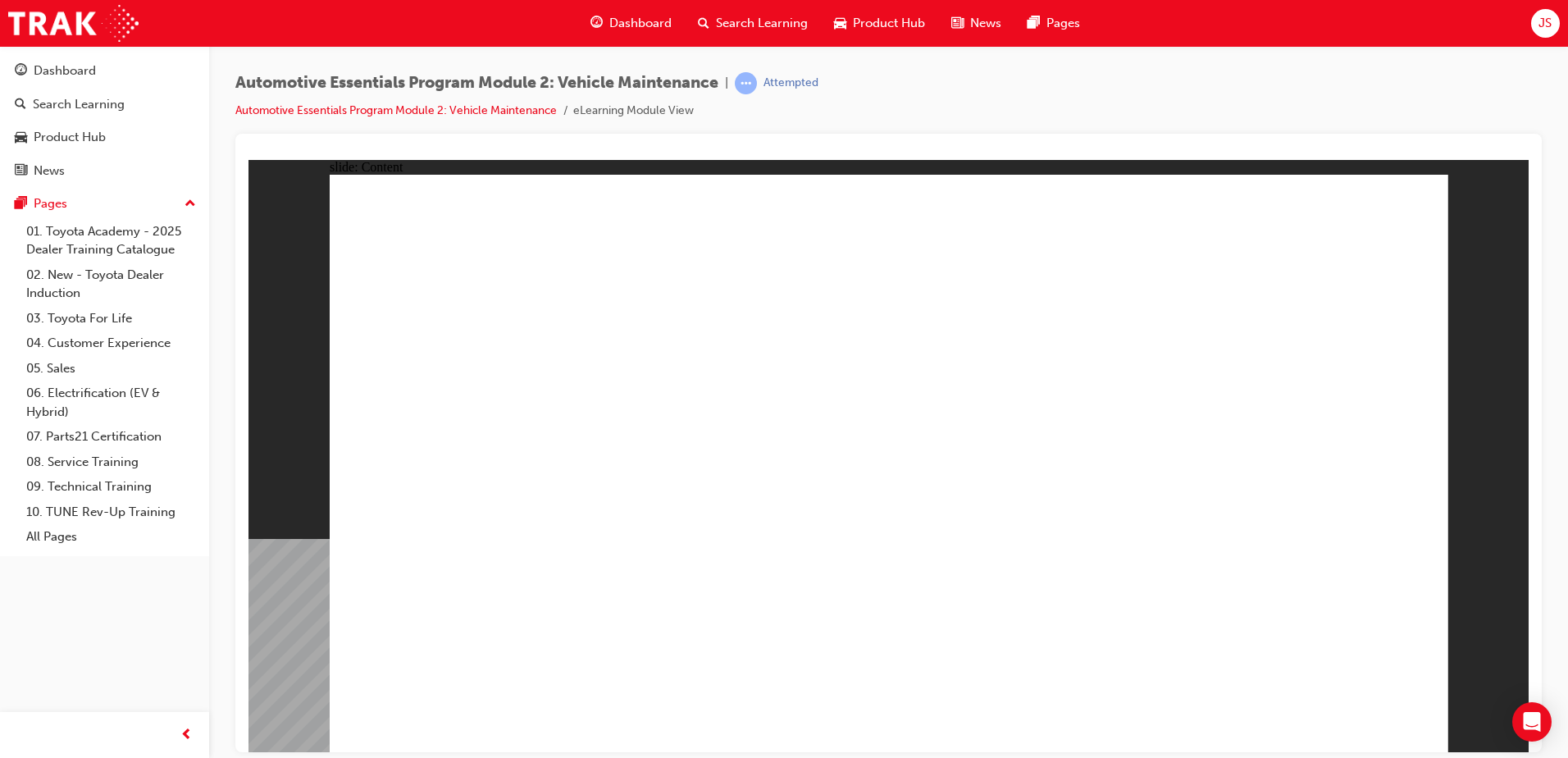
drag, startPoint x: 1396, startPoint y: 206, endPoint x: 1368, endPoint y: 211, distance: 28.4
drag, startPoint x: 1404, startPoint y: 221, endPoint x: 1387, endPoint y: 218, distance: 17.3
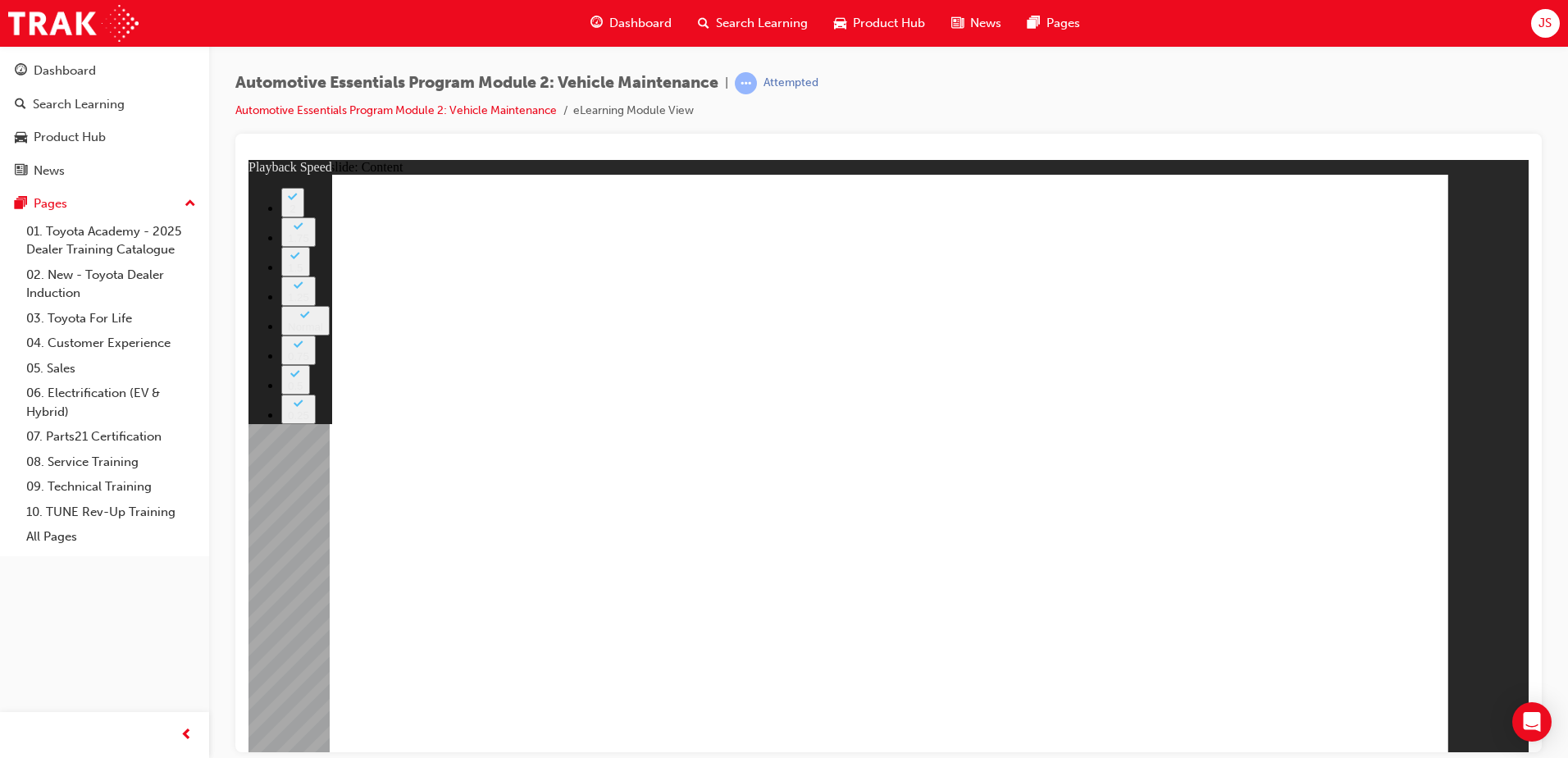
type input "33"
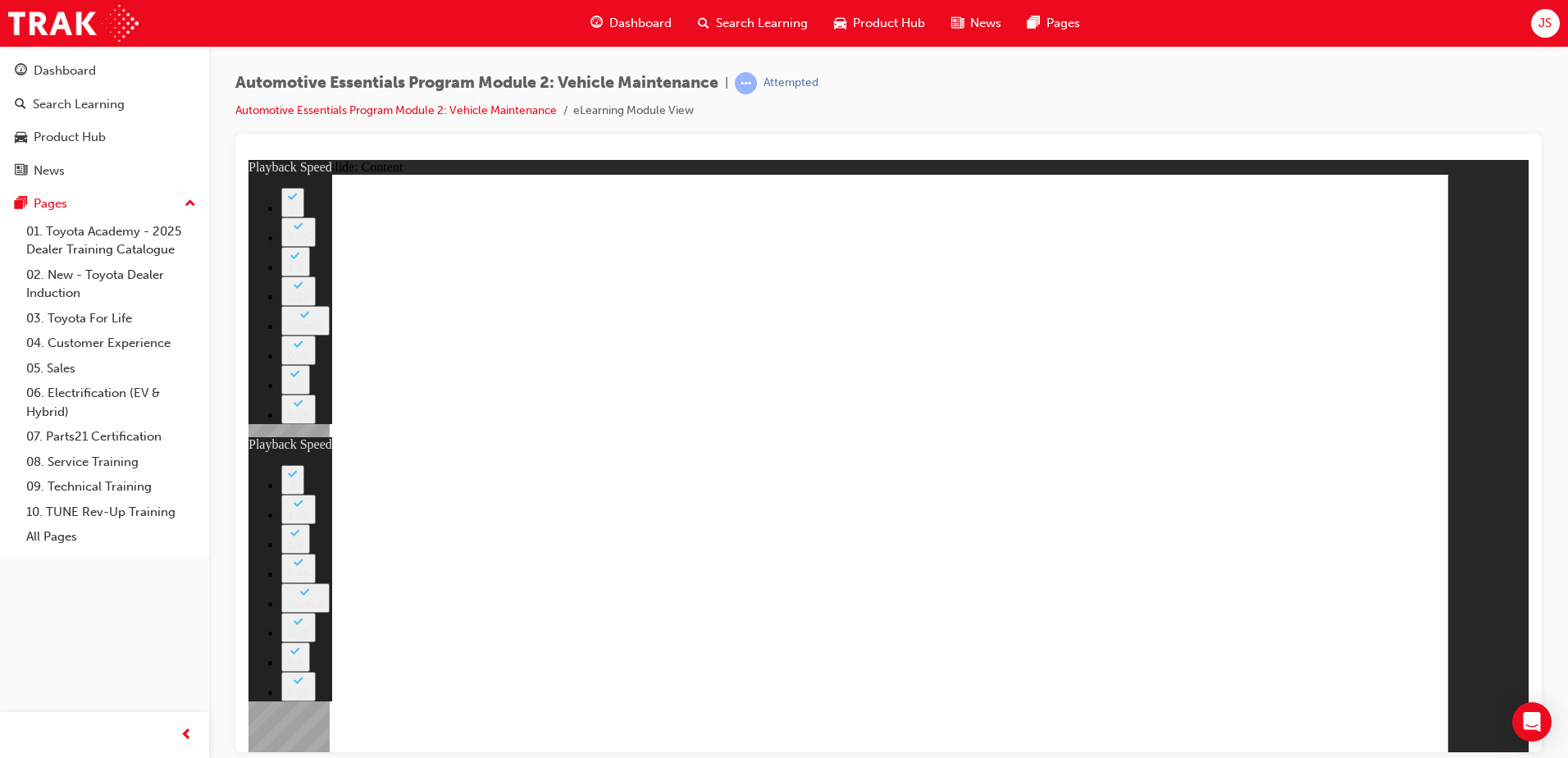
type input "35"
type input "33"
type input "35"
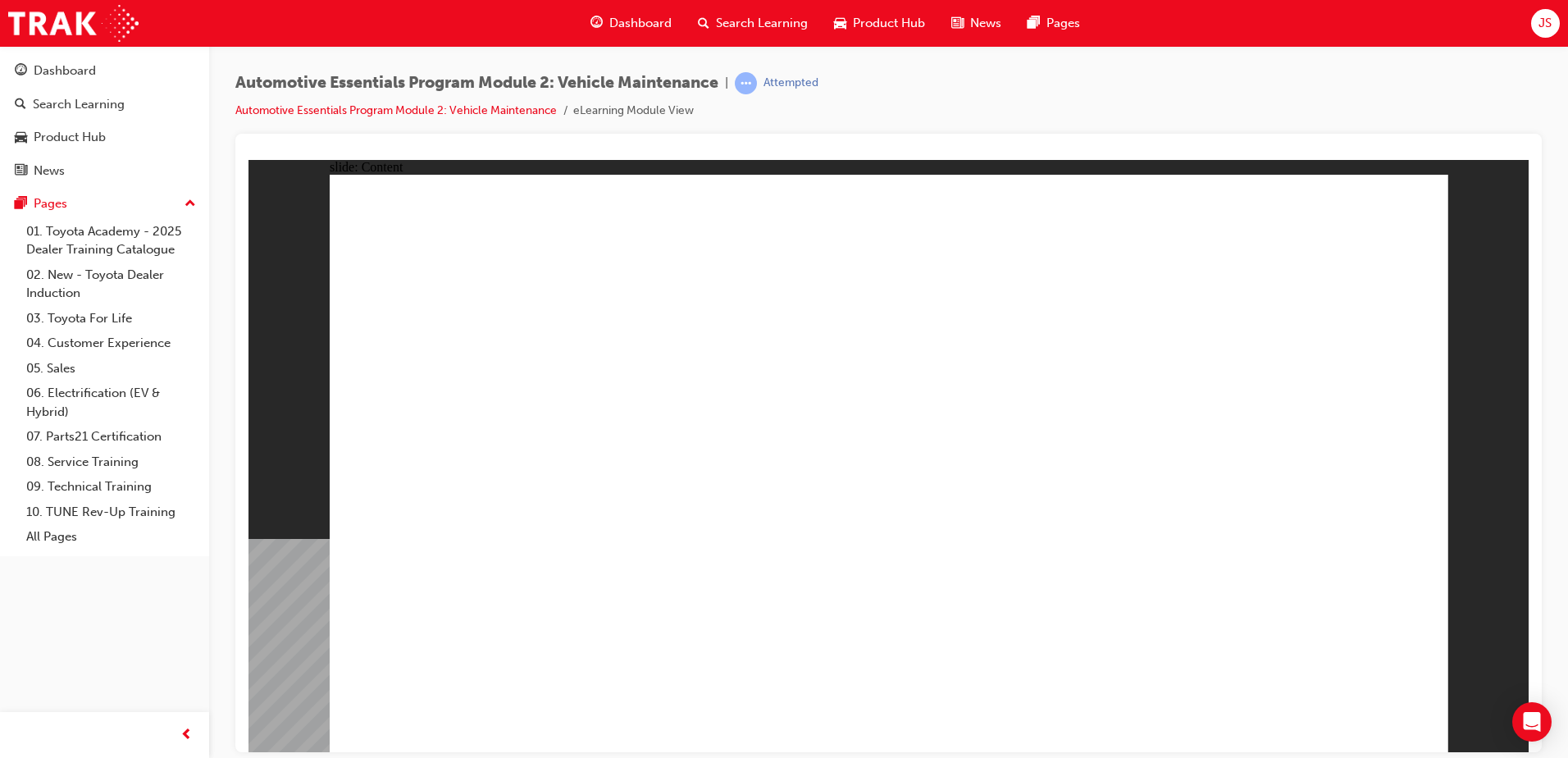
drag, startPoint x: 1165, startPoint y: 682, endPoint x: 1170, endPoint y: 697, distance: 15.8
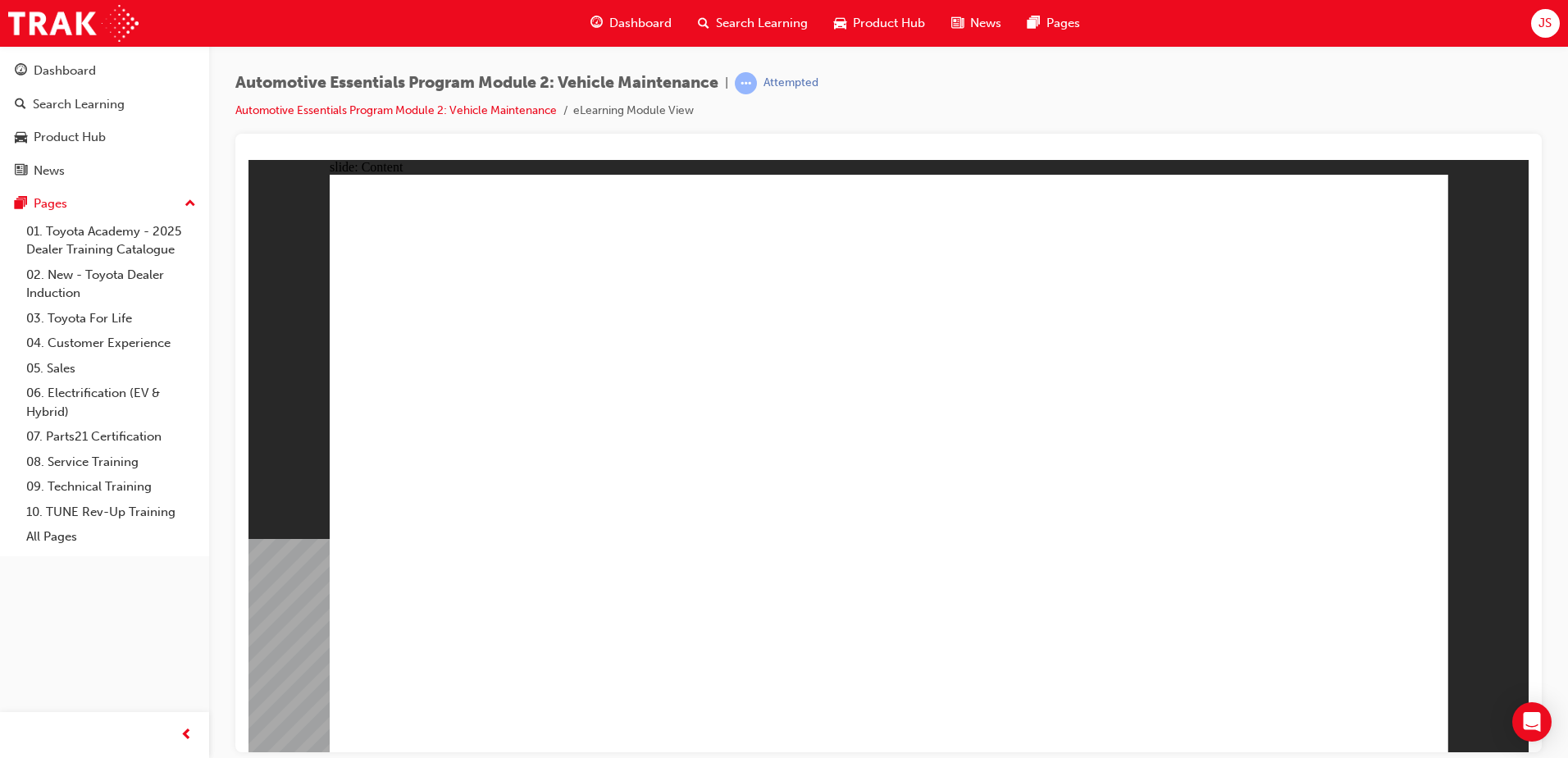
drag, startPoint x: 1381, startPoint y: 221, endPoint x: 1391, endPoint y: 216, distance: 11.2
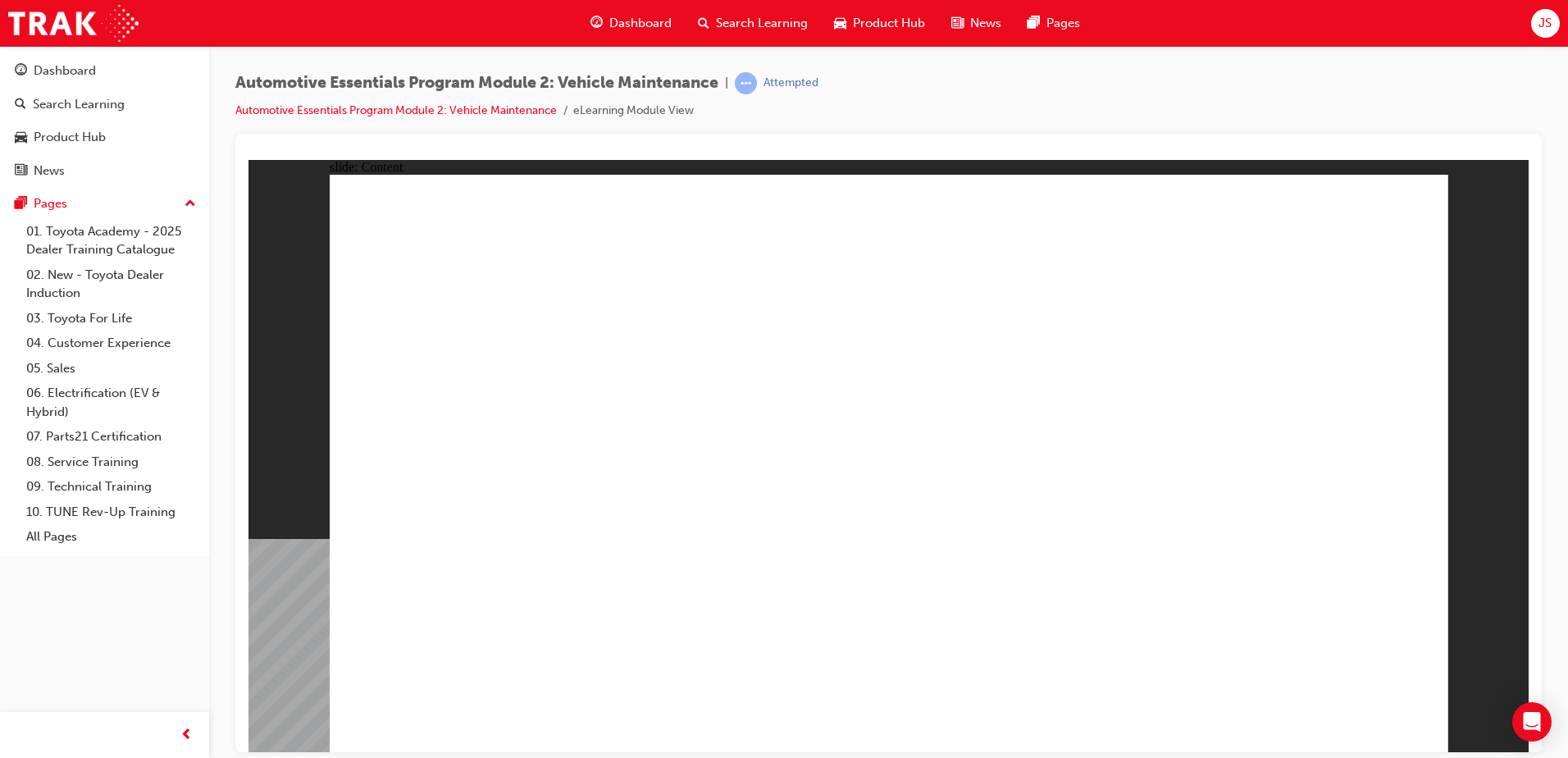
drag, startPoint x: 1402, startPoint y: 194, endPoint x: 1398, endPoint y: 202, distance: 8.9
drag, startPoint x: 448, startPoint y: 552, endPoint x: 468, endPoint y: 532, distance: 28.3
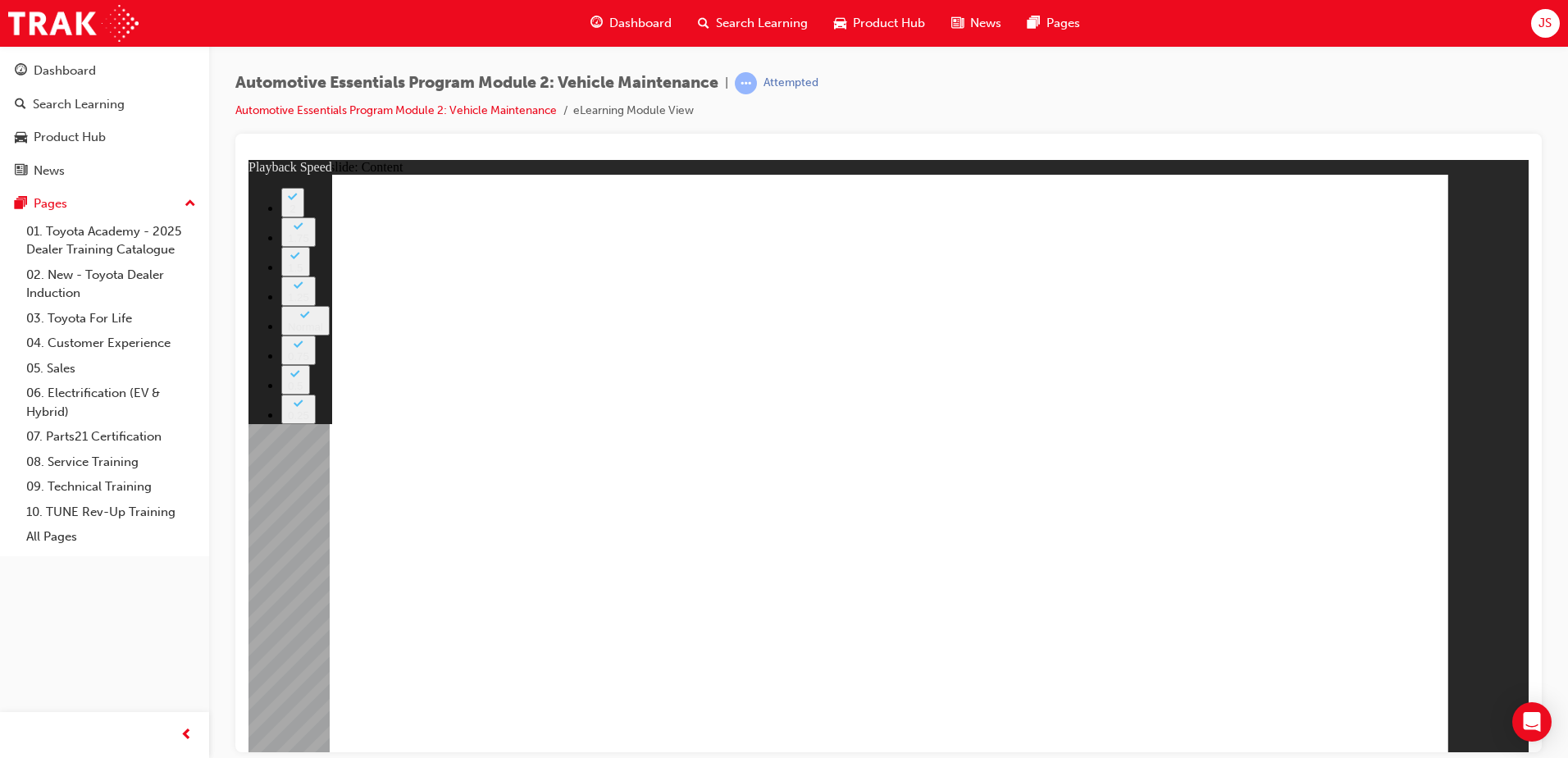
drag, startPoint x: 1419, startPoint y: 201, endPoint x: 1407, endPoint y: 226, distance: 27.7
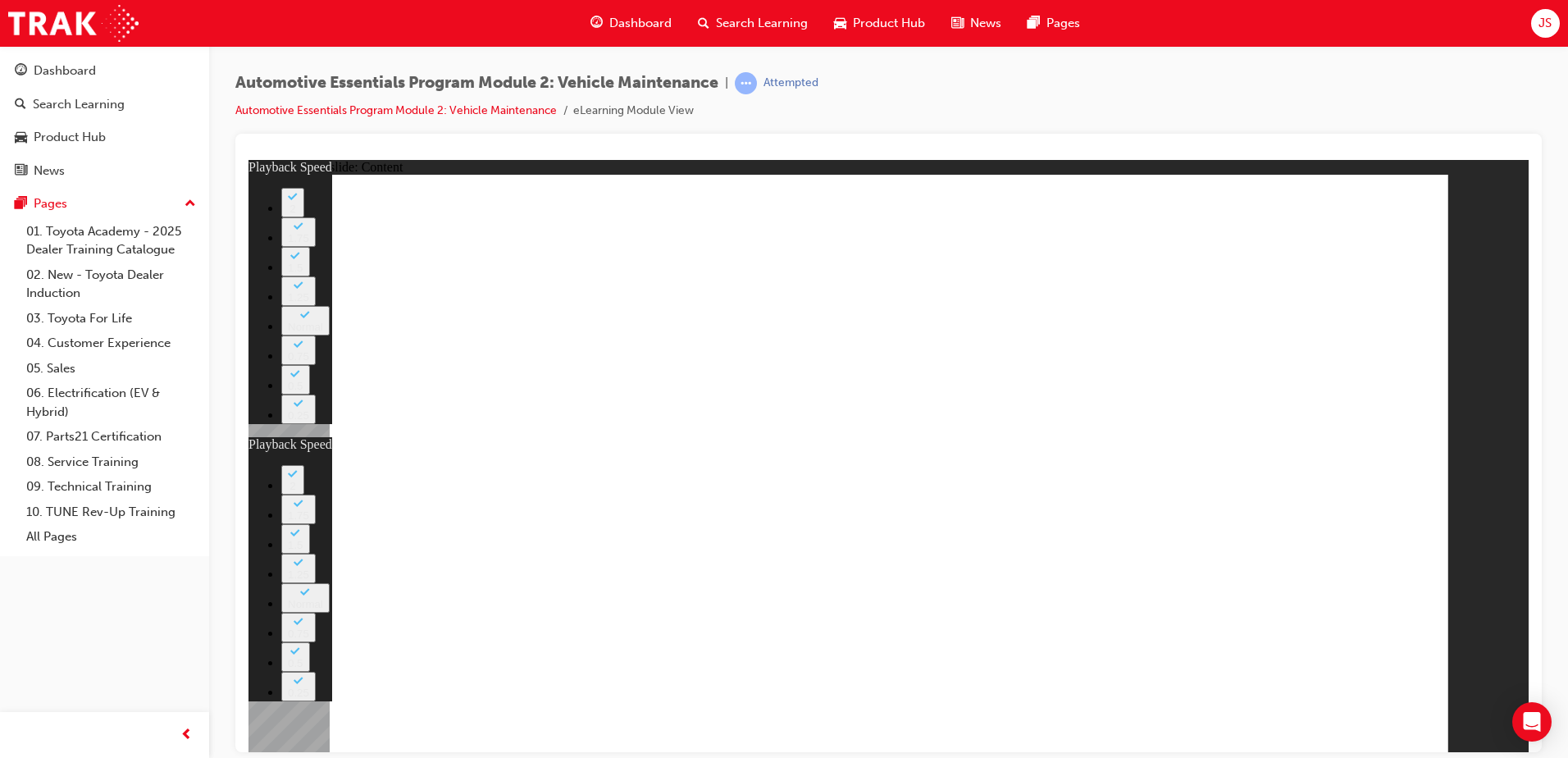
type input "8"
type input "22"
type input "8"
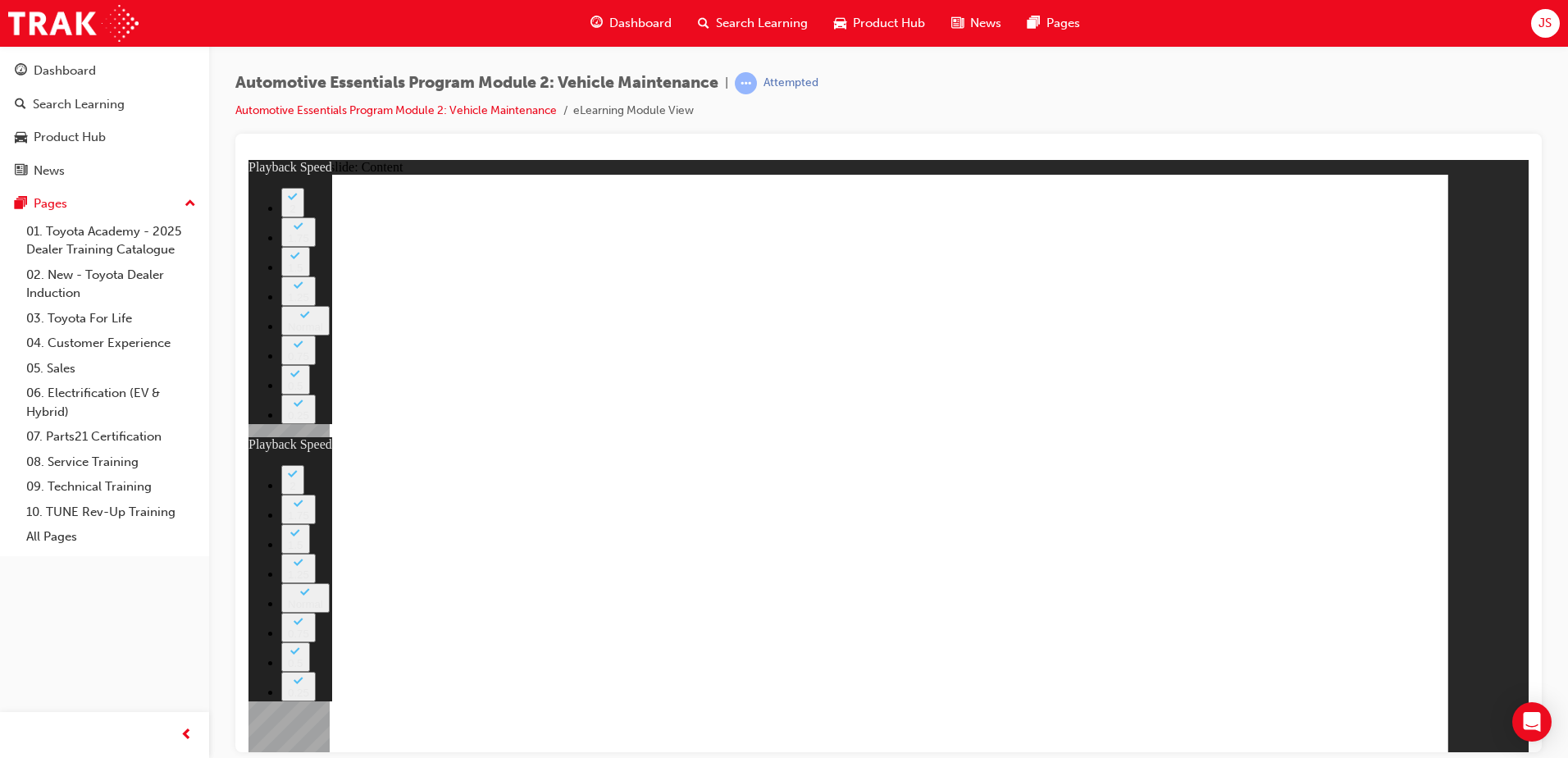
type input "22"
type input "12"
type input "8"
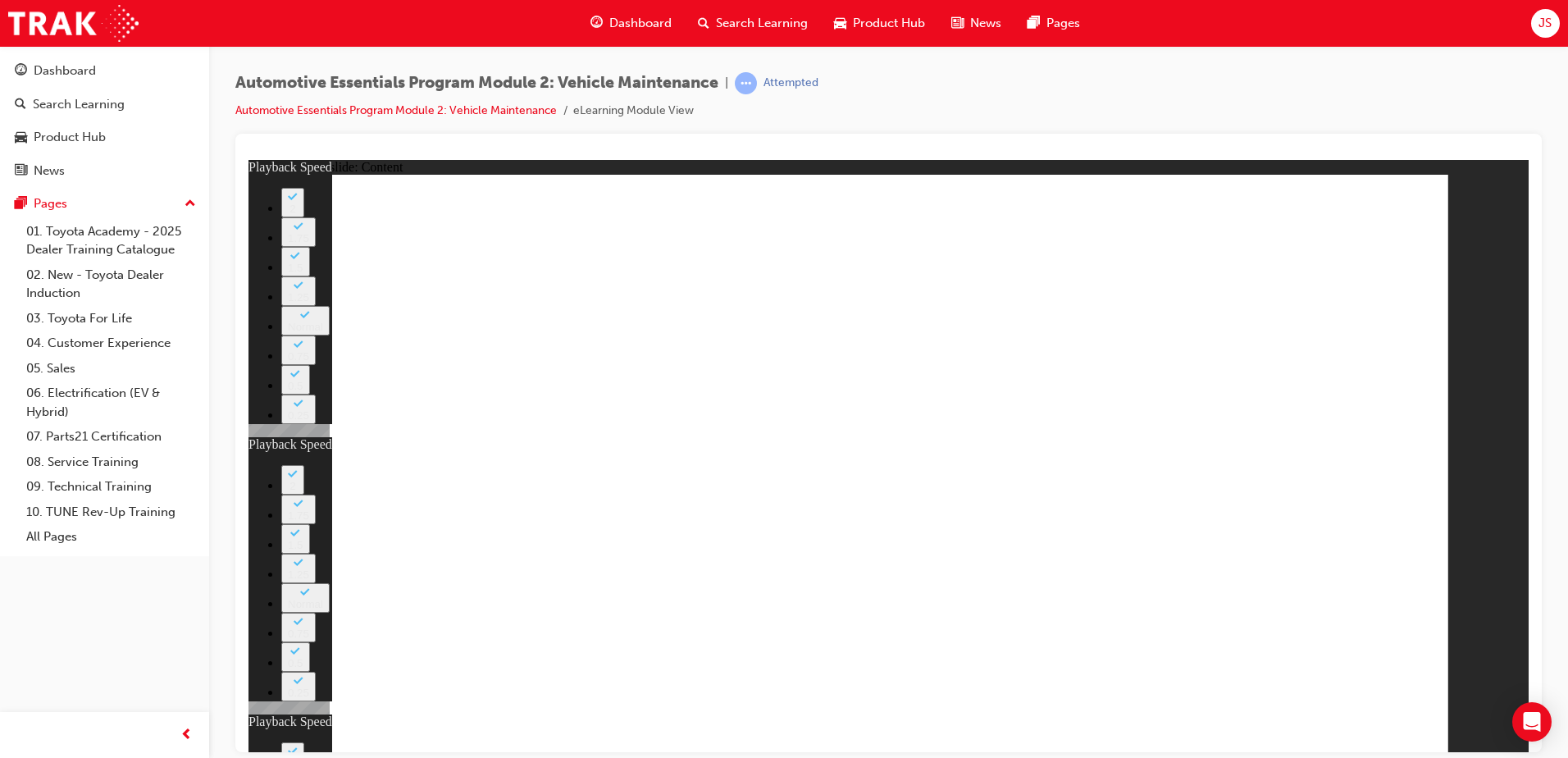
type input "22"
type input "12"
drag, startPoint x: 1397, startPoint y: 201, endPoint x: 1390, endPoint y: 251, distance: 50.5
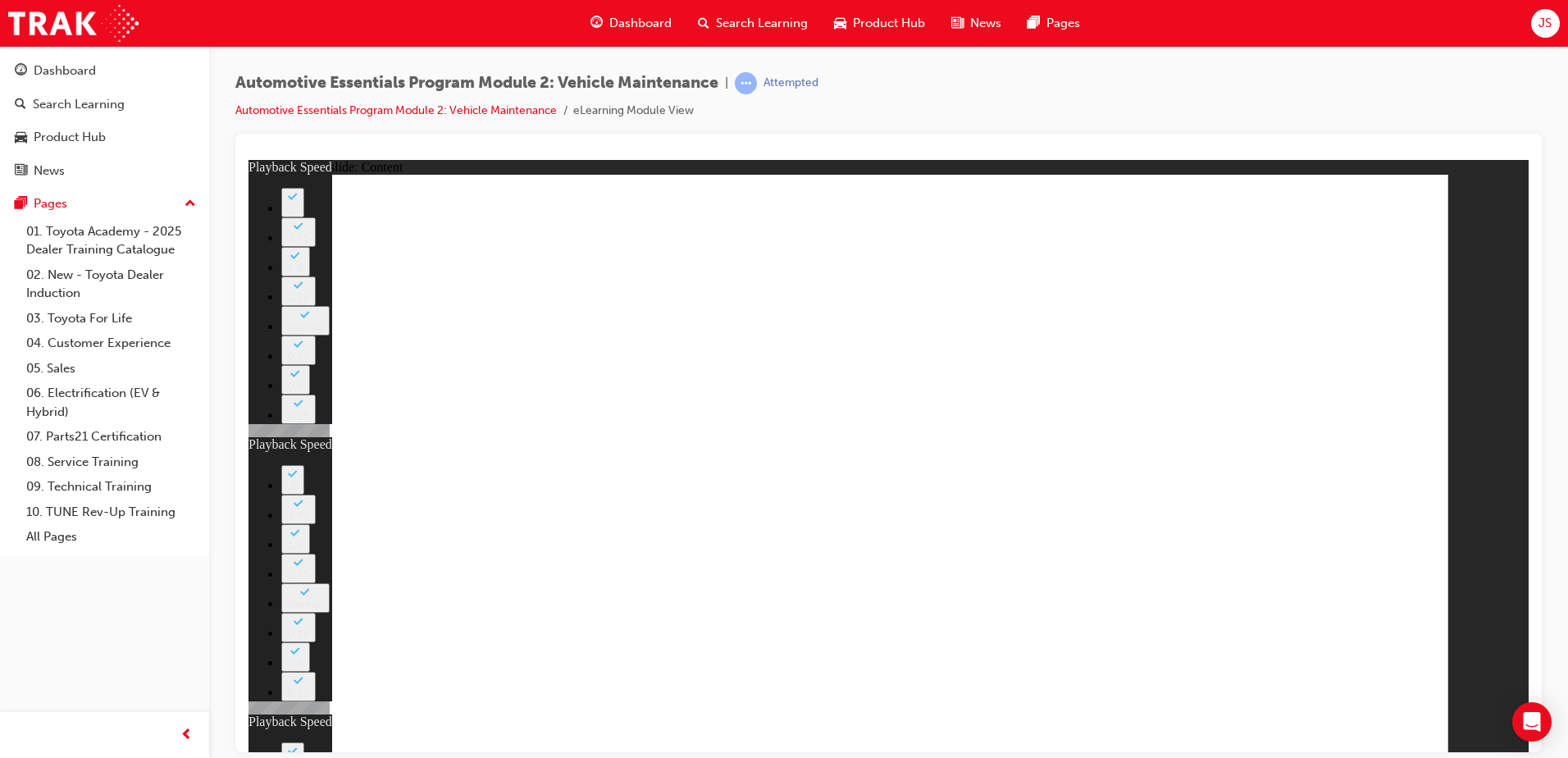
type input "53"
type input "8"
type input "22"
type input "12"
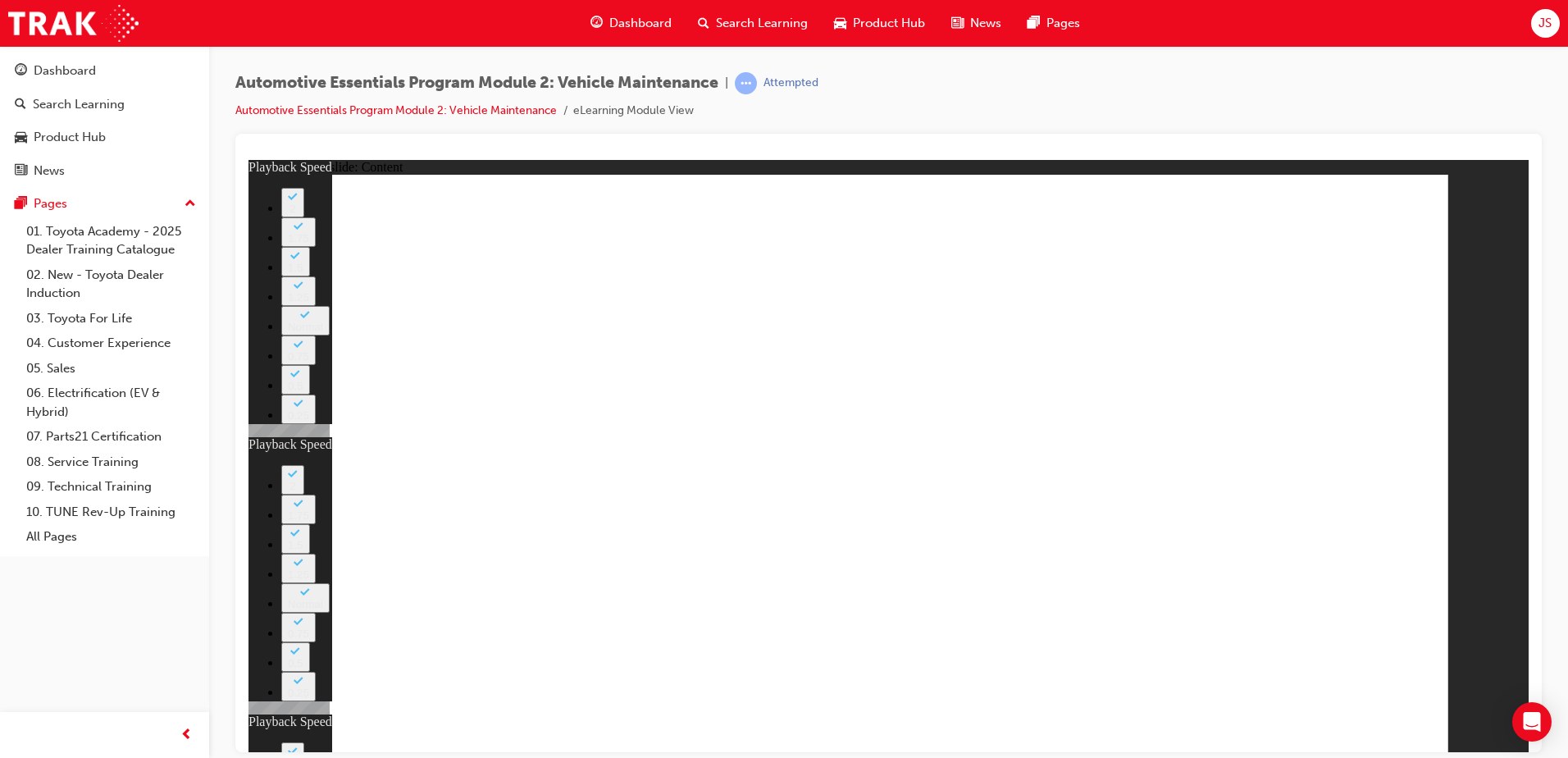
type input "13"
type input "8"
type input "22"
type input "12"
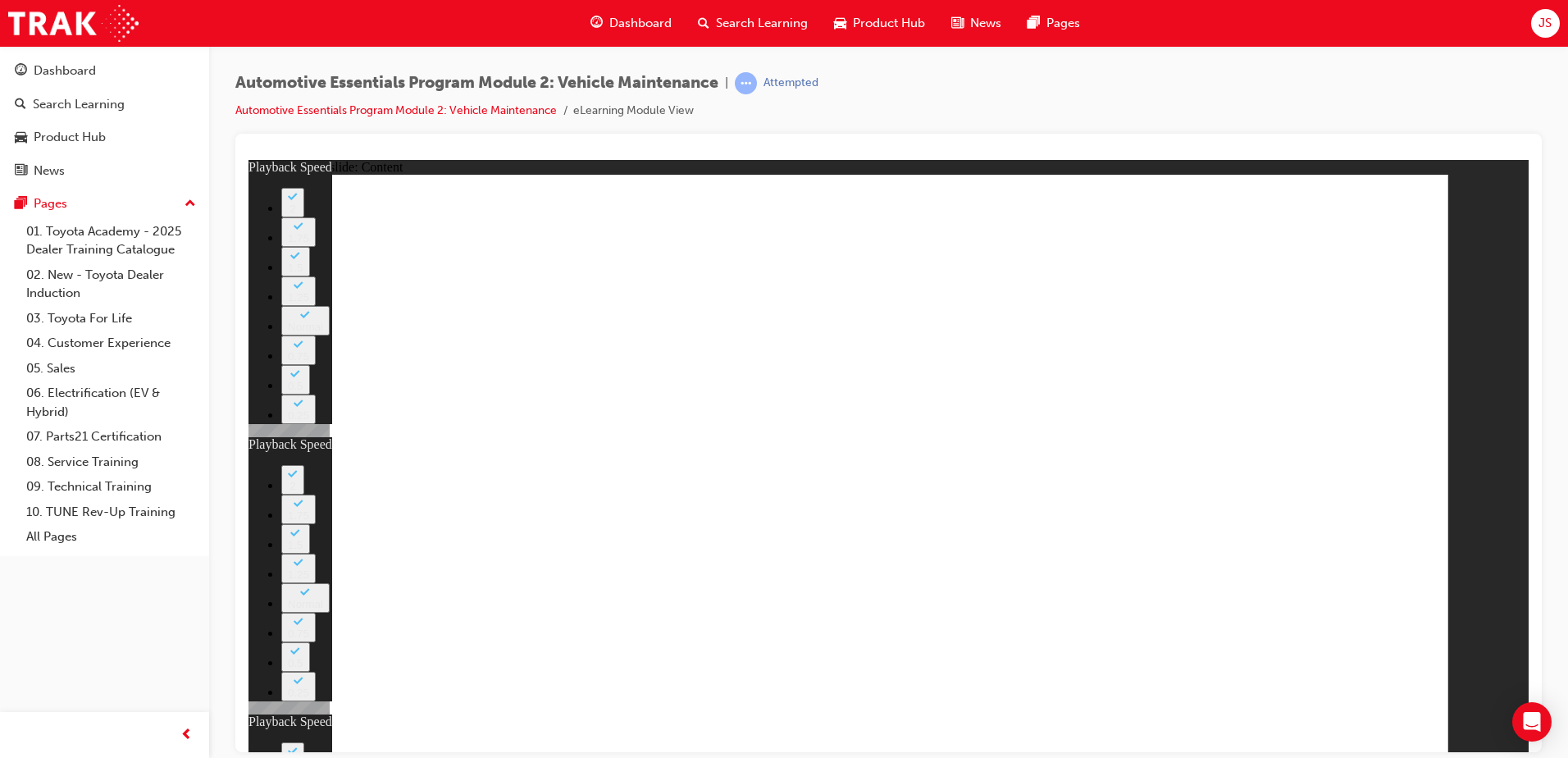
type input "53"
type input "13"
type input "8"
type input "22"
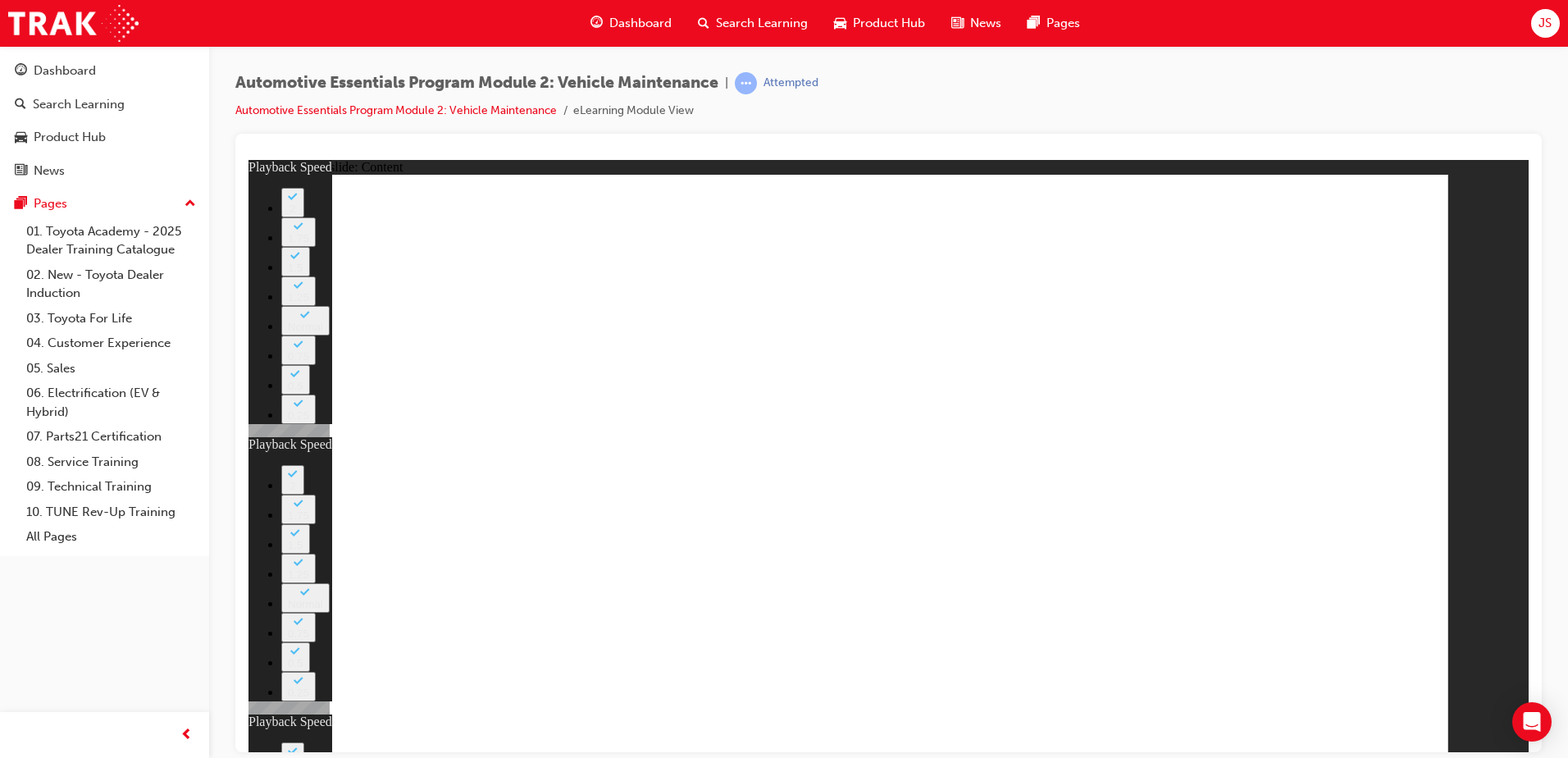
type input "12"
type input "53"
type input "13"
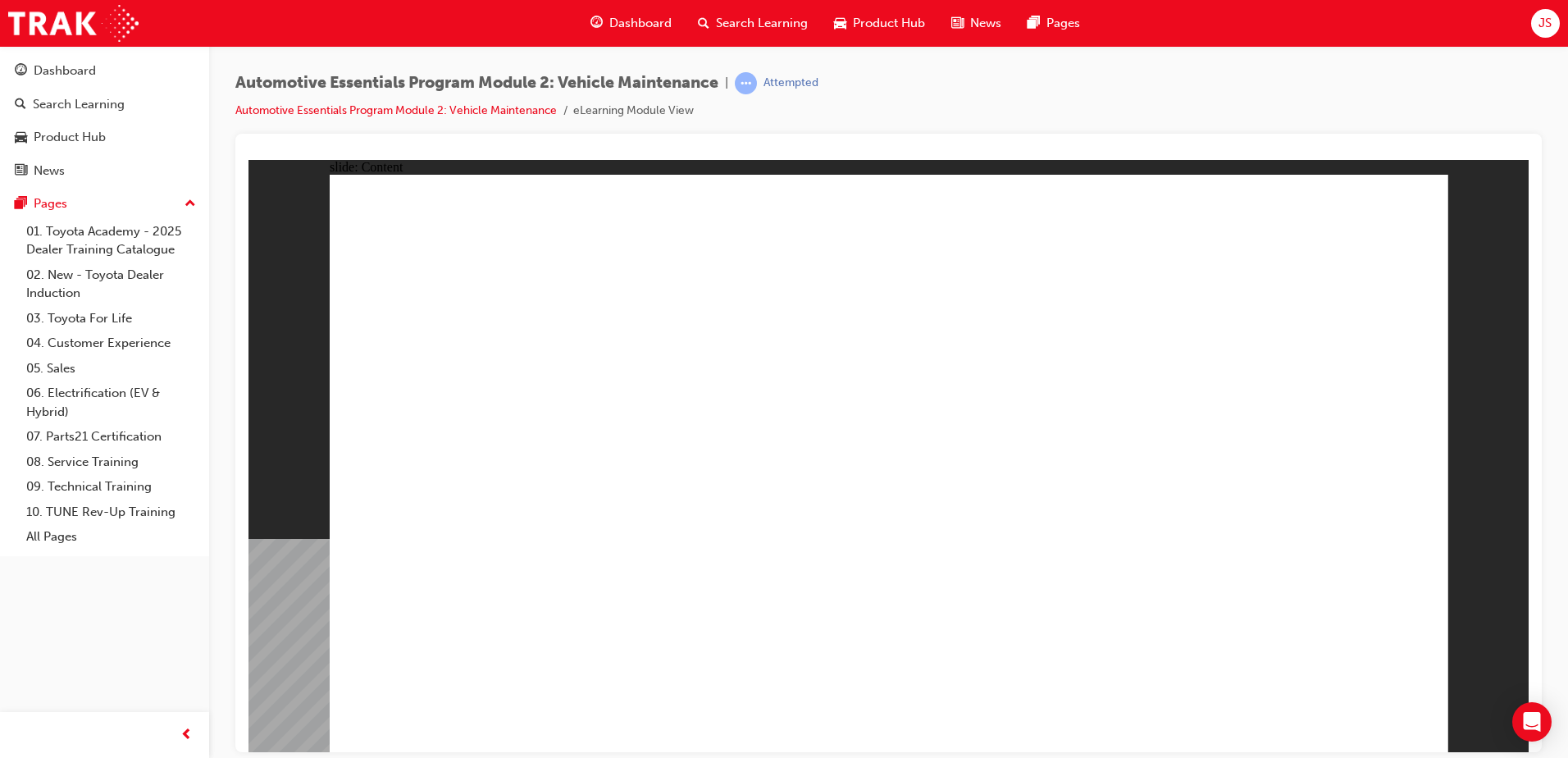
radio input "true"
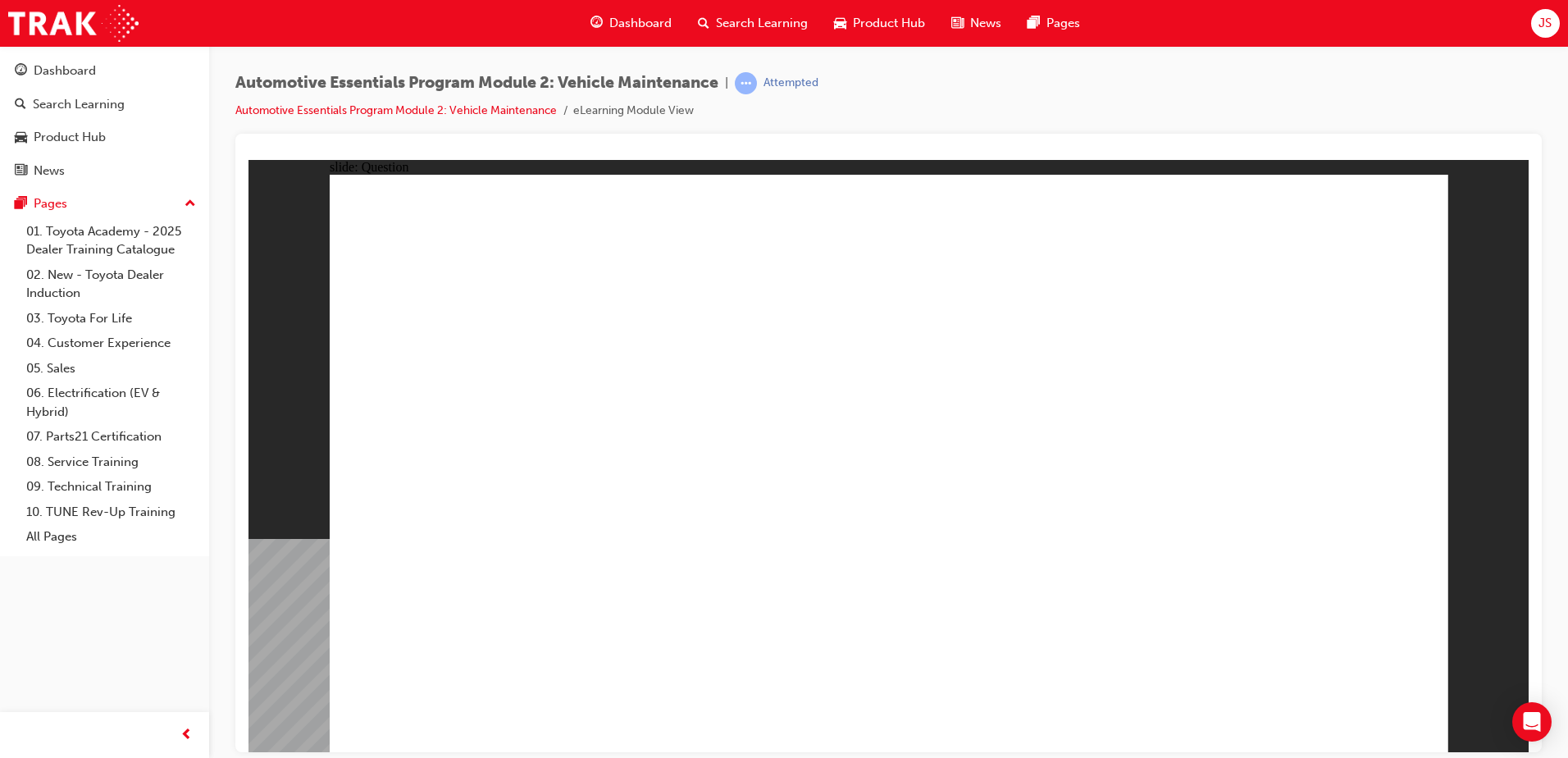
radio input "true"
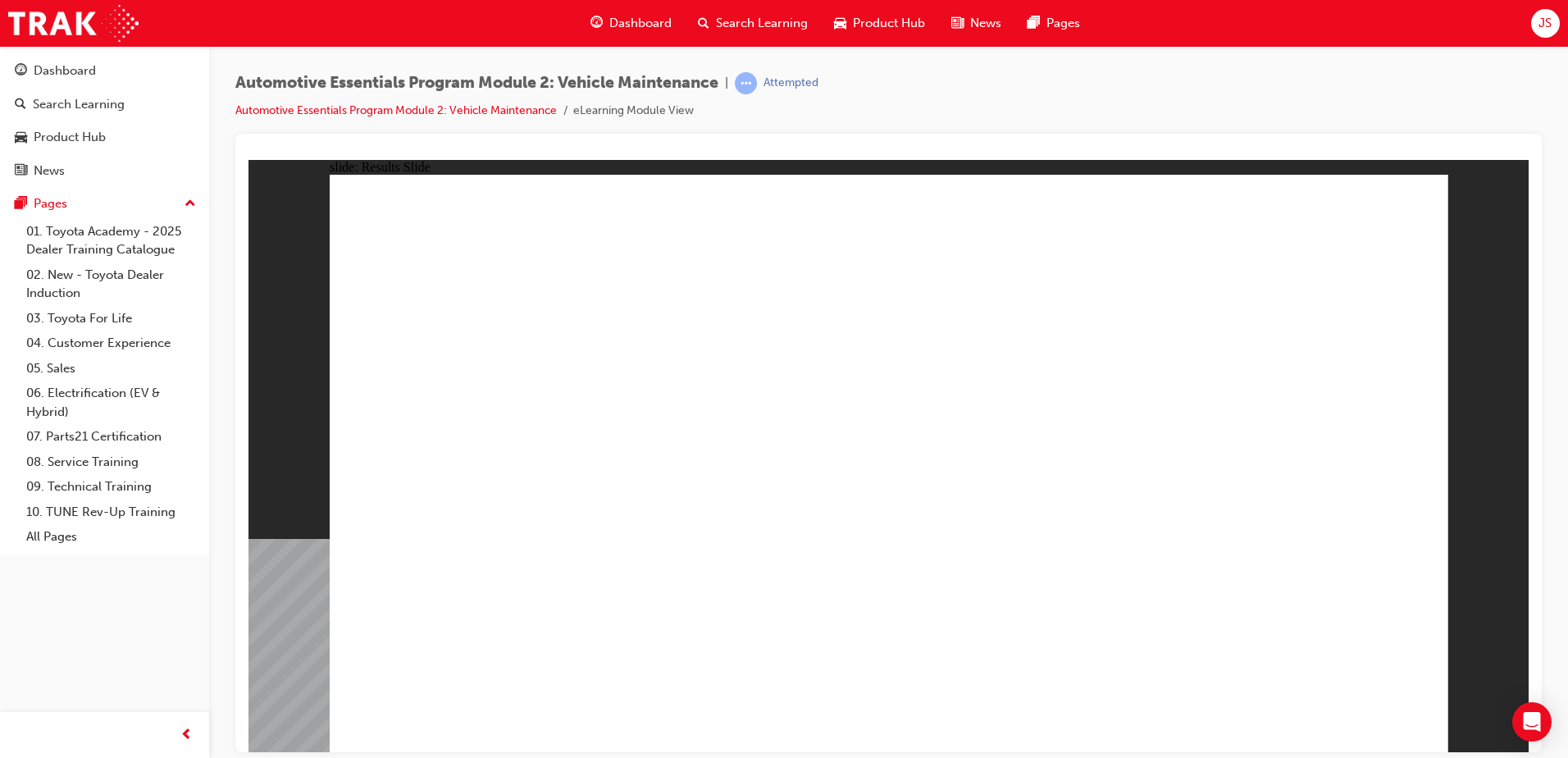
drag, startPoint x: 1085, startPoint y: 523, endPoint x: 1074, endPoint y: 521, distance: 11.2
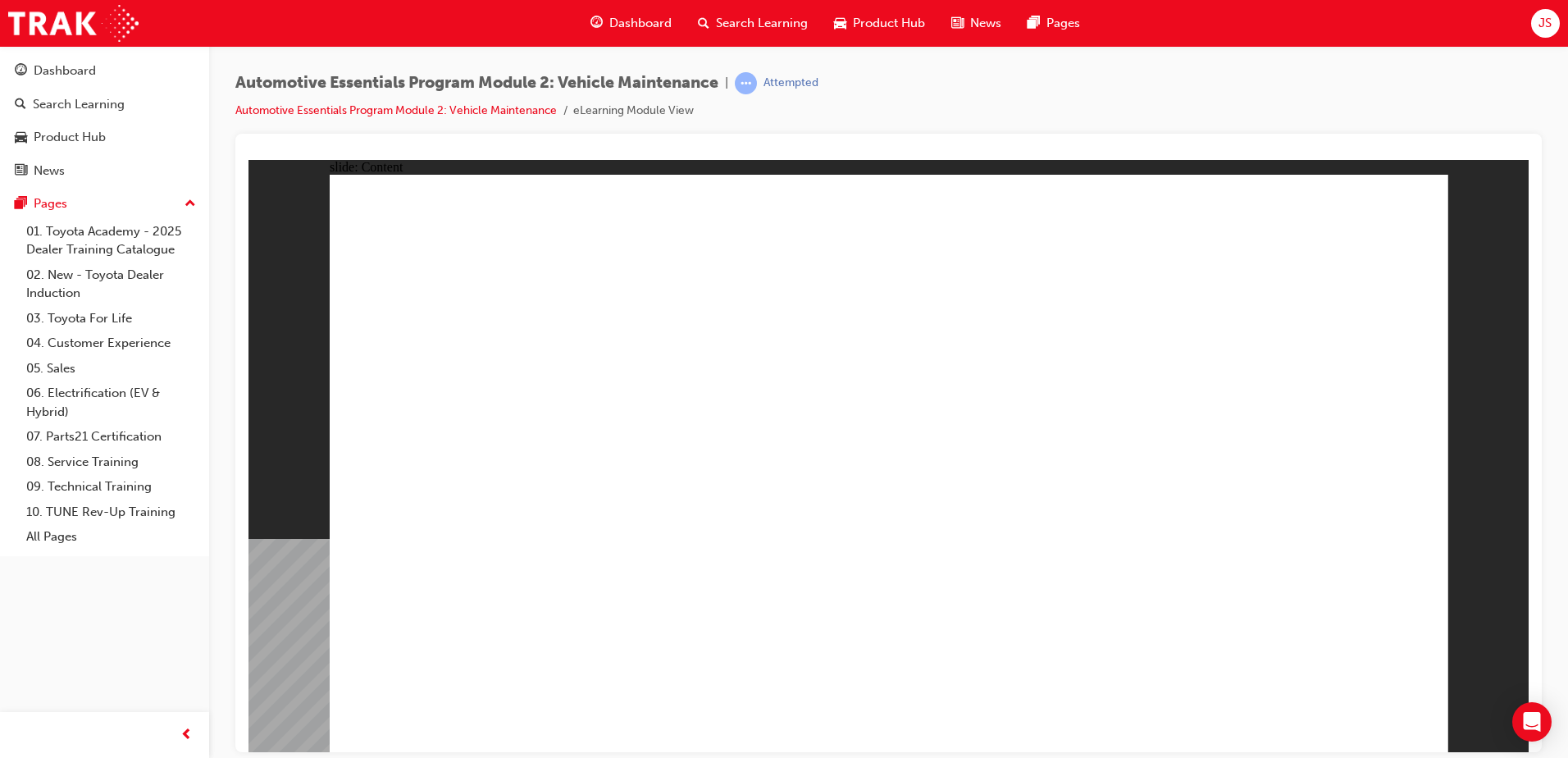
drag, startPoint x: 1227, startPoint y: 363, endPoint x: 1235, endPoint y: 379, distance: 17.9
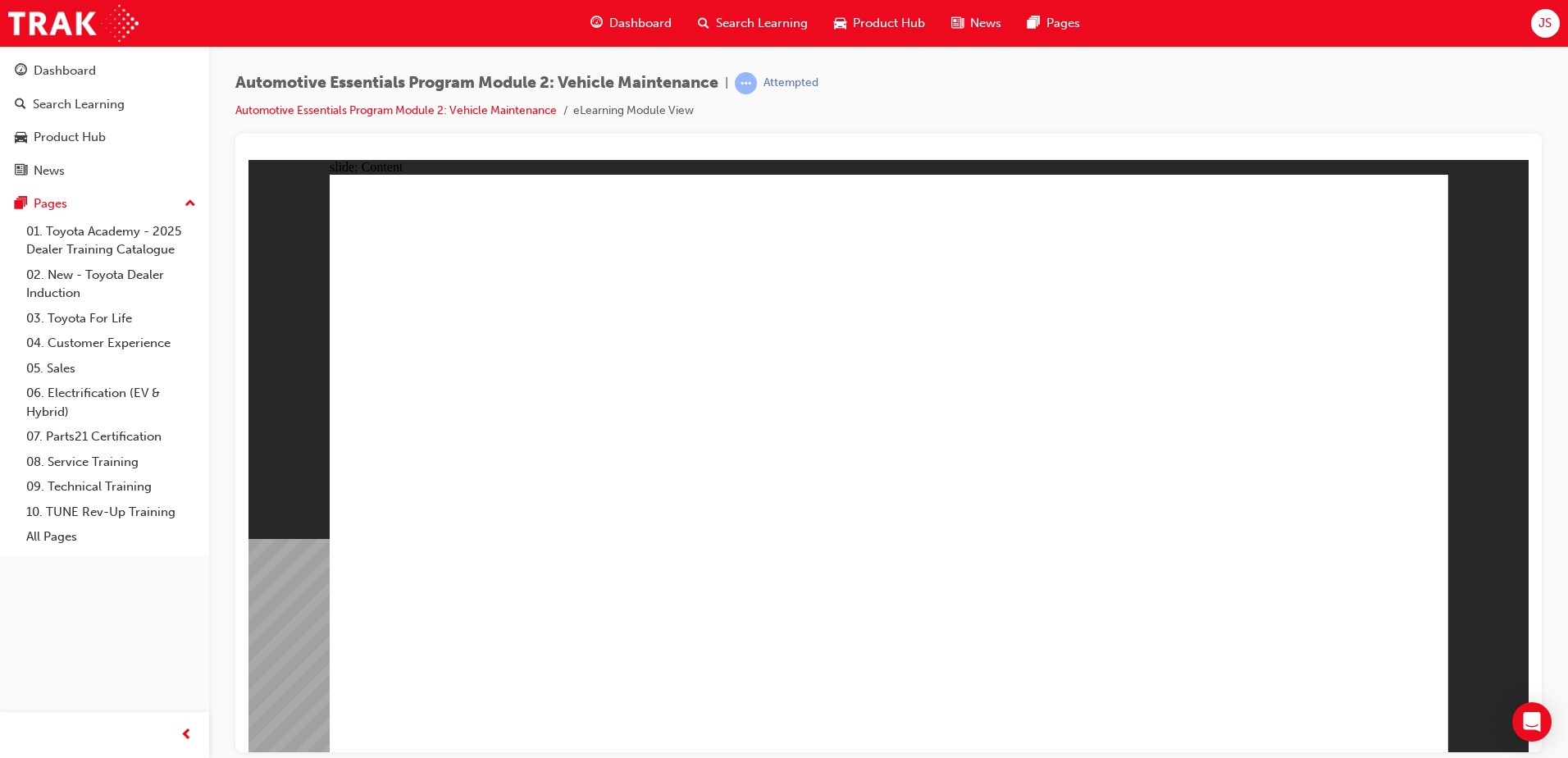
drag, startPoint x: 1309, startPoint y: 186, endPoint x: 1314, endPoint y: 206, distance: 20.6
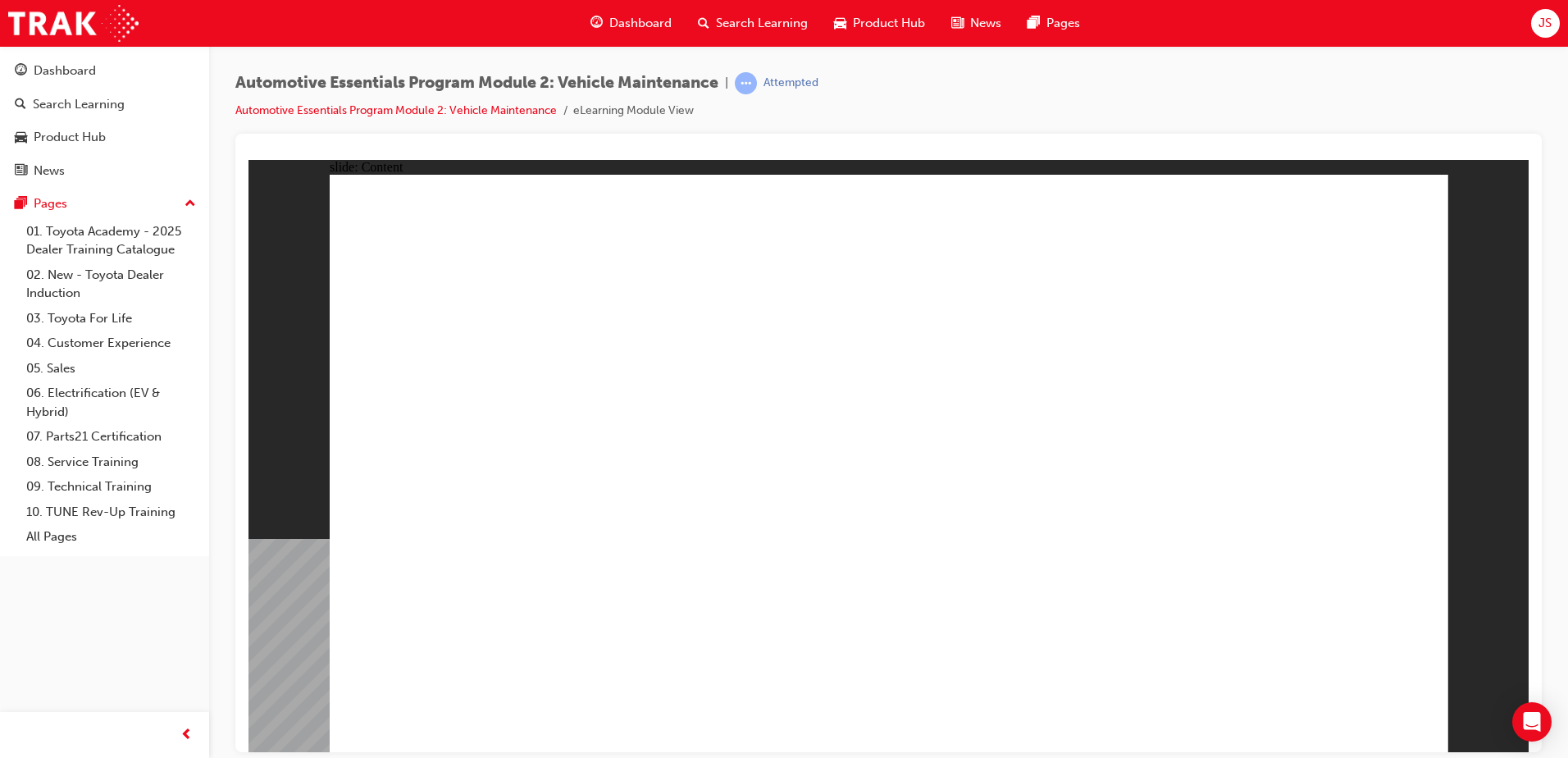
drag, startPoint x: 521, startPoint y: 450, endPoint x: 545, endPoint y: 799, distance: 349.8
click at [545, 751] on html "​100%​ slide: Content Rectangle 1 Group 1 Over Inflation arrow.png Rectangle 1 …" at bounding box center [888, 455] width 1280 height 592
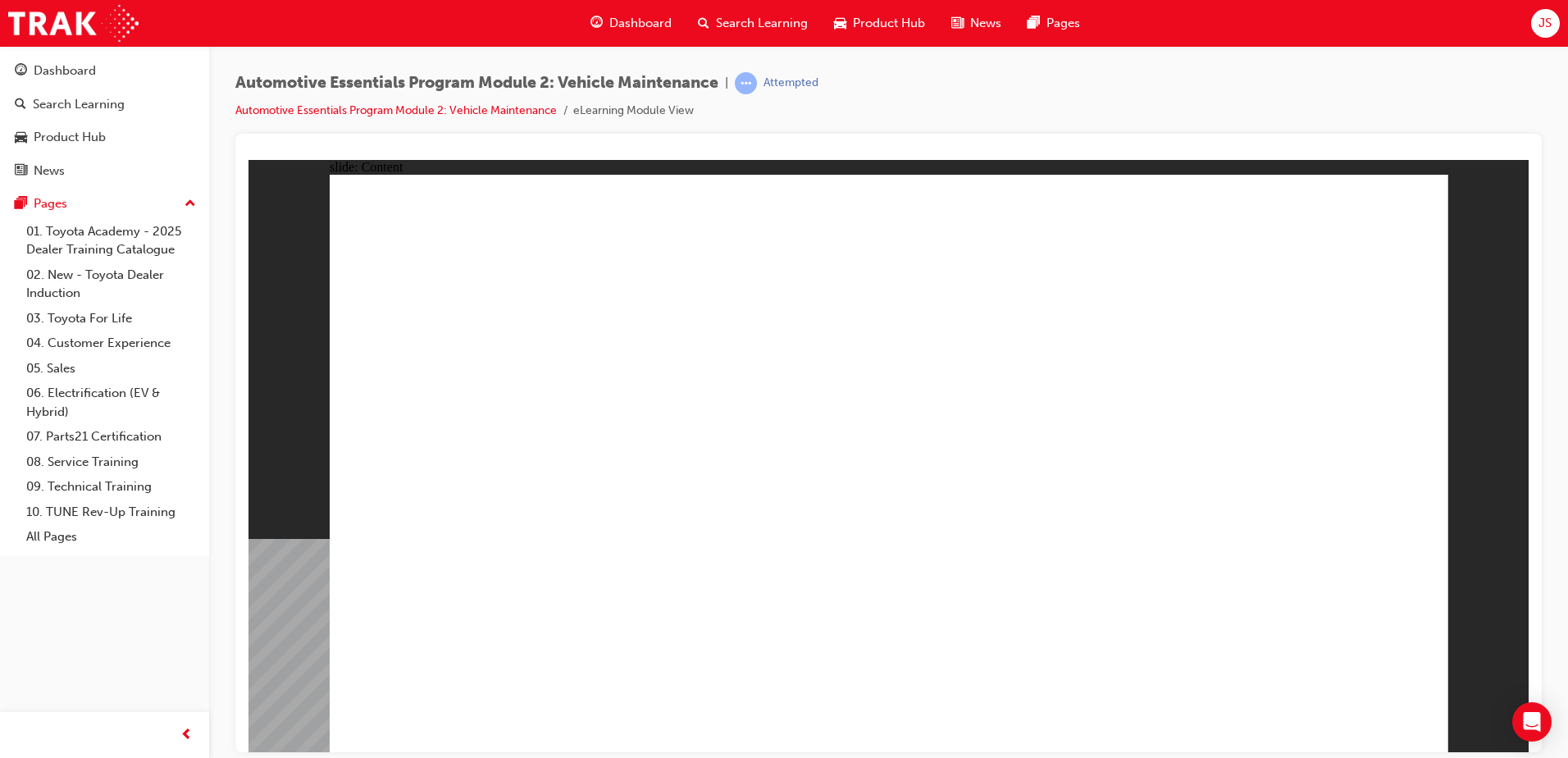
drag, startPoint x: 506, startPoint y: 718, endPoint x: 544, endPoint y: 706, distance: 39.8
drag, startPoint x: 689, startPoint y: 726, endPoint x: 789, endPoint y: 727, distance: 100.0
drag, startPoint x: 794, startPoint y: 724, endPoint x: 822, endPoint y: 596, distance: 131.0
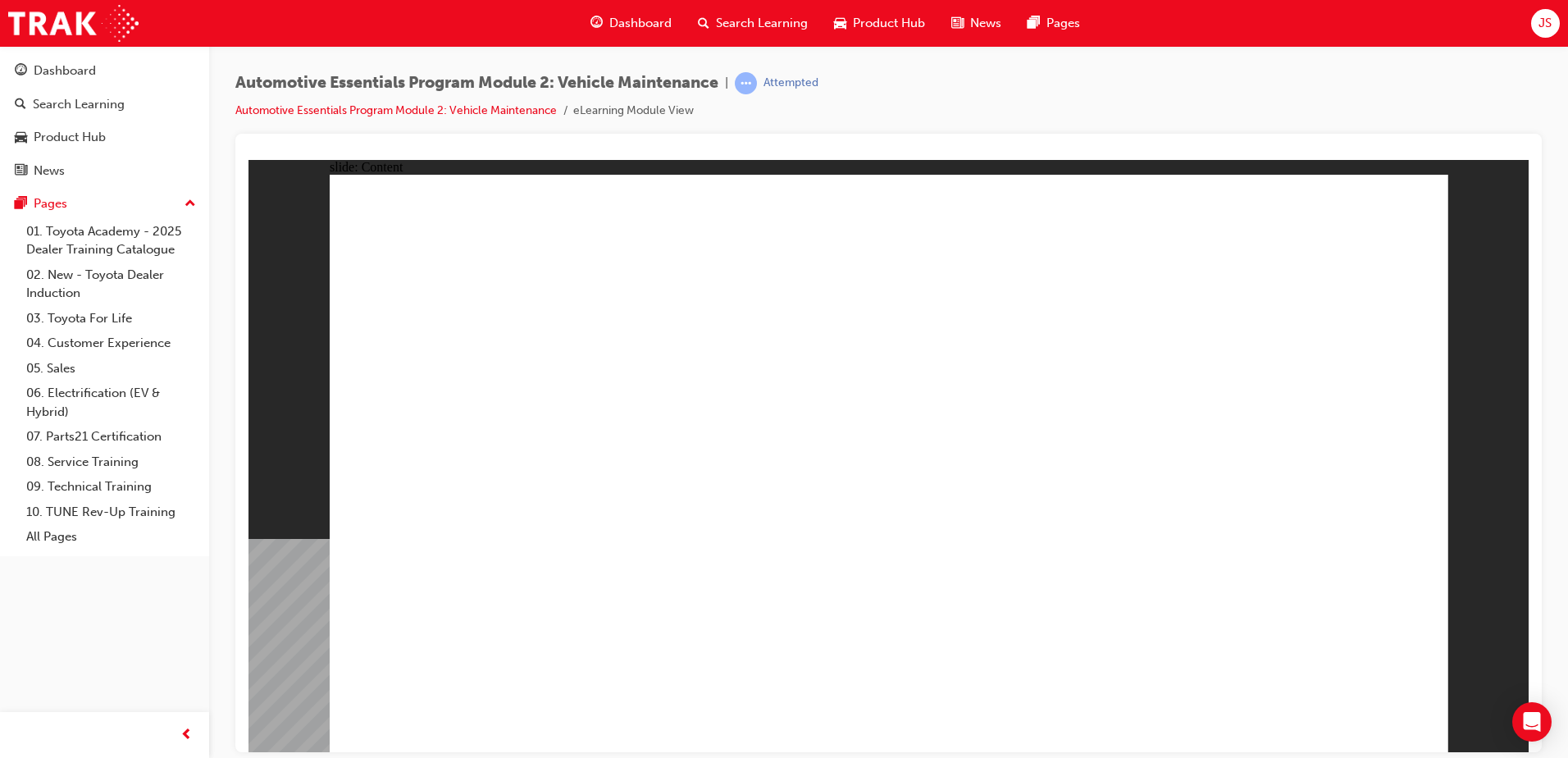
drag, startPoint x: 822, startPoint y: 596, endPoint x: 1188, endPoint y: 528, distance: 372.3
drag, startPoint x: 1188, startPoint y: 528, endPoint x: 1203, endPoint y: 505, distance: 27.5
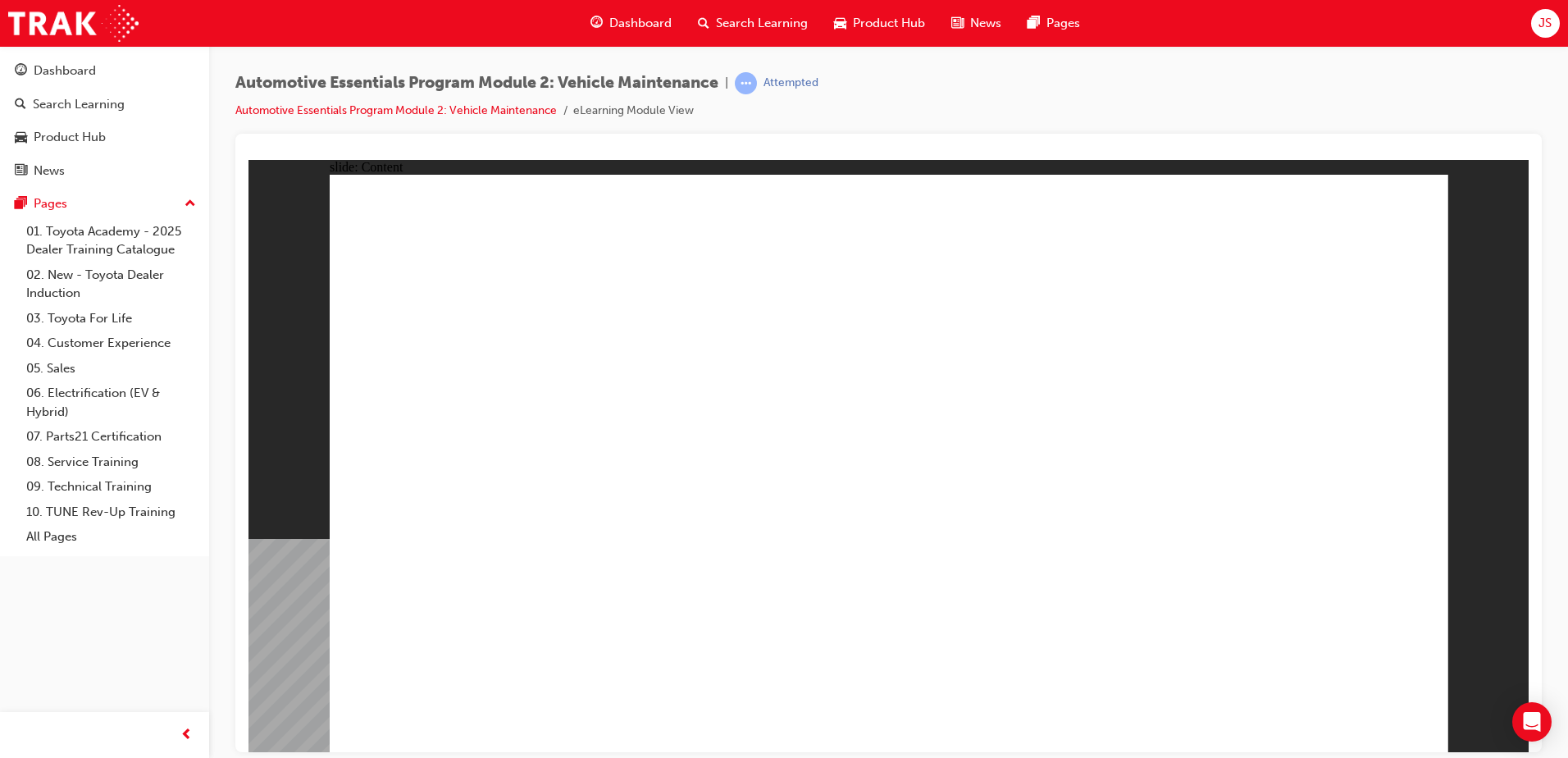
drag, startPoint x: 1252, startPoint y: 470, endPoint x: 1236, endPoint y: 454, distance: 22.6
drag, startPoint x: 1236, startPoint y: 454, endPoint x: 1120, endPoint y: 429, distance: 118.7
drag, startPoint x: 1120, startPoint y: 429, endPoint x: 1070, endPoint y: 438, distance: 50.8
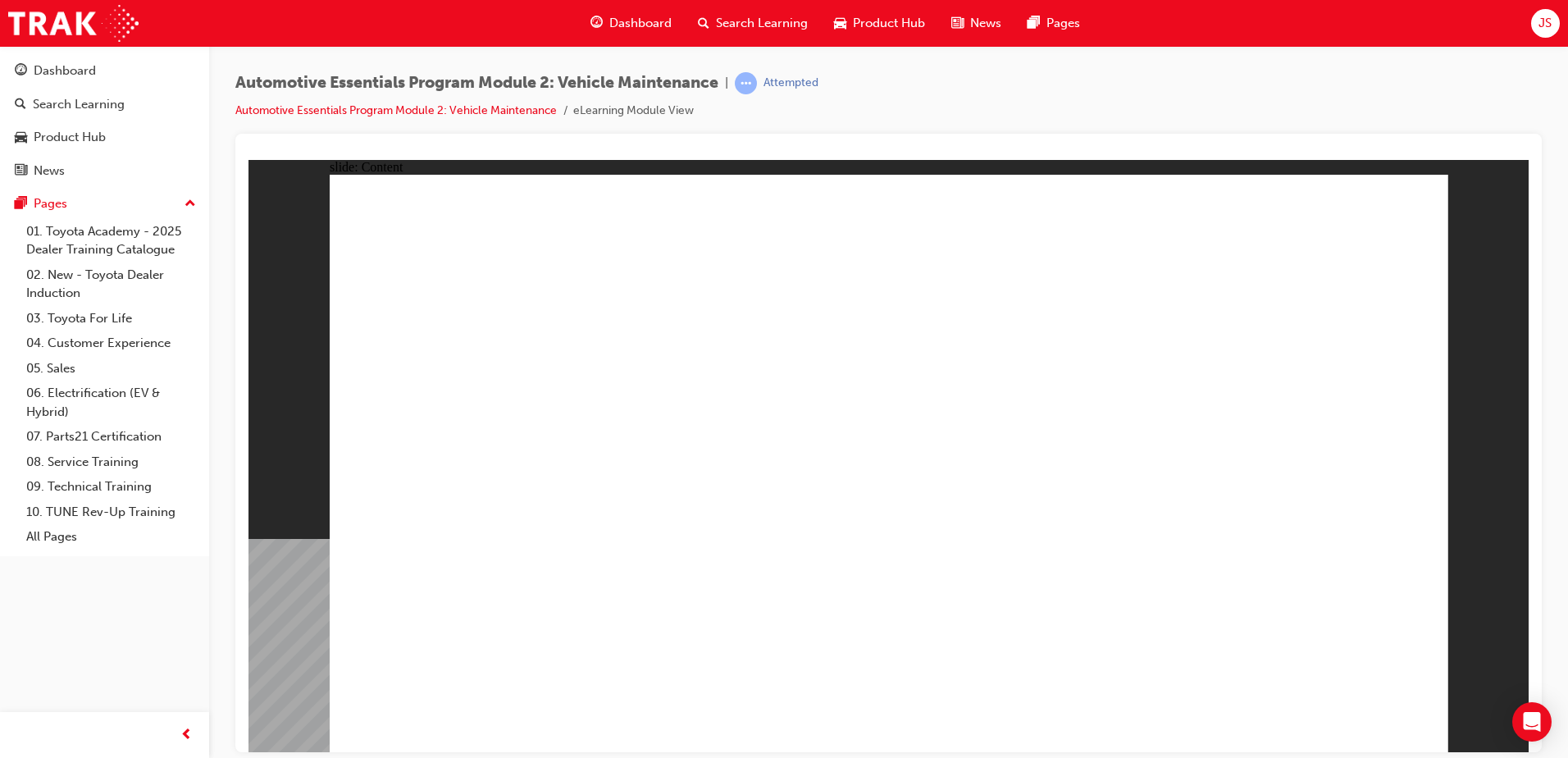
drag, startPoint x: 1035, startPoint y: 459, endPoint x: 1019, endPoint y: 464, distance: 16.8
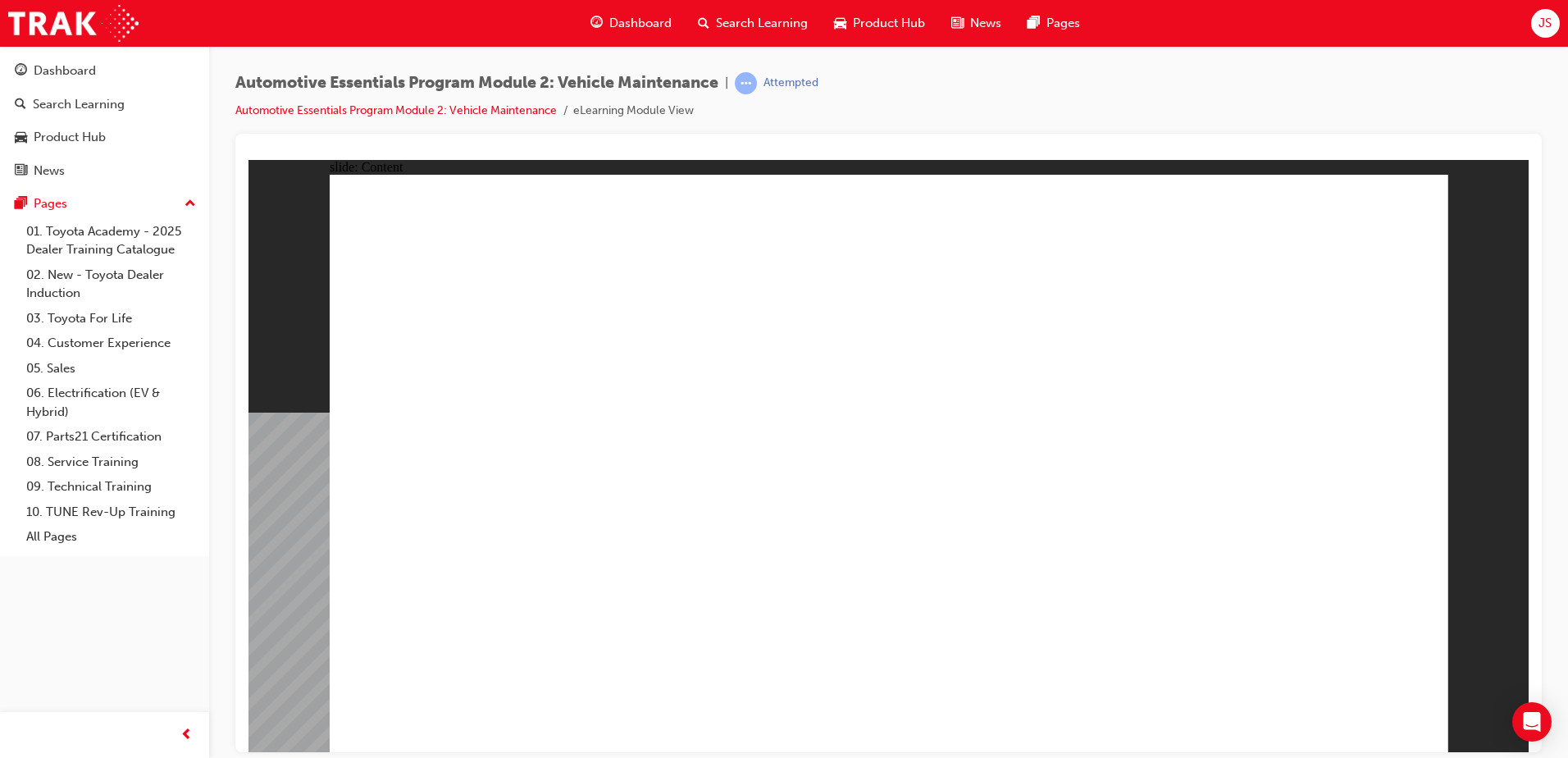
drag, startPoint x: 796, startPoint y: 581, endPoint x: 818, endPoint y: 647, distance: 69.6
drag, startPoint x: 608, startPoint y: 324, endPoint x: 633, endPoint y: 267, distance: 62.2
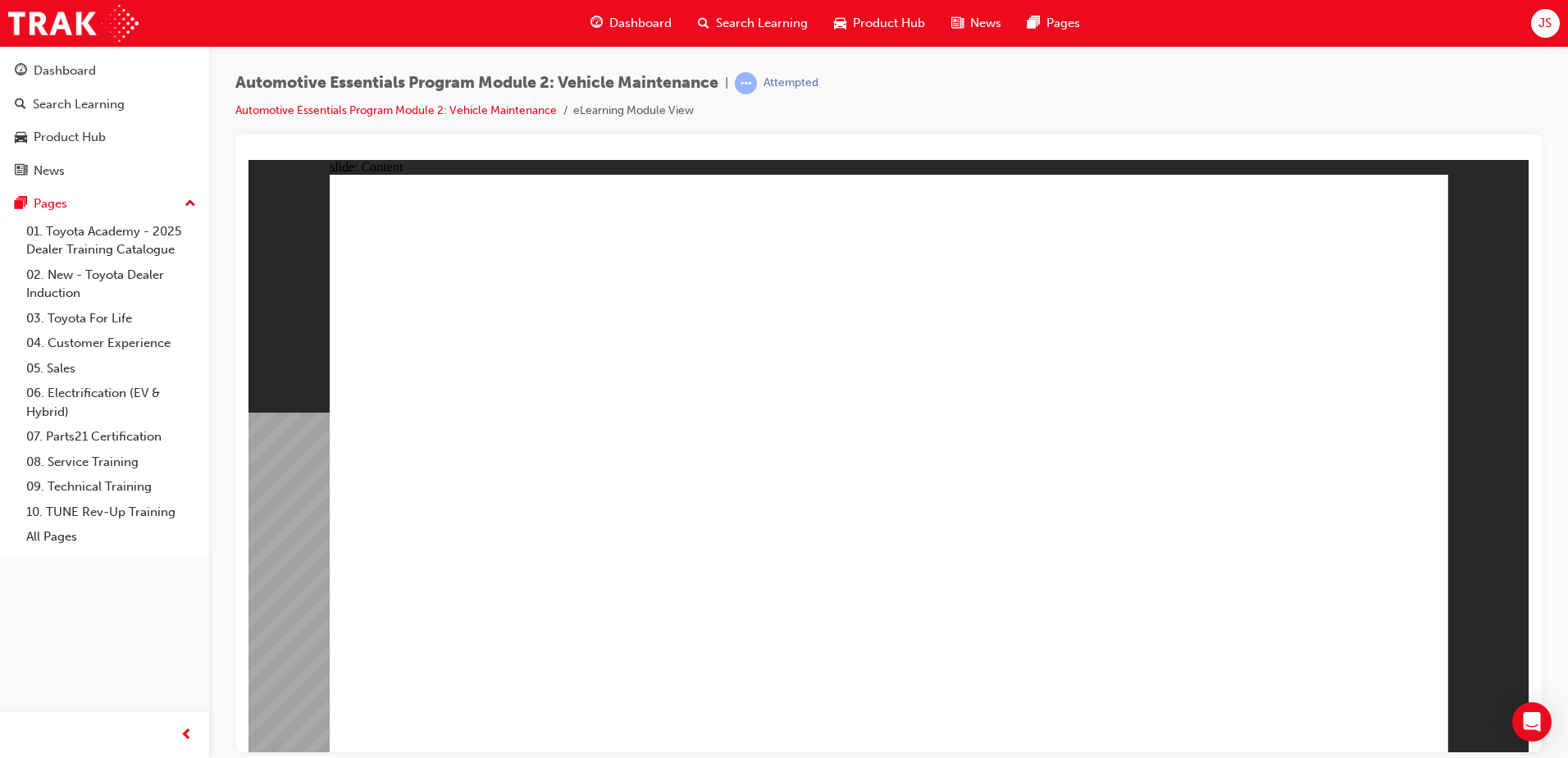
drag, startPoint x: 762, startPoint y: 272, endPoint x: 1246, endPoint y: 305, distance: 485.1
drag, startPoint x: 1246, startPoint y: 305, endPoint x: 1246, endPoint y: 318, distance: 13.0
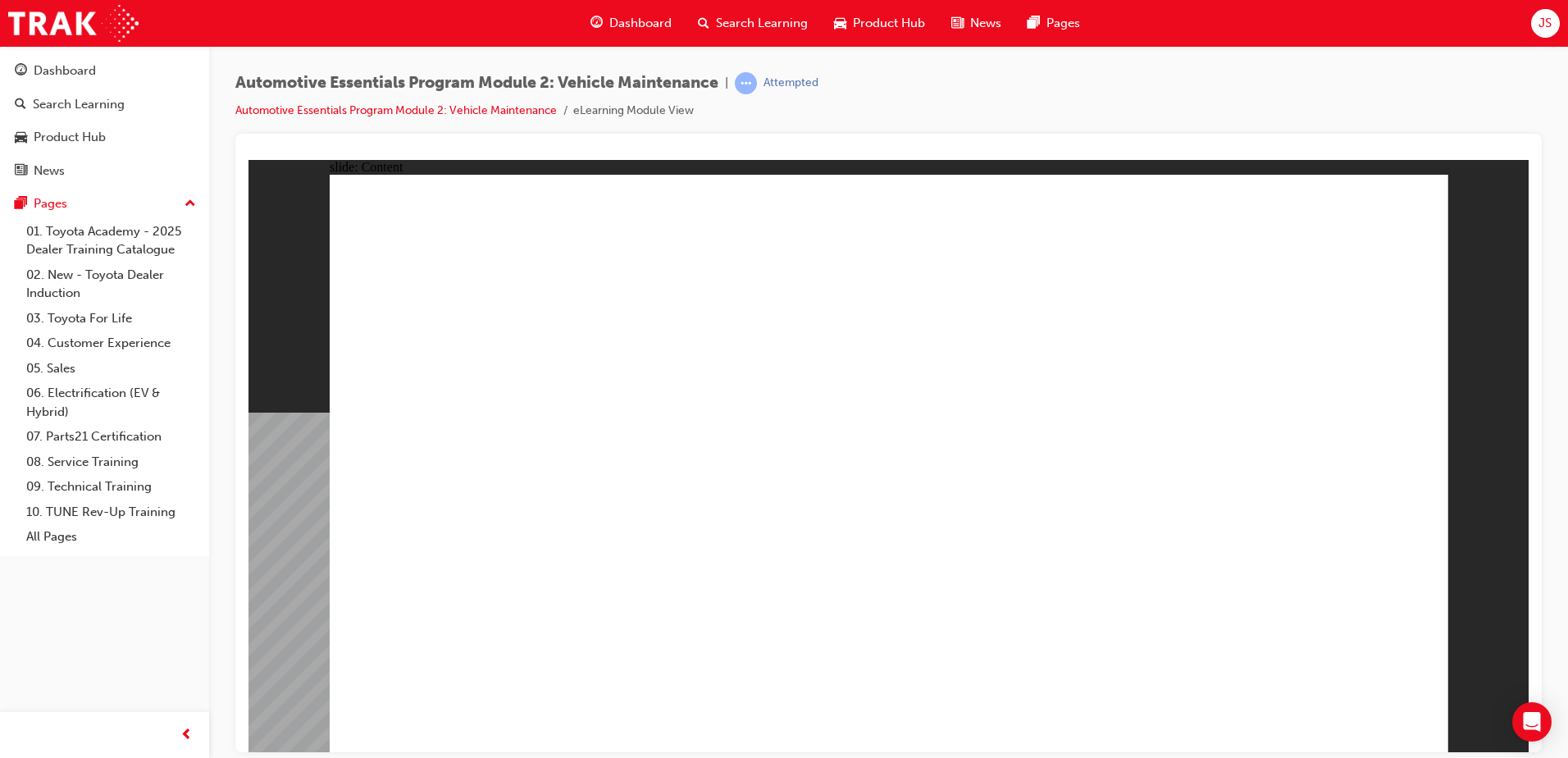
drag, startPoint x: 488, startPoint y: 650, endPoint x: 468, endPoint y: 631, distance: 27.6
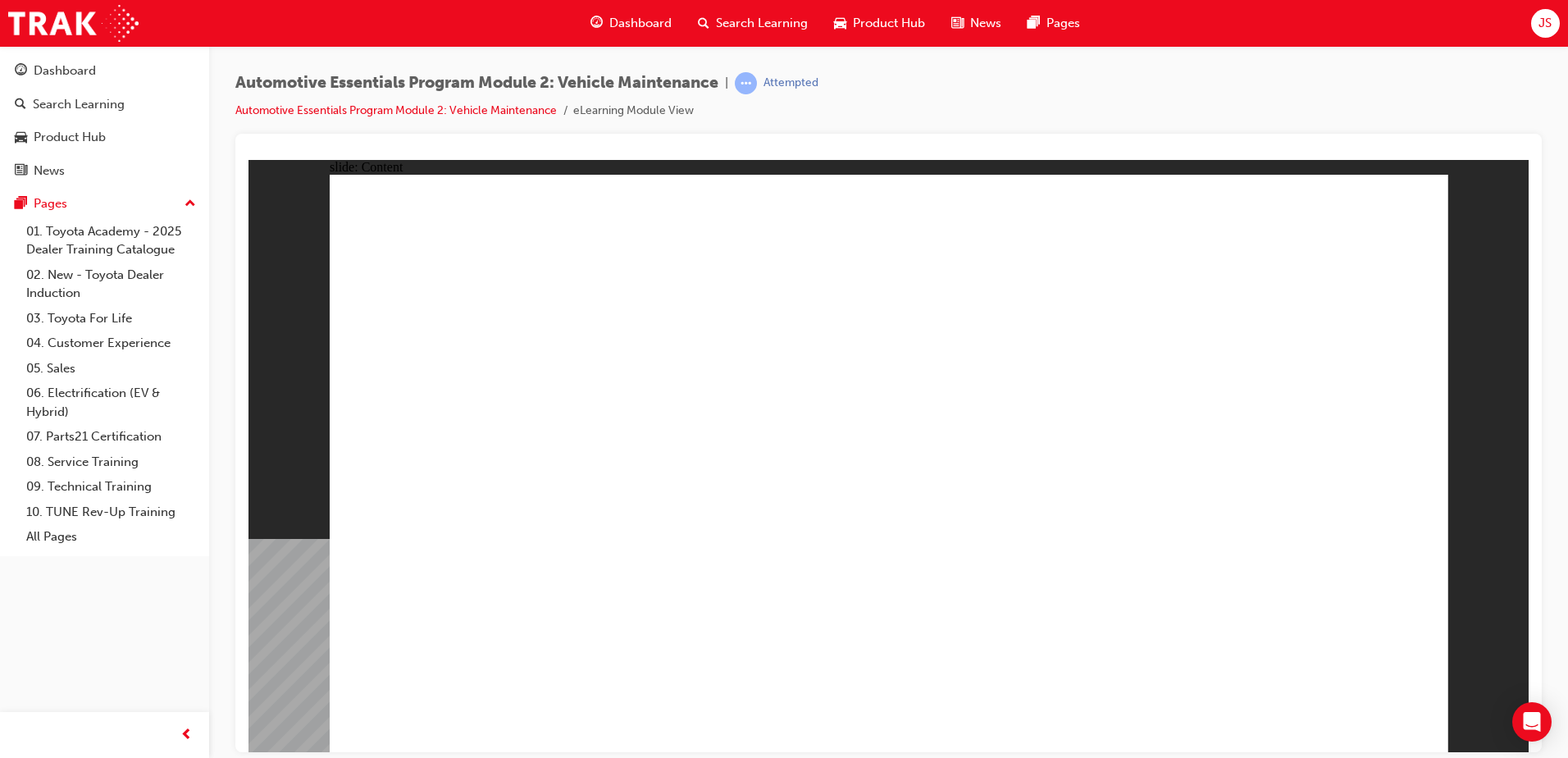
drag, startPoint x: 1583, startPoint y: 915, endPoint x: 1351, endPoint y: 710, distance: 309.6
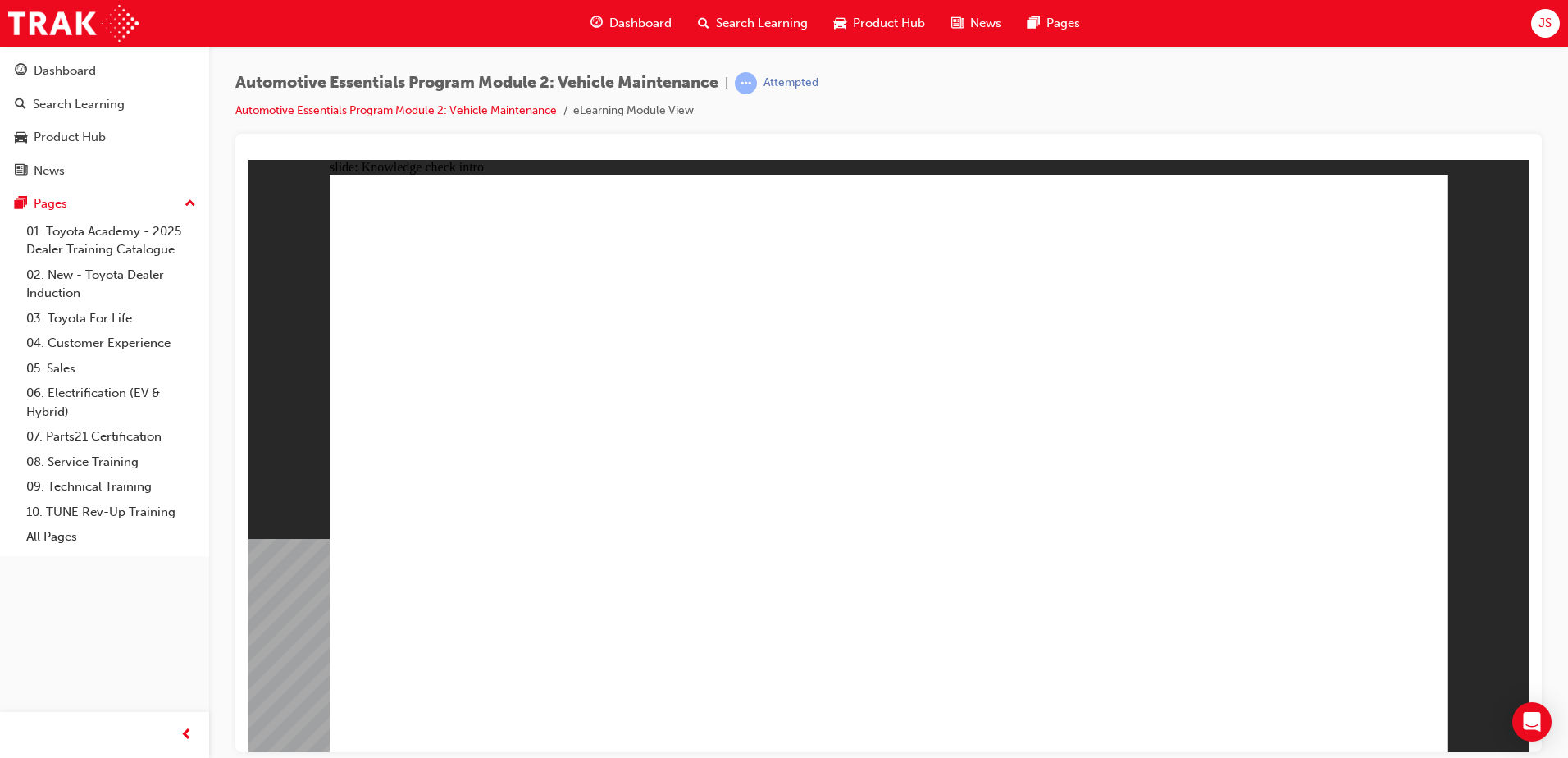
radio input "true"
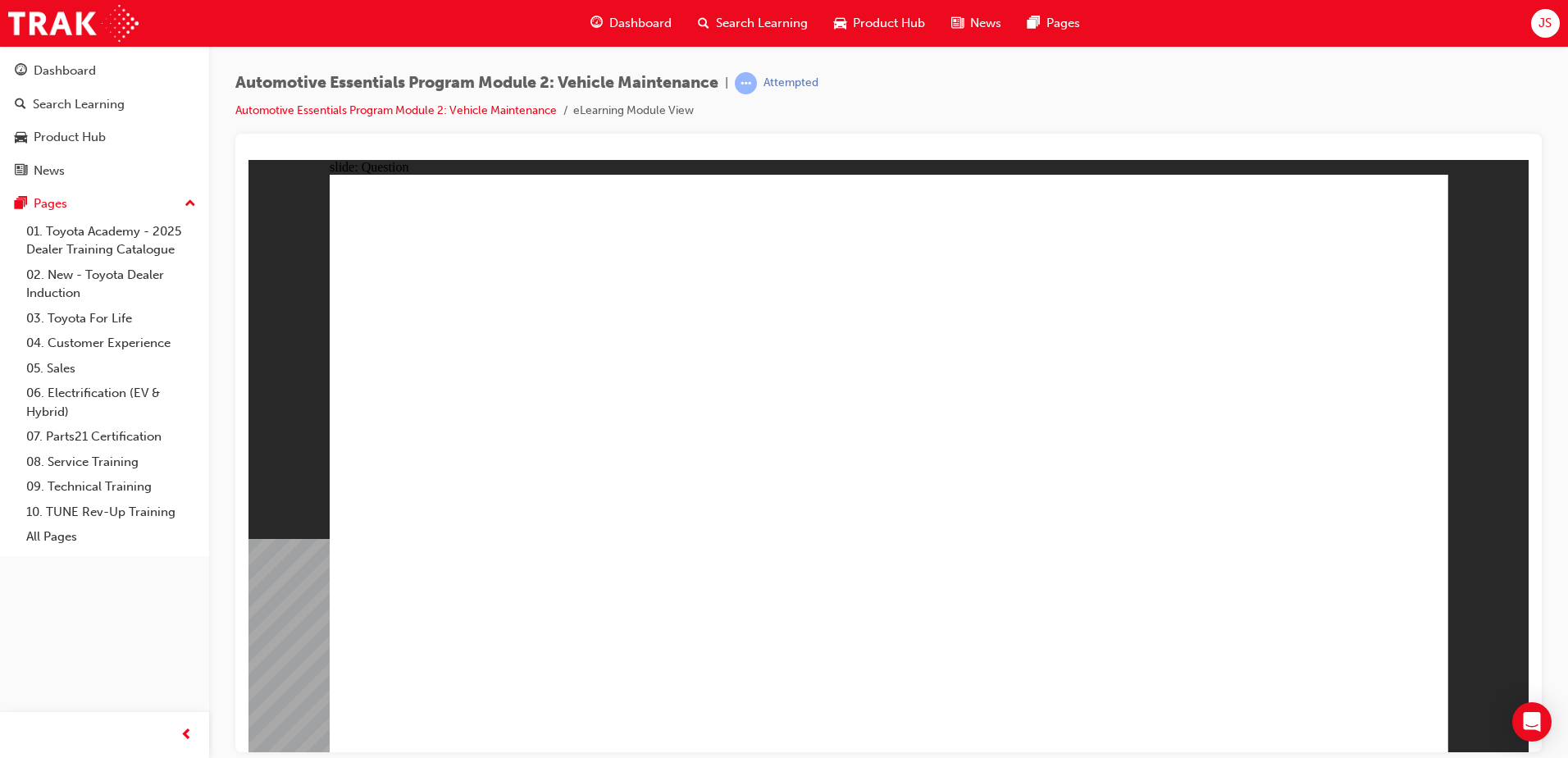
drag, startPoint x: 1168, startPoint y: 380, endPoint x: 1193, endPoint y: 380, distance: 25.0
radio input "true"
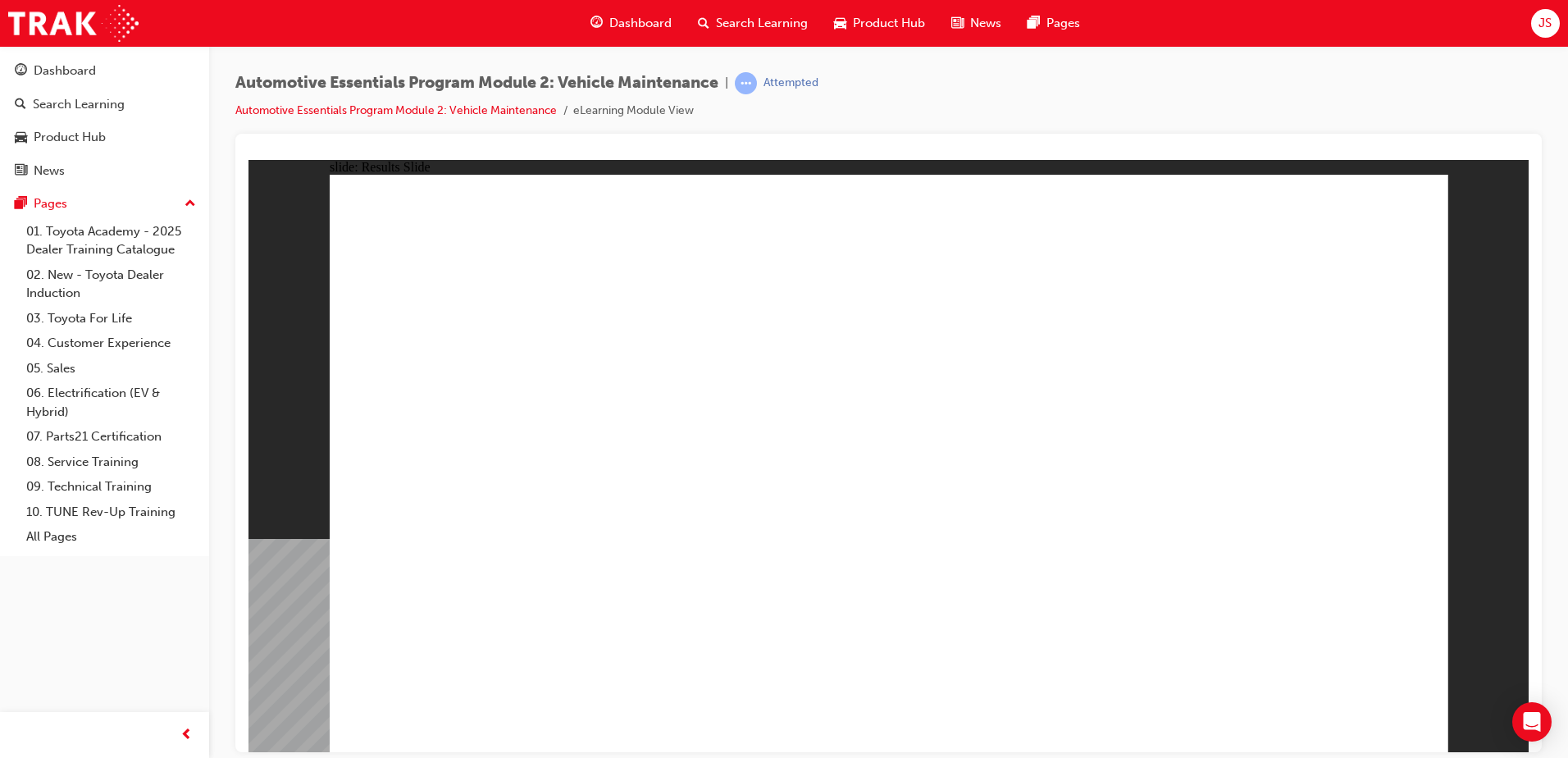
drag, startPoint x: 668, startPoint y: 645, endPoint x: 668, endPoint y: 631, distance: 14.0
drag, startPoint x: 1015, startPoint y: 618, endPoint x: 1043, endPoint y: 636, distance: 33.3
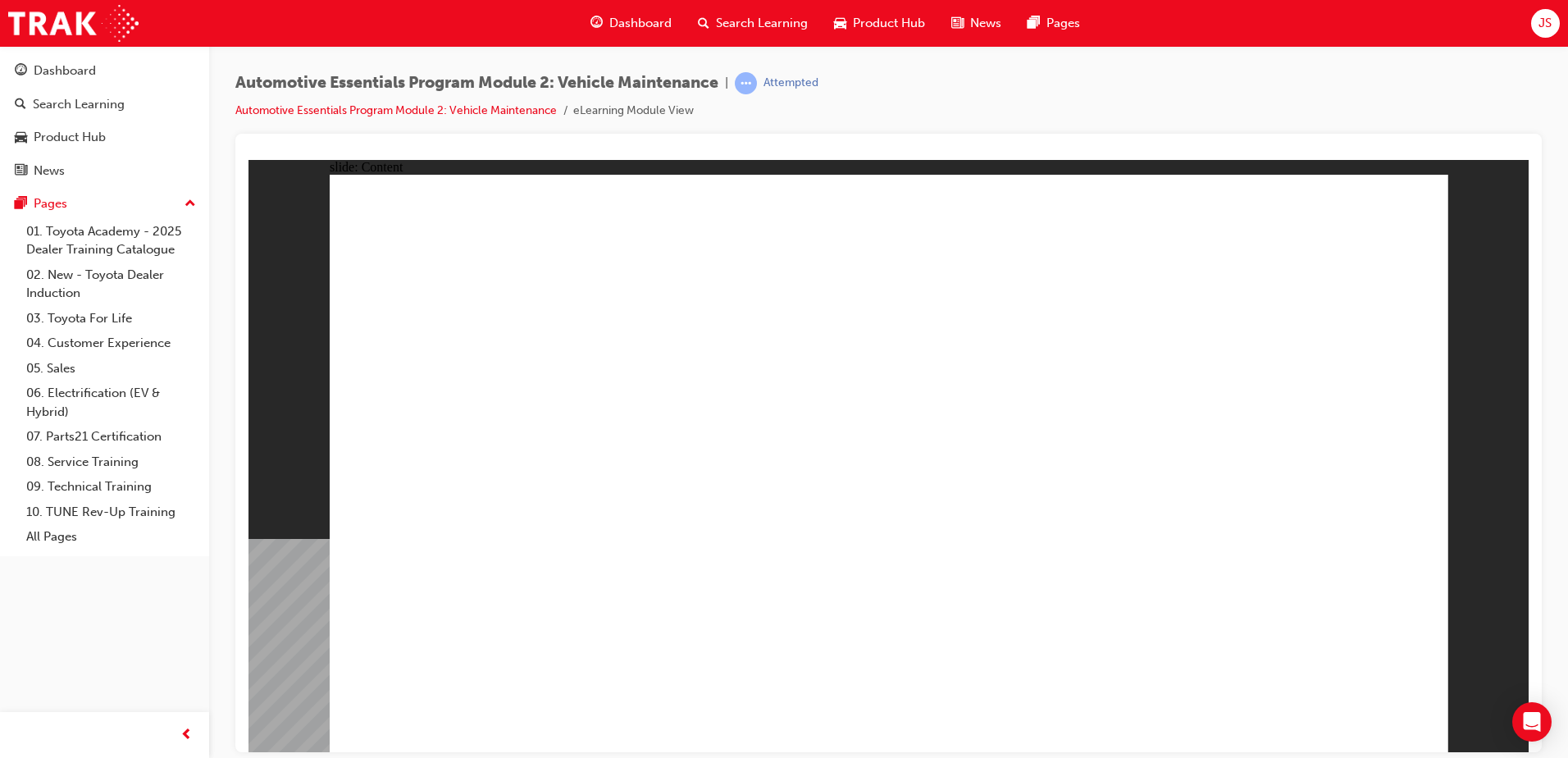
drag, startPoint x: 1391, startPoint y: 207, endPoint x: 1398, endPoint y: 242, distance: 35.7
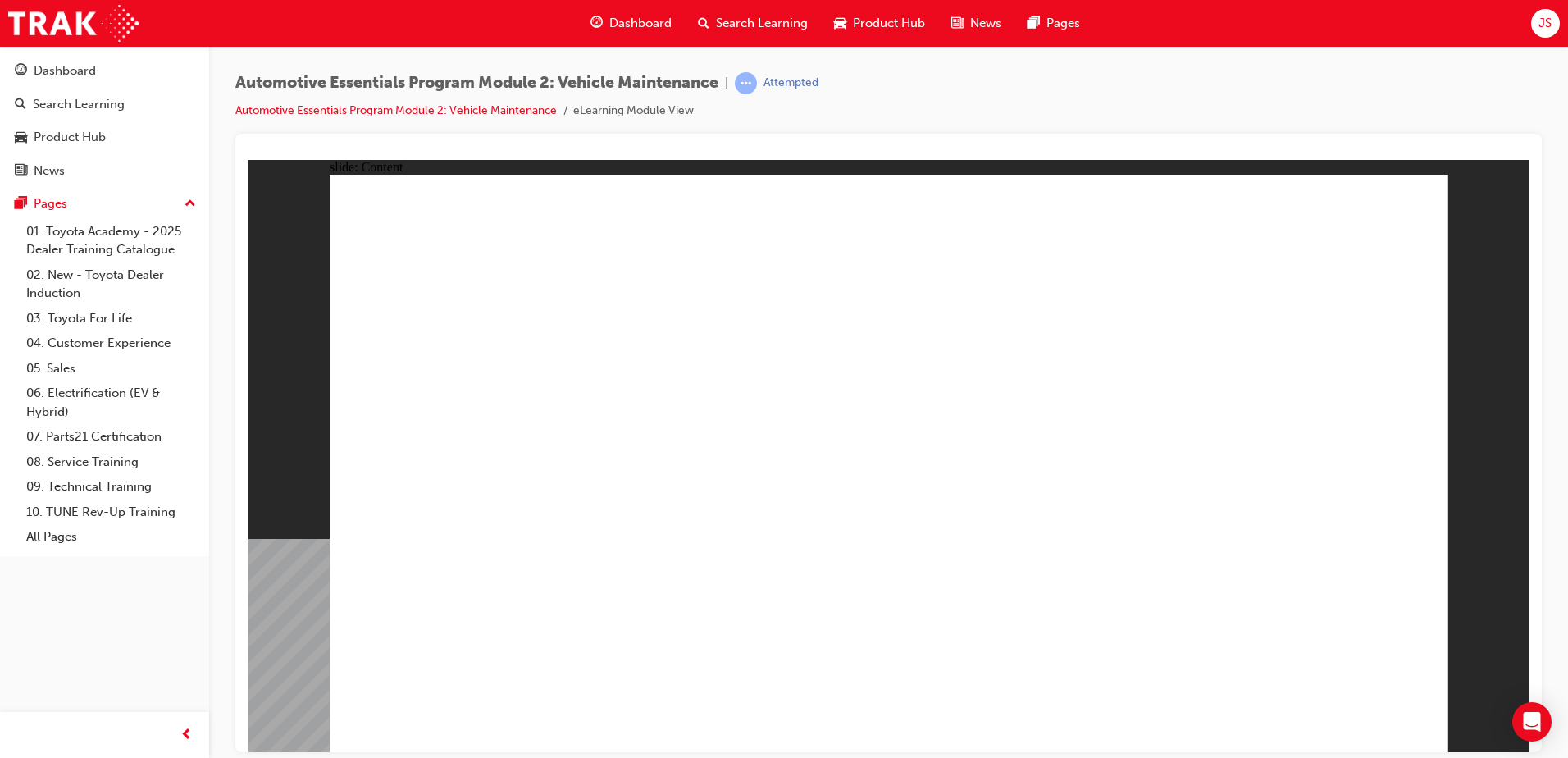
drag, startPoint x: 1276, startPoint y: 677, endPoint x: 1284, endPoint y: 684, distance: 10.6
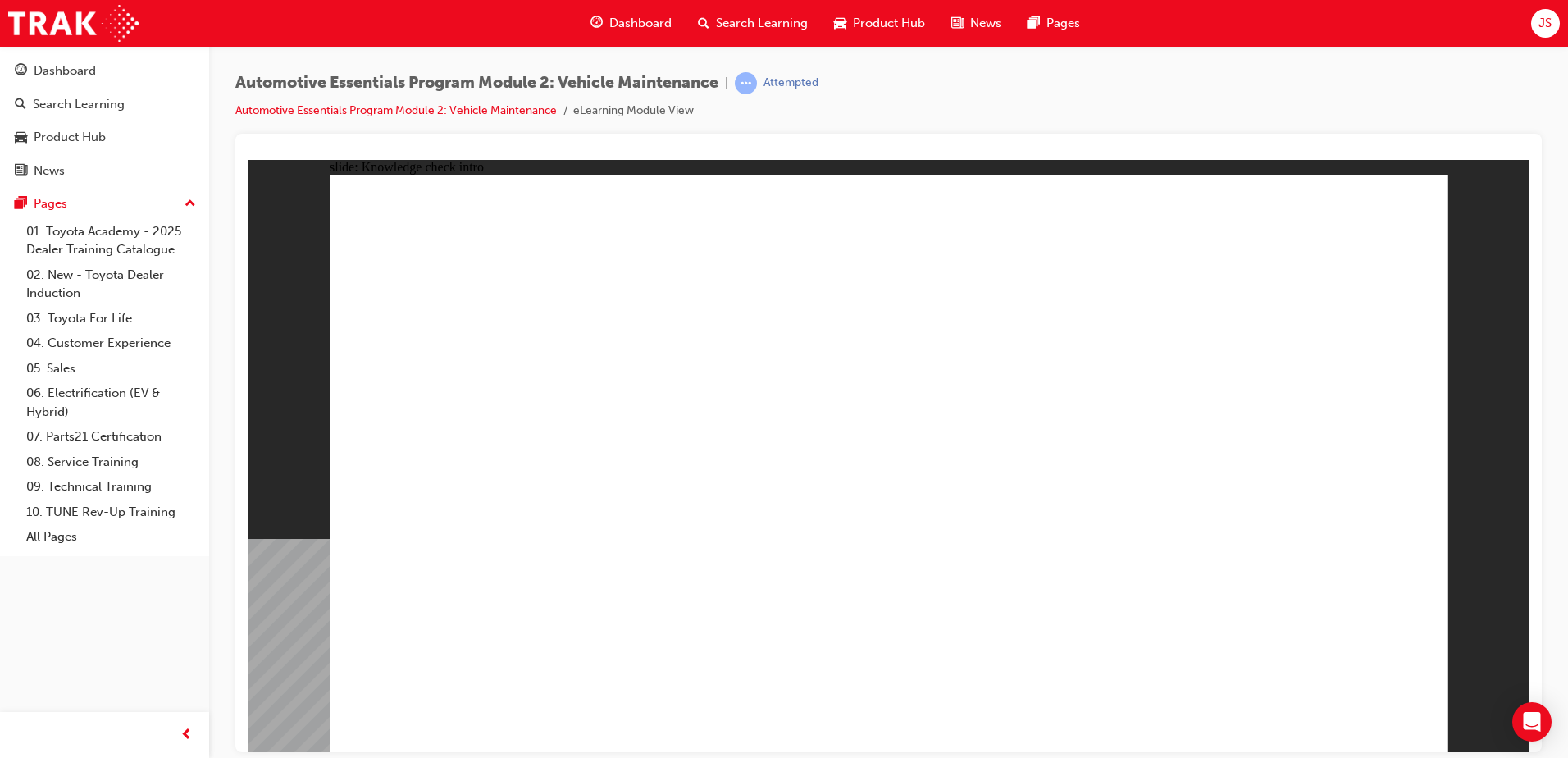
radio input "true"
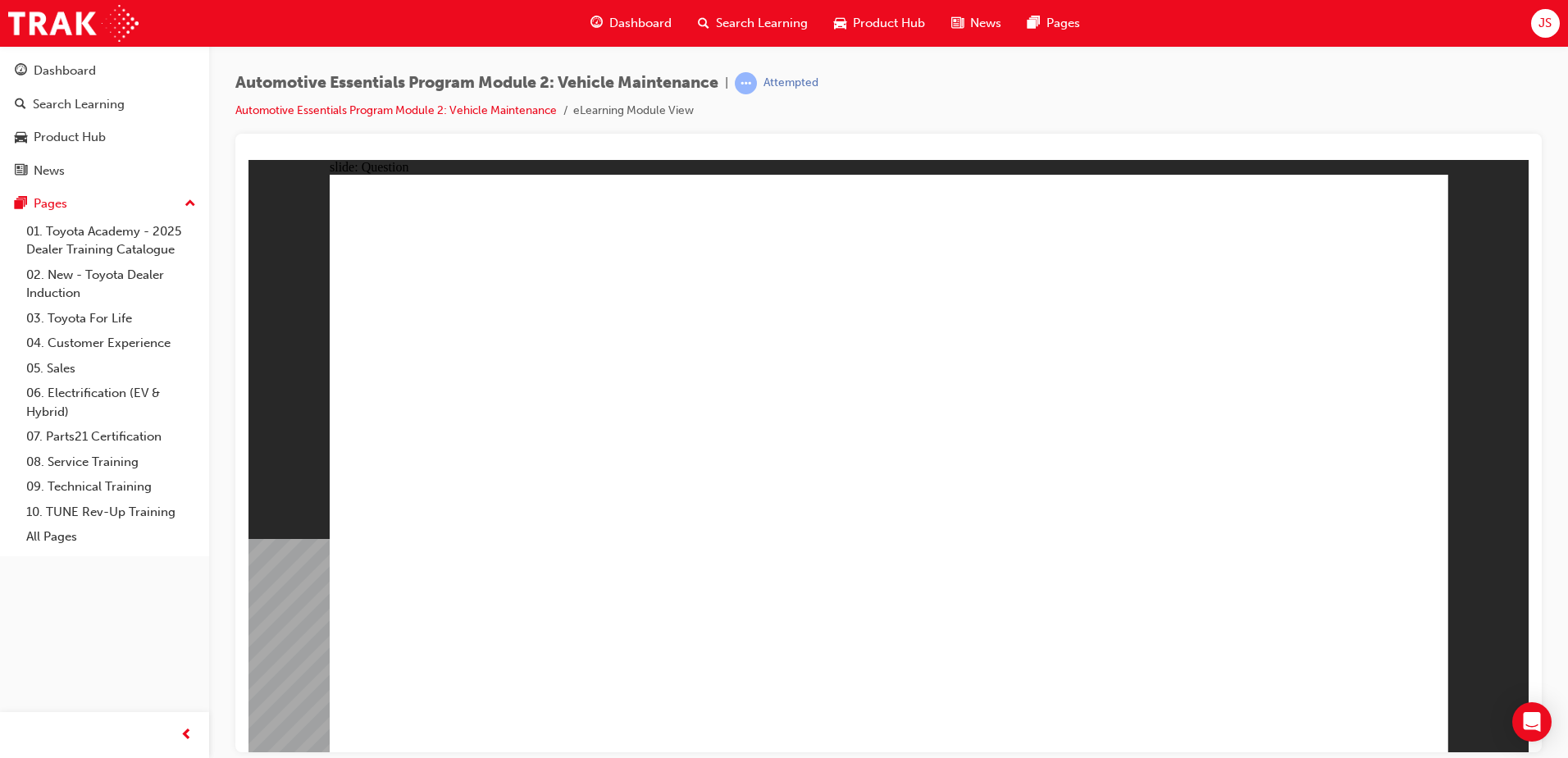
drag, startPoint x: 1228, startPoint y: 413, endPoint x: 1190, endPoint y: 368, distance: 58.9
radio input "true"
drag, startPoint x: 922, startPoint y: 576, endPoint x: 905, endPoint y: 557, distance: 25.5
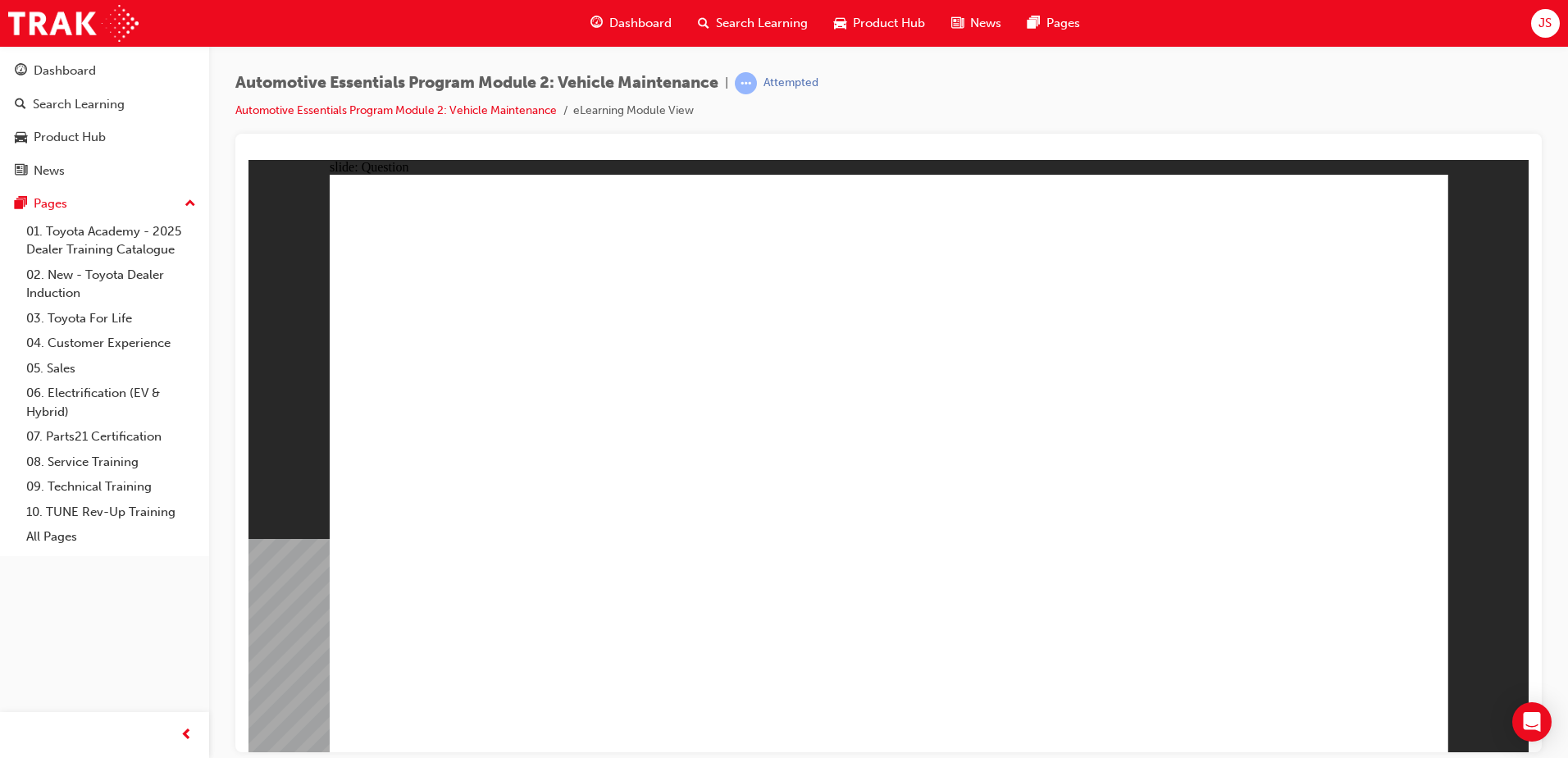
radio input "true"
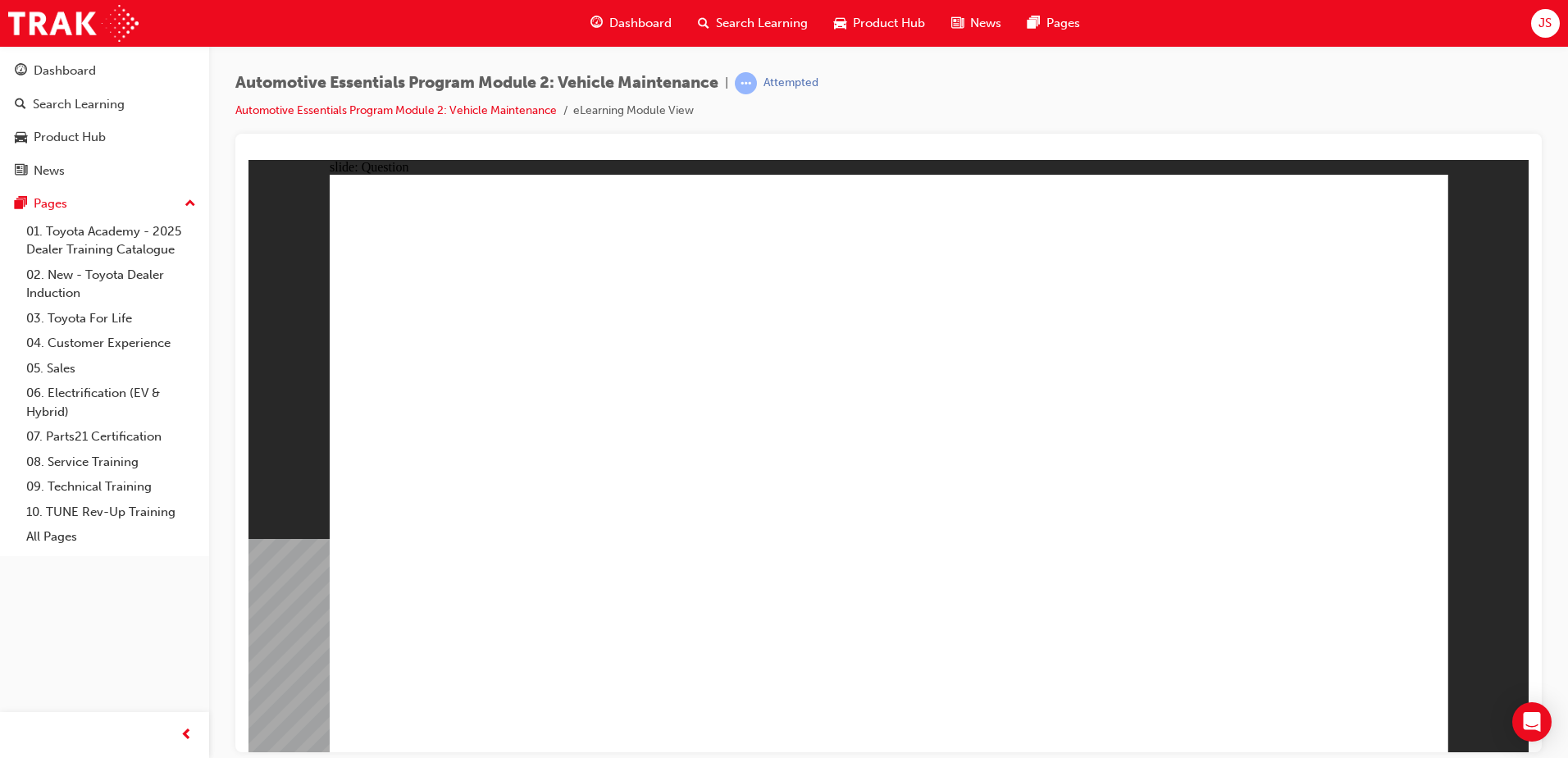
radio input "true"
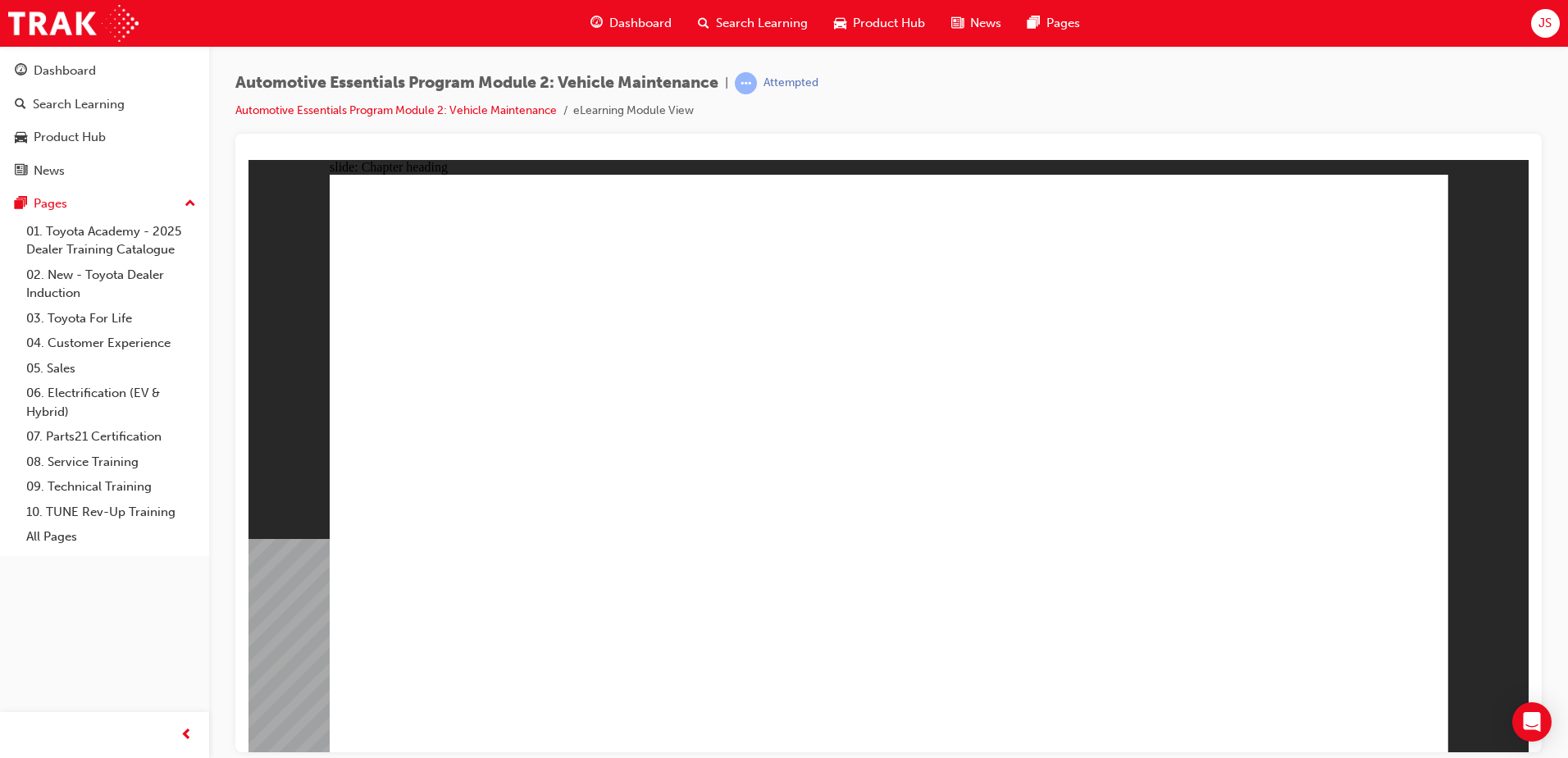
drag, startPoint x: 342, startPoint y: 591, endPoint x: 381, endPoint y: 599, distance: 39.8
click at [358, 599] on div "slide: Content Rectangle 1 Lubricants And Fluids In Vehicles In the same way th…" at bounding box center [888, 455] width 1280 height 592
drag, startPoint x: 996, startPoint y: 504, endPoint x: 1073, endPoint y: 510, distance: 77.2
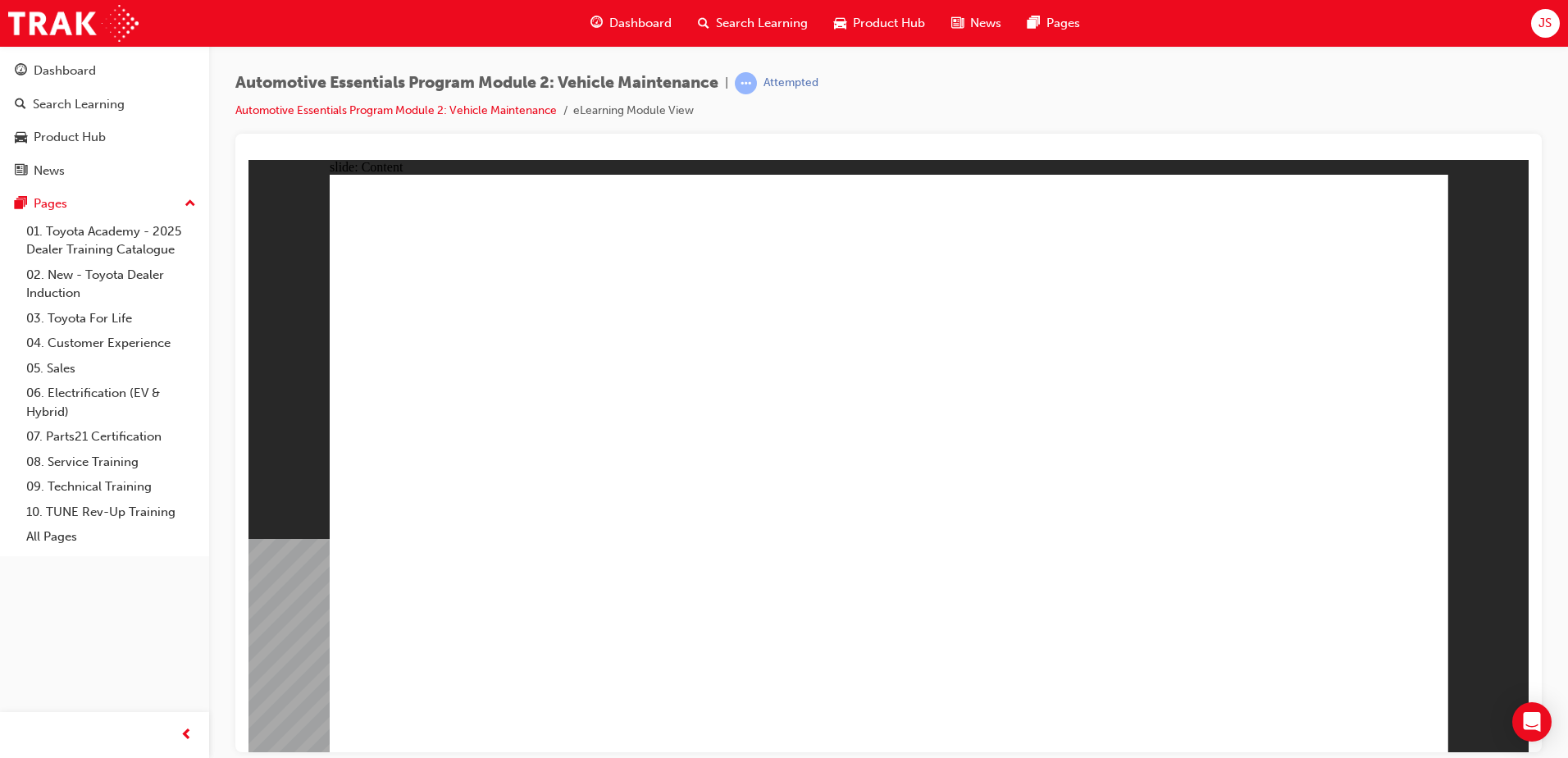
drag, startPoint x: 1096, startPoint y: 615, endPoint x: 1029, endPoint y: 574, distance: 78.5
drag, startPoint x: 928, startPoint y: 573, endPoint x: 669, endPoint y: 455, distance: 284.6
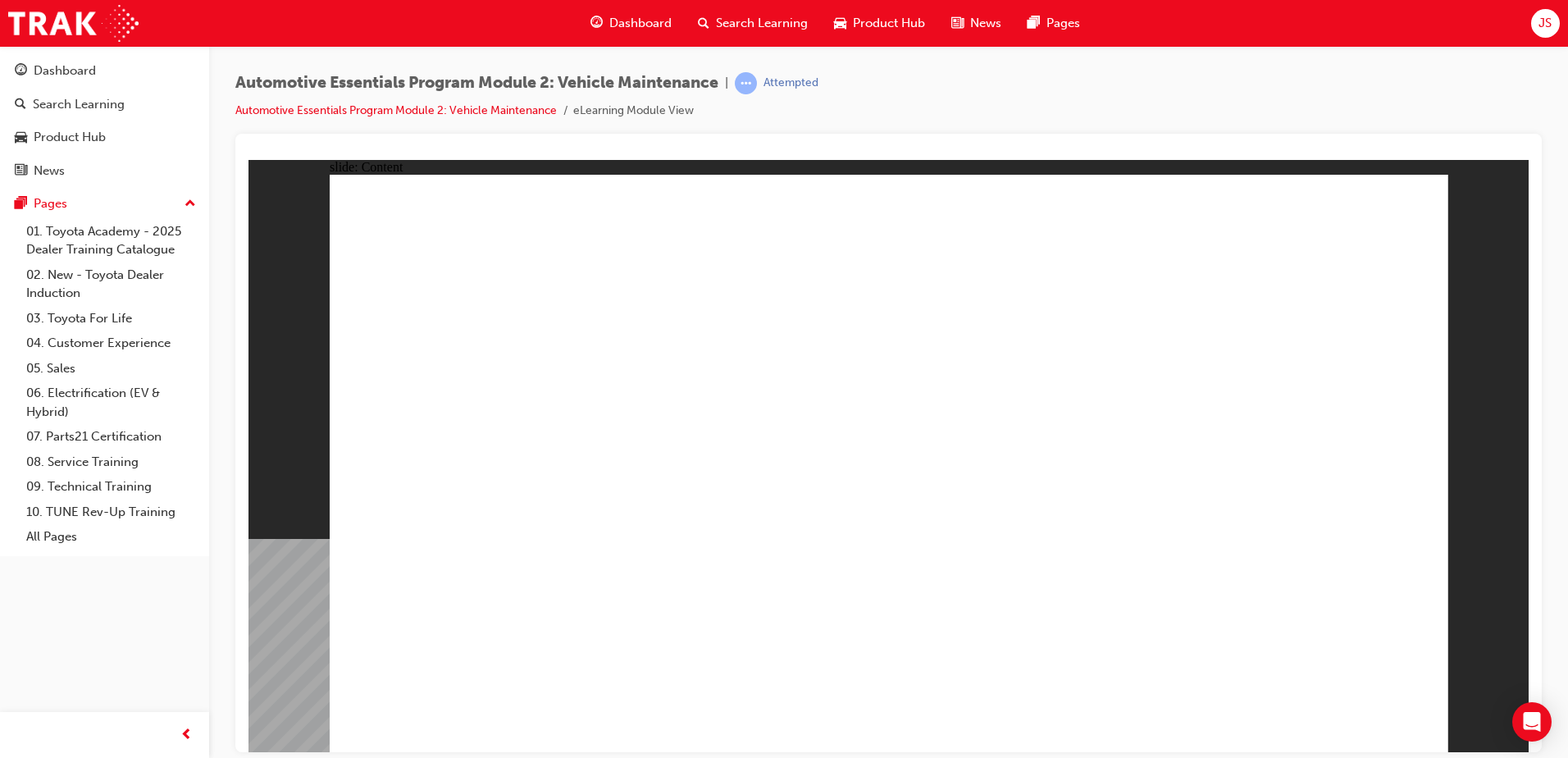
drag, startPoint x: 669, startPoint y: 455, endPoint x: 389, endPoint y: 387, distance: 288.1
drag, startPoint x: 389, startPoint y: 387, endPoint x: 392, endPoint y: 370, distance: 17.3
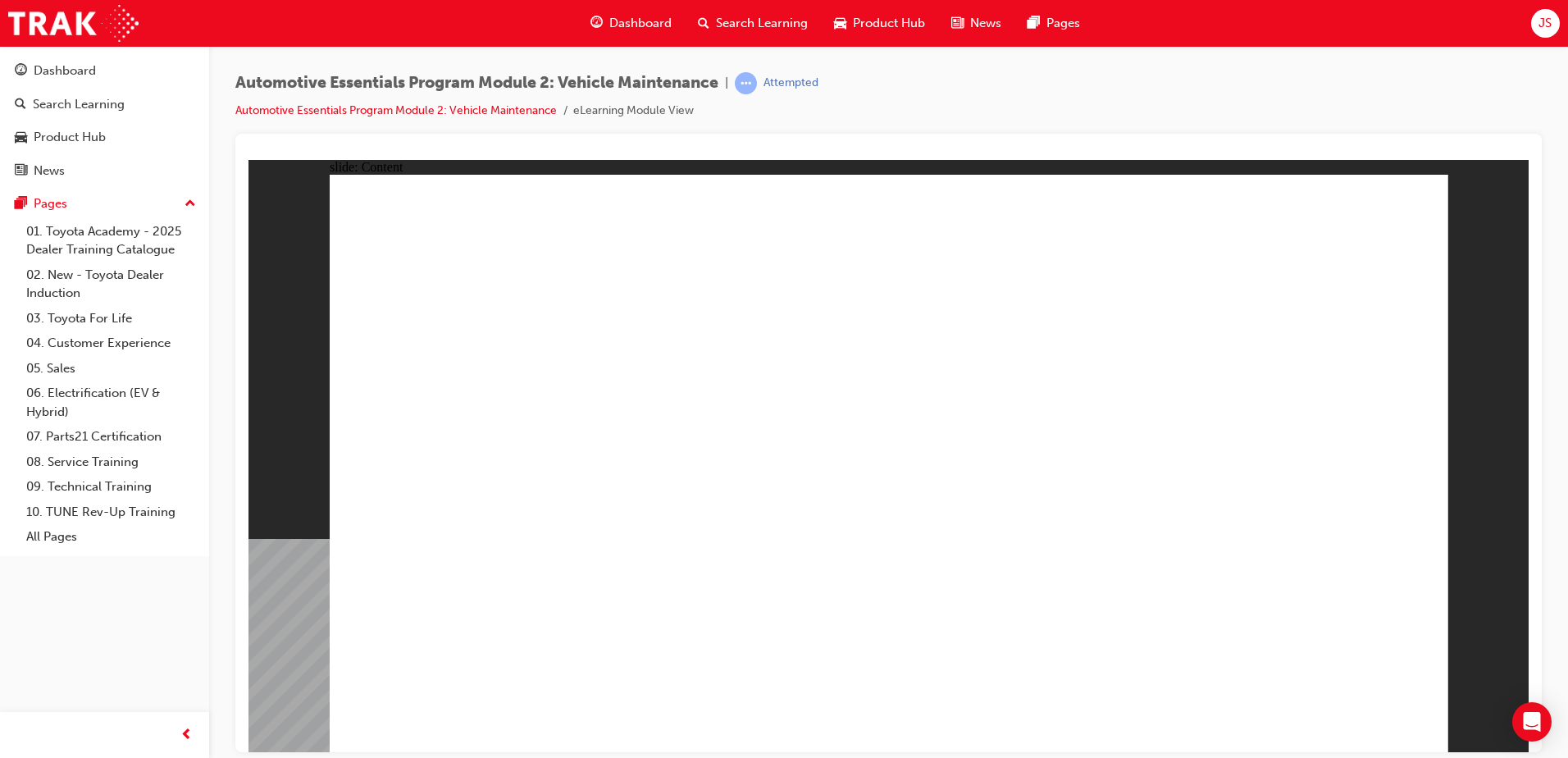
drag, startPoint x: 444, startPoint y: 321, endPoint x: 736, endPoint y: 283, distance: 294.5
drag, startPoint x: 736, startPoint y: 283, endPoint x: 1074, endPoint y: 326, distance: 340.7
drag, startPoint x: 1074, startPoint y: 326, endPoint x: 1140, endPoint y: 360, distance: 74.2
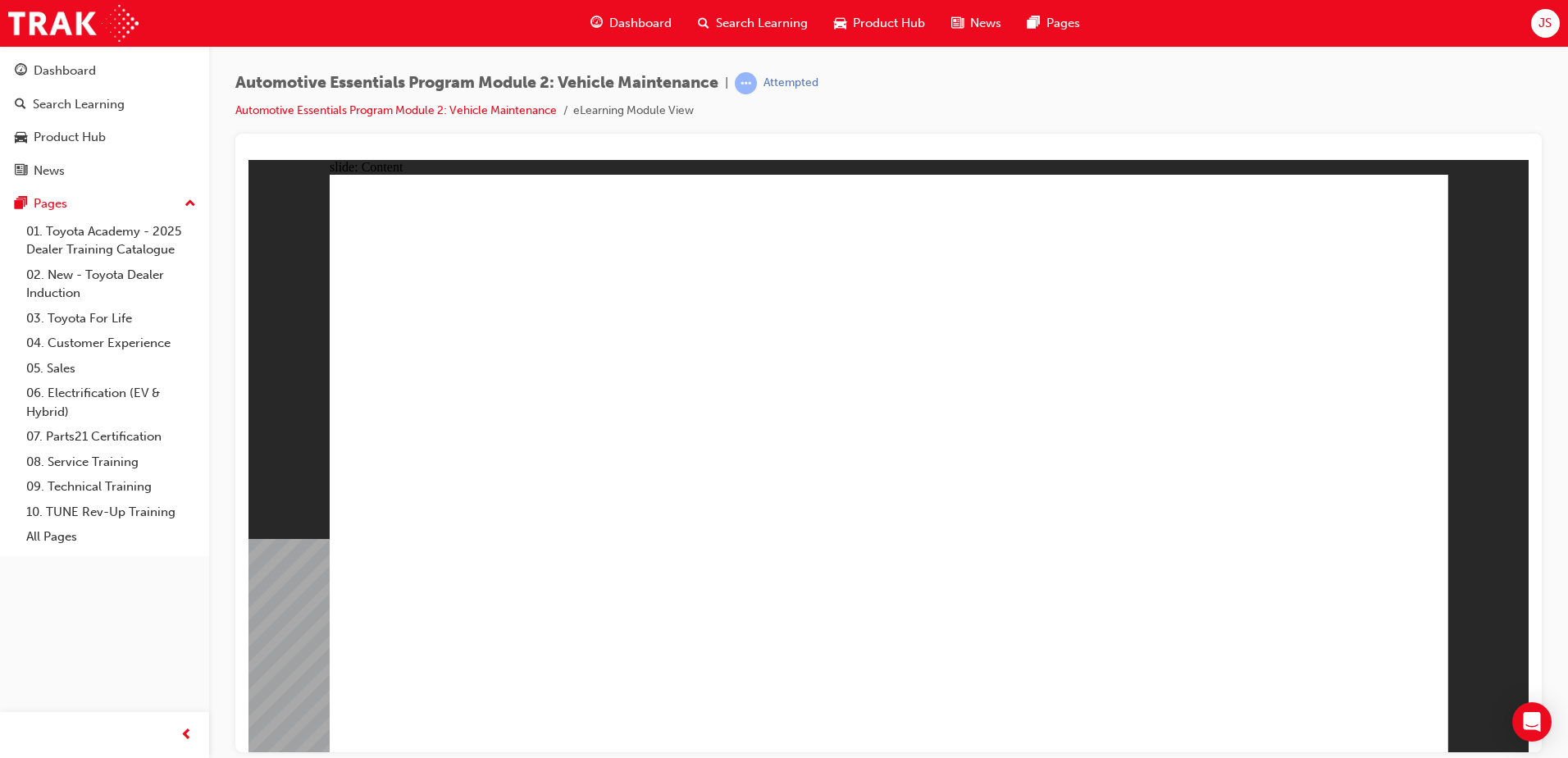
drag, startPoint x: 1345, startPoint y: 696, endPoint x: 1356, endPoint y: 707, distance: 15.6
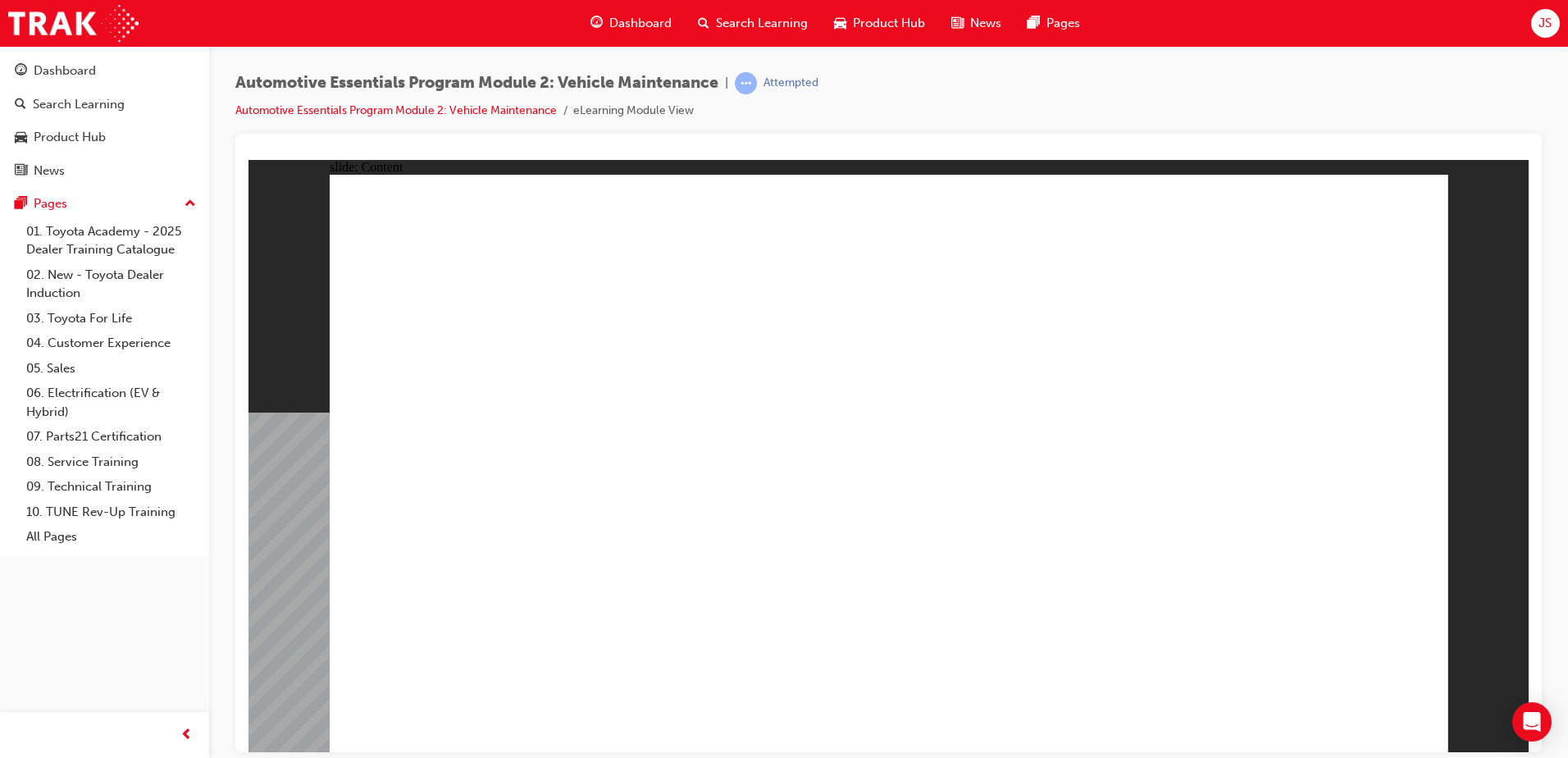
radio input "true"
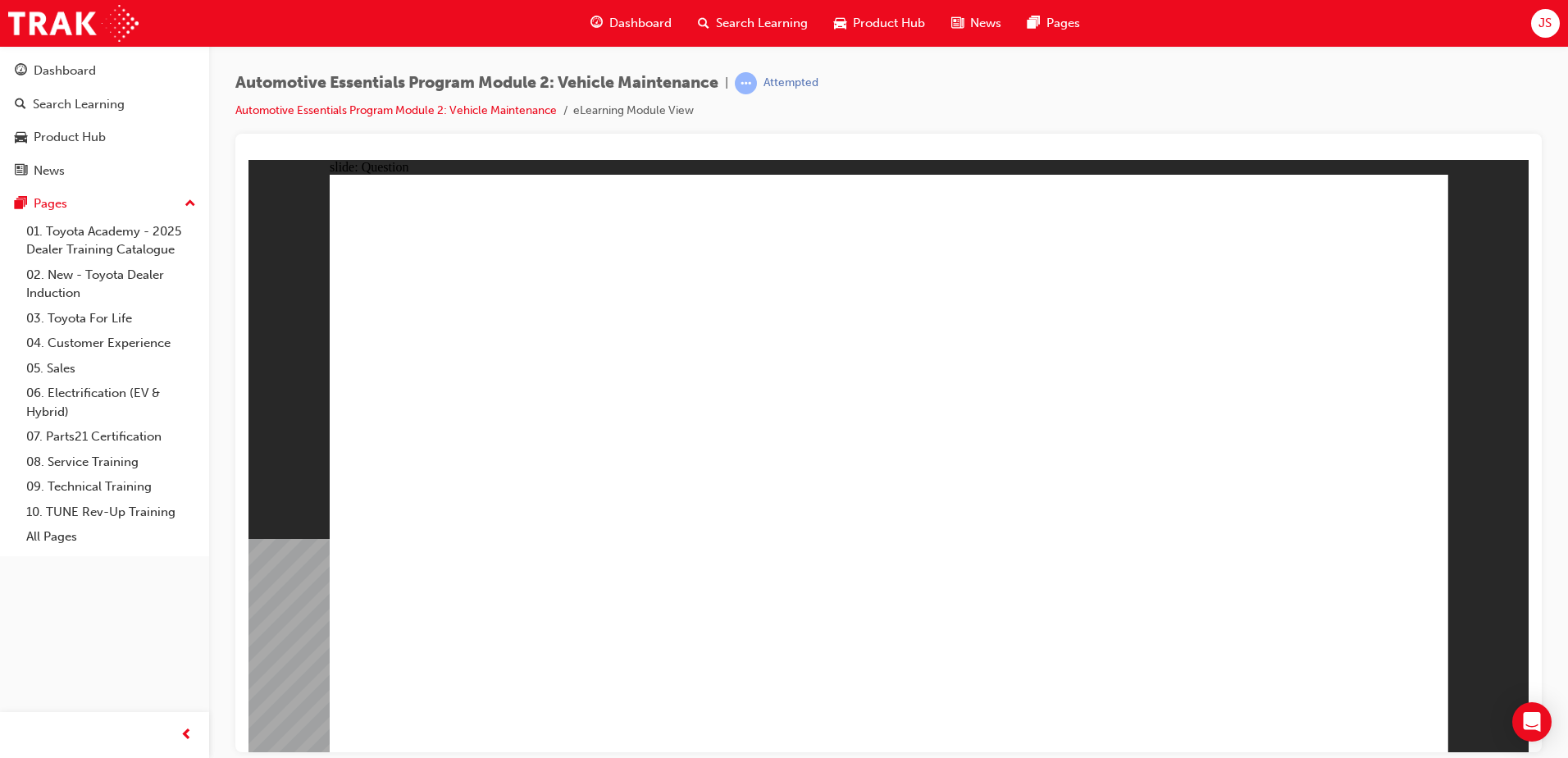
radio input "true"
drag, startPoint x: 855, startPoint y: 574, endPoint x: 866, endPoint y: 559, distance: 18.6
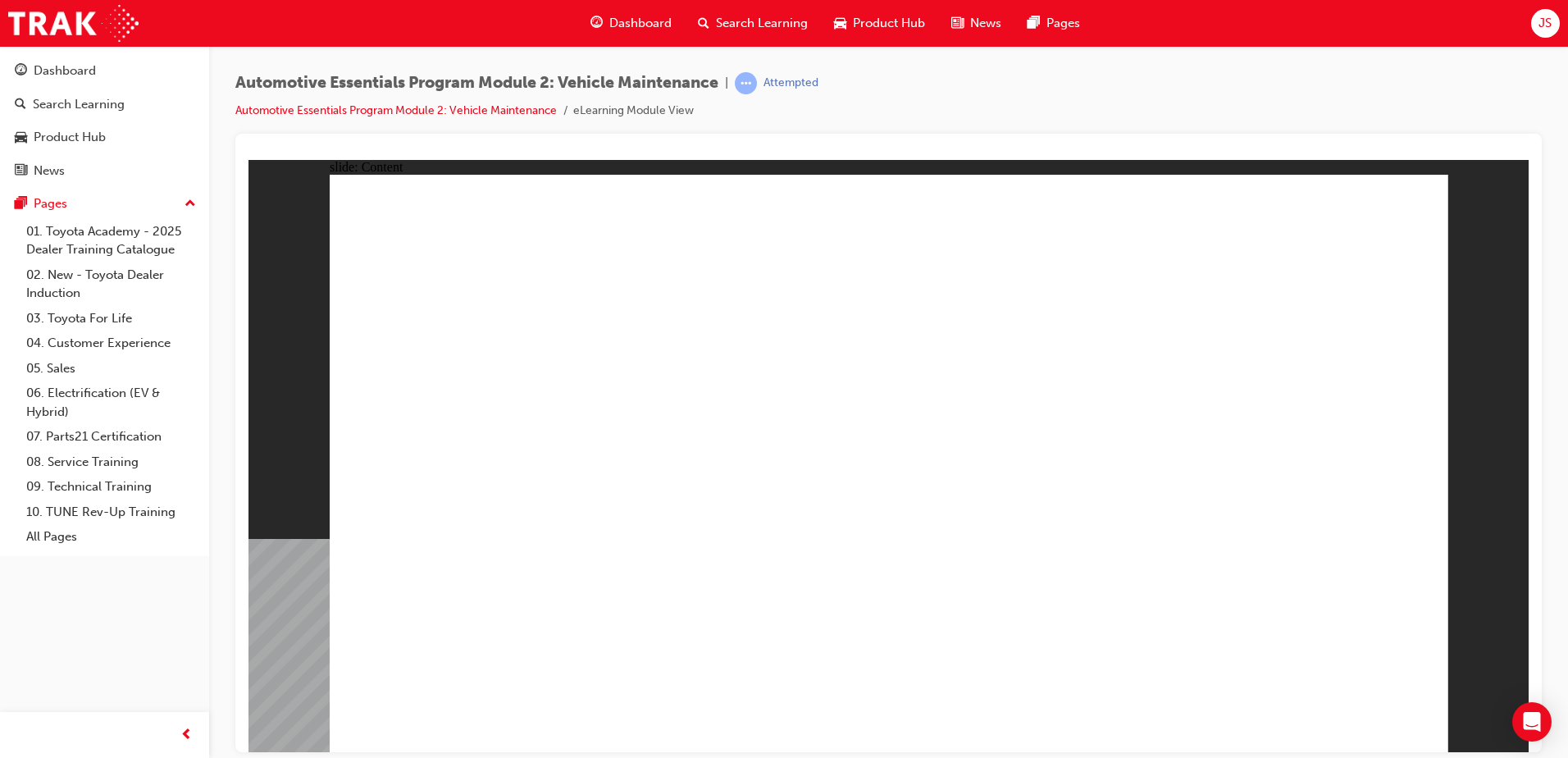
drag, startPoint x: 1024, startPoint y: 512, endPoint x: 1029, endPoint y: 519, distance: 8.6
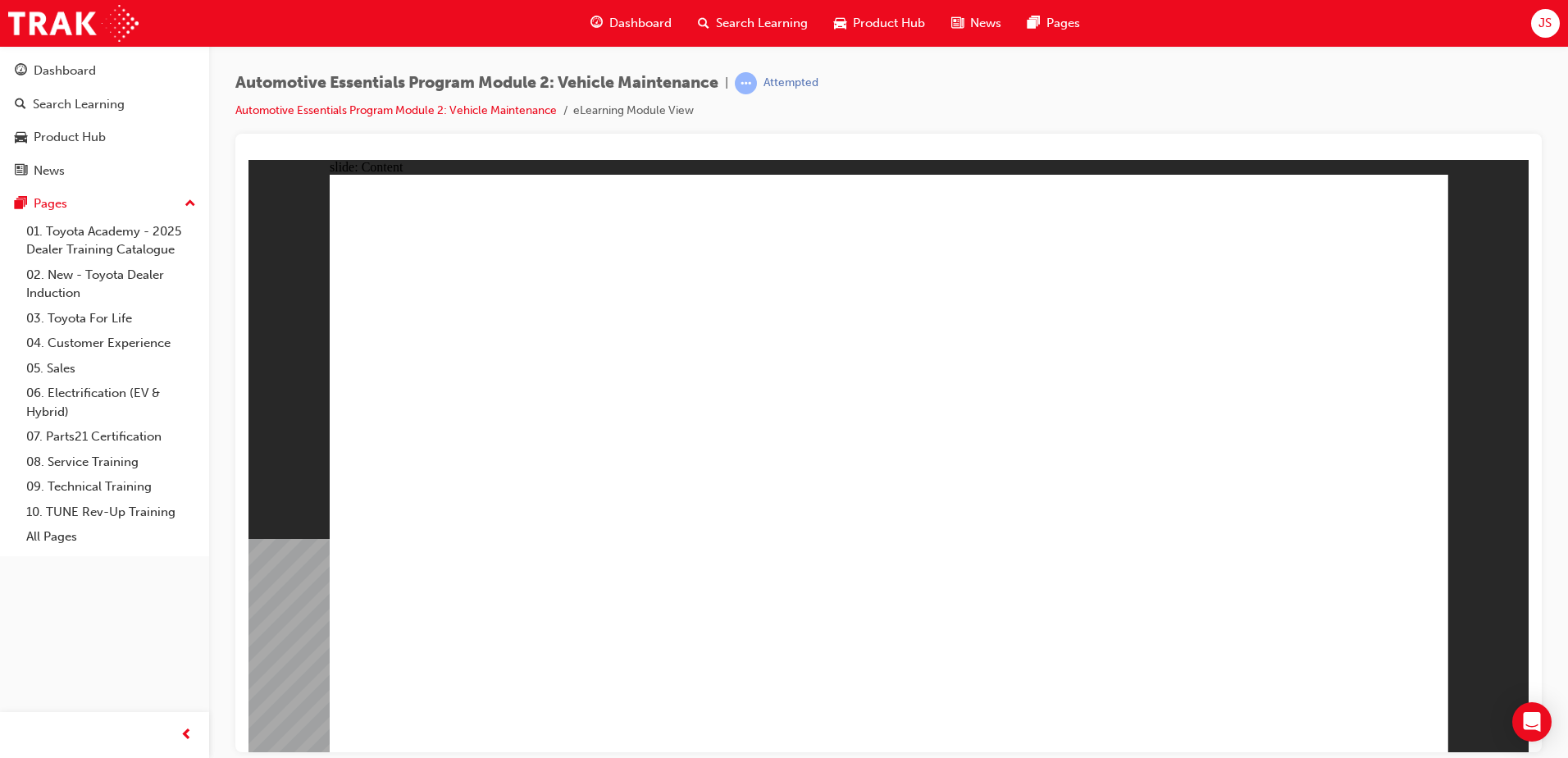
drag, startPoint x: 1180, startPoint y: 444, endPoint x: 1177, endPoint y: 458, distance: 14.3
drag, startPoint x: 1109, startPoint y: 427, endPoint x: 1126, endPoint y: 438, distance: 20.2
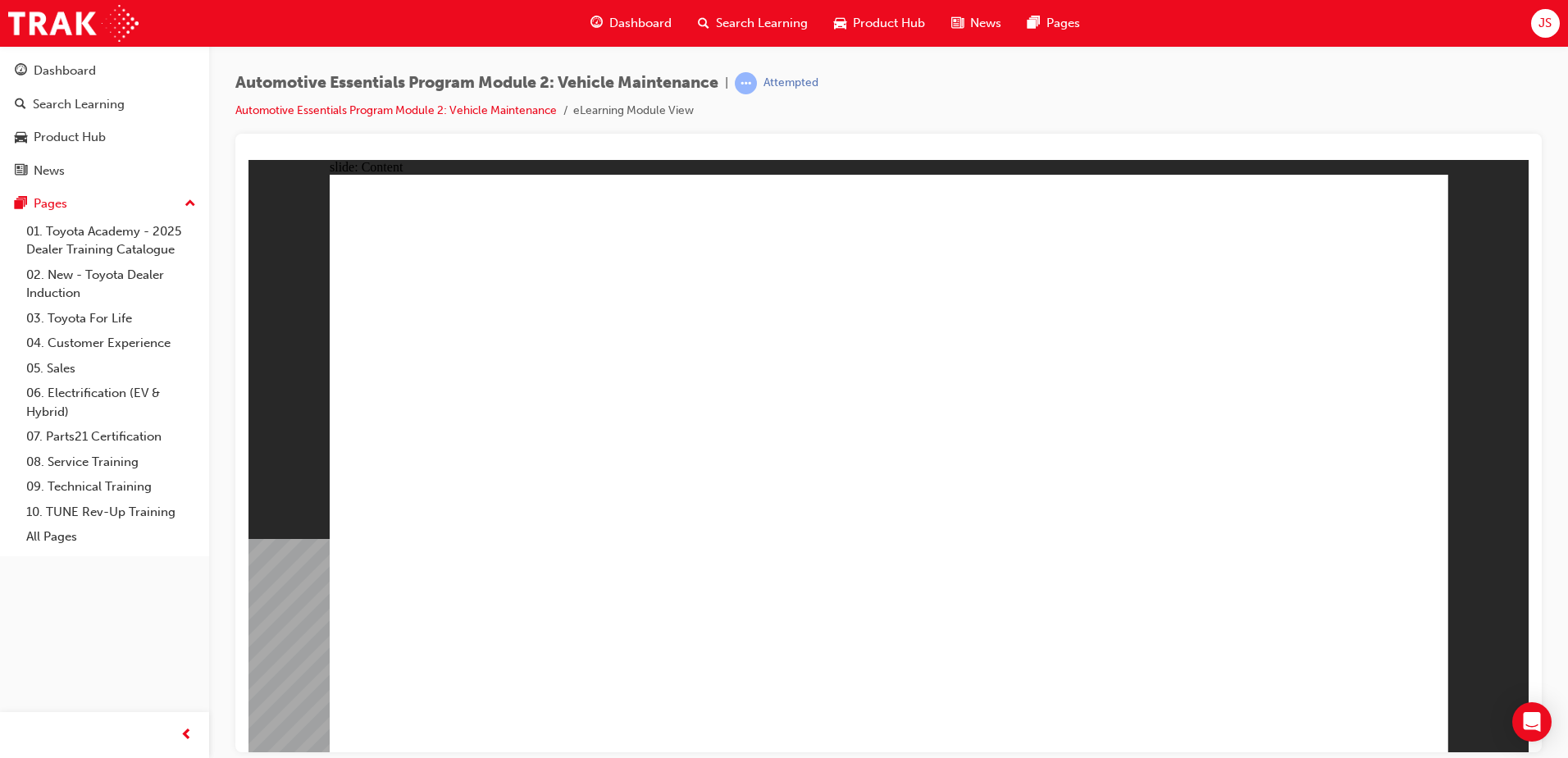
drag, startPoint x: 740, startPoint y: 508, endPoint x: 693, endPoint y: 509, distance: 47.0
drag, startPoint x: 687, startPoint y: 515, endPoint x: 714, endPoint y: 463, distance: 58.6
drag, startPoint x: 714, startPoint y: 463, endPoint x: 850, endPoint y: 391, distance: 153.9
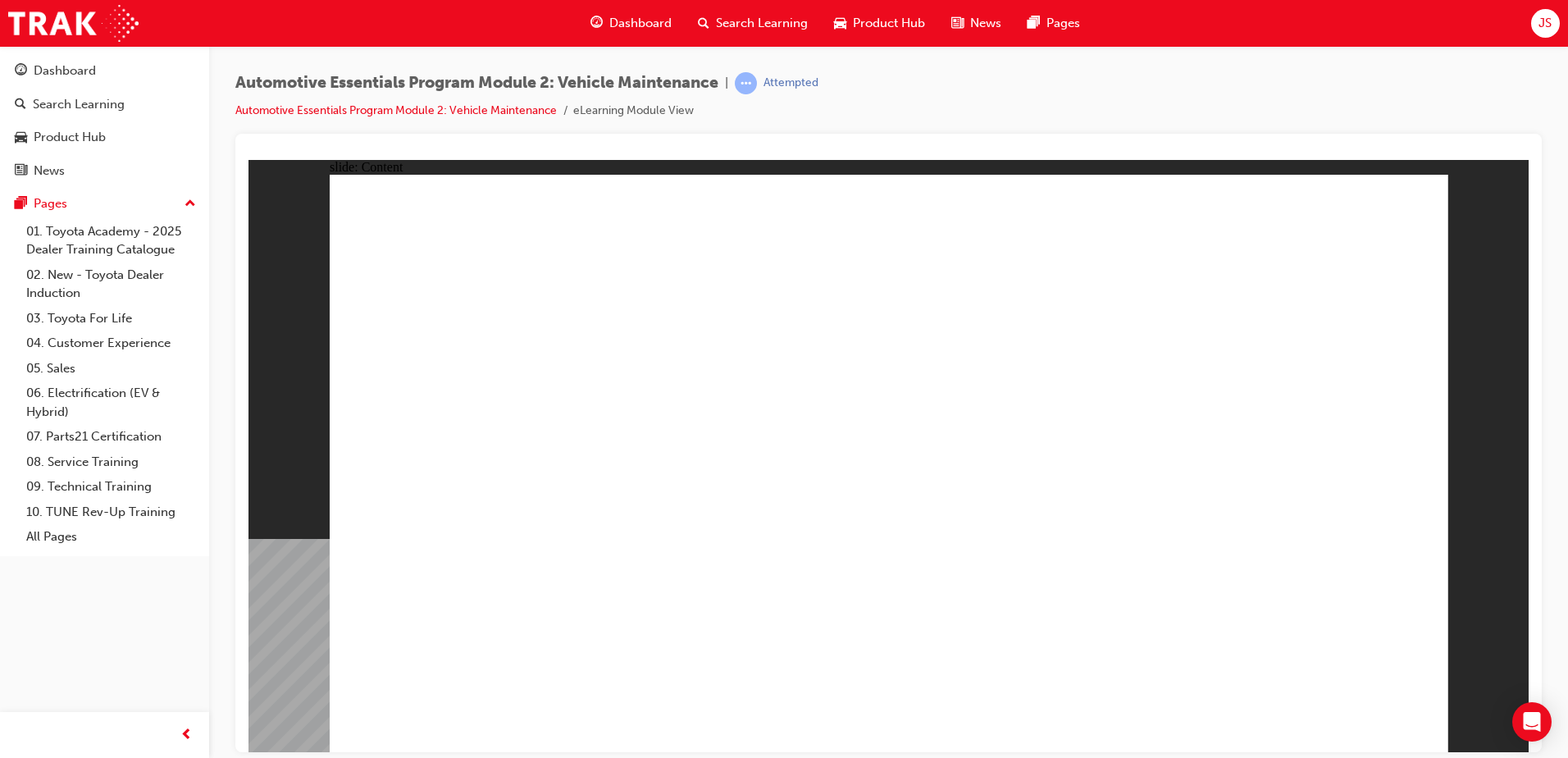
drag, startPoint x: 1201, startPoint y: 452, endPoint x: 1262, endPoint y: 438, distance: 62.6
drag, startPoint x: 1262, startPoint y: 438, endPoint x: 1249, endPoint y: 415, distance: 26.4
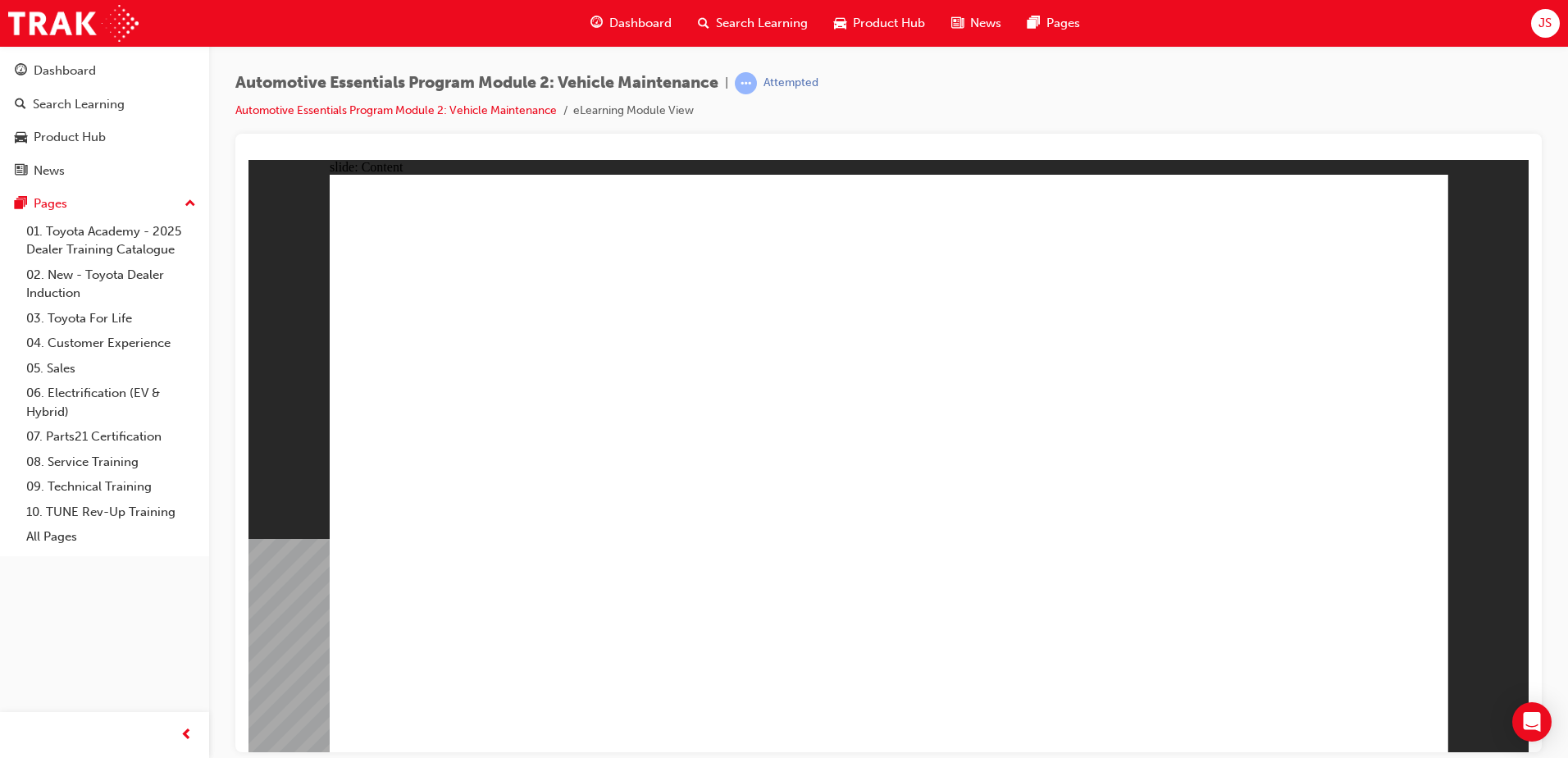
drag, startPoint x: 1249, startPoint y: 415, endPoint x: 1294, endPoint y: 326, distance: 99.7
drag, startPoint x: 1383, startPoint y: 206, endPoint x: 1397, endPoint y: 204, distance: 14.1
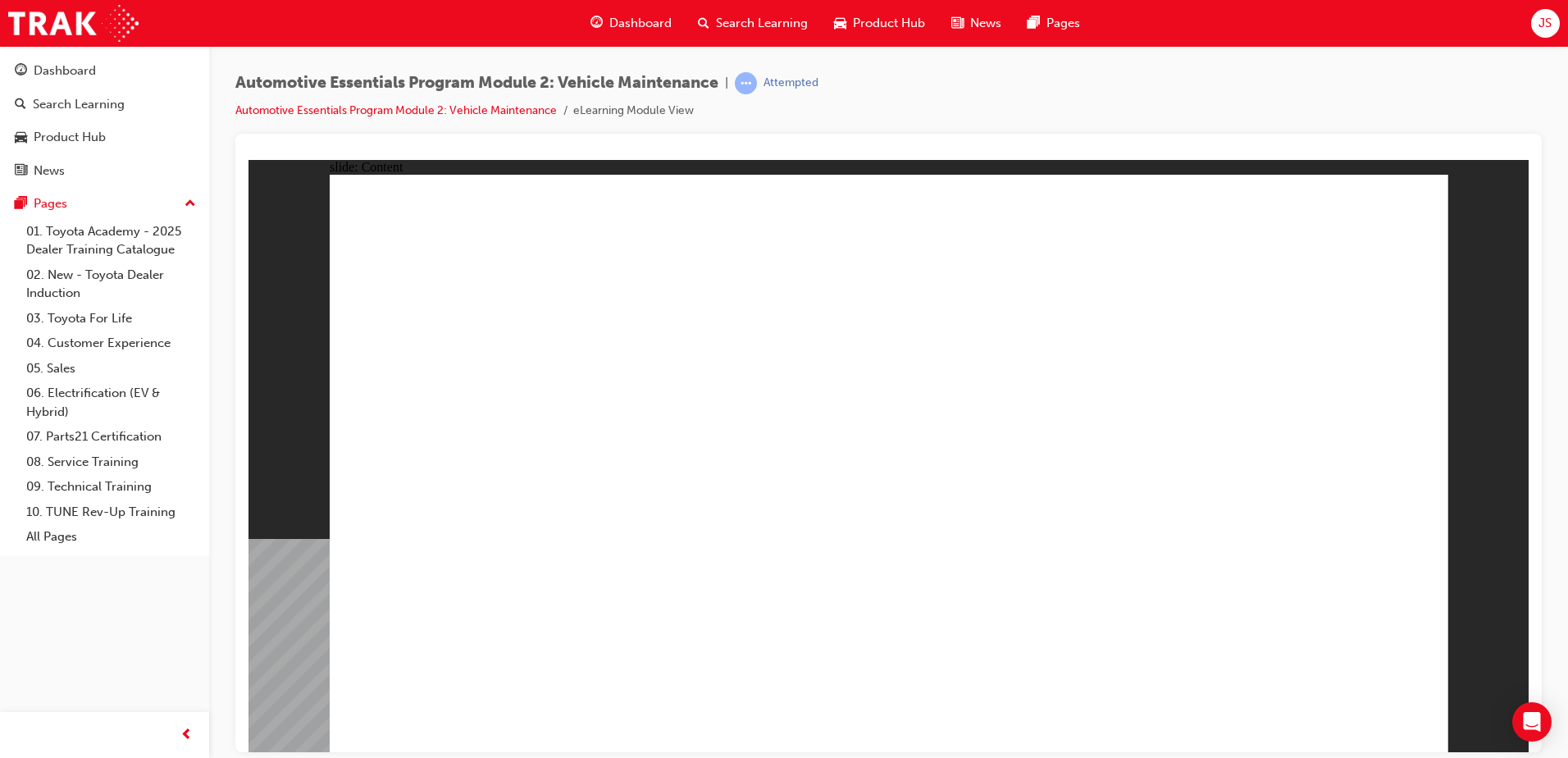
drag, startPoint x: 1413, startPoint y: 231, endPoint x: 1254, endPoint y: 303, distance: 174.5
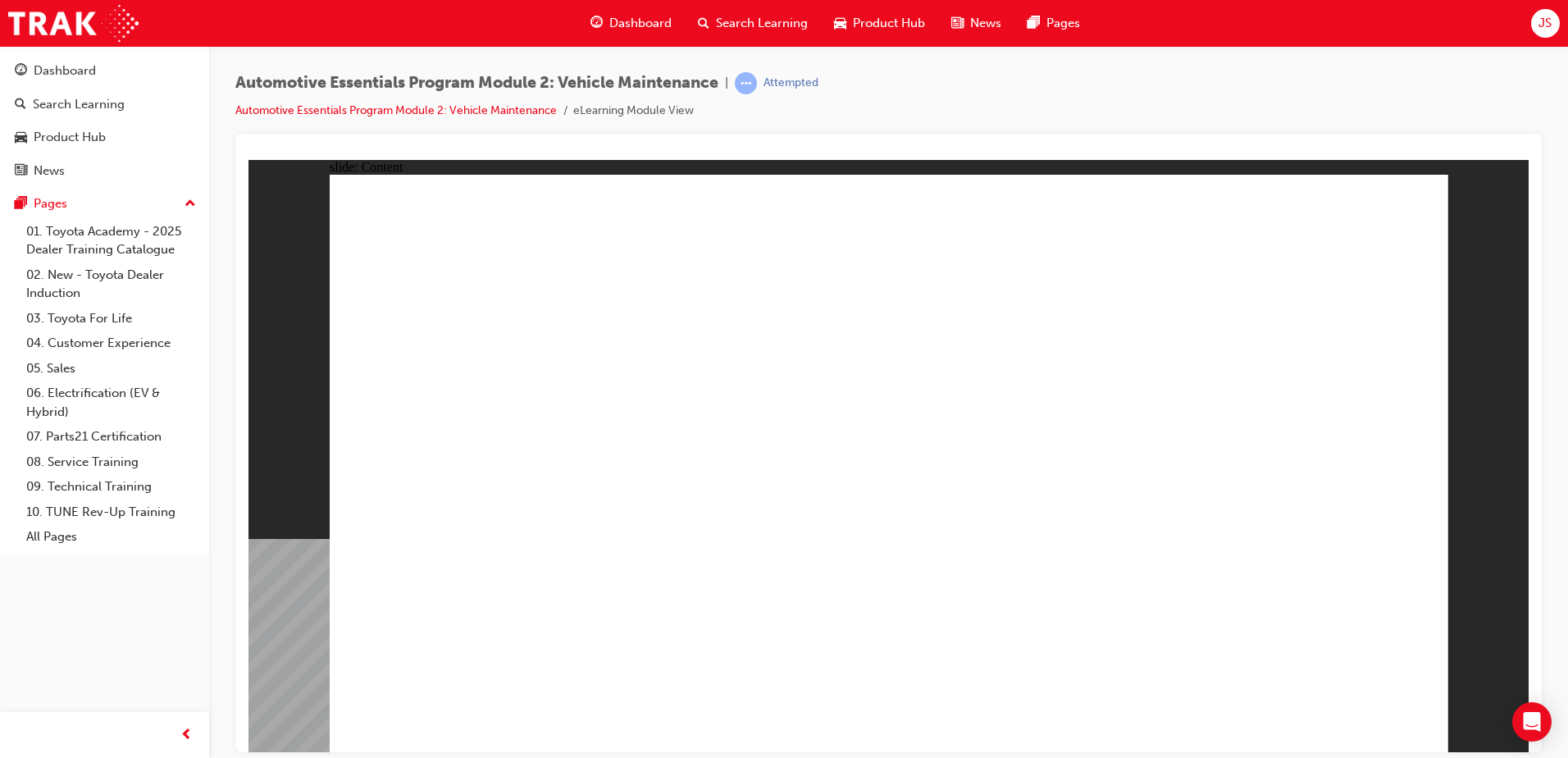
drag, startPoint x: 1072, startPoint y: 456, endPoint x: 1089, endPoint y: 436, distance: 26.2
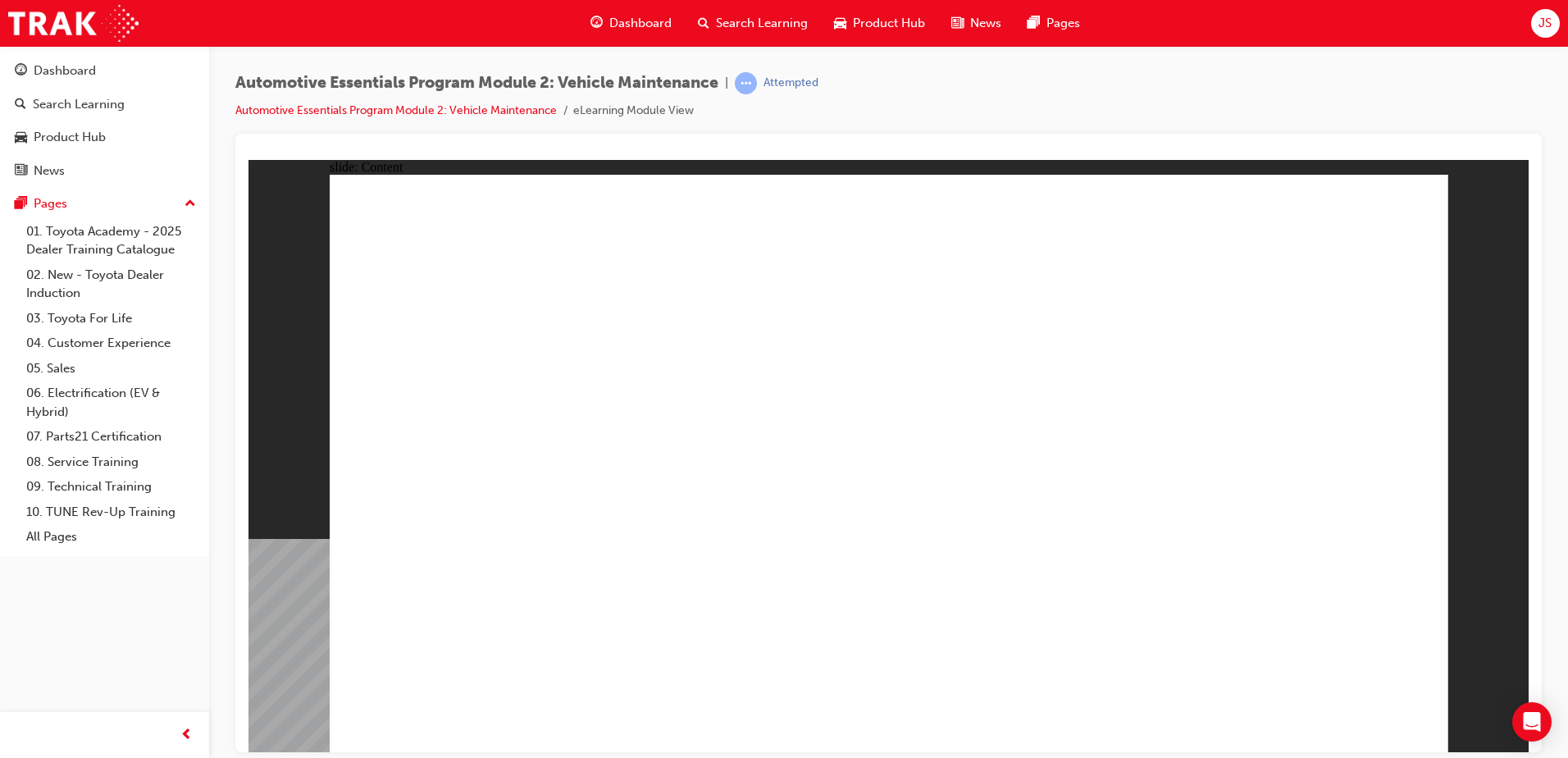
drag, startPoint x: 1346, startPoint y: 704, endPoint x: 1356, endPoint y: 707, distance: 10.4
drag, startPoint x: 1301, startPoint y: 712, endPoint x: 1403, endPoint y: 715, distance: 102.0
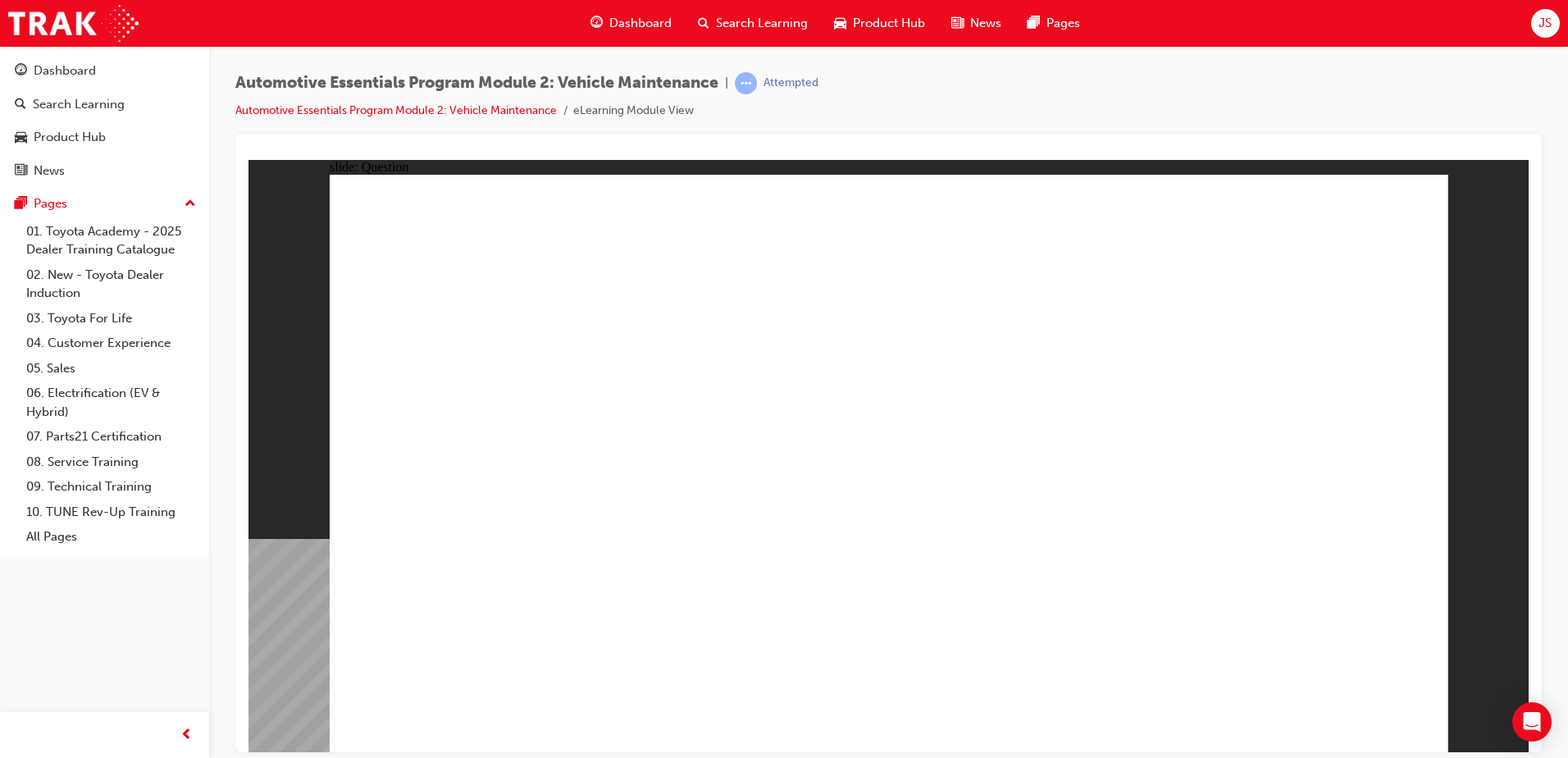
radio input "true"
drag, startPoint x: 1071, startPoint y: 393, endPoint x: 1137, endPoint y: 433, distance: 77.2
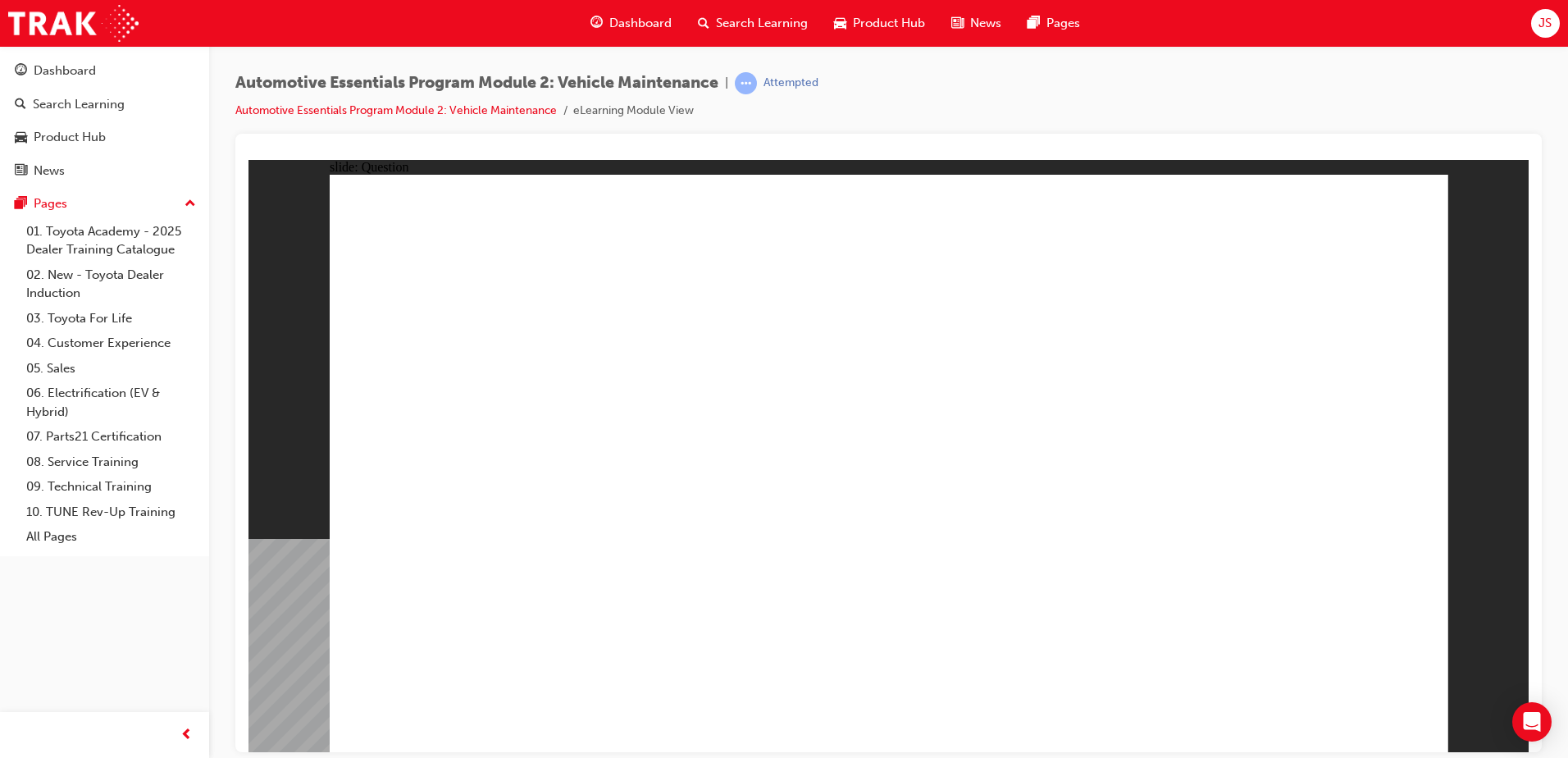
radio input "true"
drag, startPoint x: 897, startPoint y: 559, endPoint x: 907, endPoint y: 551, distance: 12.8
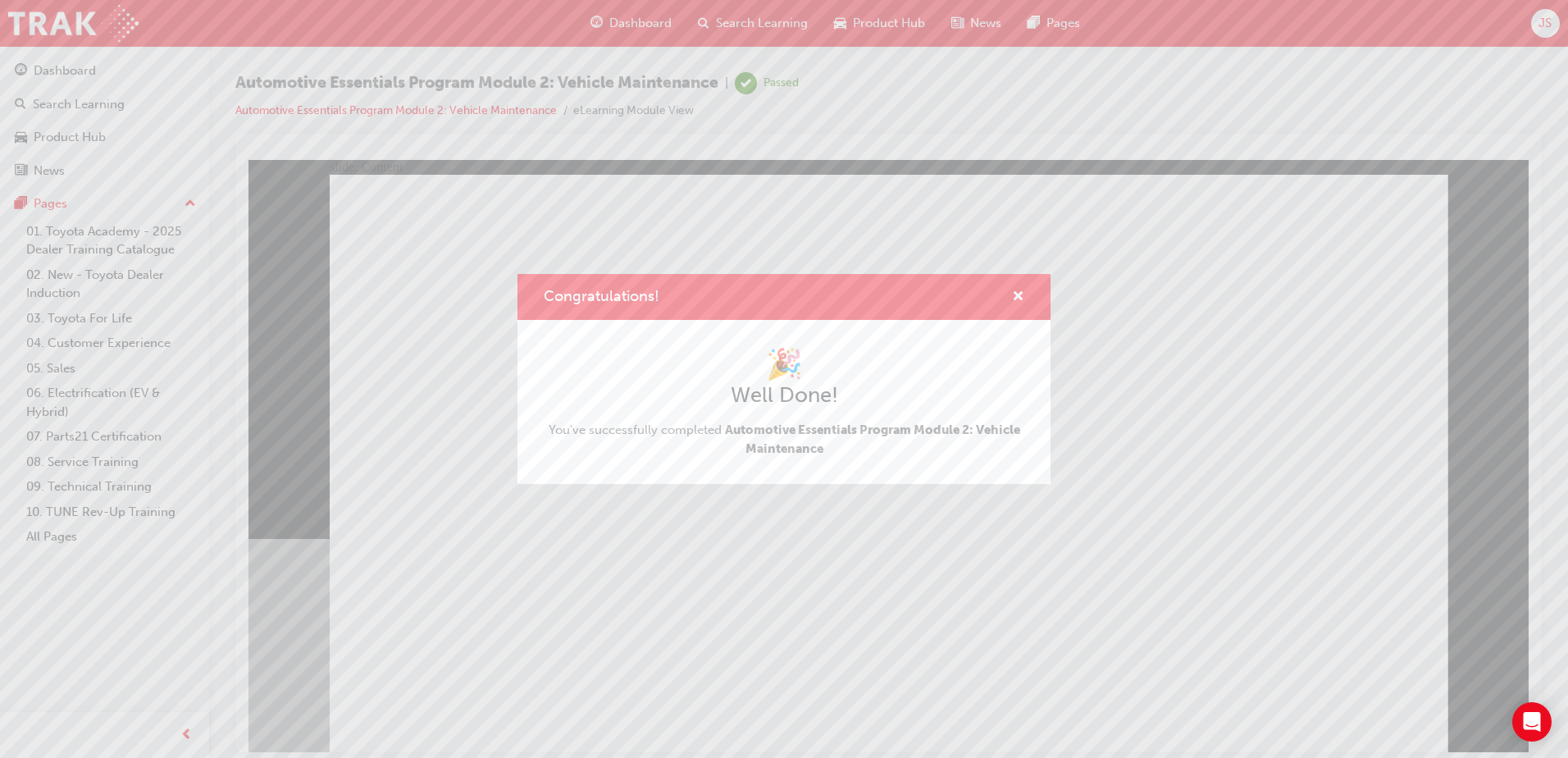
click at [749, 22] on div "Congratulations! 🎉 Well Done! You've successfully completed Automotive Essentia…" at bounding box center [784, 379] width 1568 height 758
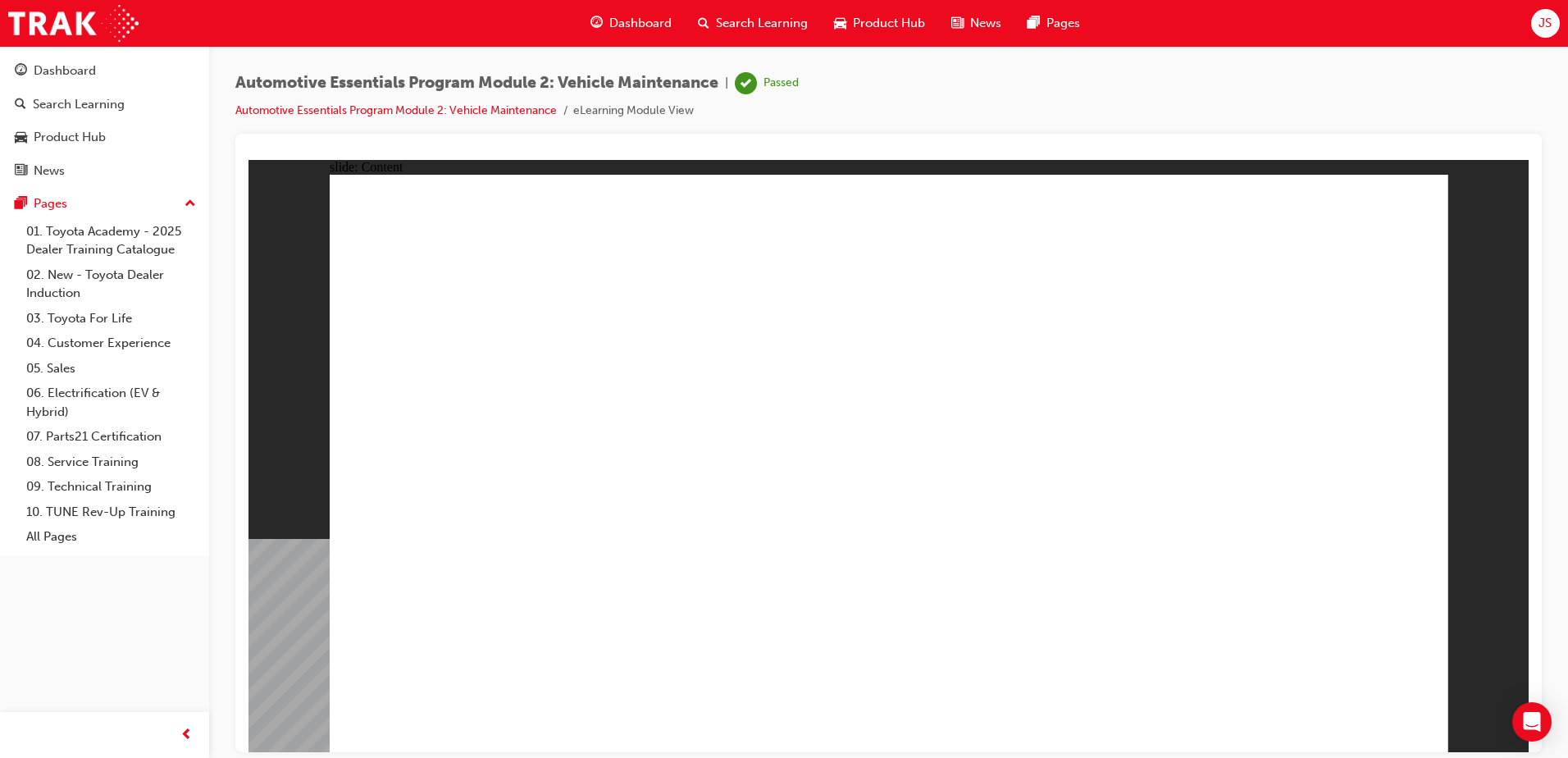
click at [771, 13] on div "Search Learning" at bounding box center [753, 24] width 136 height 34
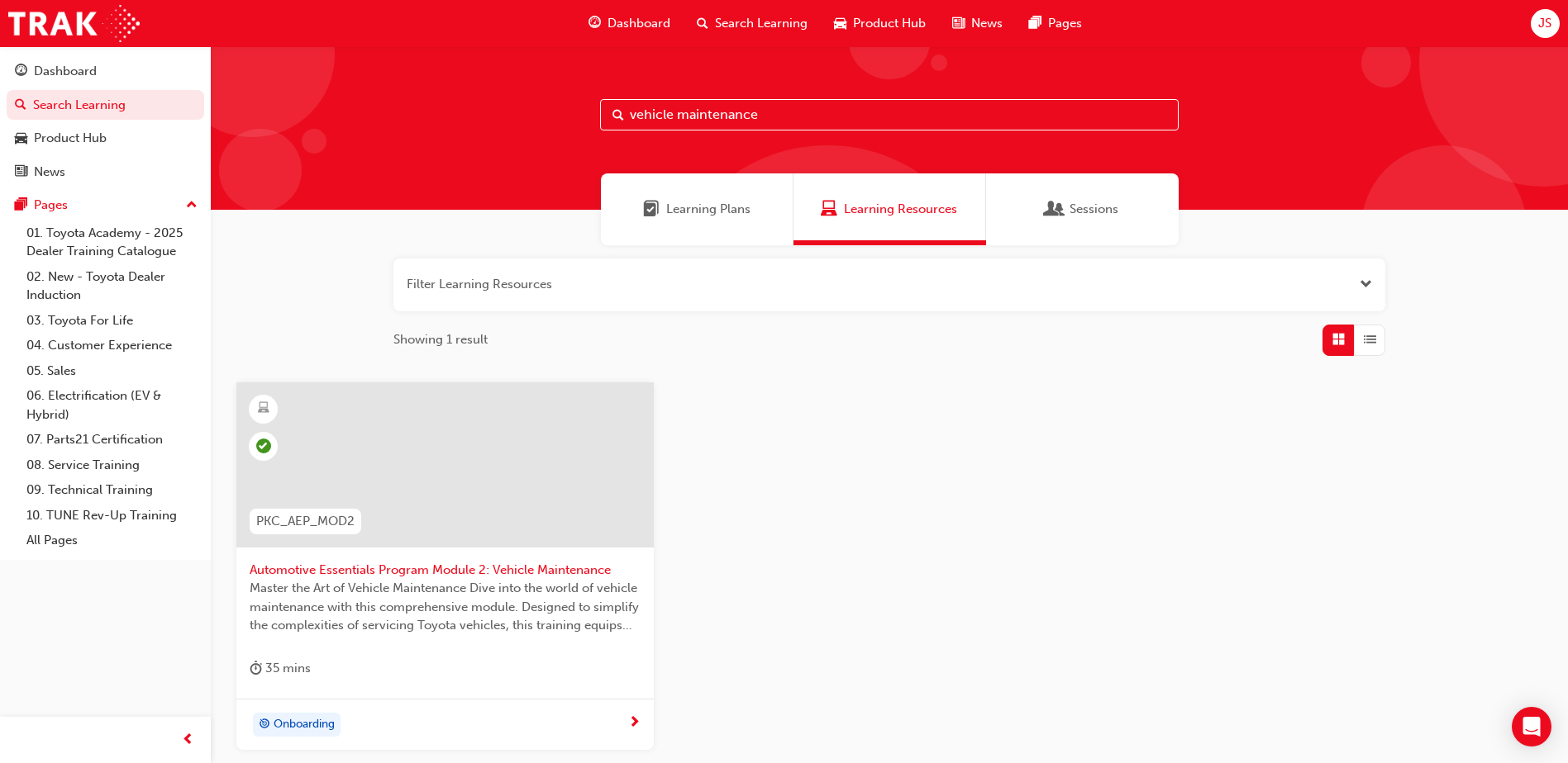
drag, startPoint x: 768, startPoint y: 119, endPoint x: 356, endPoint y: 151, distance: 413.2
click at [363, 154] on div "vehicle maintenance" at bounding box center [888, 127] width 1357 height 163
type input "technical kn"
click at [633, 722] on span "next-icon" at bounding box center [634, 723] width 12 height 15
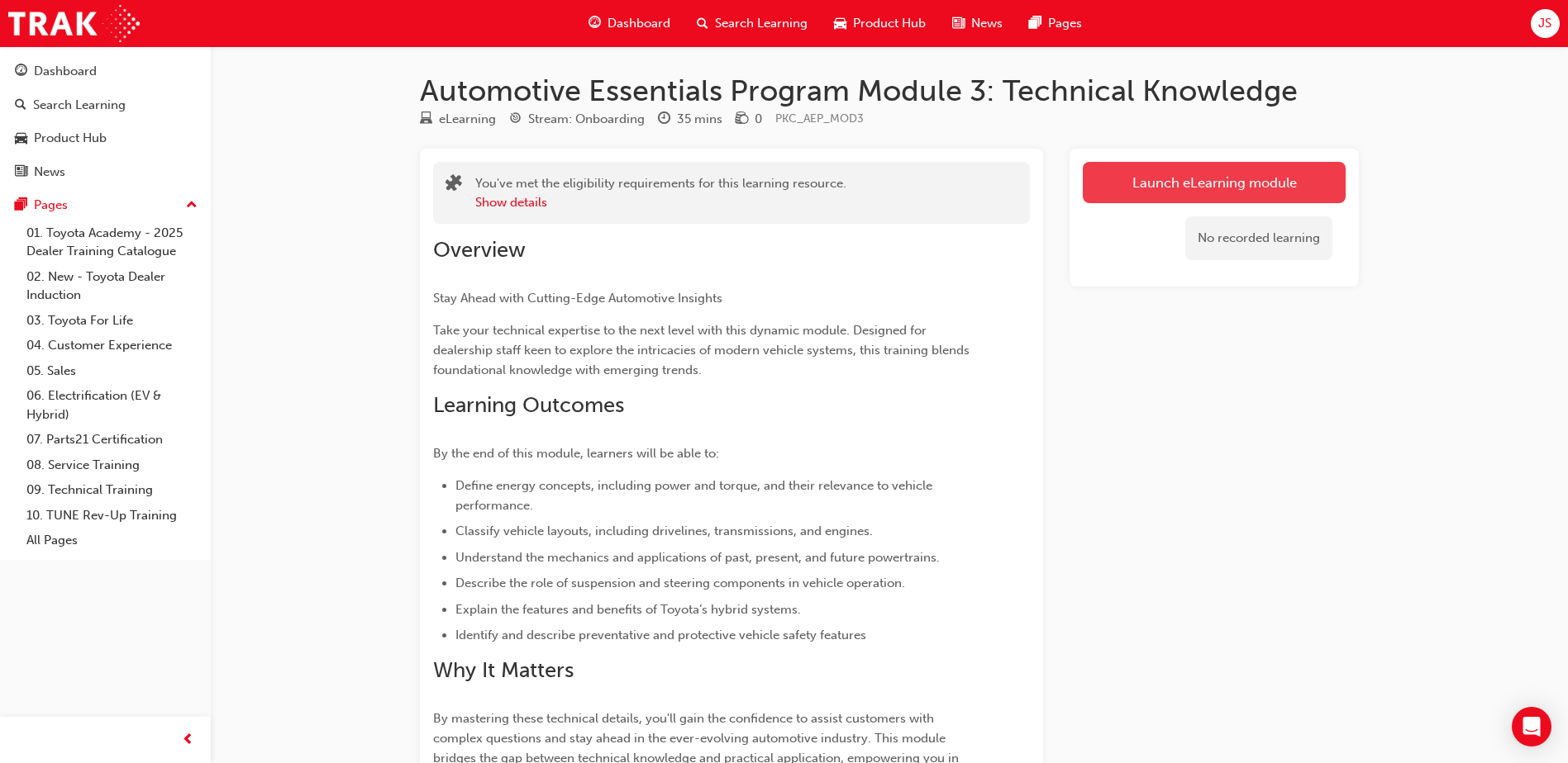
click at [1220, 174] on link "Launch eLearning module" at bounding box center [1214, 182] width 263 height 41
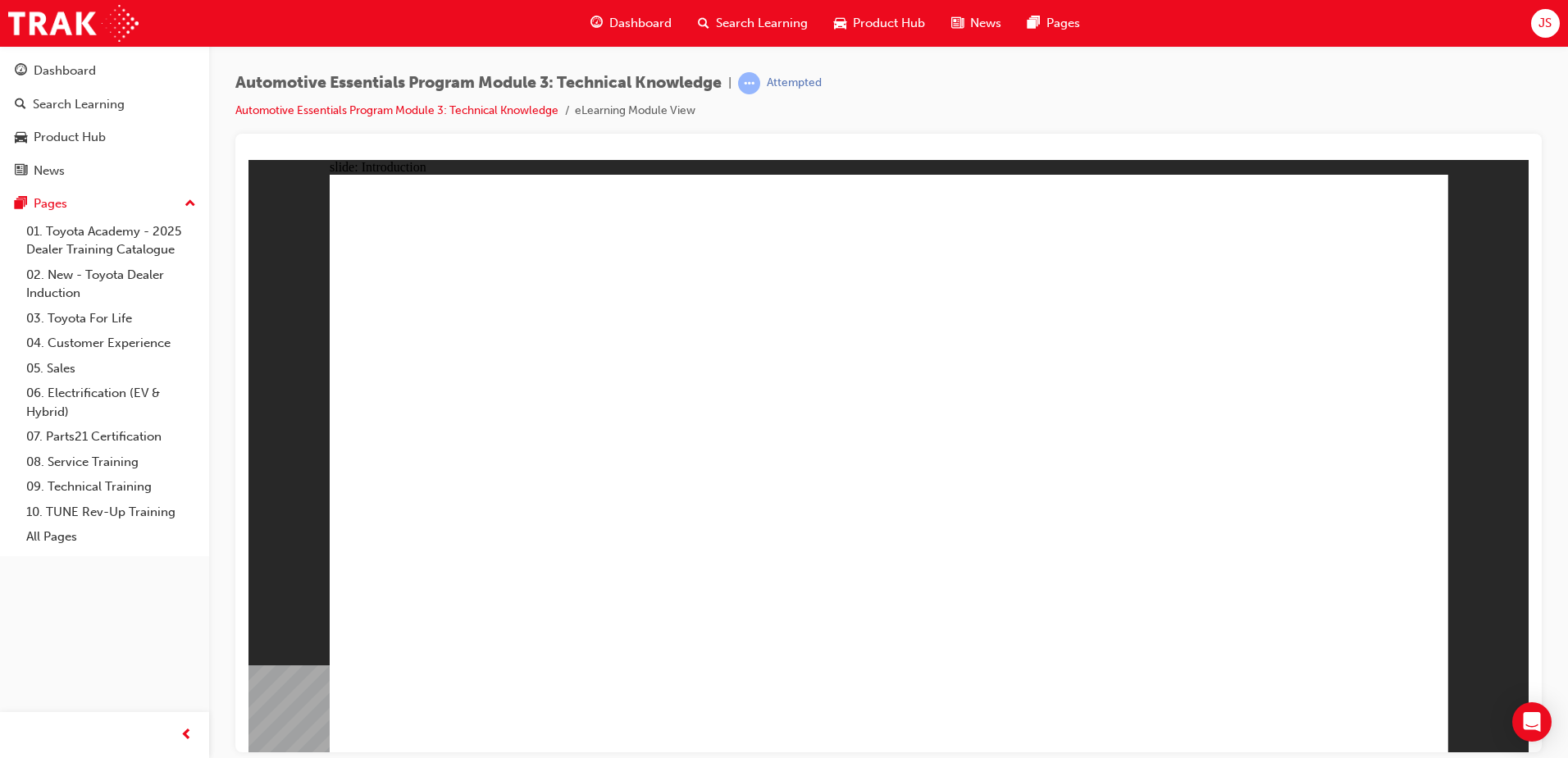
drag, startPoint x: 1312, startPoint y: 705, endPoint x: 1359, endPoint y: 705, distance: 47.0
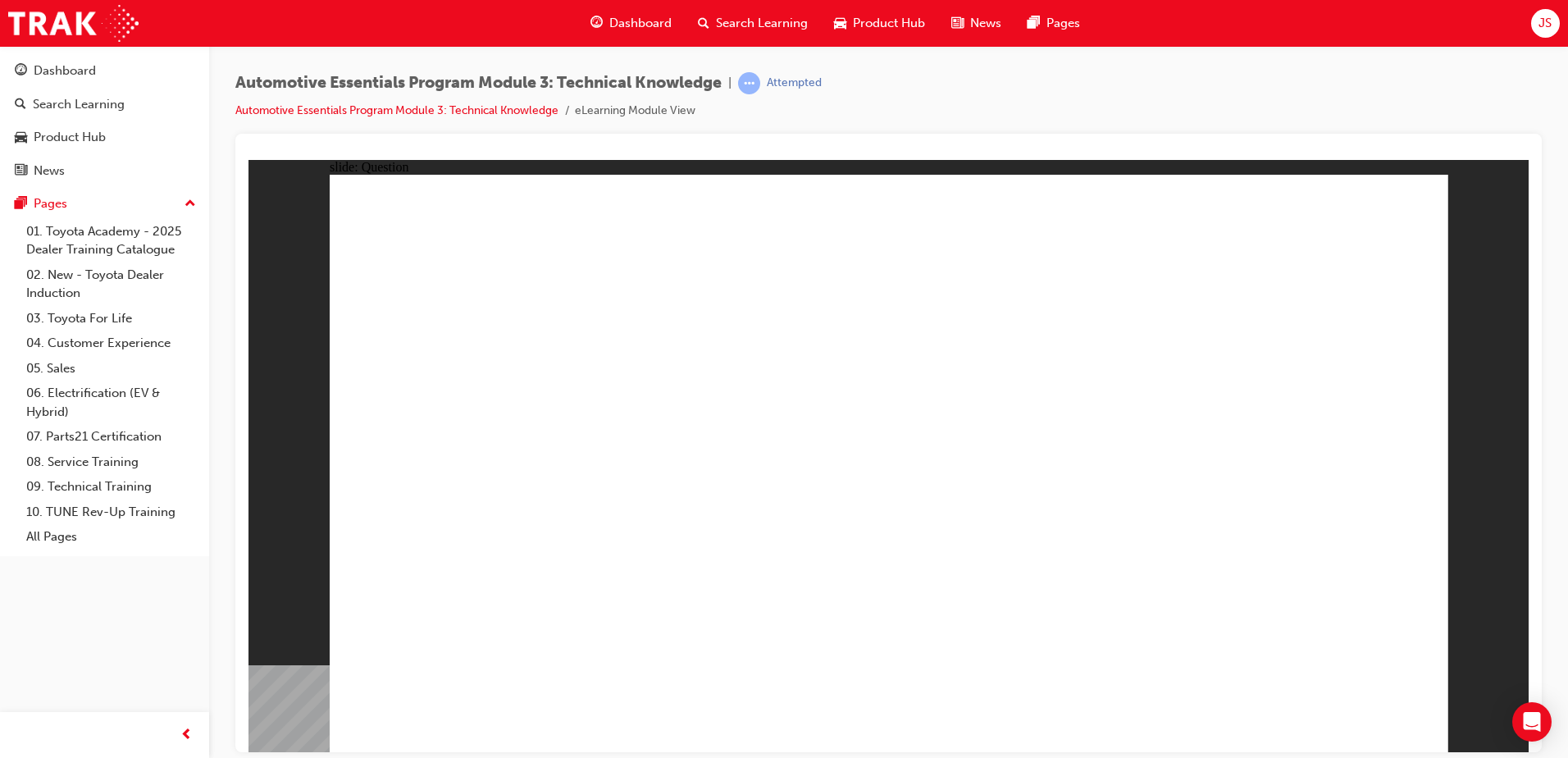
drag, startPoint x: 991, startPoint y: 382, endPoint x: 999, endPoint y: 377, distance: 9.4
radio input "true"
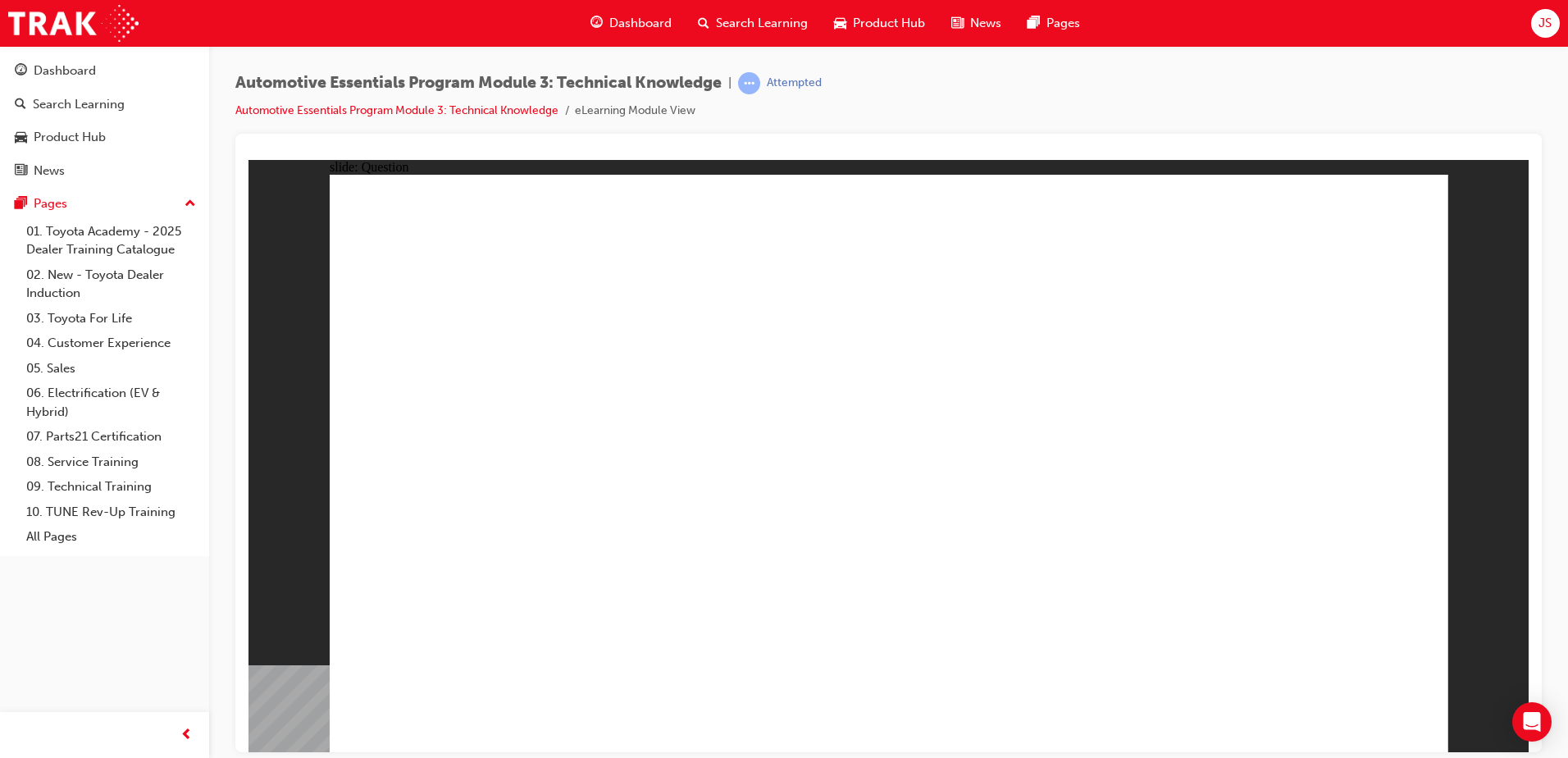
radio input "true"
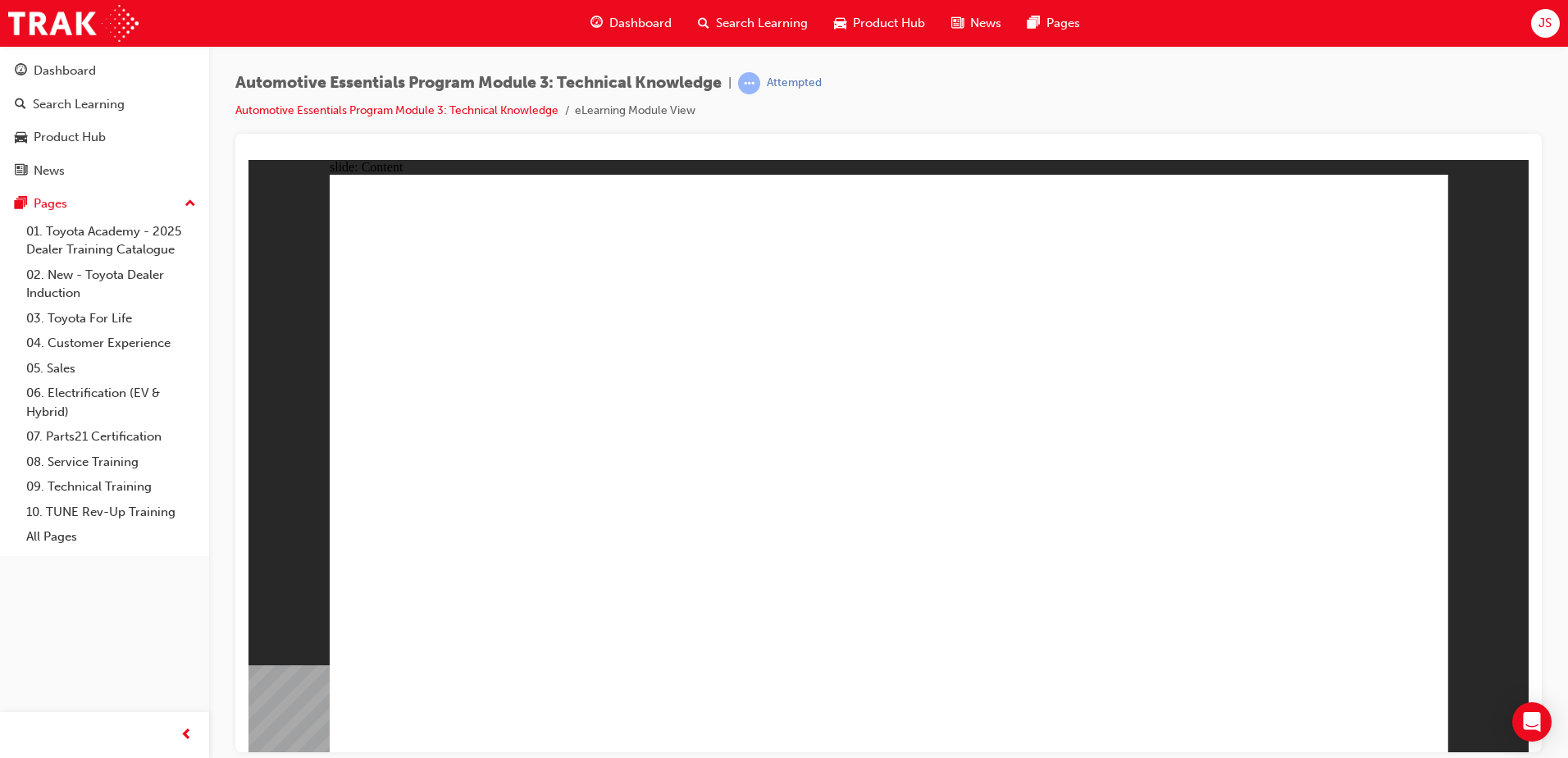
drag, startPoint x: 1360, startPoint y: 727, endPoint x: 1350, endPoint y: 704, distance: 25.1
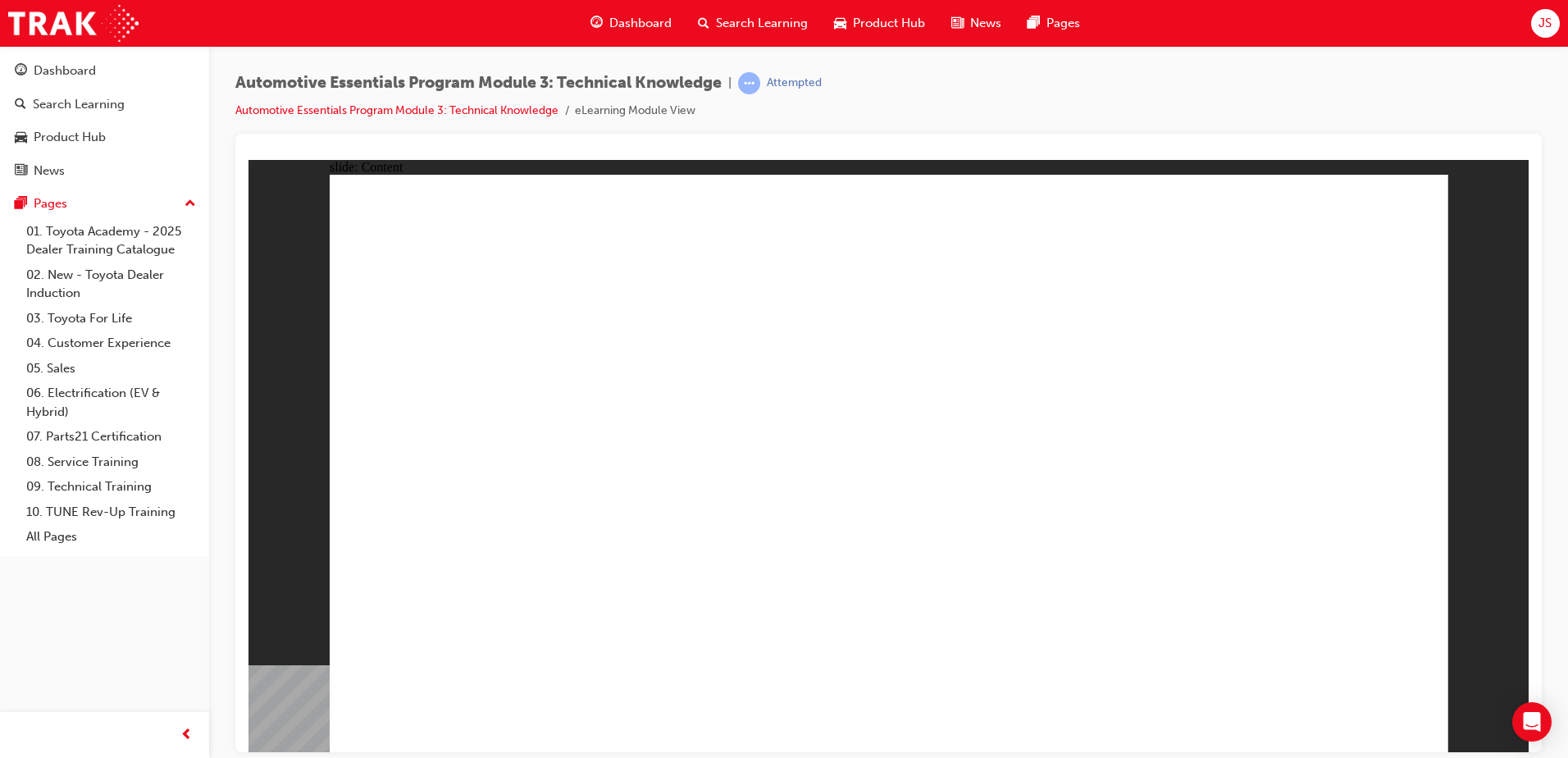
drag, startPoint x: 1334, startPoint y: 677, endPoint x: 1350, endPoint y: 702, distance: 29.7
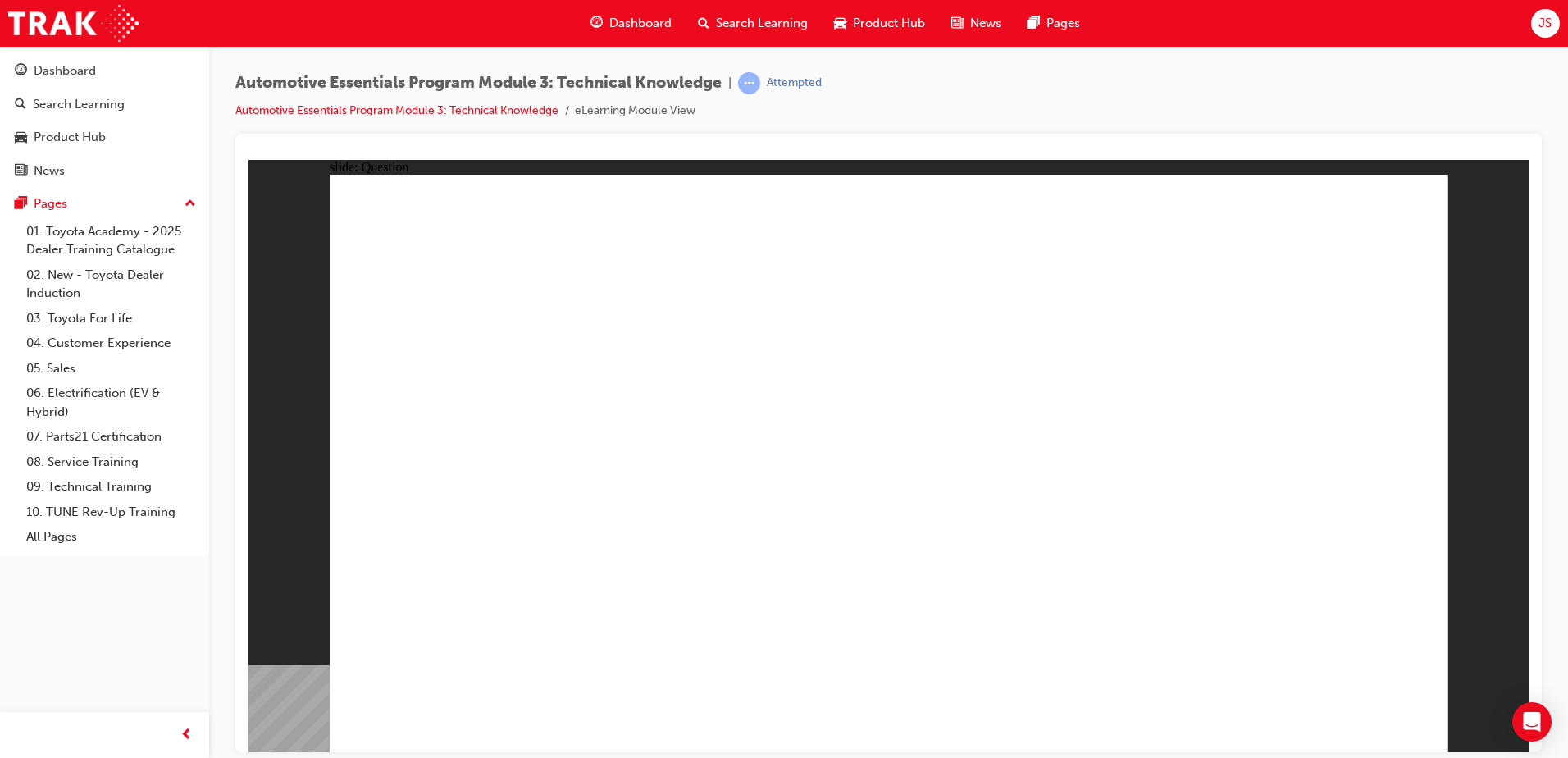
radio input "true"
